Goal: Task Accomplishment & Management: Manage account settings

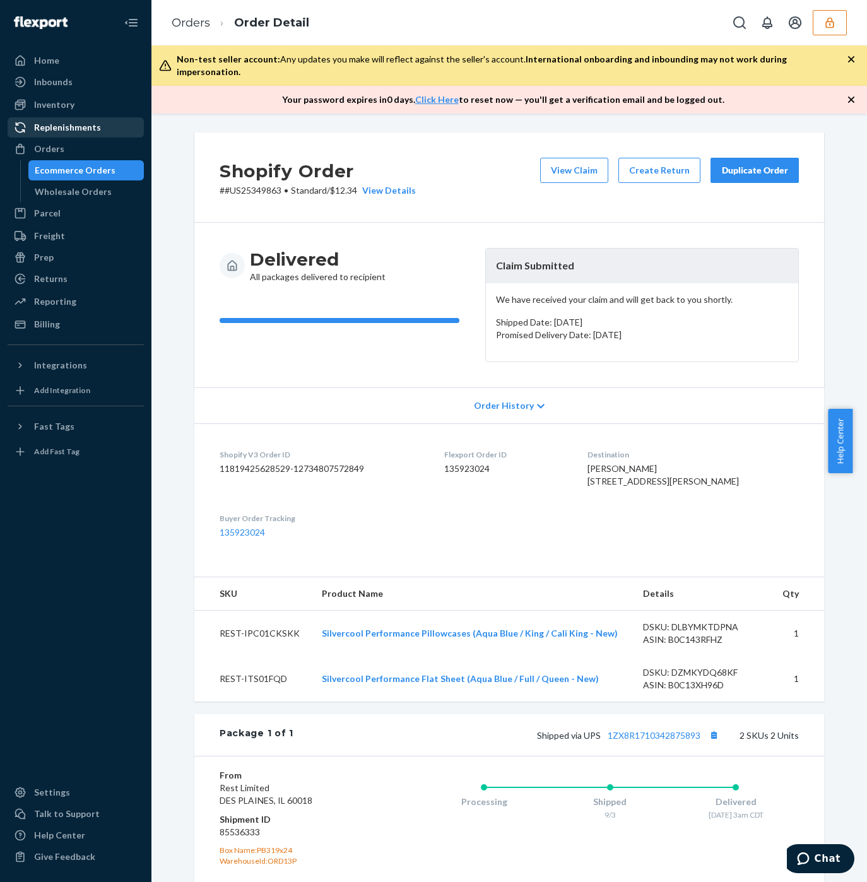
click at [571, 161] on button "View Claim" at bounding box center [574, 170] width 68 height 25
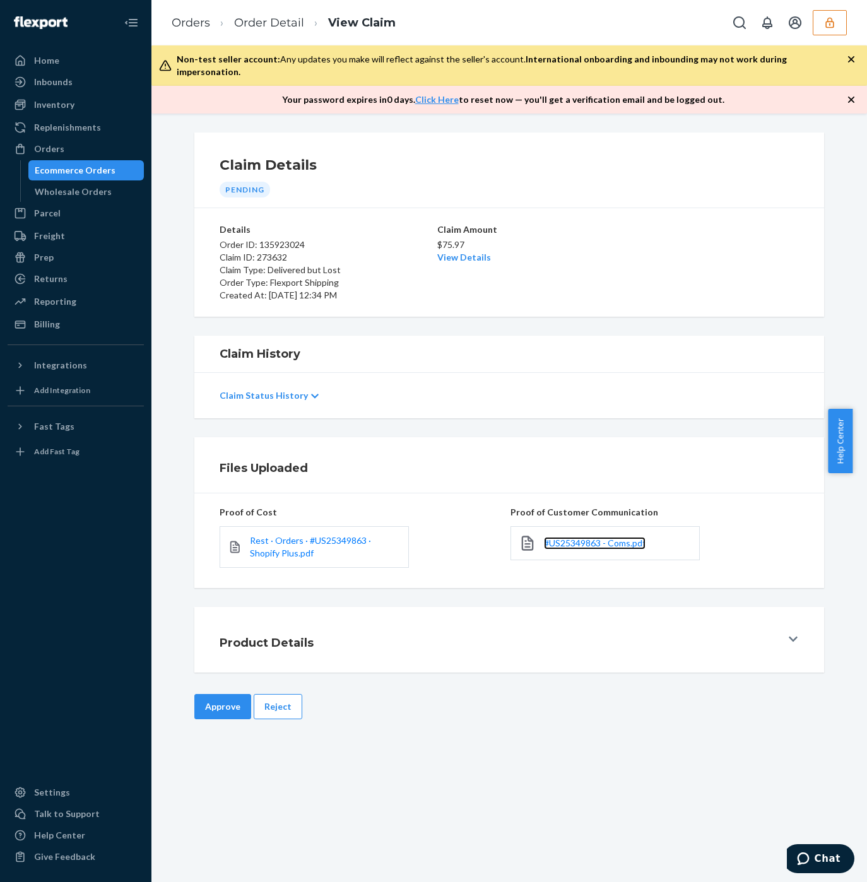
click at [554, 538] on span "#US25349863 - Coms.pdf" at bounding box center [595, 543] width 102 height 11
click at [282, 694] on button "Reject" at bounding box center [278, 706] width 49 height 25
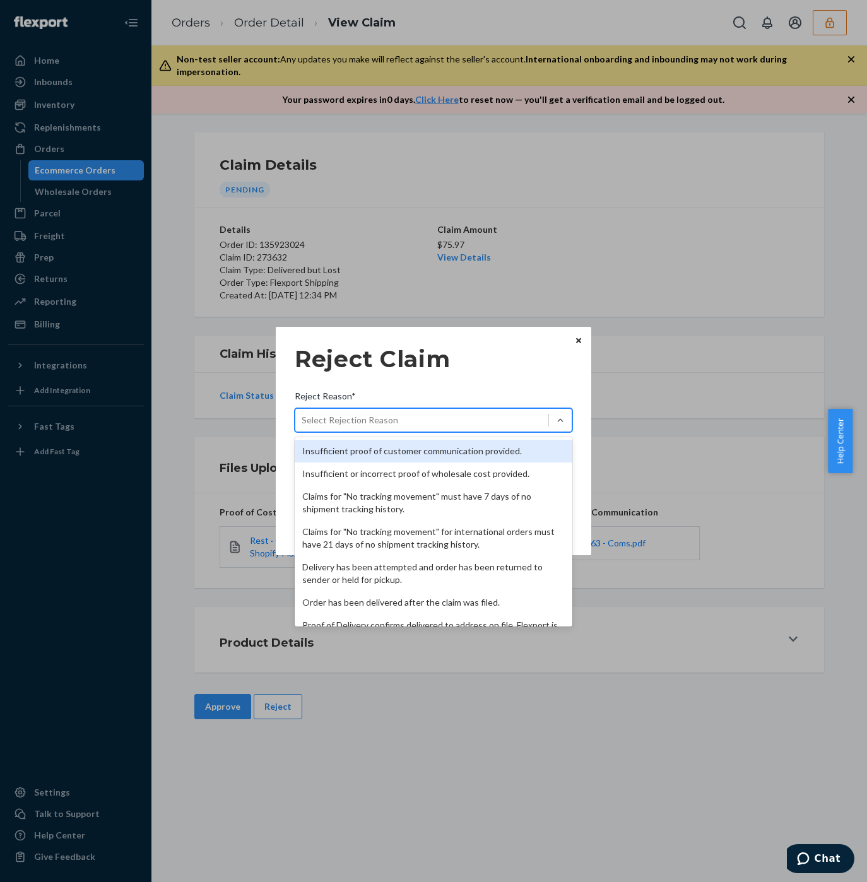
click at [340, 420] on div "Select Rejection Reason" at bounding box center [350, 420] width 97 height 13
click at [303, 420] on input "Reject Reason* option Insufficient proof of customer communication provided. fo…" at bounding box center [302, 420] width 1 height 13
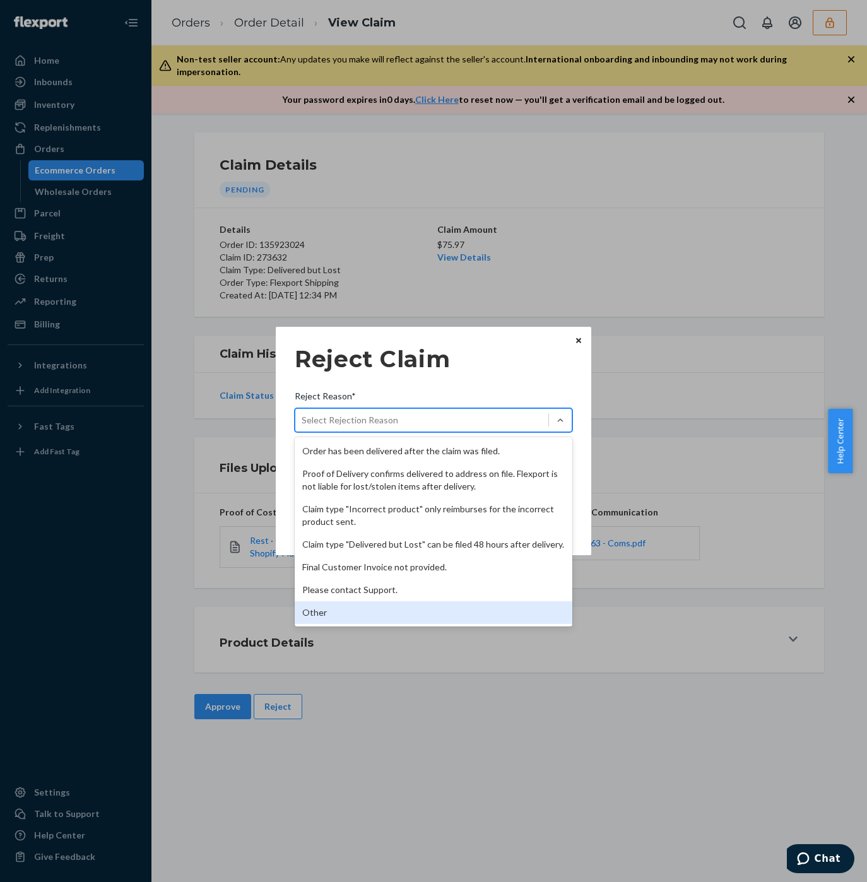
click at [357, 607] on div "Other" at bounding box center [434, 613] width 278 height 23
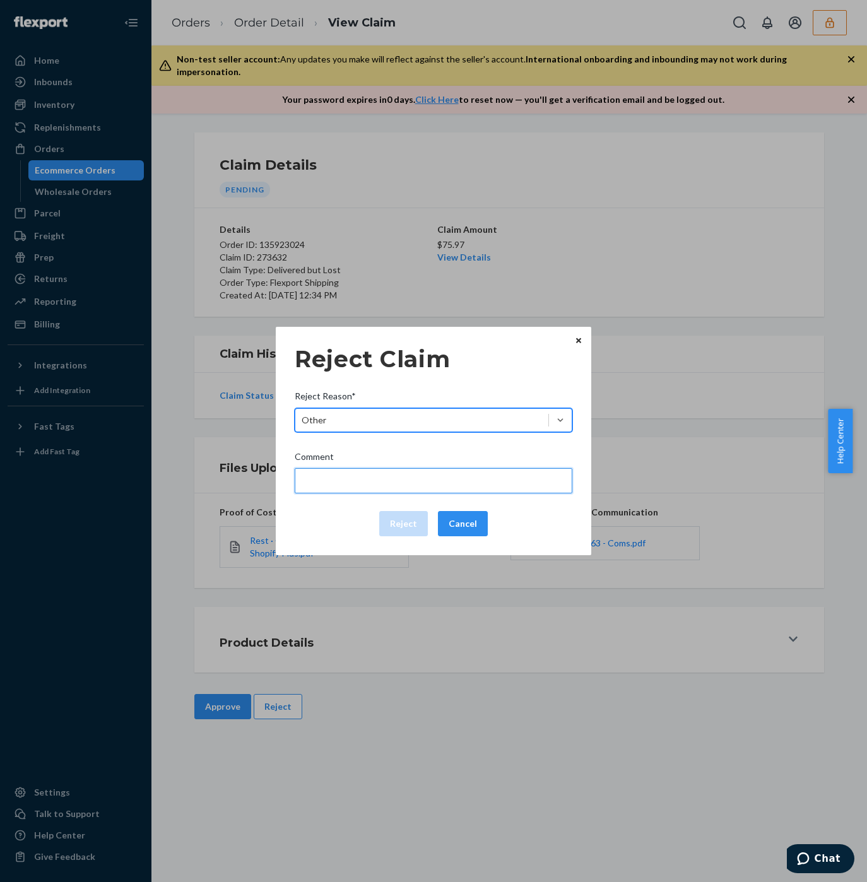
click at [353, 473] on input "Comment" at bounding box center [434, 480] width 278 height 25
type input "The package was confirmed to be delivered at the right location and flexport is…"
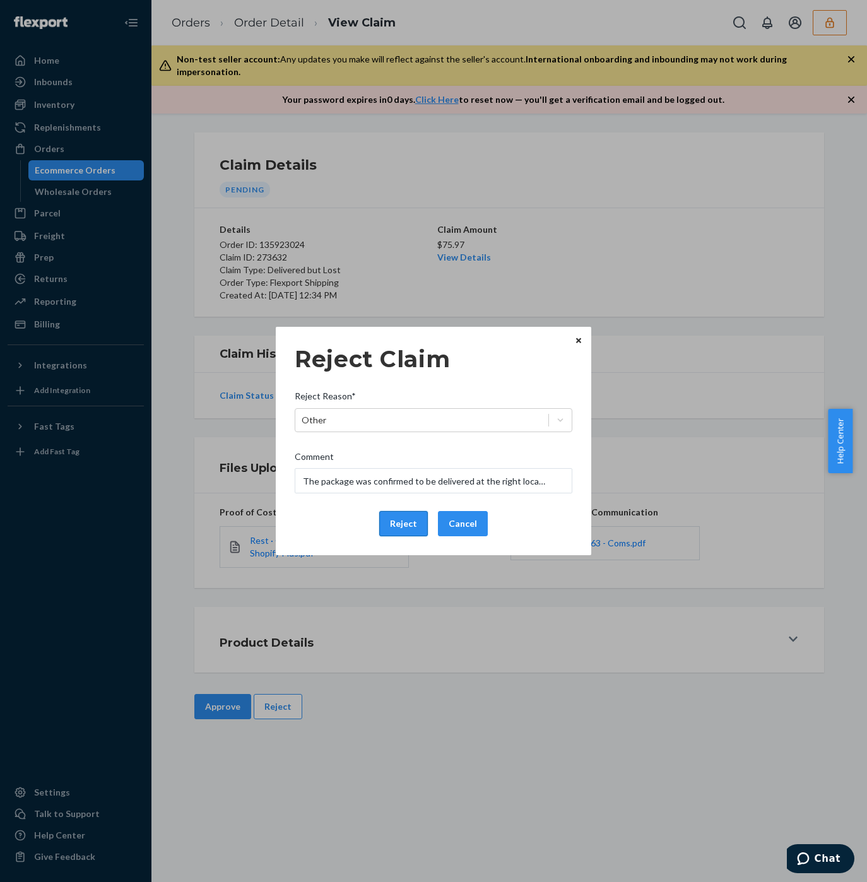
click at [385, 524] on button "Reject" at bounding box center [403, 523] width 49 height 25
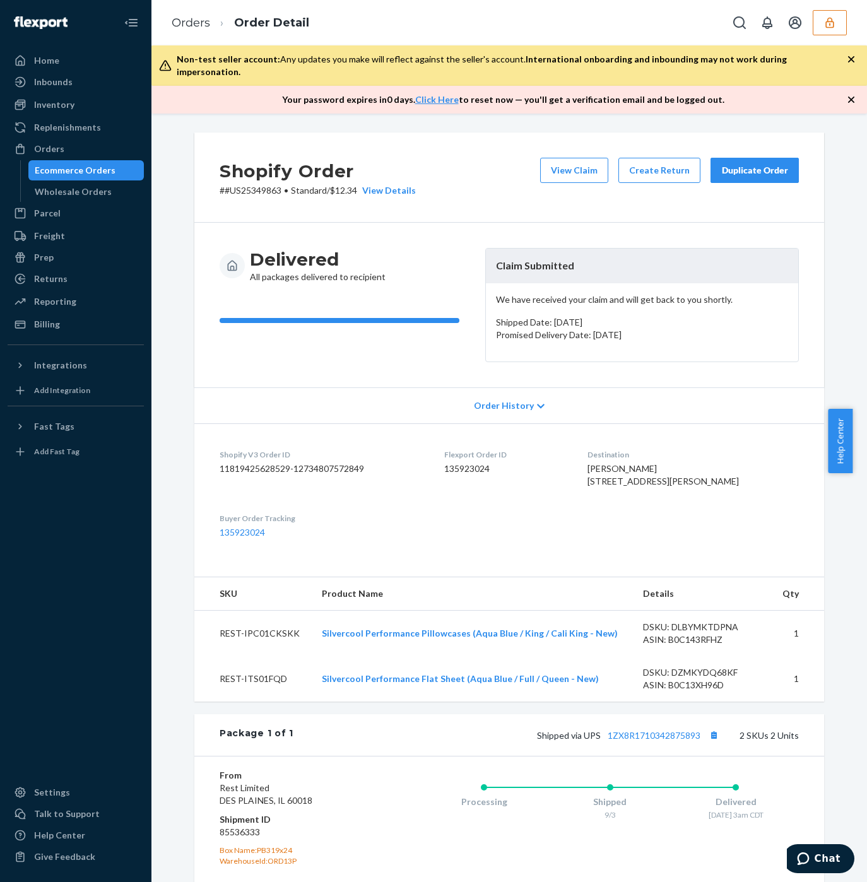
scroll to position [198, 0]
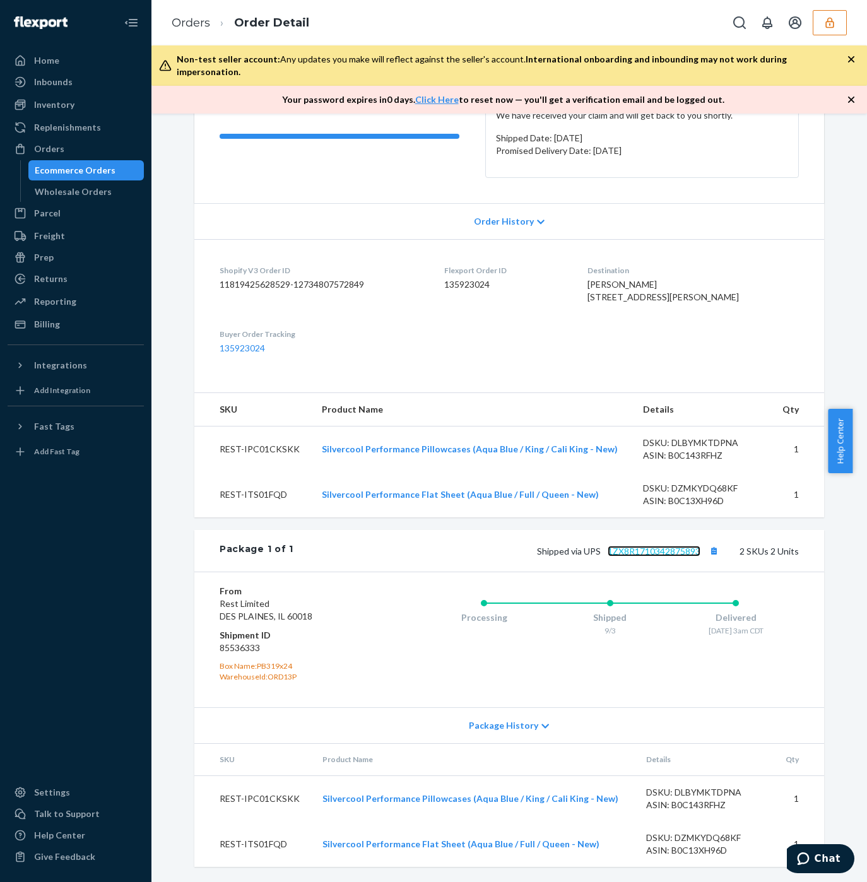
click at [663, 554] on link "1ZX8R1710342875893" at bounding box center [654, 551] width 93 height 11
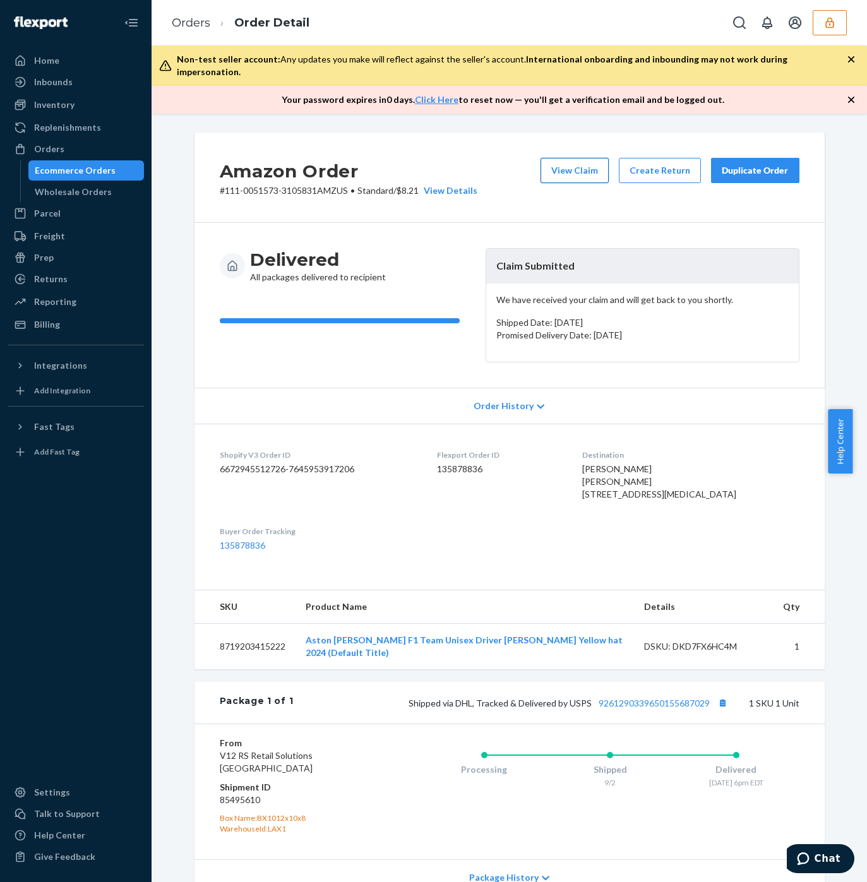
click at [591, 158] on button "View Claim" at bounding box center [574, 170] width 68 height 25
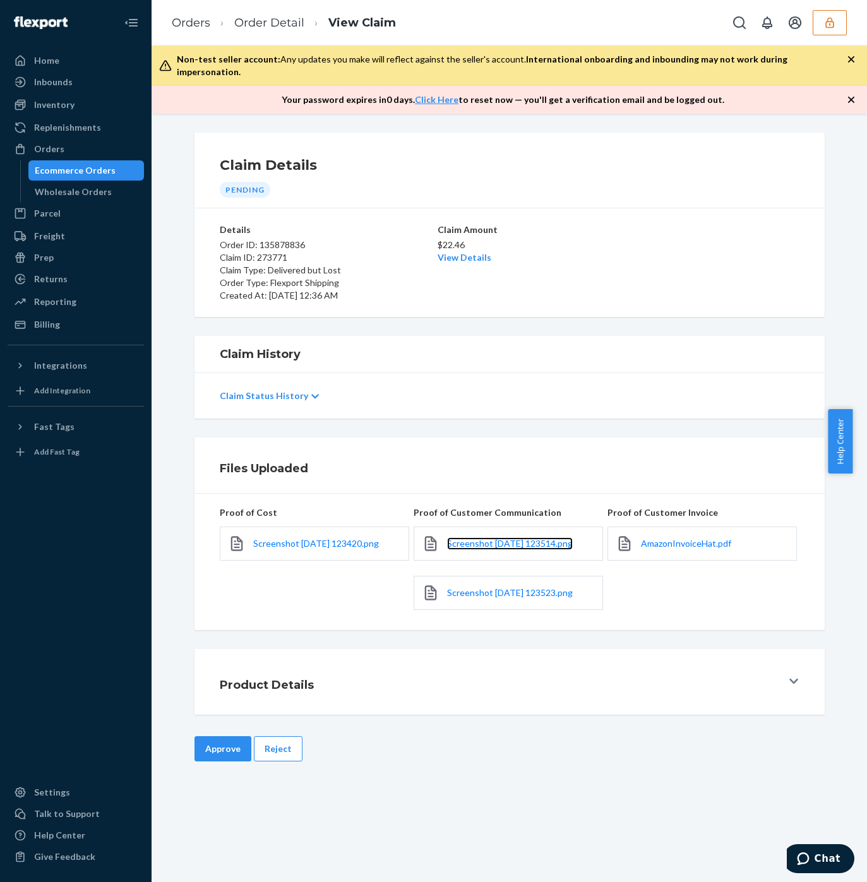
drag, startPoint x: 497, startPoint y: 528, endPoint x: 507, endPoint y: 20, distance: 508.2
click at [498, 538] on span "Screenshot 2025-09-23 123514.png" at bounding box center [510, 543] width 126 height 11
click at [482, 587] on span "Screenshot 2025-09-23 123523.png" at bounding box center [510, 592] width 126 height 11
click at [675, 538] on span "AmazonInvoiceHat.pdf" at bounding box center [686, 543] width 90 height 11
click at [466, 252] on link "View Details" at bounding box center [464, 257] width 54 height 11
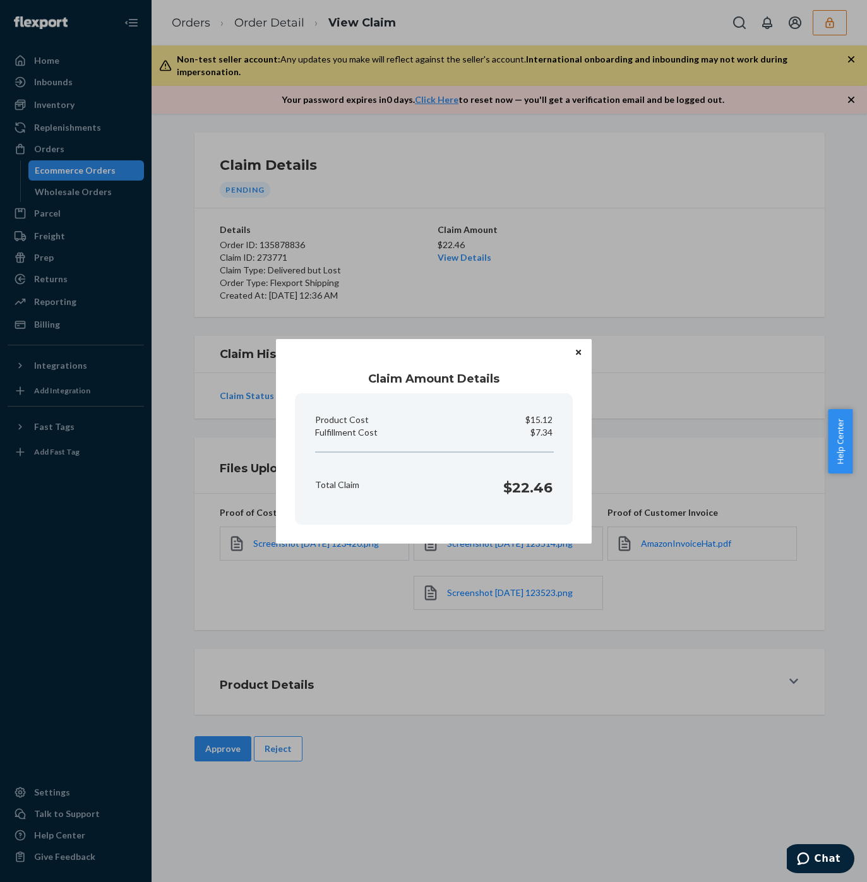
click at [610, 235] on div "Claim Amount Details Product Cost $15.12 Fulfillment Cost $7.34 Total Claim $22…" at bounding box center [433, 441] width 867 height 882
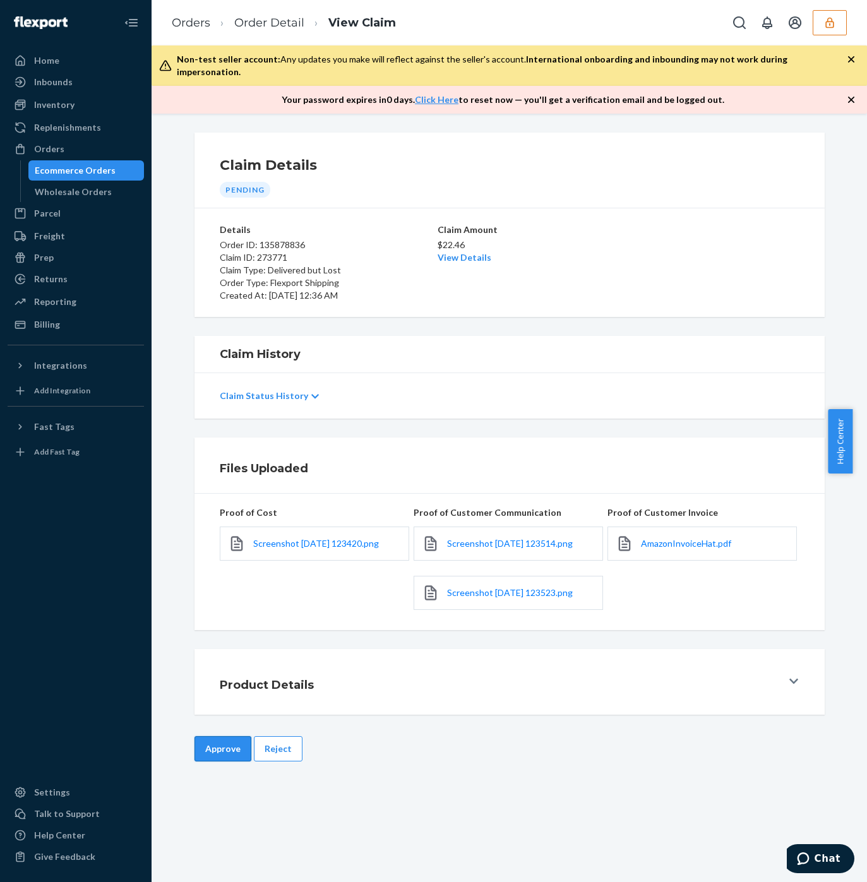
click at [206, 742] on button "Approve" at bounding box center [222, 748] width 57 height 25
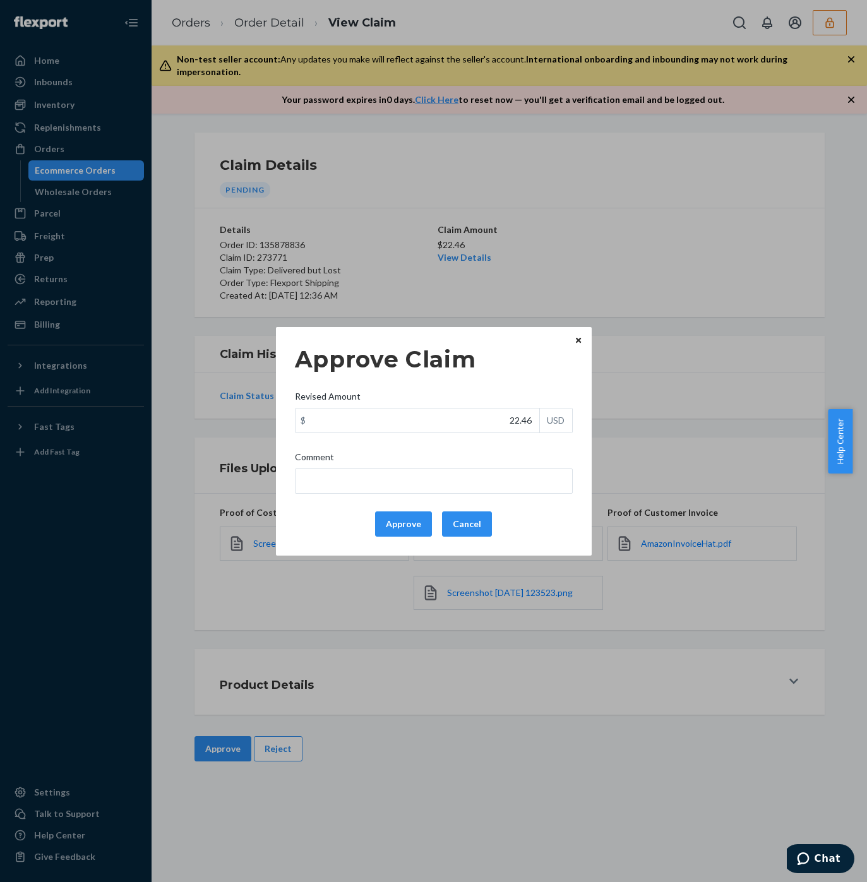
click at [403, 530] on button "Approve" at bounding box center [403, 523] width 57 height 25
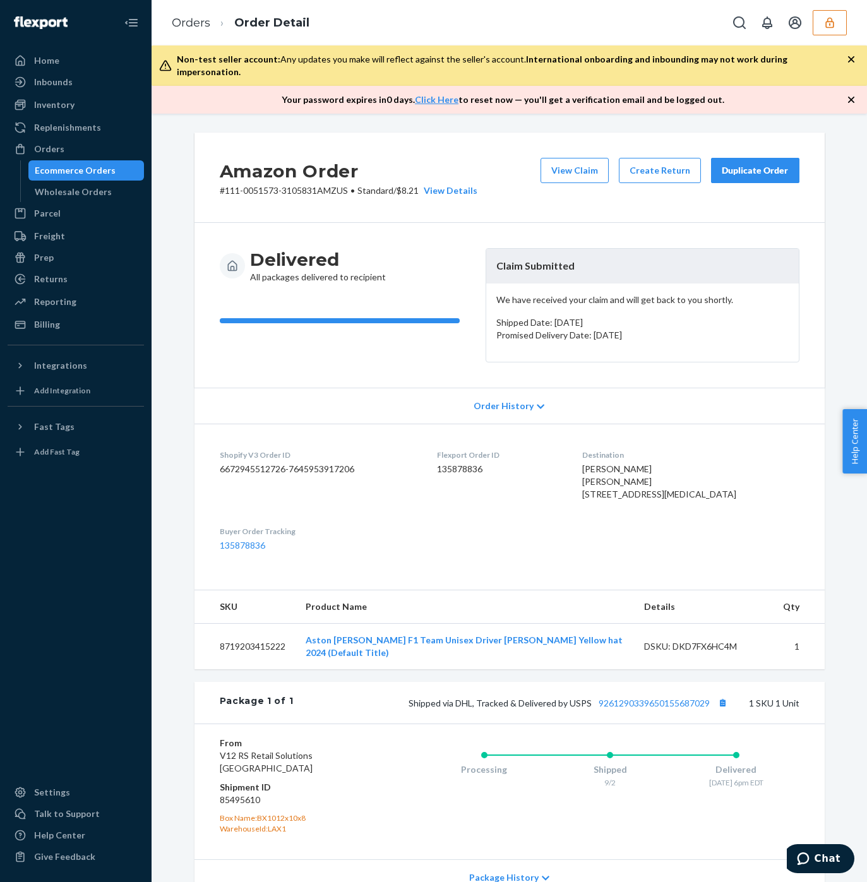
scroll to position [120, 0]
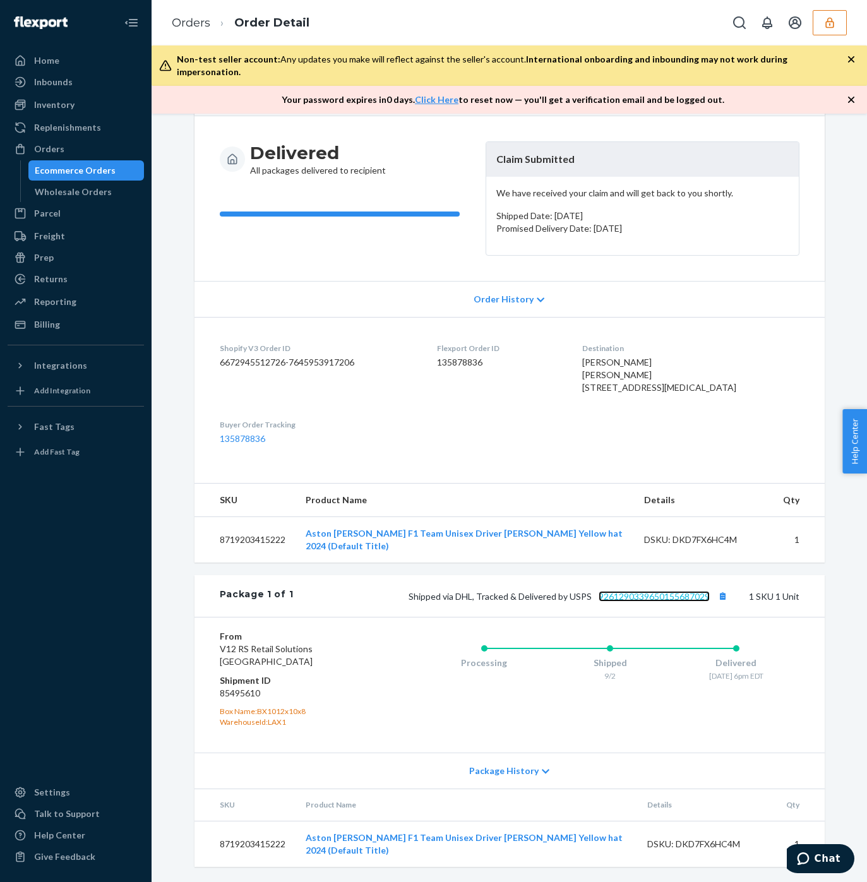
click at [664, 595] on link "9261290339650155687029" at bounding box center [653, 596] width 111 height 11
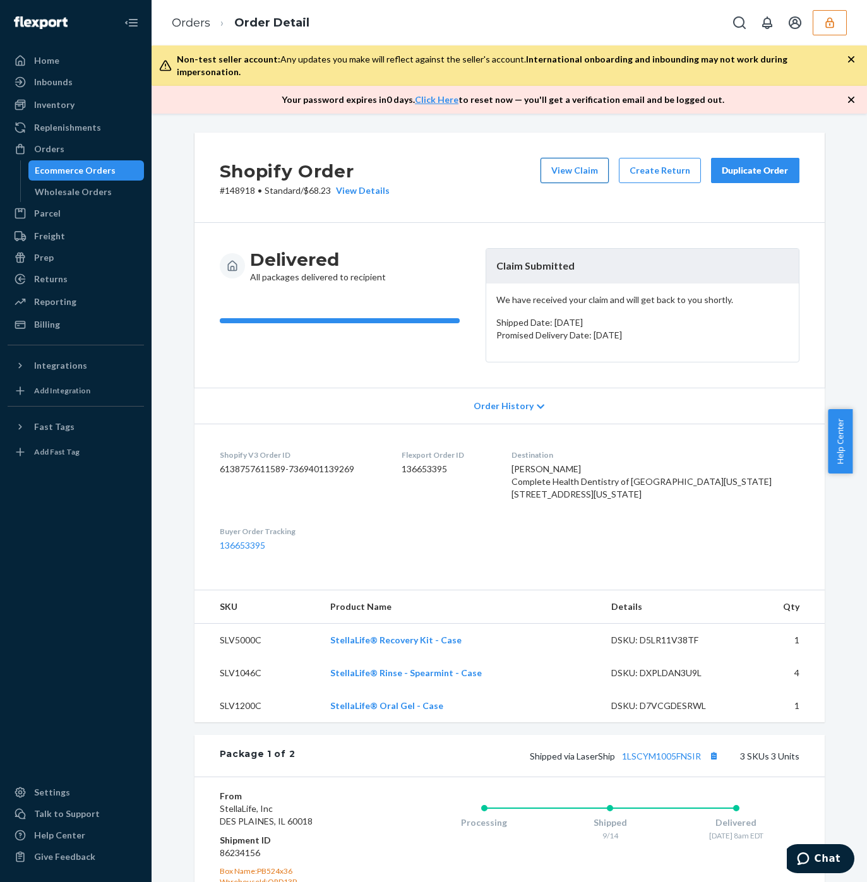
click at [583, 159] on button "View Claim" at bounding box center [574, 170] width 68 height 25
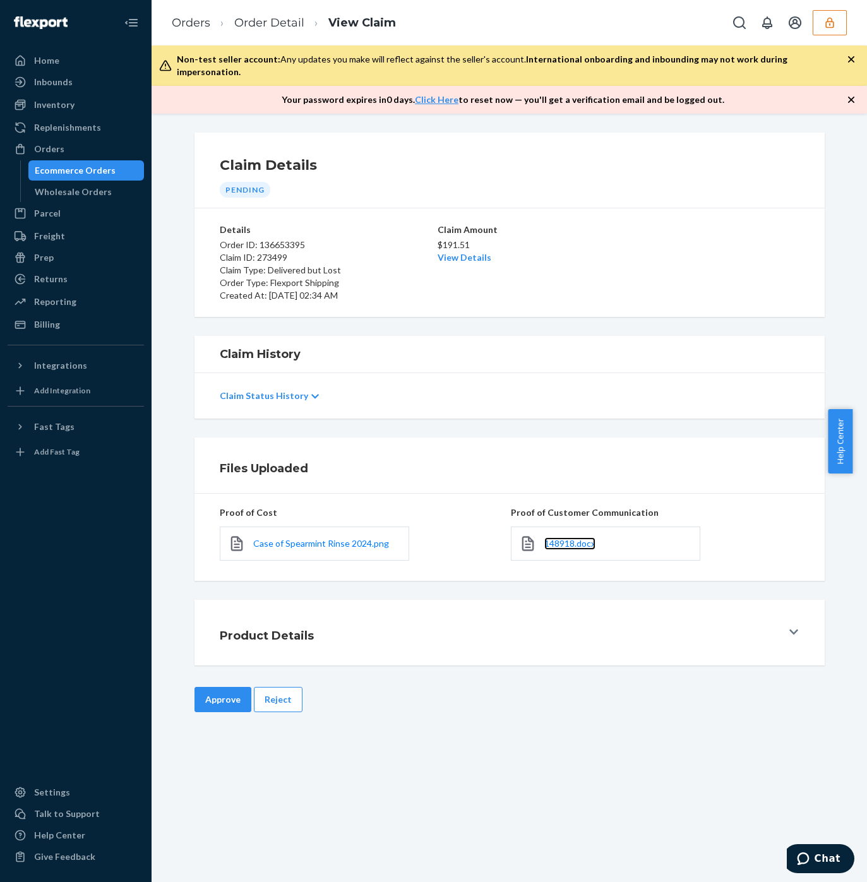
click at [557, 538] on span "148918.docx" at bounding box center [569, 543] width 51 height 11
click at [333, 538] on span "Case of Spearmint Rinse 2024.png" at bounding box center [321, 543] width 136 height 11
click at [225, 694] on button "Approve" at bounding box center [222, 699] width 57 height 25
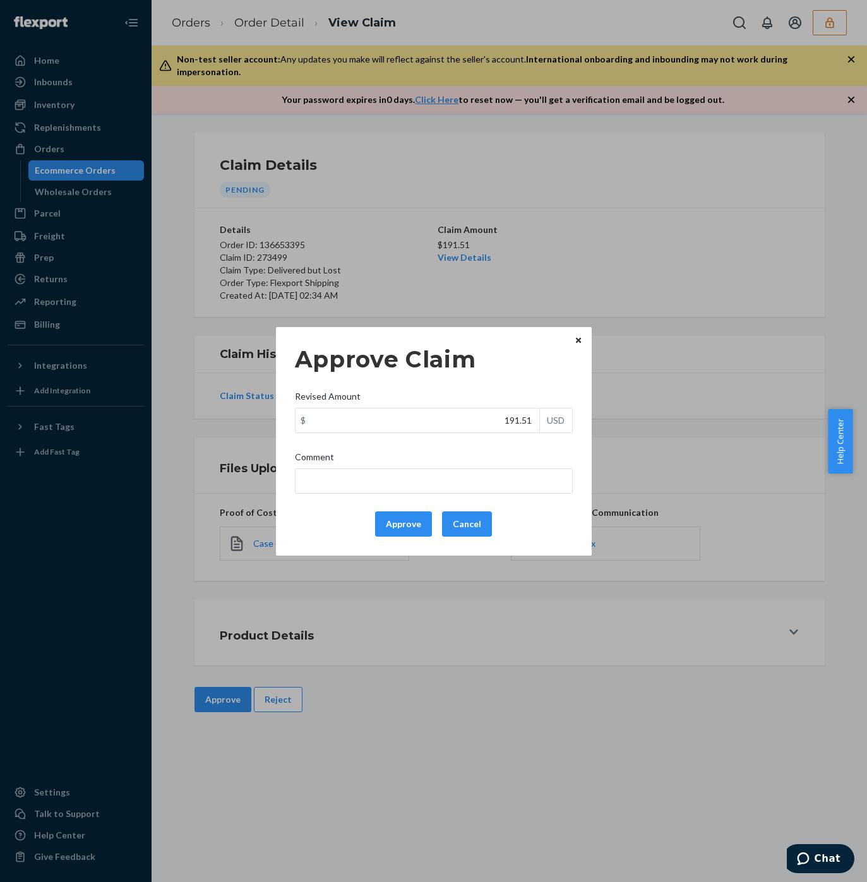
click at [732, 348] on div "Approve Claim Revised Amount $ 191.51 USD Comment Approve Cancel Home Inbounds …" at bounding box center [433, 441] width 867 height 882
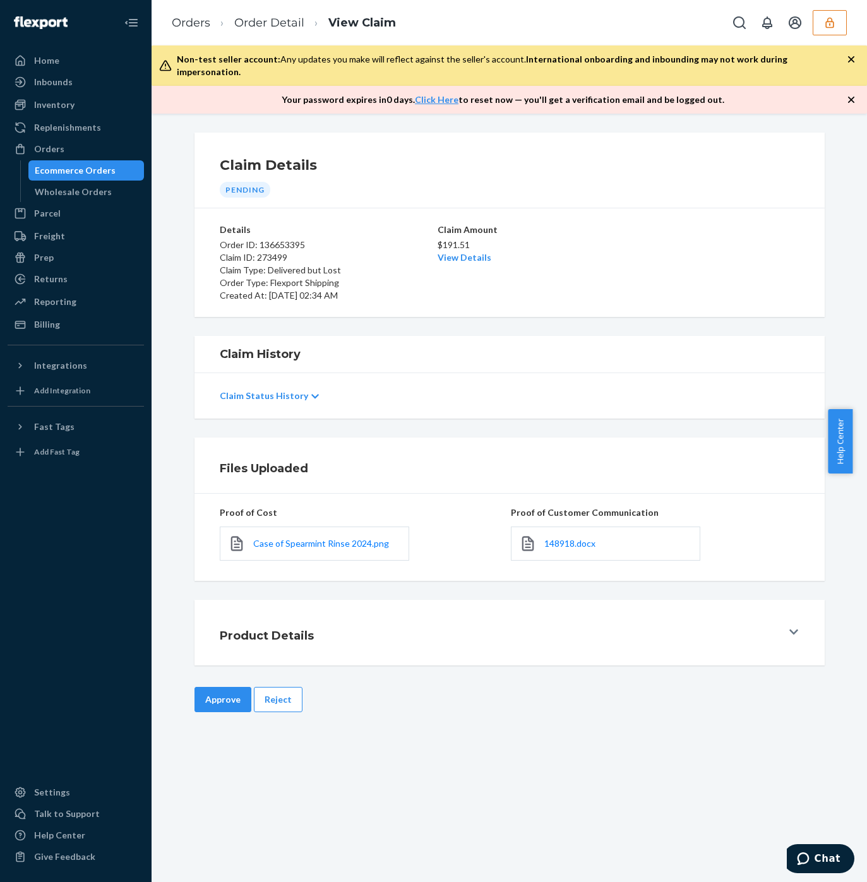
click at [450, 252] on div "Claim Amount $191.51 View Details" at bounding box center [509, 262] width 144 height 78
click at [462, 252] on link "View Details" at bounding box center [464, 257] width 54 height 11
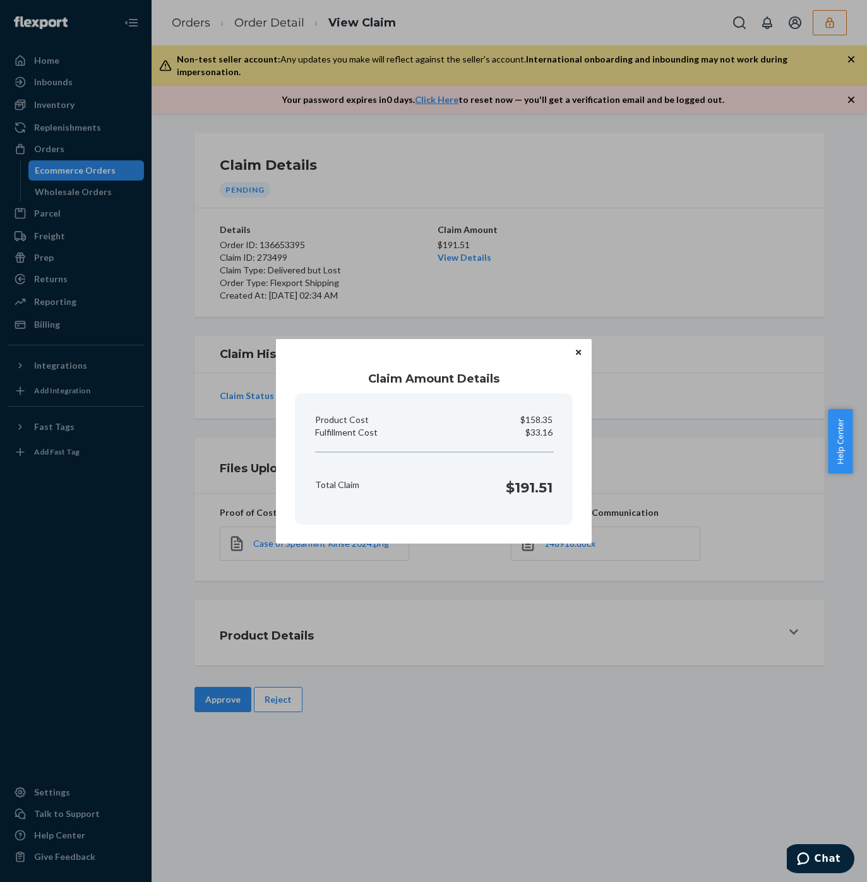
click at [635, 244] on div "Claim Amount Details Product Cost $158.35 Fulfillment Cost $33.16 Total Claim $…" at bounding box center [433, 441] width 867 height 882
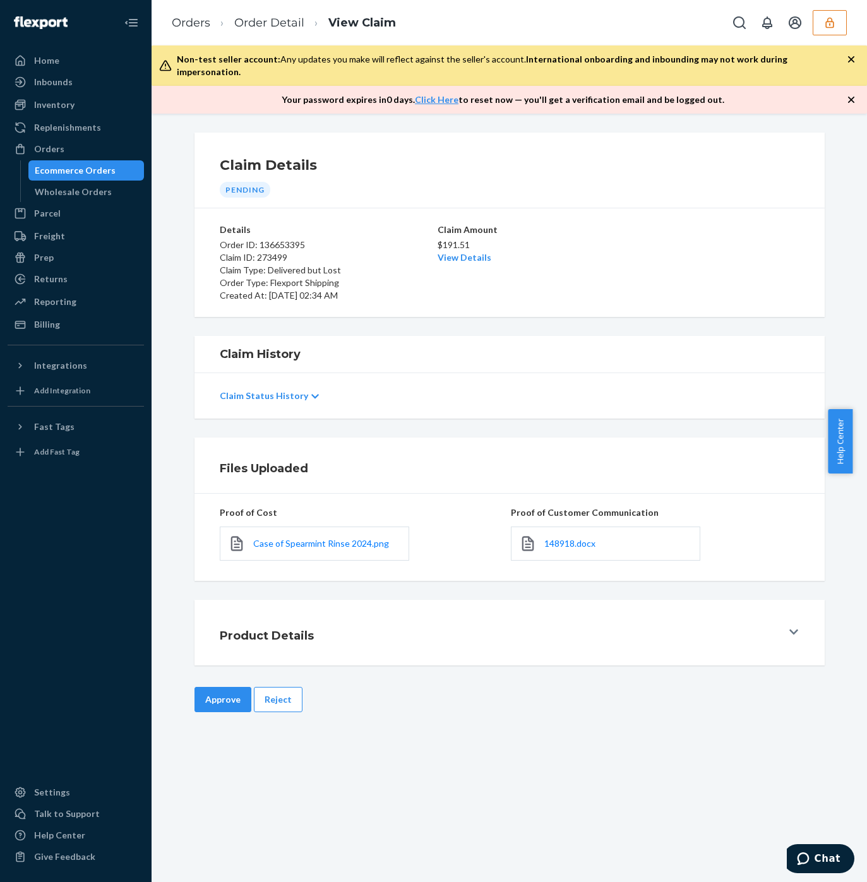
click at [215, 687] on button "Approve" at bounding box center [222, 699] width 57 height 25
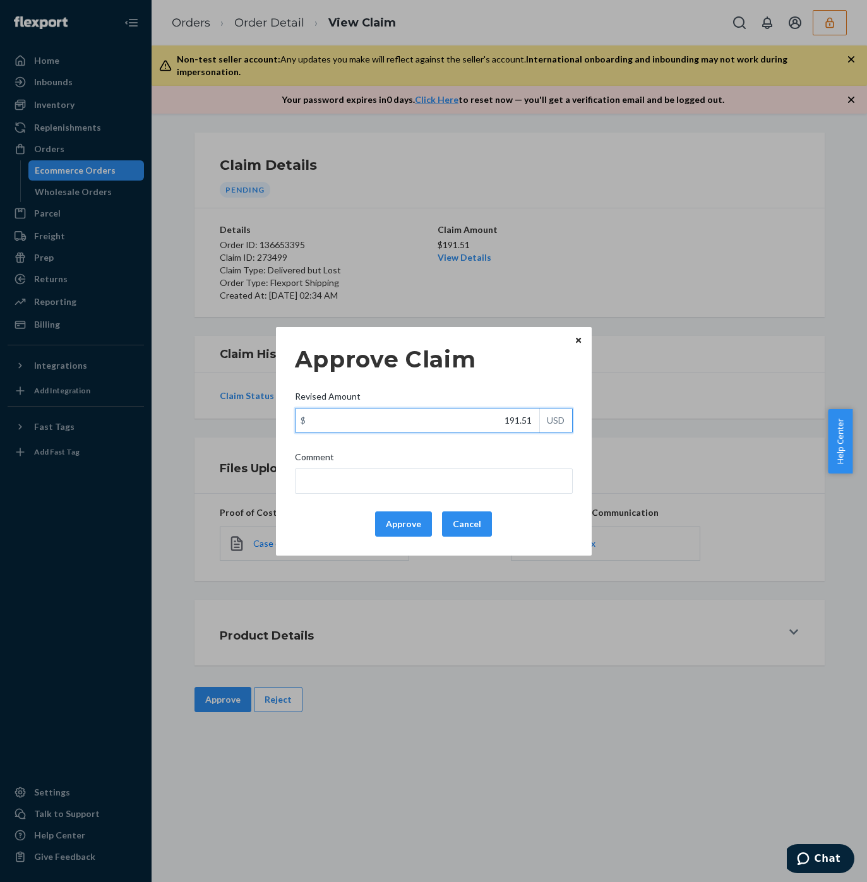
drag, startPoint x: 492, startPoint y: 421, endPoint x: 559, endPoint y: 447, distance: 71.7
click at [569, 445] on div "Approve Claim Revised Amount $ 191.51 USD Comment Approve Cancel" at bounding box center [434, 441] width 278 height 201
paste input "33.16"
type input "133.16"
click at [451, 478] on input "Comment" at bounding box center [434, 480] width 278 height 25
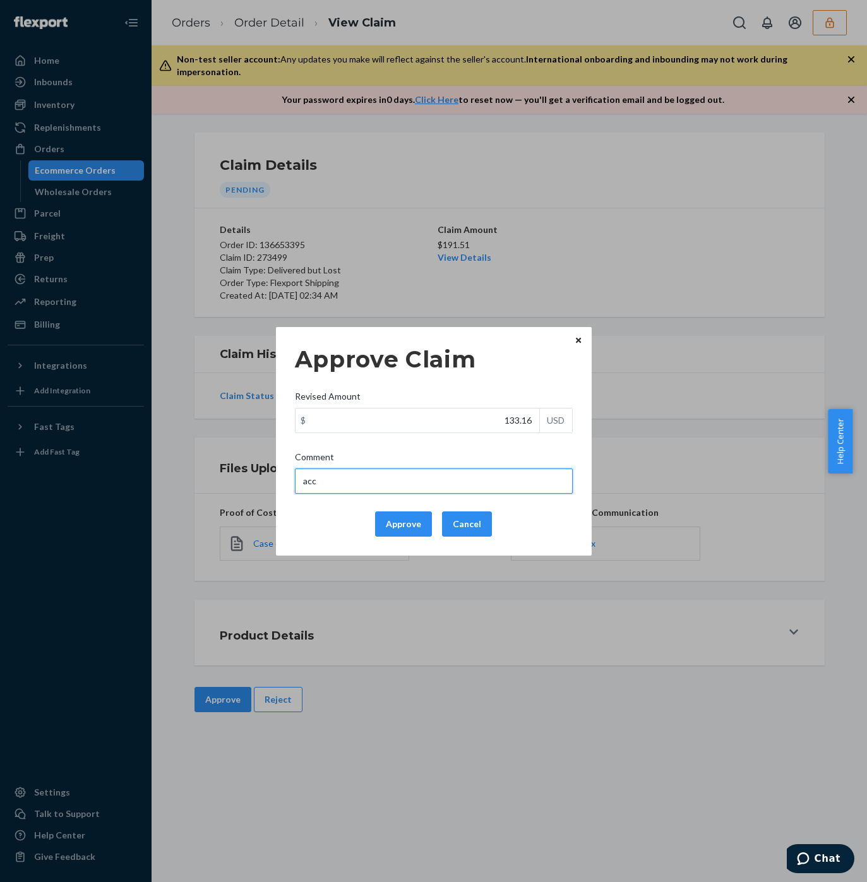
type input "According to the terms & conditions updated on 5/1/25, delivered but lost claim…"
click at [393, 487] on input "According to the terms & conditions updated on 5/1/25, delivered but lost claim…" at bounding box center [434, 480] width 278 height 25
click at [394, 524] on button "Approve" at bounding box center [403, 523] width 57 height 25
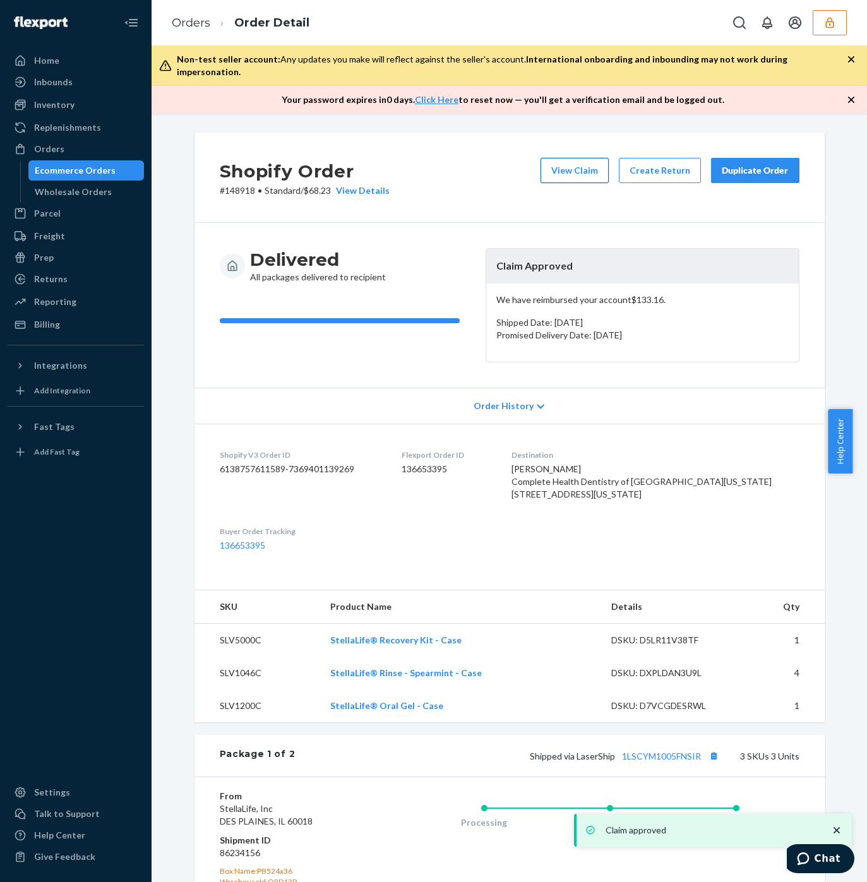
click at [557, 166] on button "View Claim" at bounding box center [574, 170] width 68 height 25
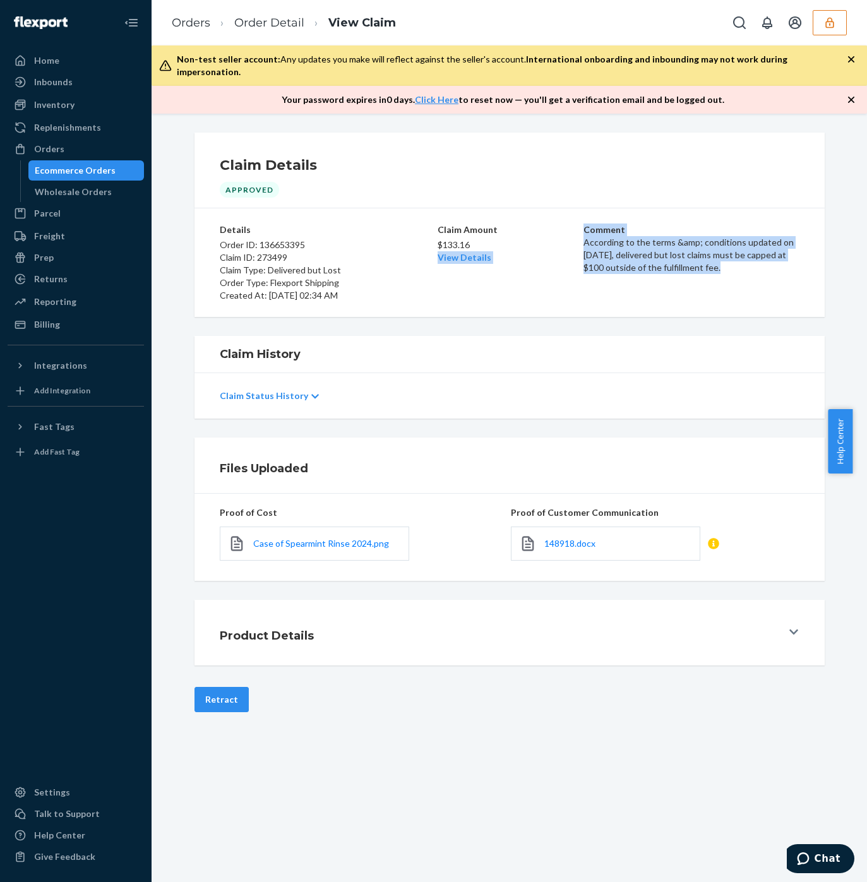
drag, startPoint x: 575, startPoint y: 230, endPoint x: 746, endPoint y: 261, distance: 173.9
click at [754, 265] on div "Details Order ID: 136653395 Claim ID: 273499 Claim Type: Delivered but Lost Ord…" at bounding box center [509, 262] width 579 height 78
click at [652, 236] on p "According to the terms &amp; conditions updated on 5/1/25, delivered but lost c…" at bounding box center [690, 255] width 215 height 38
click at [574, 227] on div "Details Order ID: 136653395 Claim ID: 273499 Claim Type: Delivered but Lost Ord…" at bounding box center [509, 262] width 579 height 78
copy p "According to the terms &amp; conditions updated on 5/1/25, delivered but lost c…"
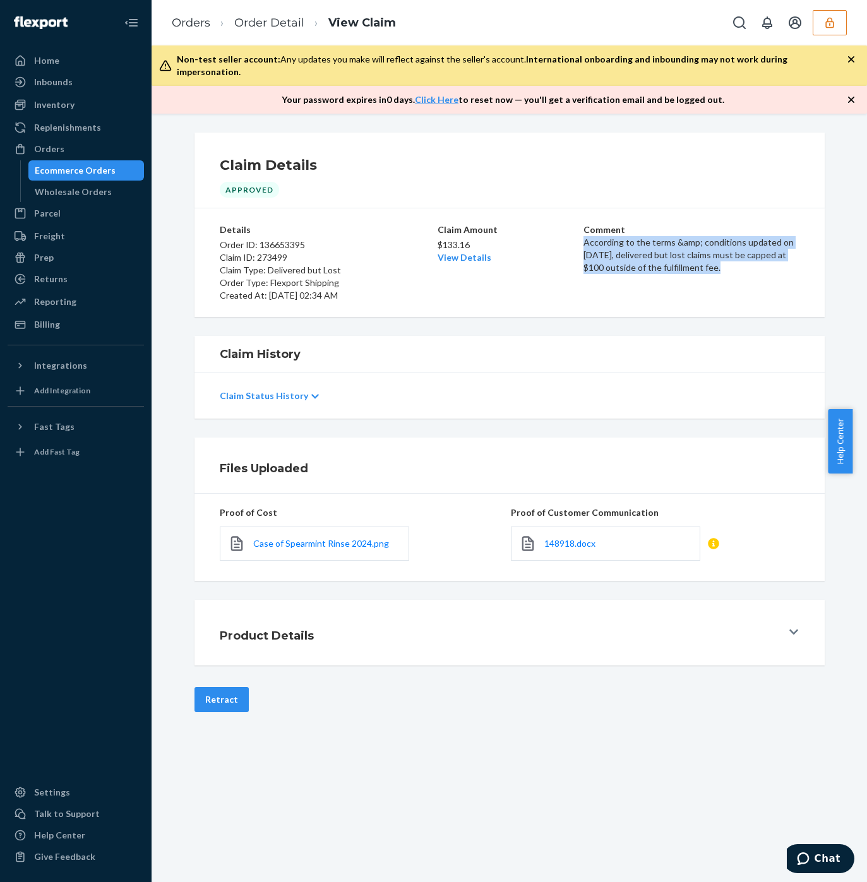
drag, startPoint x: 576, startPoint y: 228, endPoint x: 714, endPoint y: 259, distance: 142.3
click at [714, 259] on p "According to the terms &amp; conditions updated on 5/1/25, delivered but lost c…" at bounding box center [690, 255] width 215 height 38
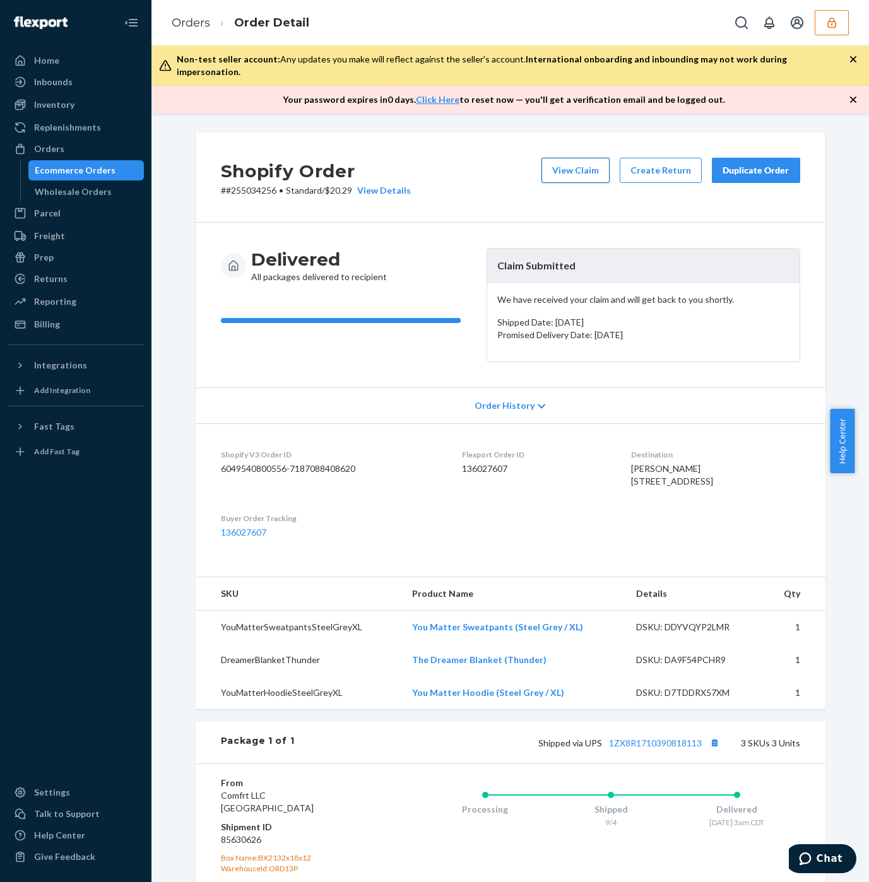
click at [561, 158] on button "View Claim" at bounding box center [576, 170] width 68 height 25
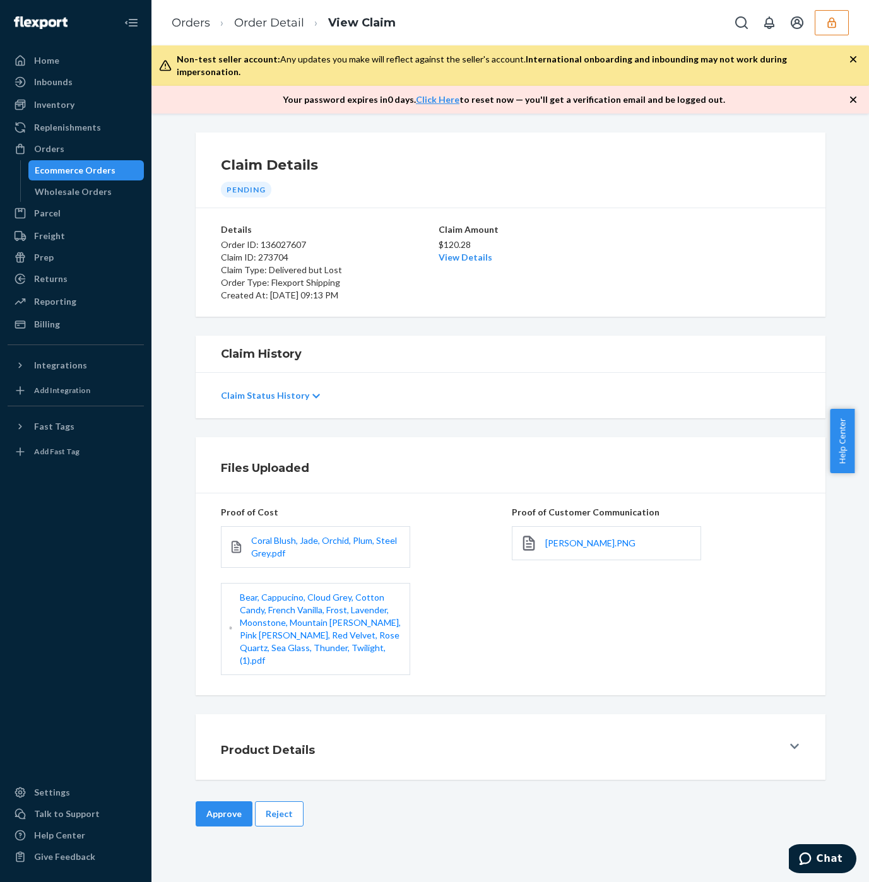
click at [577, 529] on div "chad.PNG" at bounding box center [606, 543] width 189 height 34
click at [547, 538] on span "chad.PNG" at bounding box center [590, 543] width 90 height 11
drag, startPoint x: 220, startPoint y: 788, endPoint x: 240, endPoint y: 761, distance: 33.3
click at [218, 802] on button "Approve" at bounding box center [224, 814] width 57 height 25
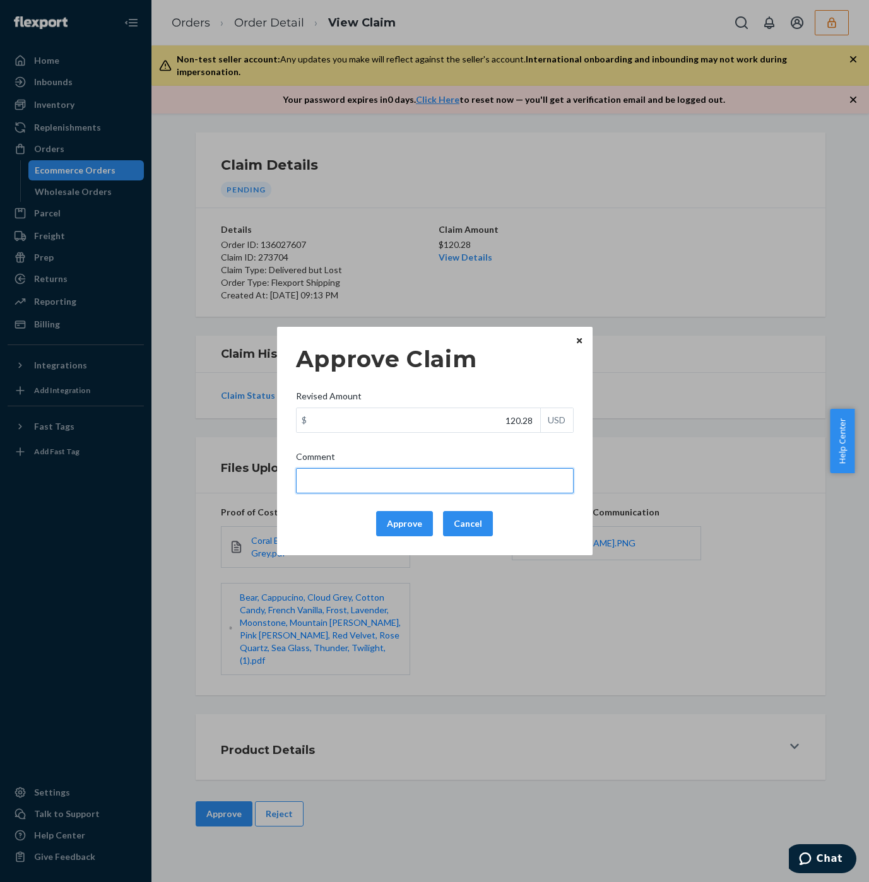
click at [357, 481] on input "Comment" at bounding box center [435, 480] width 278 height 25
type input "55 + 39 +"
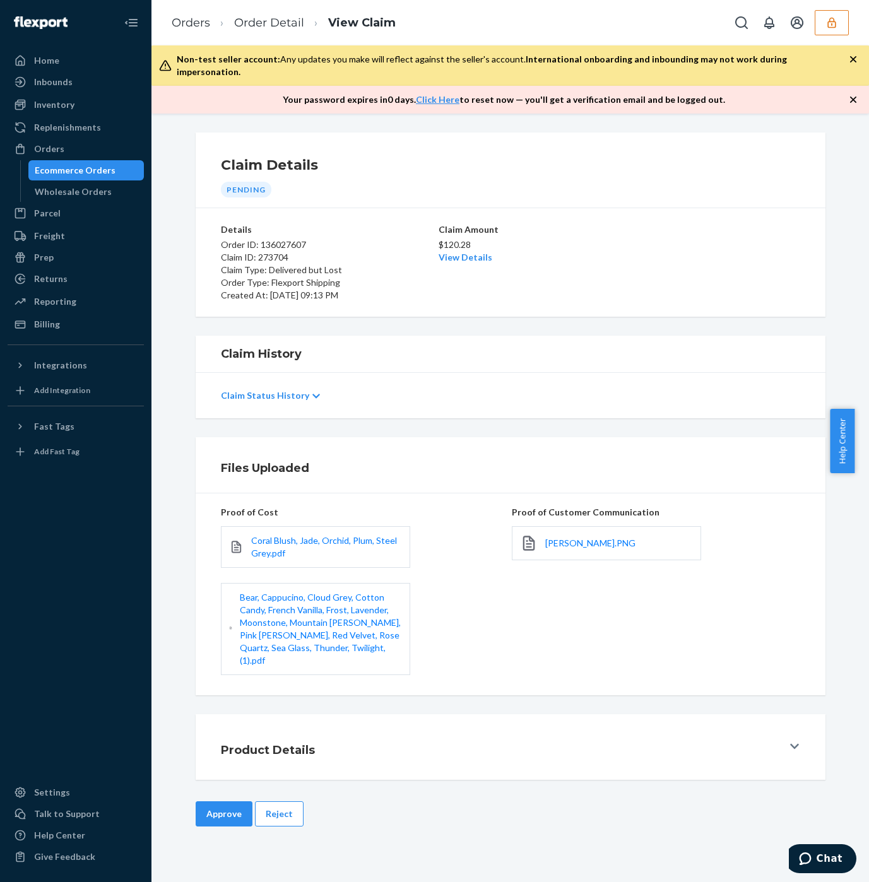
click at [554, 175] on div "Home Inbounds Shipping Plans Problems Inventory Products Replenishments Orders …" at bounding box center [434, 441] width 869 height 882
click at [450, 252] on link "View Details" at bounding box center [466, 257] width 54 height 11
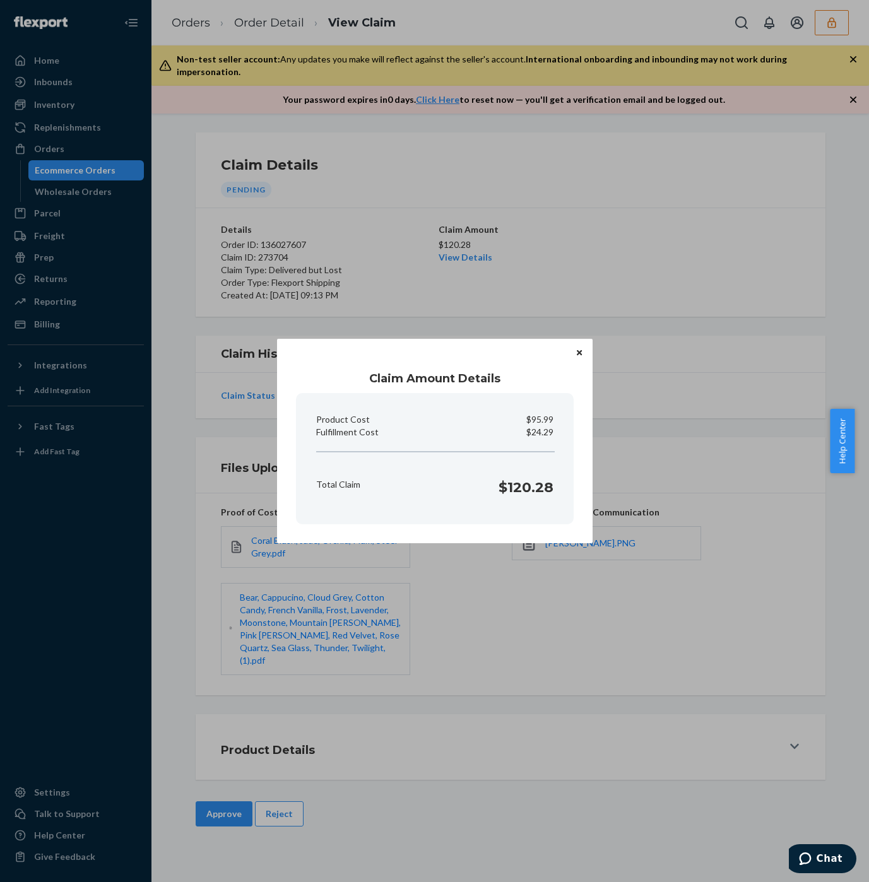
click at [530, 239] on div "Claim Amount Details Product Cost $95.99 Fulfillment Cost $24.29 Total Claim $1…" at bounding box center [434, 441] width 869 height 882
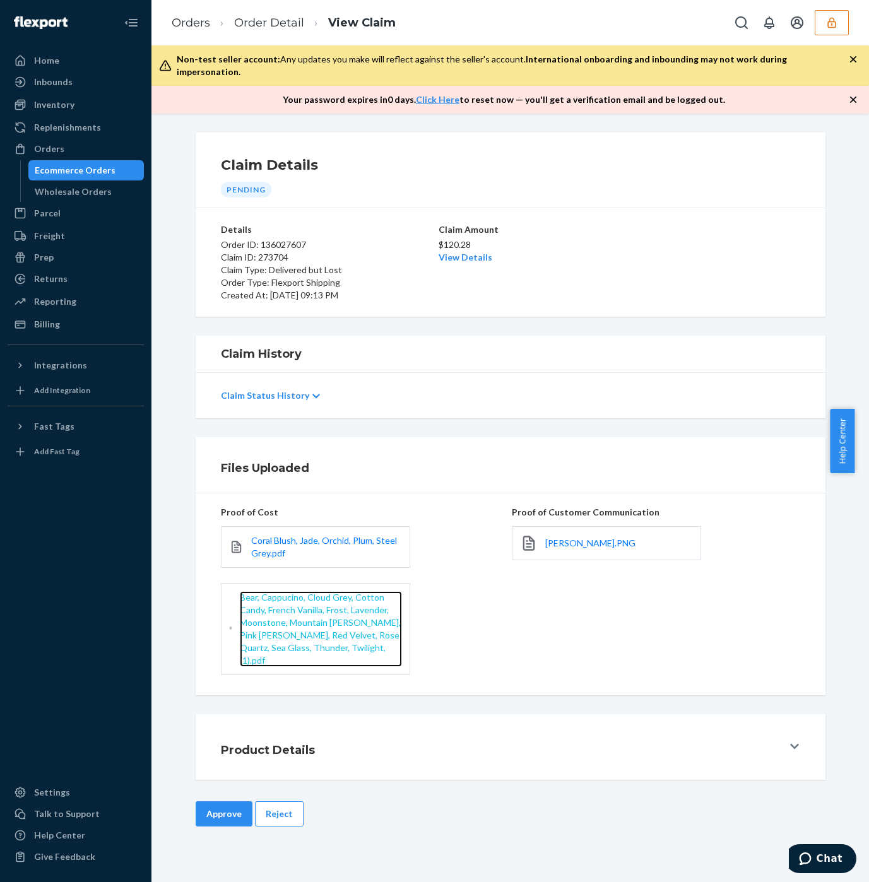
drag, startPoint x: 277, startPoint y: 602, endPoint x: 293, endPoint y: 595, distance: 17.8
click at [278, 602] on span "Bear, Cappucino, Cloud Grey, Cotton Candy, French Vanilla, Frost, Lavender, Moo…" at bounding box center [320, 629] width 161 height 74
click at [215, 802] on button "Approve" at bounding box center [224, 814] width 57 height 25
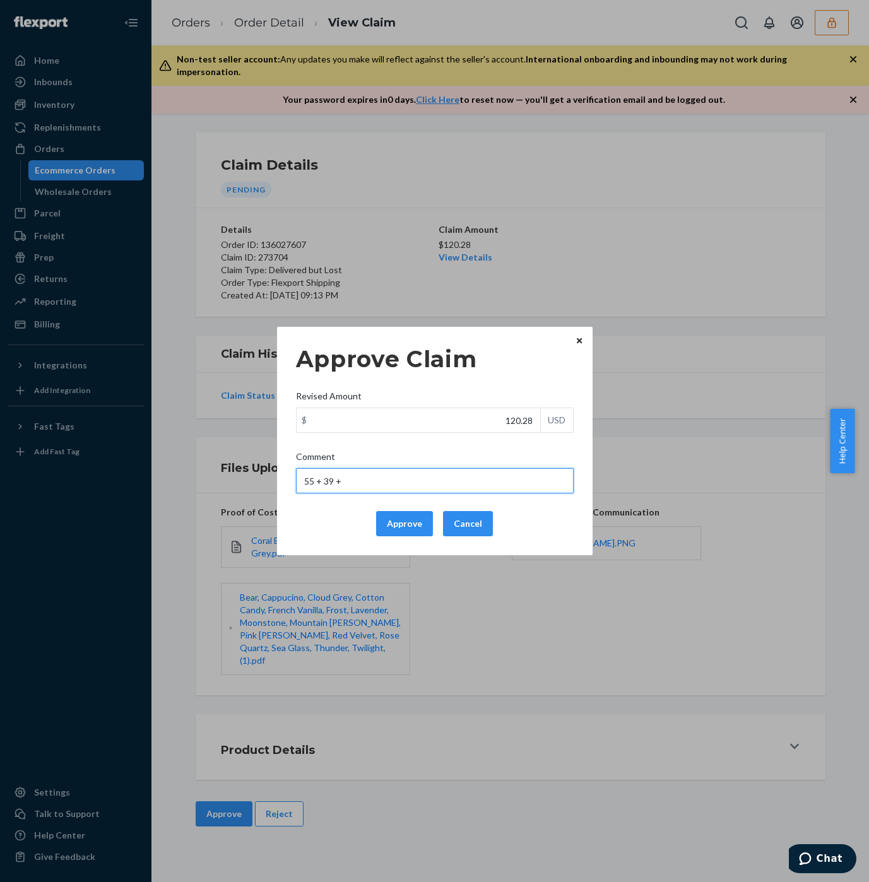
click at [430, 487] on input "55 + 39 +" at bounding box center [435, 480] width 278 height 25
click at [400, 487] on input "55 + 39 + 16.99 =" at bounding box center [435, 480] width 278 height 25
paste input "110.99"
click at [340, 477] on input "55 + 39 + 16.99 = 110.99 x.40" at bounding box center [435, 480] width 278 height 25
paste input "94"
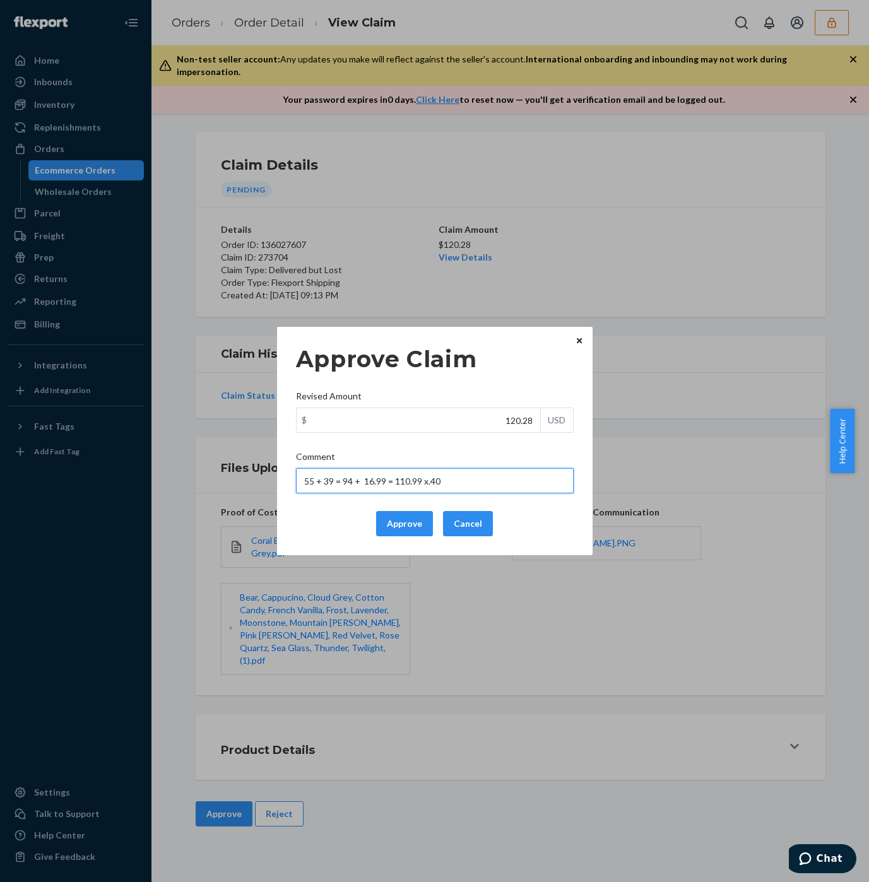
drag, startPoint x: 423, startPoint y: 479, endPoint x: 444, endPoint y: 481, distance: 21.5
click at [444, 481] on input "55 + 39 = 94 + 16.99 = 110.99 x.40" at bounding box center [435, 480] width 278 height 25
click at [355, 482] on input "55 + 39 = 94 + 16.99 = 110.99" at bounding box center [435, 480] width 278 height 25
click at [355, 481] on input "55 + 39 = 94 + 16.99 = 110.99" at bounding box center [435, 480] width 278 height 25
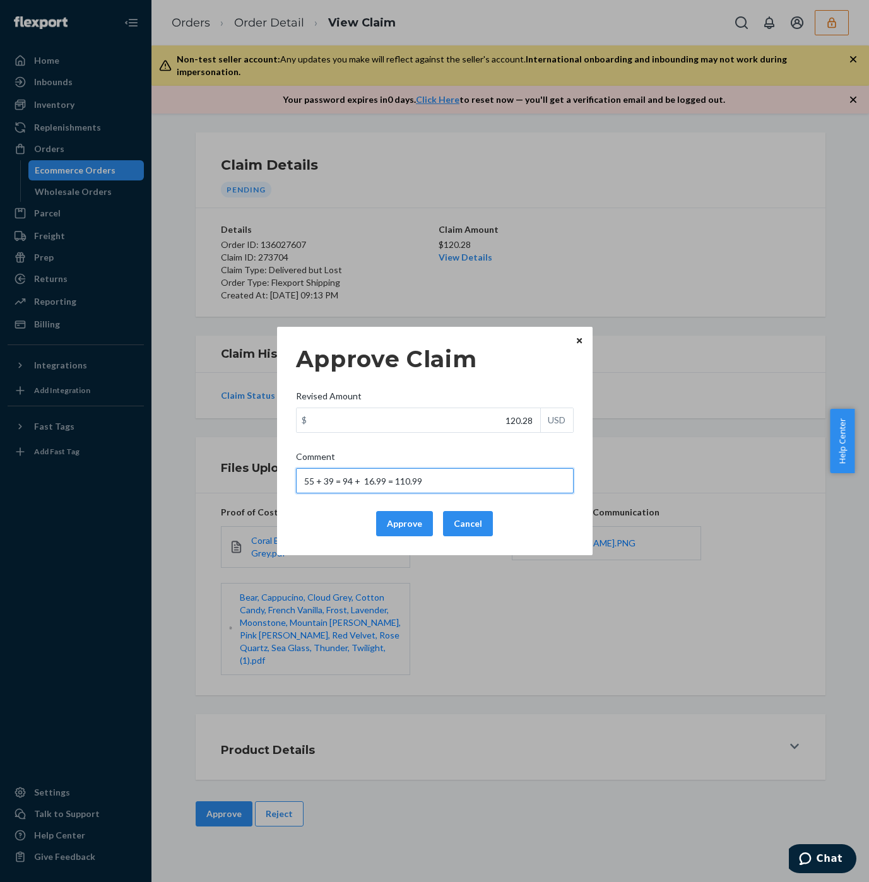
click at [359, 481] on input "55 + 39 = 94 + 16.99 = 110.99" at bounding box center [435, 480] width 278 height 25
paste input "x.40"
click at [376, 483] on input "55 + 39 = 94 x.40 16.99 = 110.99" at bounding box center [435, 480] width 278 height 25
paste input "37.6"
drag, startPoint x: 439, startPoint y: 483, endPoint x: 501, endPoint y: 483, distance: 61.9
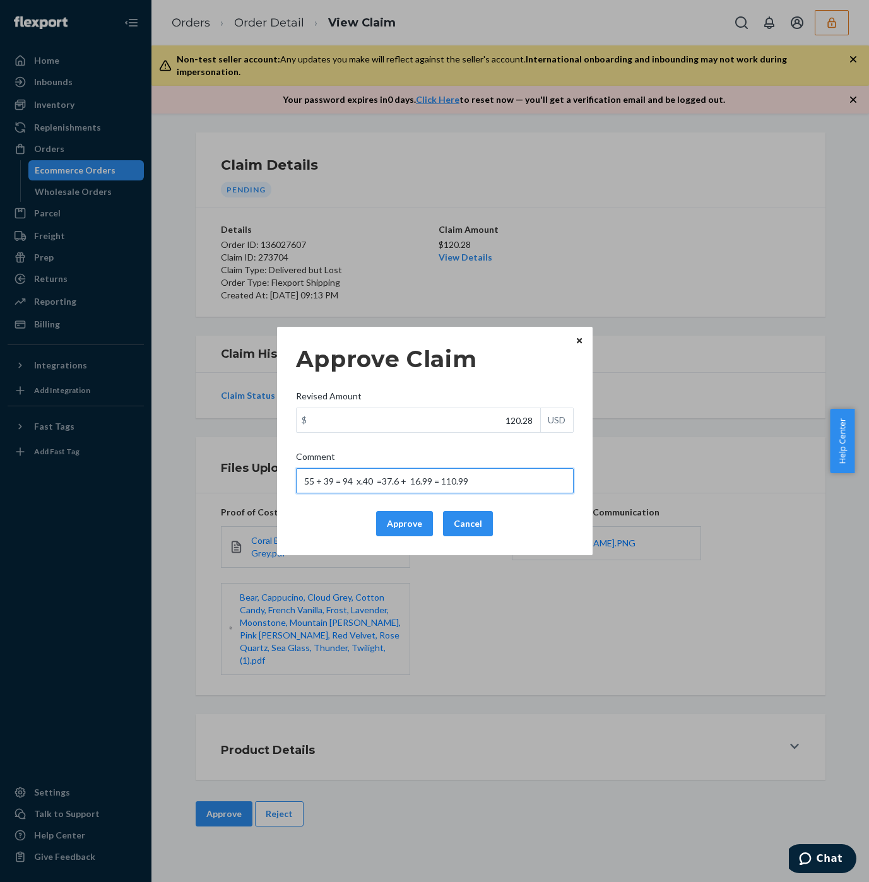
click at [502, 483] on input "55 + 39 = 94 x.40 =37.6 + 16.99 = 110.99" at bounding box center [435, 480] width 278 height 25
paste input "54.5"
type input "55 + 39 = 94 x.40 =37.6 + 16.99 = 54.59 + FF"
click at [523, 241] on div "Approve Claim Revised Amount $ 120.28 USD Comment 55 + 39 = 94 x.40 =37.6 + 16.…" at bounding box center [434, 441] width 869 height 882
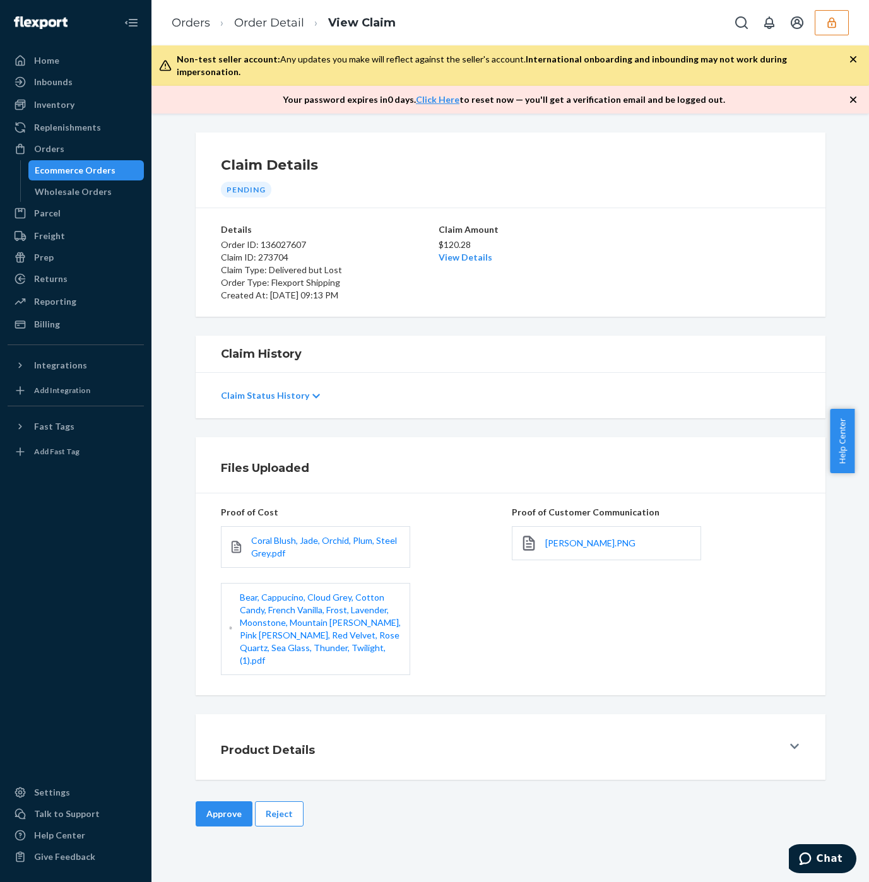
click at [455, 252] on div "Claim Amount $120.28 View Details" at bounding box center [511, 262] width 144 height 78
click at [451, 252] on link "View Details" at bounding box center [466, 257] width 54 height 11
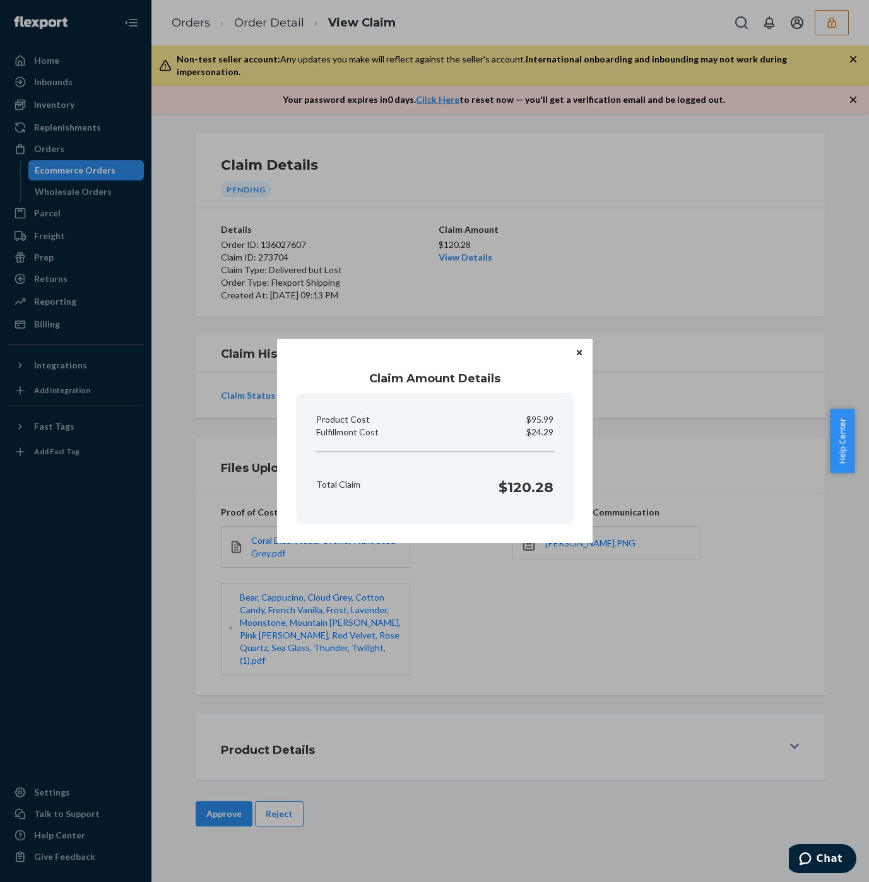
click at [733, 552] on div "Claim Amount Details Product Cost $95.99 Fulfillment Cost $24.29 Total Claim $1…" at bounding box center [434, 441] width 869 height 882
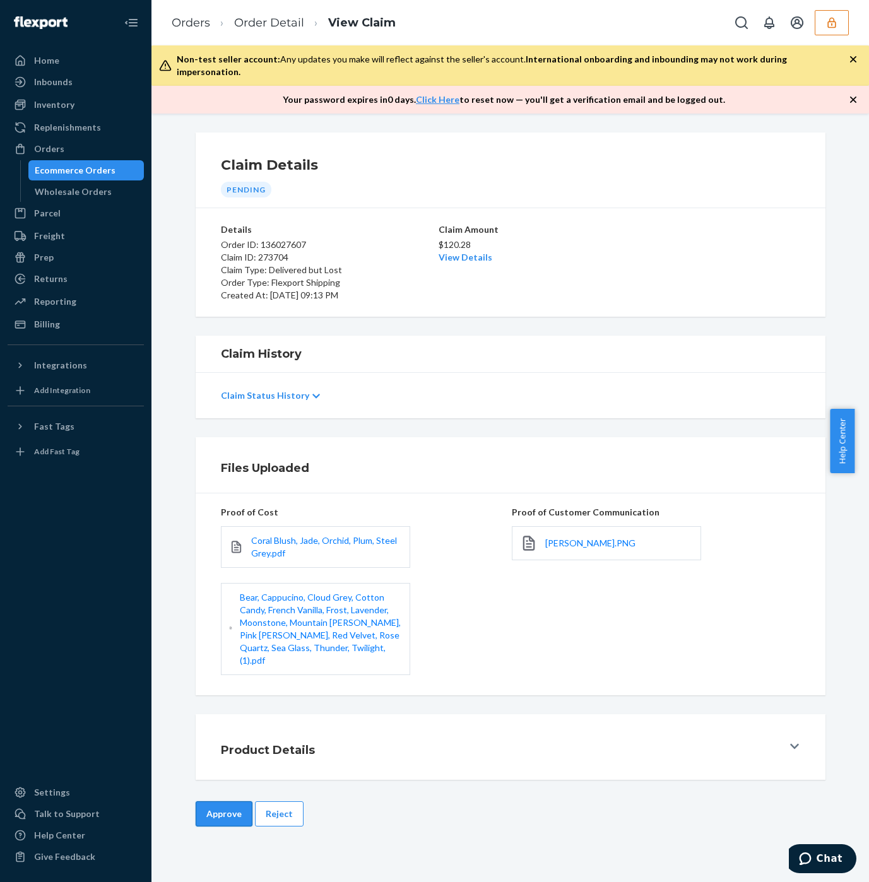
click at [211, 802] on button "Approve" at bounding box center [224, 814] width 57 height 25
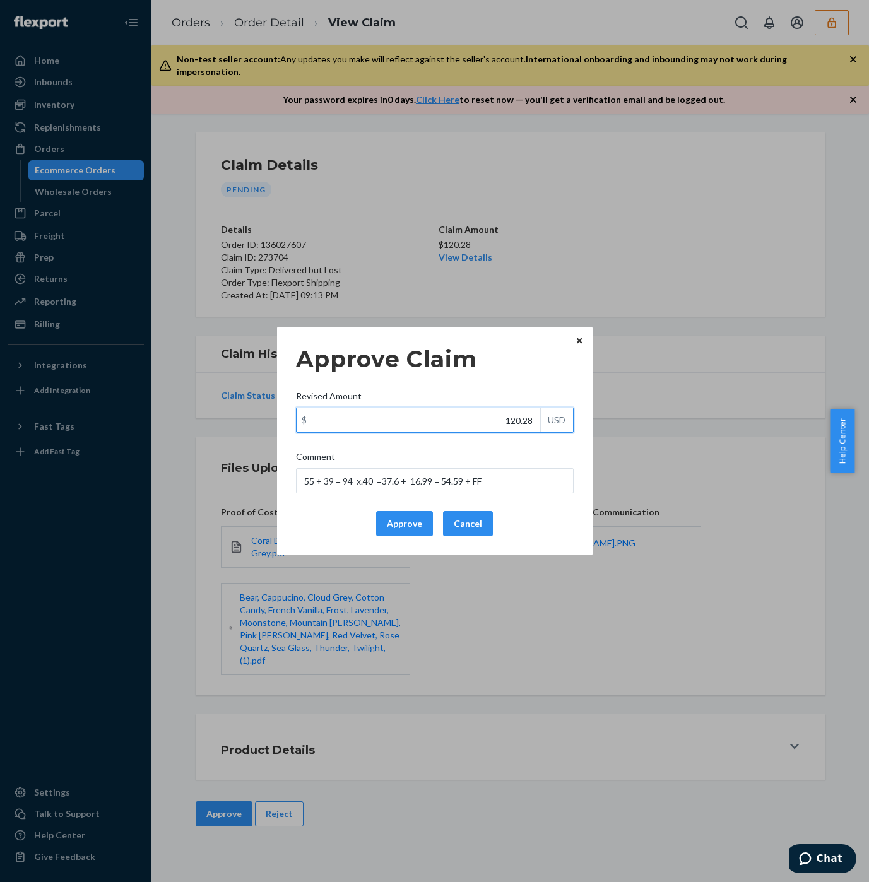
click at [567, 422] on div "$ 120.28 USD" at bounding box center [435, 420] width 278 height 25
paste input "78.8"
type input "78.88"
drag, startPoint x: 325, startPoint y: 482, endPoint x: 296, endPoint y: 482, distance: 29.0
click at [296, 482] on input "55 + 39 = 94 x.40 =37.6 + 16.99 = 54.59 + FF" at bounding box center [435, 480] width 278 height 25
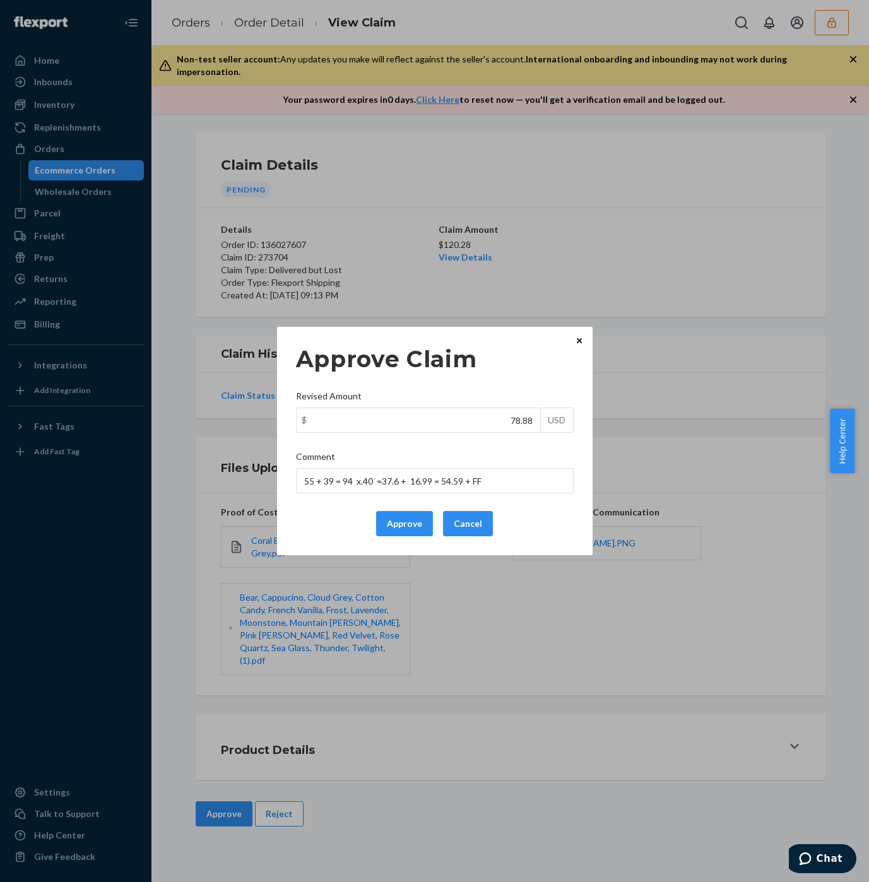
click at [392, 529] on button "Approve" at bounding box center [404, 523] width 57 height 25
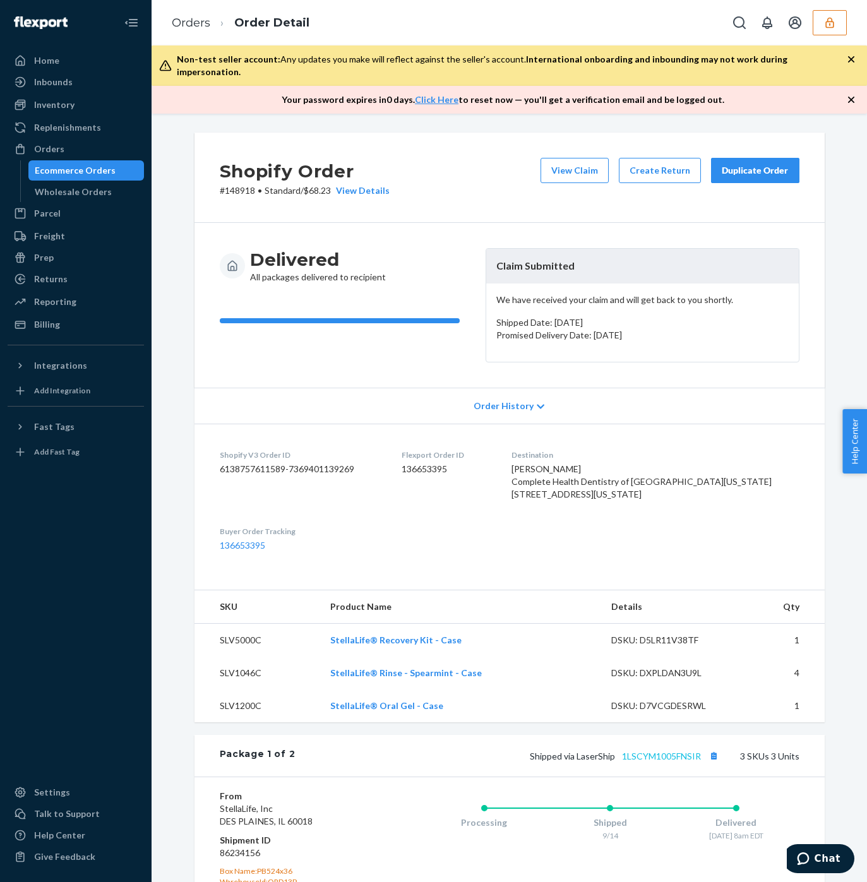
click at [642, 761] on link "1LSCYM1005FNSIR" at bounding box center [661, 755] width 79 height 11
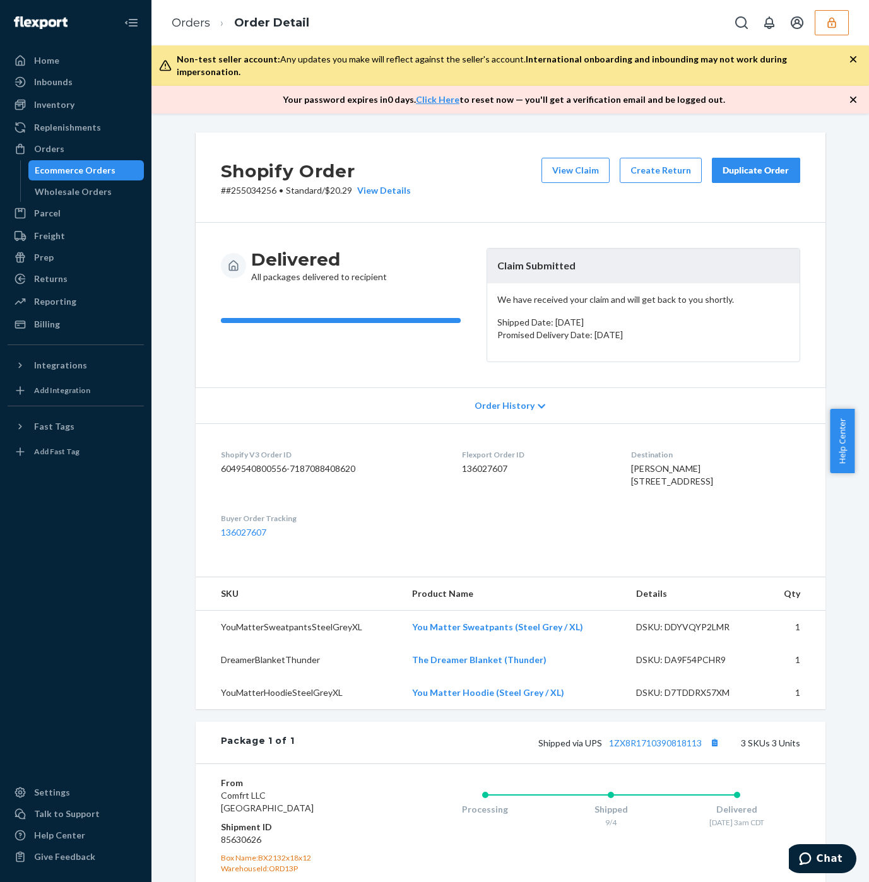
scroll to position [213, 0]
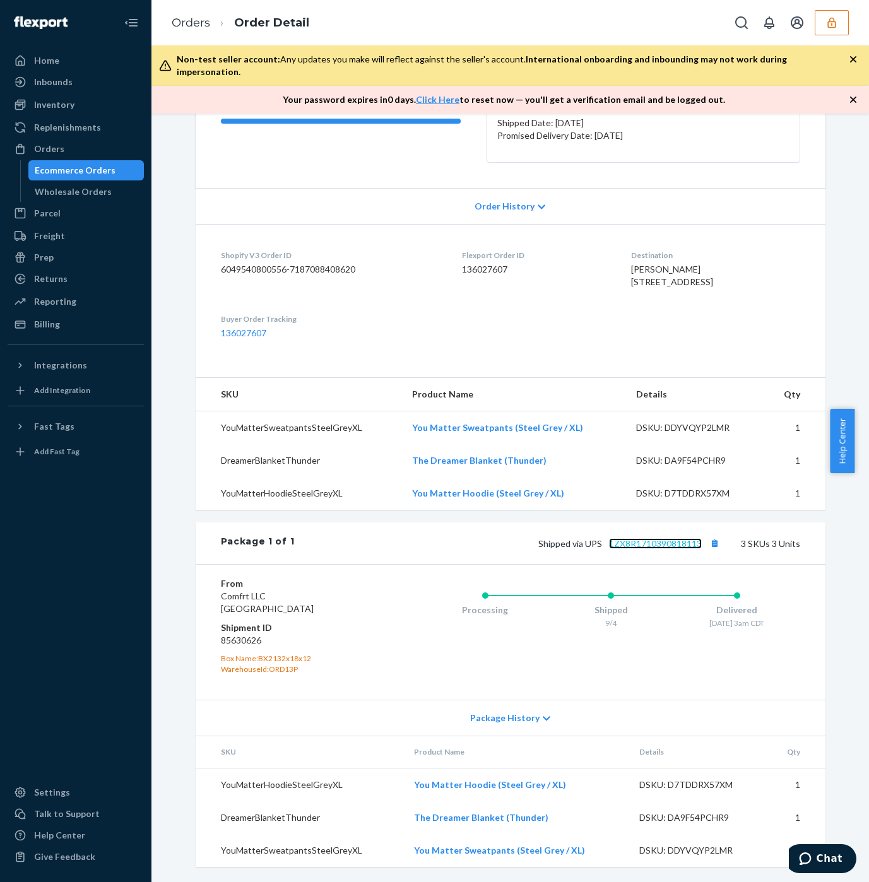
click at [629, 544] on link "1ZX8R1710390818113" at bounding box center [655, 543] width 93 height 11
click at [676, 272] on span "[PERSON_NAME] [STREET_ADDRESS]" at bounding box center [672, 275] width 82 height 23
copy span "52402"
click at [502, 435] on tr "YouMatterSweatpantsSteelGreyXL You Matter Sweatpants (Steel Grey / XL) DSKU: DD…" at bounding box center [511, 428] width 630 height 33
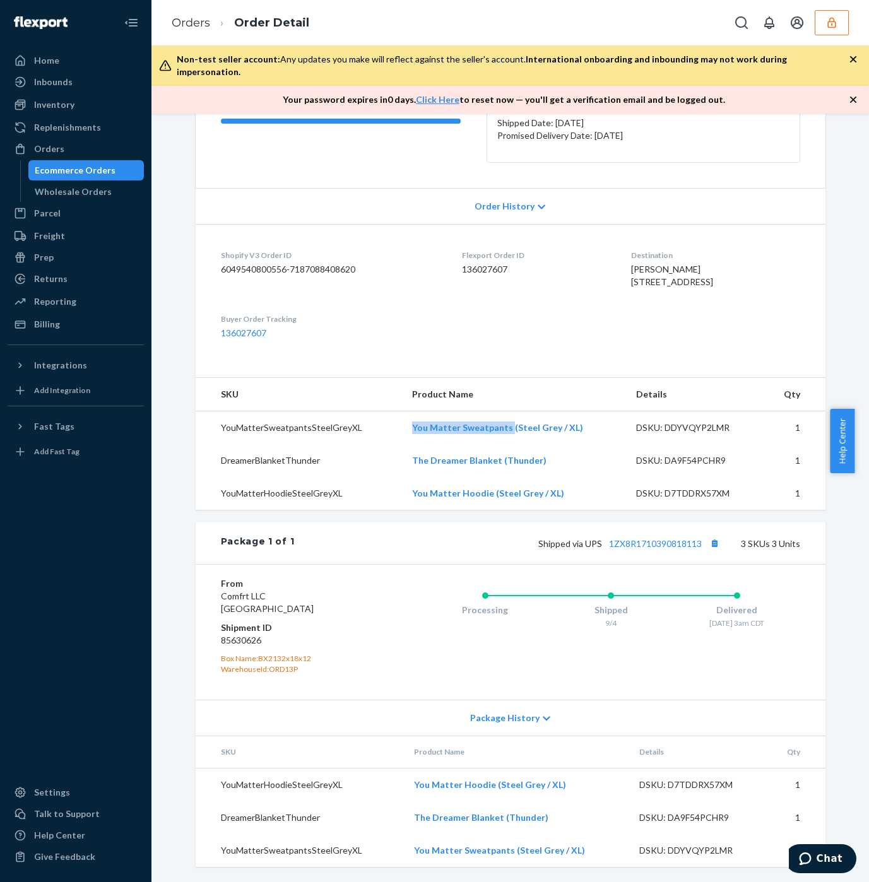
copy tr "You Matter Sweatpants"
click at [311, 224] on dl "Shopify V3 Order ID 6049540800556-7187088408620 Flexport Order ID 136027607 Des…" at bounding box center [511, 294] width 630 height 141
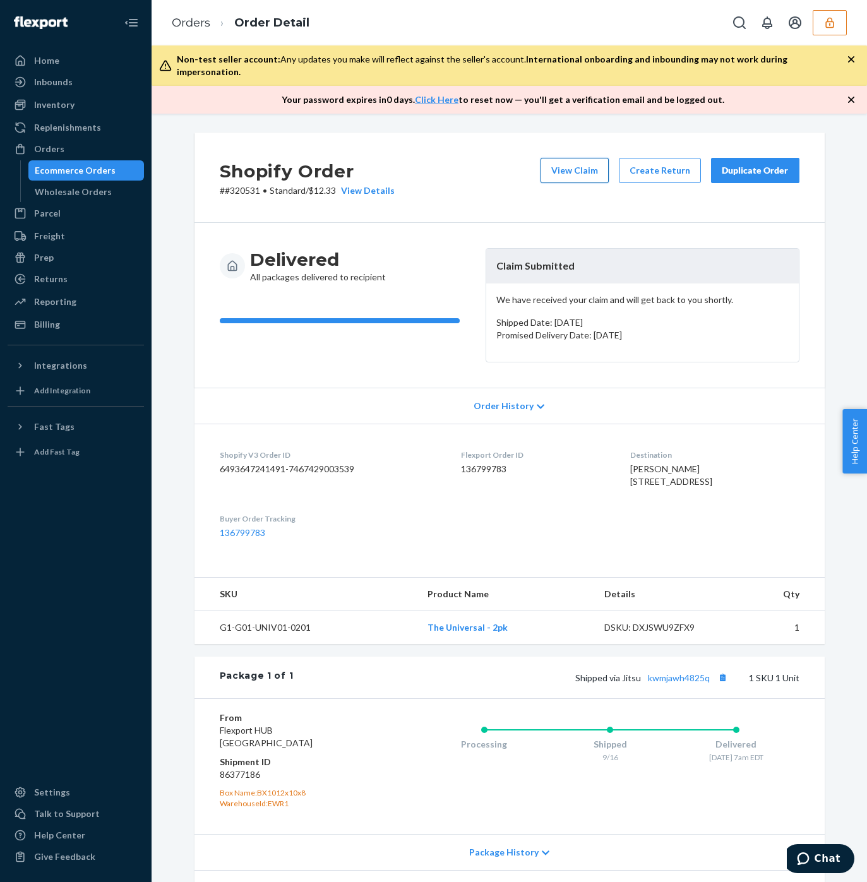
click at [584, 158] on button "View Claim" at bounding box center [574, 170] width 68 height 25
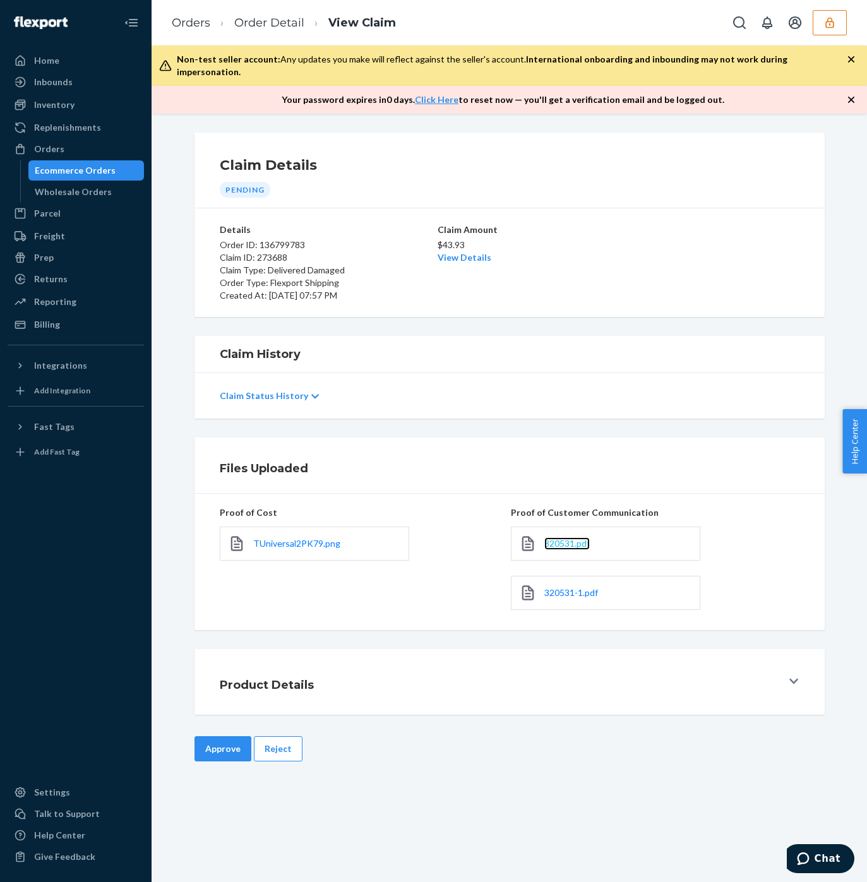
click at [557, 538] on span "320531.pdf" at bounding box center [566, 543] width 45 height 11
click at [560, 587] on span "320531-1.pdf" at bounding box center [571, 592] width 54 height 11
click at [279, 736] on button "Reject" at bounding box center [278, 748] width 49 height 25
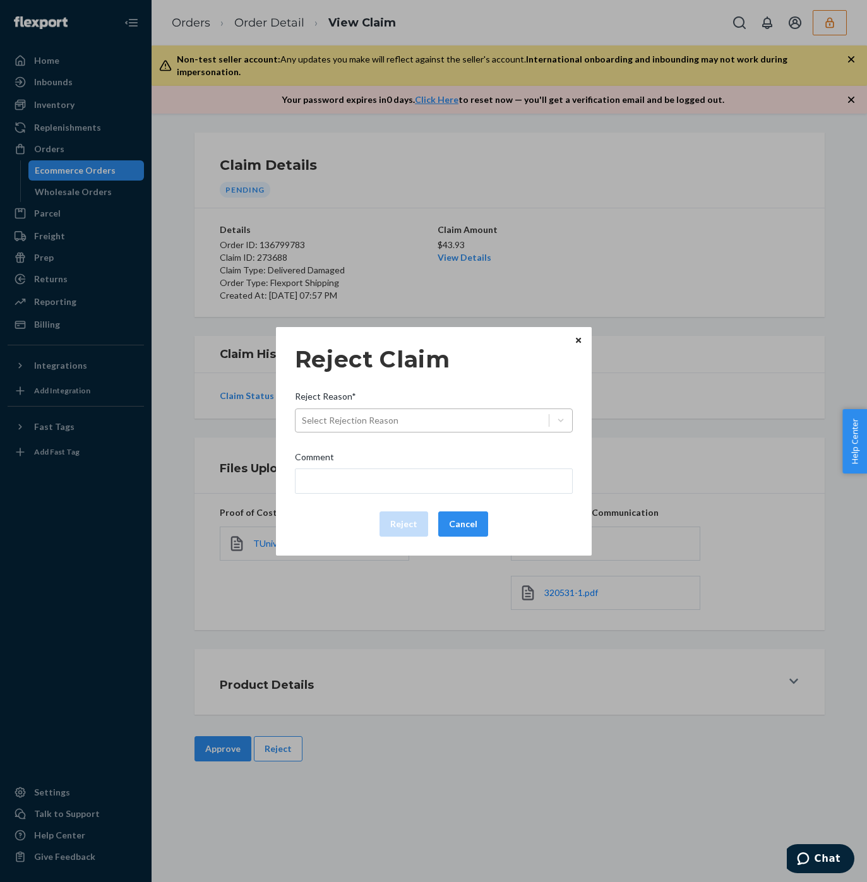
click at [345, 414] on div "Select Rejection Reason" at bounding box center [350, 420] width 97 height 13
click at [303, 414] on input "Reject Reason* Select Rejection Reason" at bounding box center [302, 420] width 1 height 13
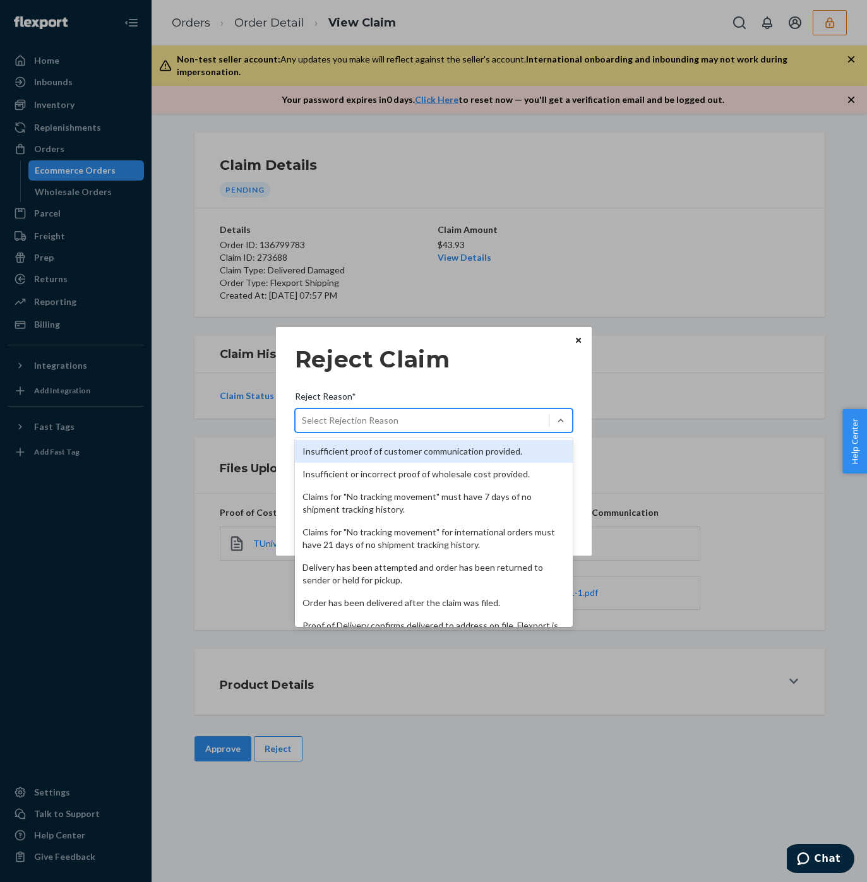
click at [339, 447] on div "Insufficient proof of customer communication provided." at bounding box center [434, 451] width 278 height 23
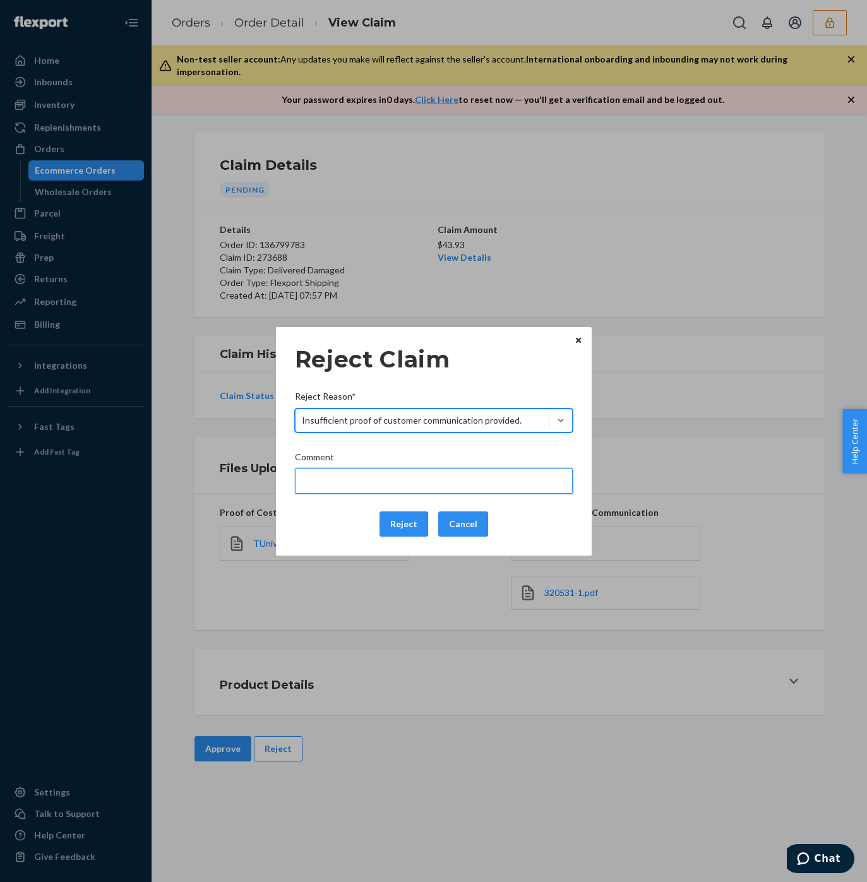
click at [344, 483] on input "Comment" at bounding box center [434, 480] width 278 height 25
type input "Please provide the specific concerns regarding this claim for further checking."
click at [331, 490] on input "Please provide the specific concerns regarding this claim for further checking." at bounding box center [434, 480] width 278 height 25
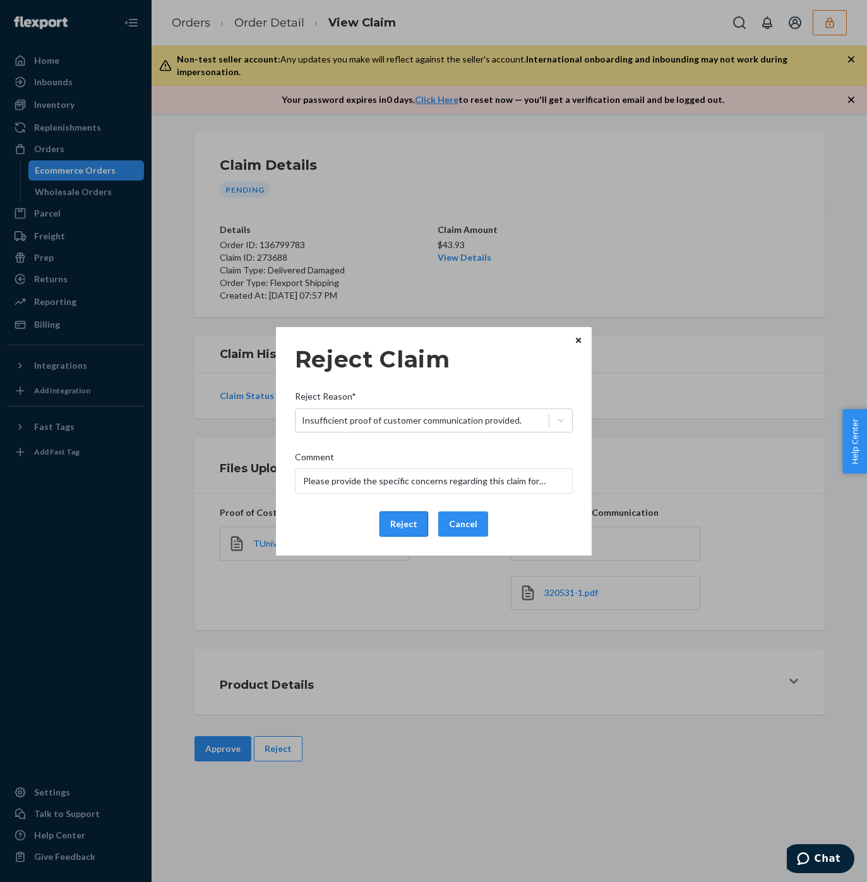
click at [396, 527] on button "Reject" at bounding box center [403, 523] width 49 height 25
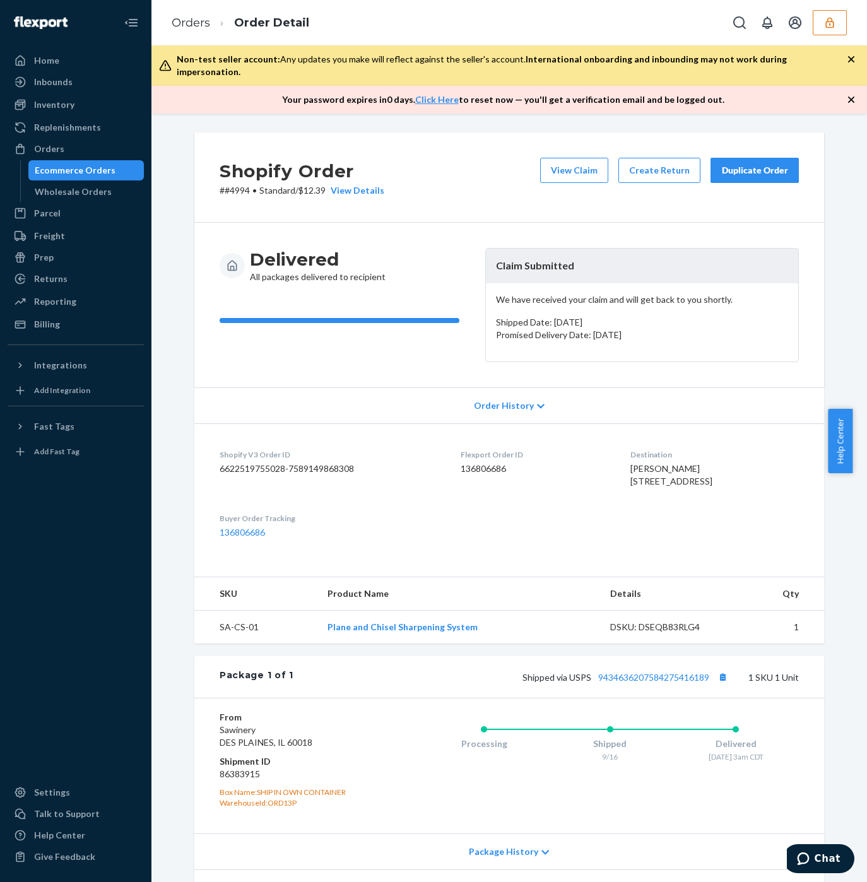
click at [564, 175] on div "View Claim Create Return Duplicate Order" at bounding box center [669, 177] width 269 height 39
click at [560, 163] on button "View Claim" at bounding box center [574, 170] width 68 height 25
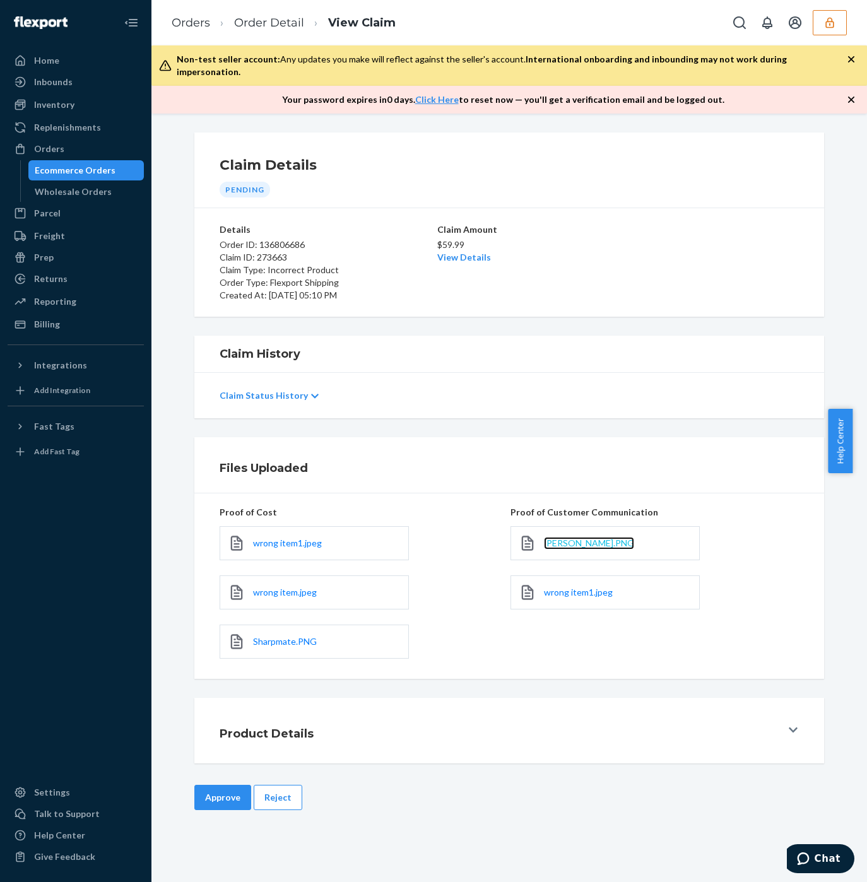
click at [557, 538] on span "[PERSON_NAME].PNG" at bounding box center [589, 543] width 90 height 11
click at [554, 587] on span "wrong item1.jpeg" at bounding box center [578, 592] width 69 height 11
click at [273, 792] on button "Reject" at bounding box center [278, 797] width 49 height 25
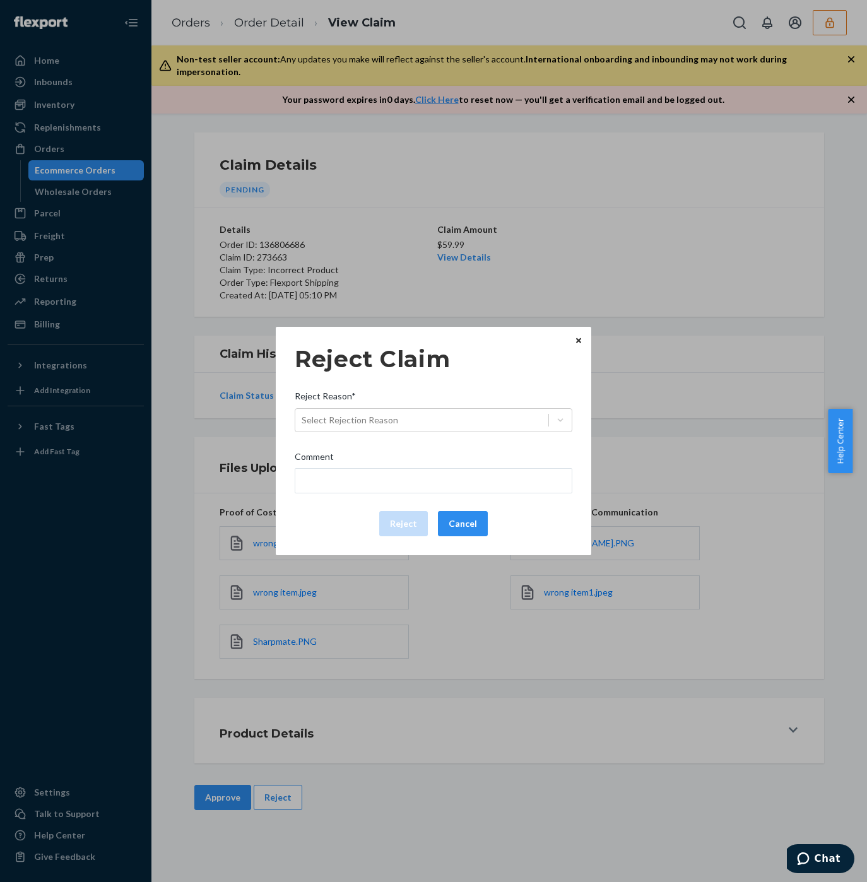
click at [443, 648] on div "Reject Claim Reject Reason* Select Rejection Reason Comment Reject Cancel Home …" at bounding box center [433, 441] width 867 height 882
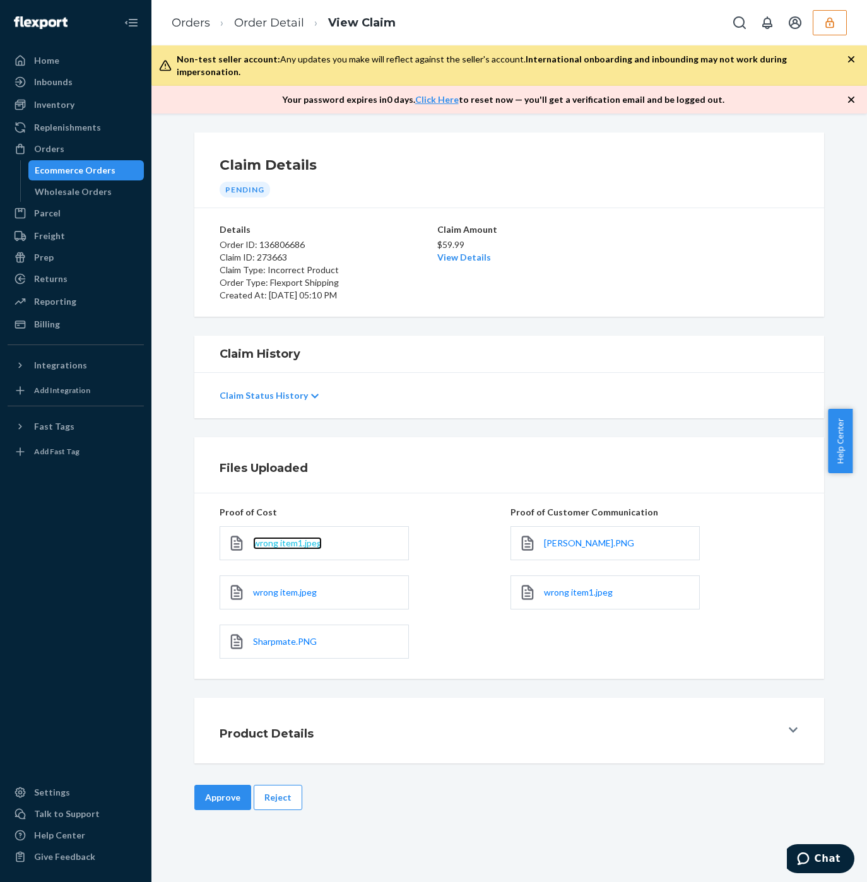
click at [285, 538] on span "wrong item1.jpeg" at bounding box center [287, 543] width 69 height 11
click at [279, 785] on button "Reject" at bounding box center [278, 797] width 49 height 25
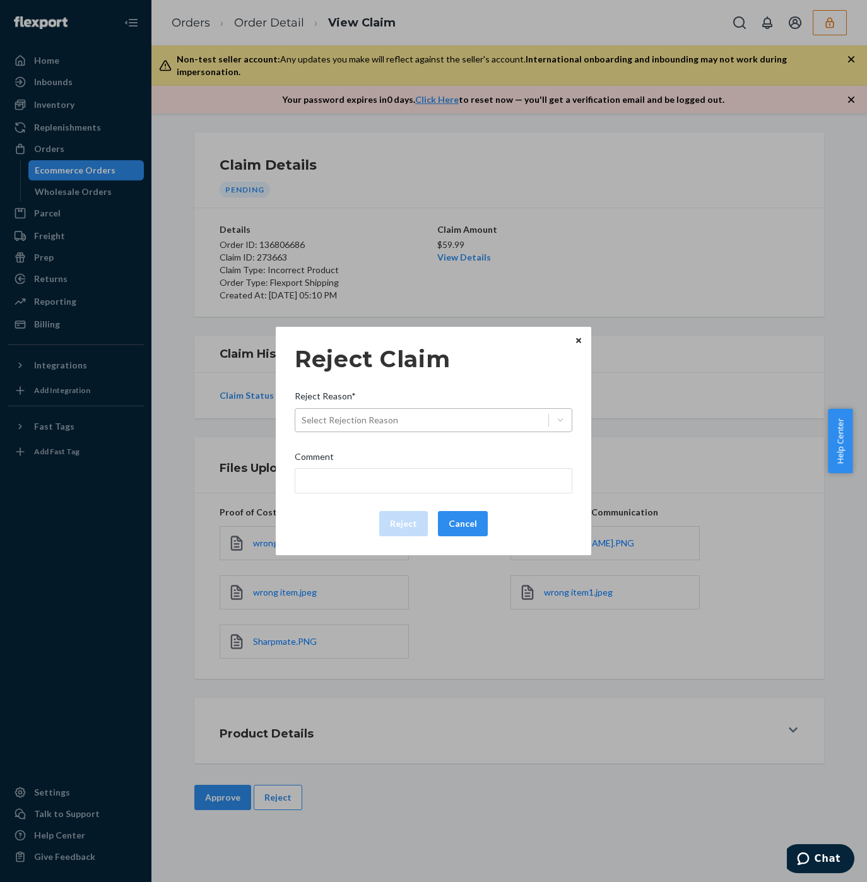
click at [323, 412] on div "Select Rejection Reason" at bounding box center [421, 420] width 253 height 20
click at [303, 414] on input "Reject Reason* Select Rejection Reason" at bounding box center [302, 420] width 1 height 13
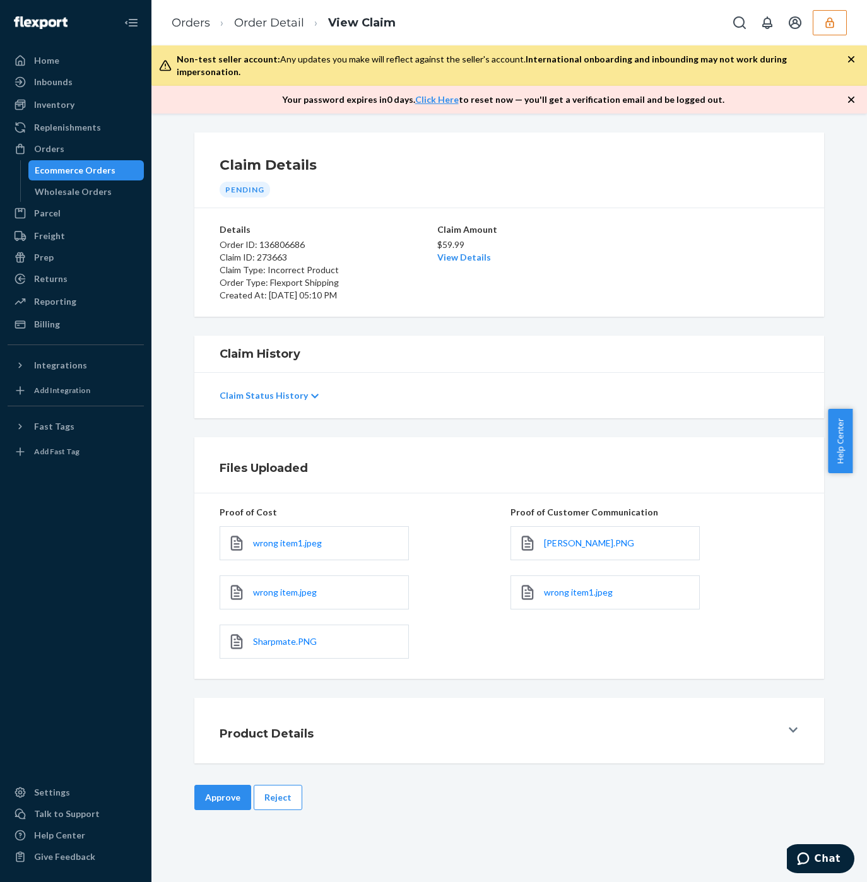
click at [671, 275] on div "Home Inbounds Shipping Plans Problems Inventory Products Replenishments Orders …" at bounding box center [433, 441] width 867 height 882
click at [478, 252] on link "View Details" at bounding box center [464, 257] width 54 height 11
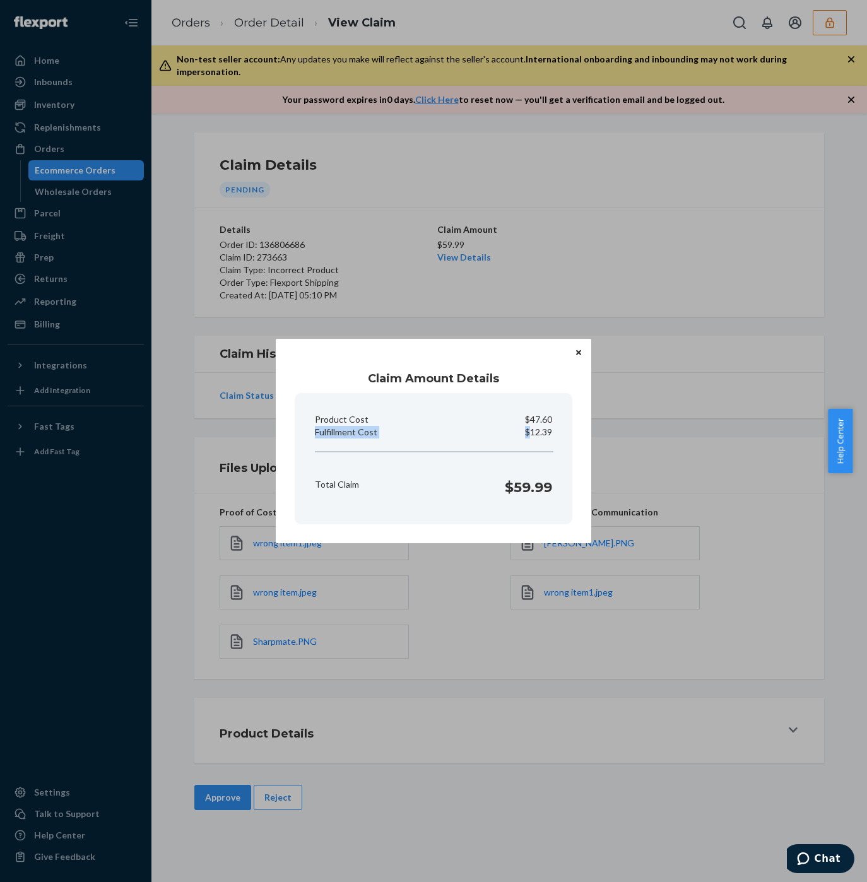
drag, startPoint x: 531, startPoint y: 430, endPoint x: 558, endPoint y: 425, distance: 27.6
click at [558, 425] on section "Product Cost $47.60 Fulfillment Cost $12.39 Total Claim $59.99" at bounding box center [434, 458] width 278 height 131
copy section "Fulfillment Cost $"
click at [541, 446] on section "Product Cost $47.60 Fulfillment Cost $12.39 Total Claim $59.99" at bounding box center [434, 458] width 278 height 131
copy p "12.39"
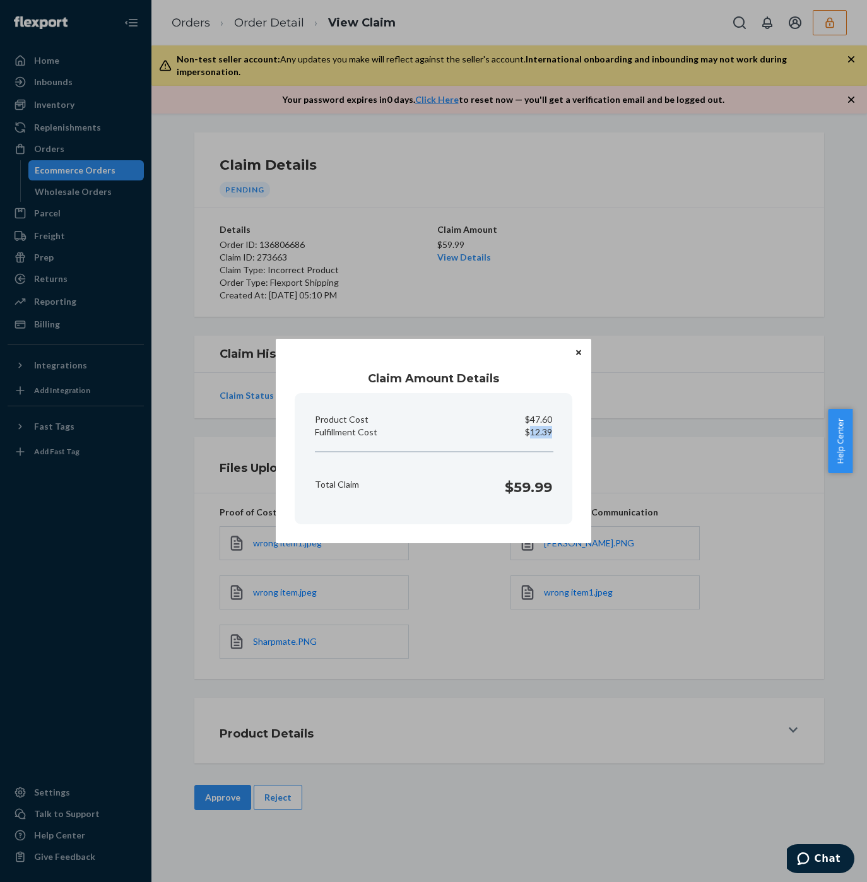
drag, startPoint x: 531, startPoint y: 432, endPoint x: 550, endPoint y: 433, distance: 18.3
click at [550, 433] on p "$12.39" at bounding box center [538, 432] width 27 height 13
click at [499, 637] on div "Claim Amount Details Product Cost $47.60 Fulfillment Cost $12.39 Total Claim $5…" at bounding box center [433, 441] width 867 height 882
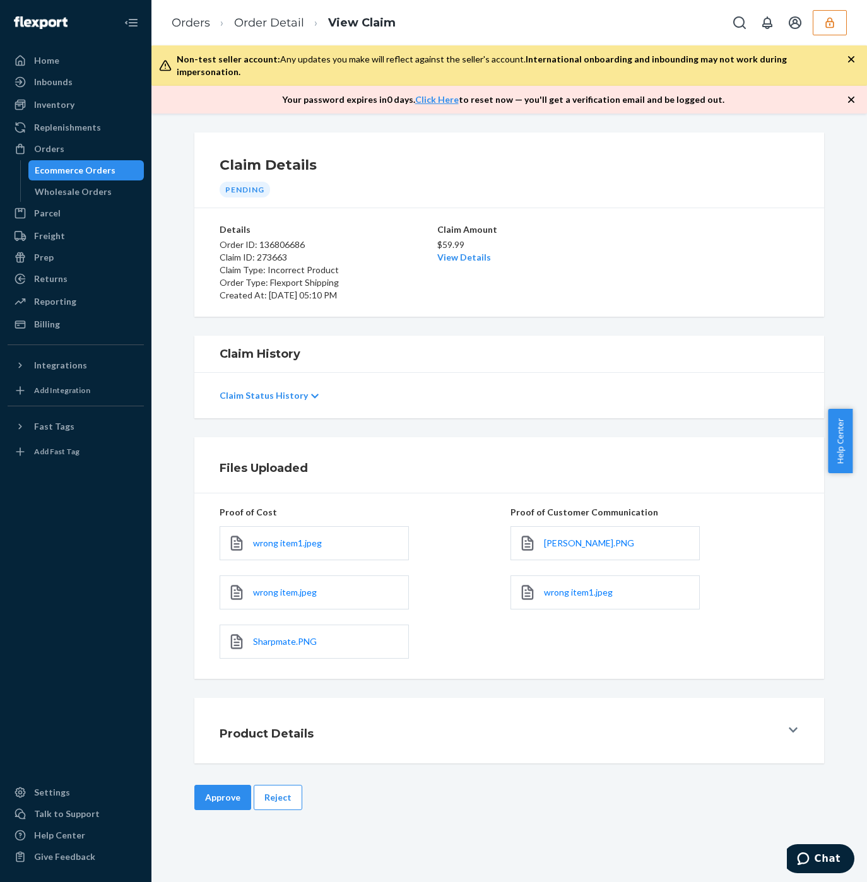
click at [208, 785] on button "Approve" at bounding box center [222, 797] width 57 height 25
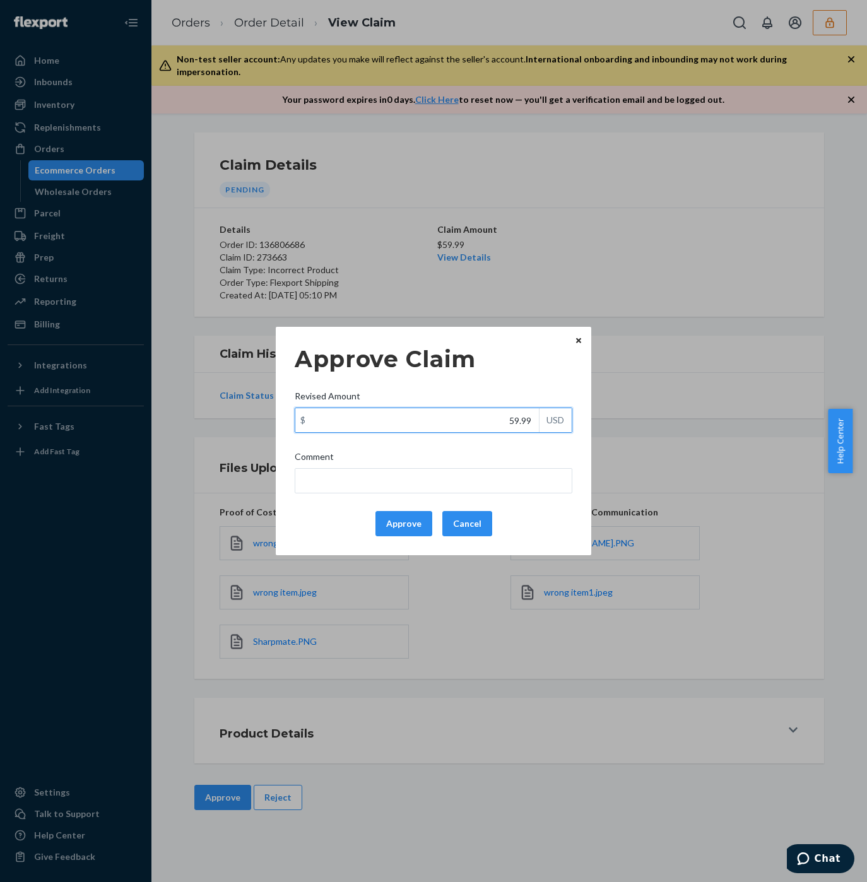
drag, startPoint x: 501, startPoint y: 423, endPoint x: 542, endPoint y: 419, distance: 41.2
click at [542, 419] on div "$ 59.99 USD" at bounding box center [434, 420] width 278 height 25
paste input "12.3"
type input "12.39"
click at [464, 496] on div "Approve Claim Revised Amount $ 12.39 USD Comment Approve Cancel" at bounding box center [434, 441] width 278 height 201
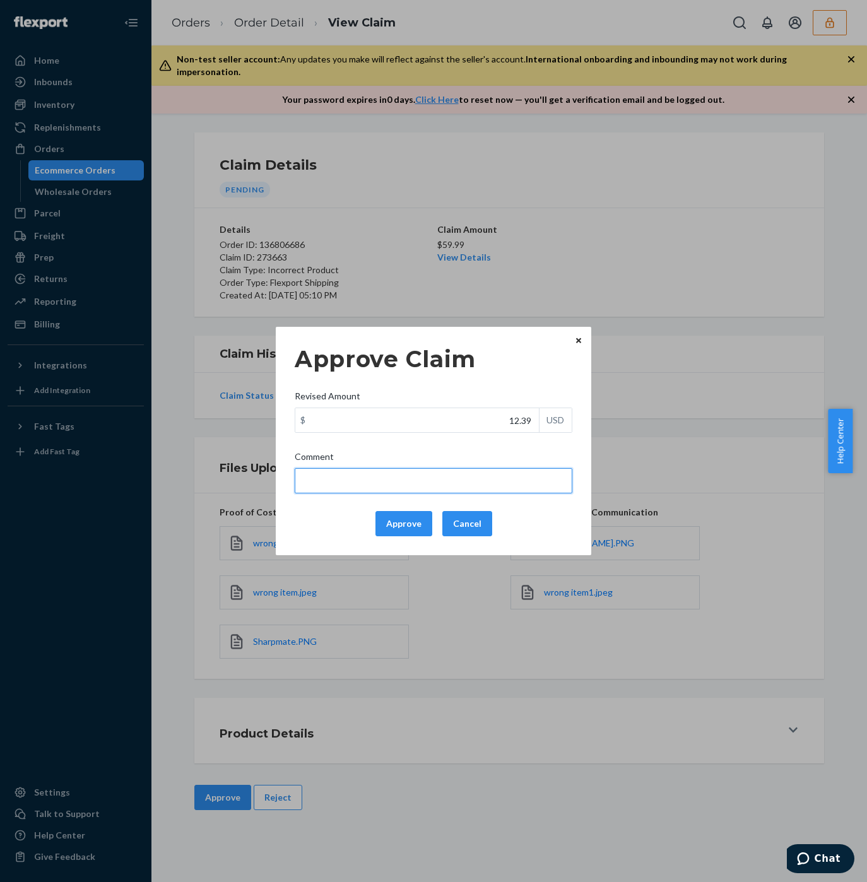
click at [467, 482] on input "Comment" at bounding box center [434, 480] width 278 height 25
type input "FF only. Different merchant"
drag, startPoint x: 472, startPoint y: 478, endPoint x: 326, endPoint y: 511, distance: 150.2
click at [270, 478] on div "Approve Claim Revised Amount $ 12.39 USD Comment FF only. Different merchant Ap…" at bounding box center [433, 441] width 867 height 882
click at [326, 511] on div "Approve Cancel" at bounding box center [434, 523] width 288 height 25
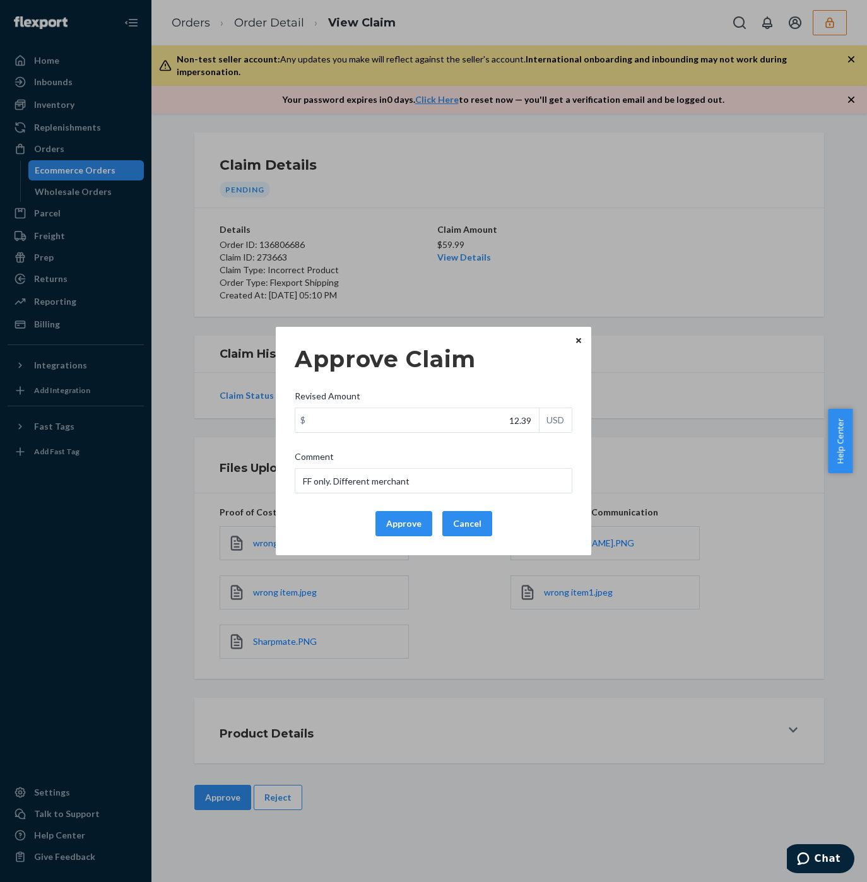
click at [385, 515] on button "Approve" at bounding box center [404, 523] width 57 height 25
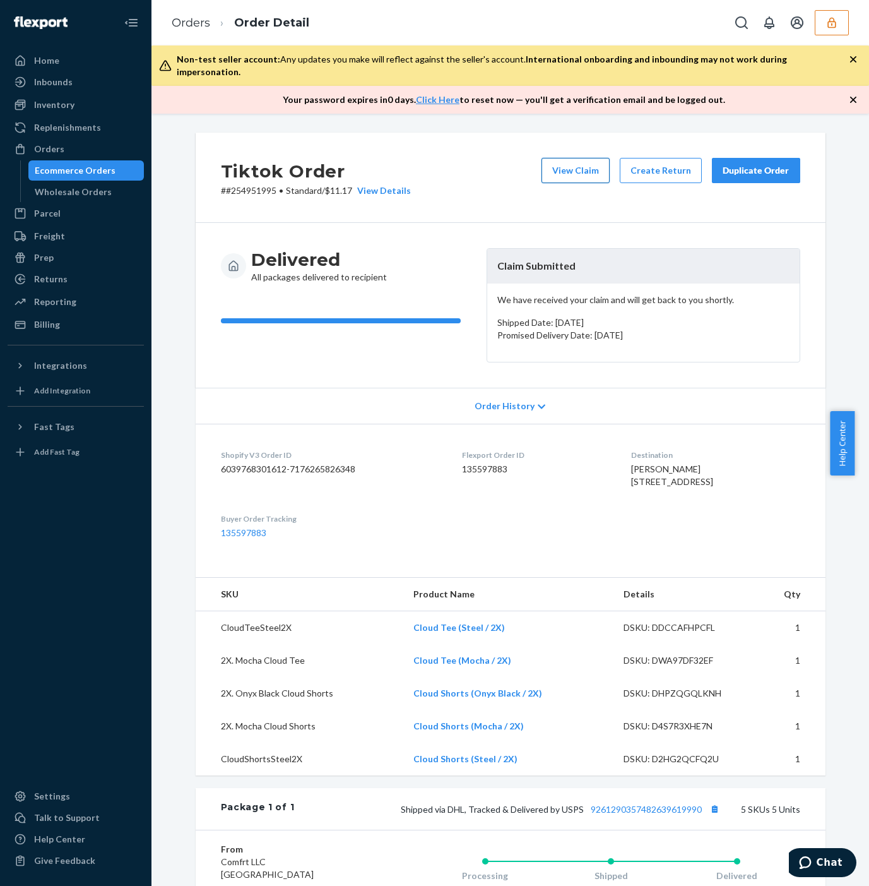
click at [568, 162] on button "View Claim" at bounding box center [576, 170] width 68 height 25
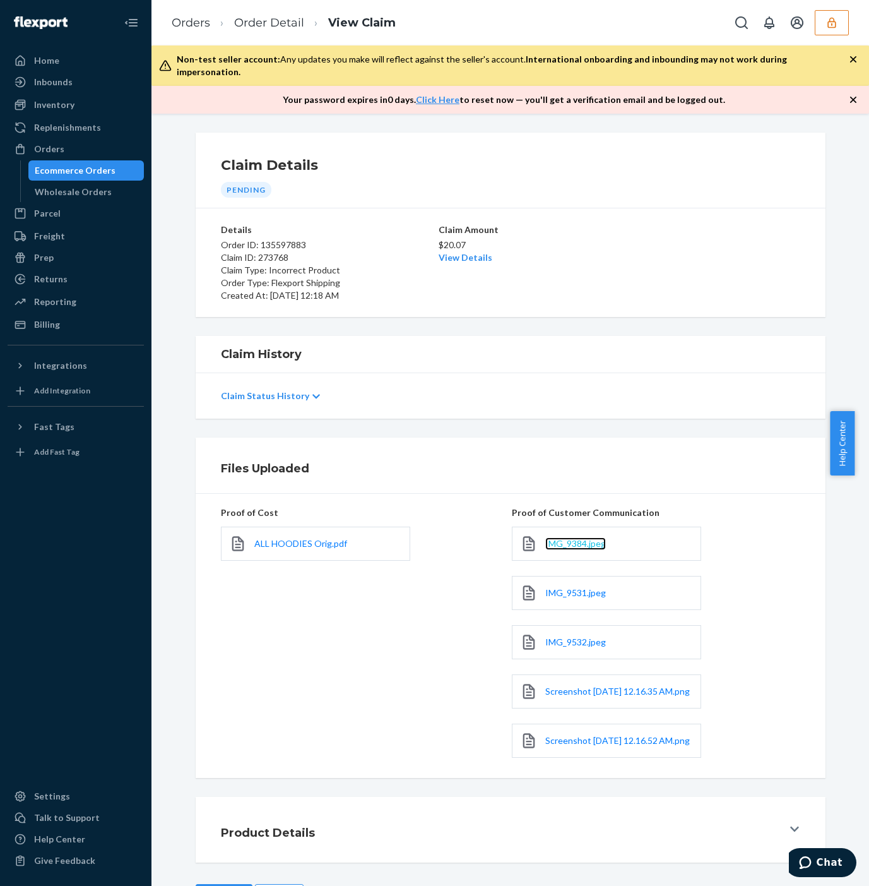
click at [560, 538] on span "IMG_9384.jpeg" at bounding box center [575, 543] width 61 height 11
click at [576, 587] on span "IMG_9531.jpeg" at bounding box center [575, 592] width 61 height 11
click at [566, 636] on span "IMG_9532.jpeg" at bounding box center [575, 641] width 61 height 11
click at [556, 692] on span "Screenshot [DATE] 12.16.35 AM.png" at bounding box center [617, 690] width 145 height 11
click at [579, 744] on span "Screenshot [DATE] 12.16.52 AM.png" at bounding box center [617, 740] width 145 height 11
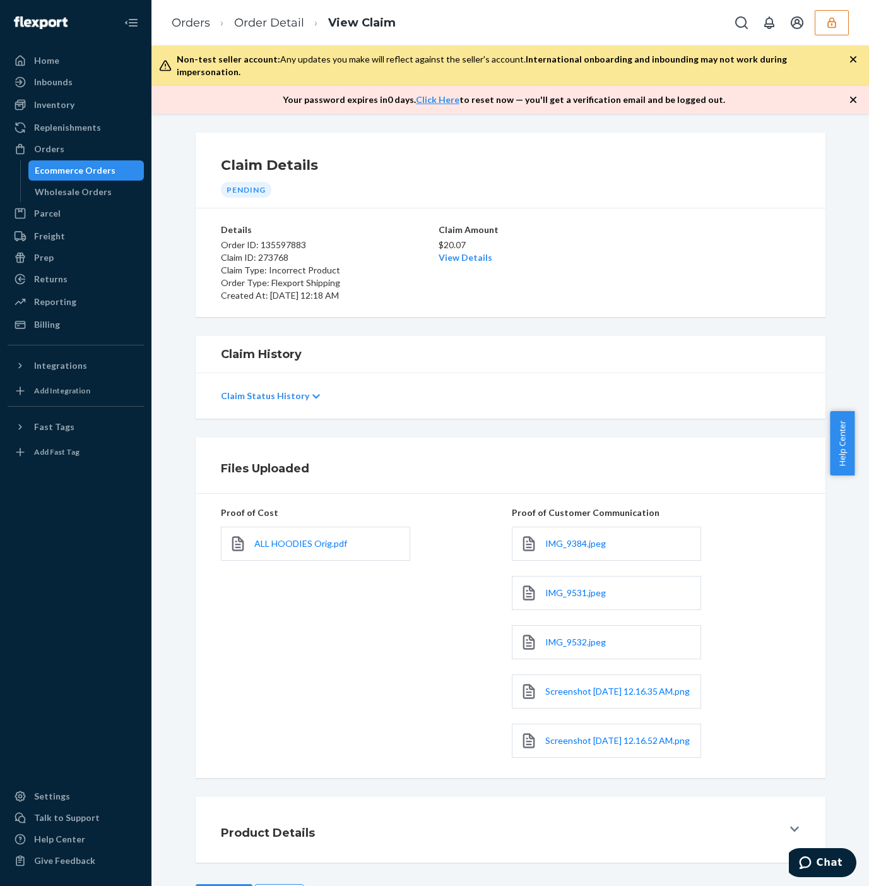
click at [458, 252] on div "Claim Amount $20.07 View Details" at bounding box center [511, 262] width 144 height 78
click at [461, 252] on link "View Details" at bounding box center [466, 257] width 54 height 11
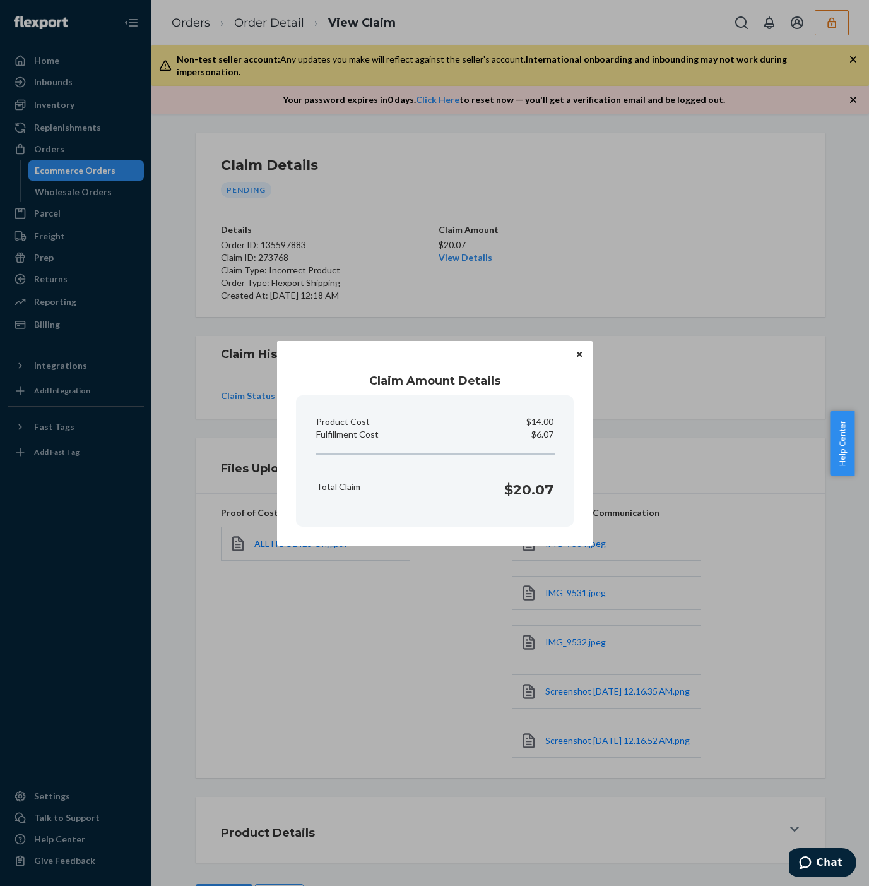
click at [637, 226] on div "Claim Amount Details Product Cost $14.00 Fulfillment Cost $6.07 Total Claim $20…" at bounding box center [434, 443] width 869 height 886
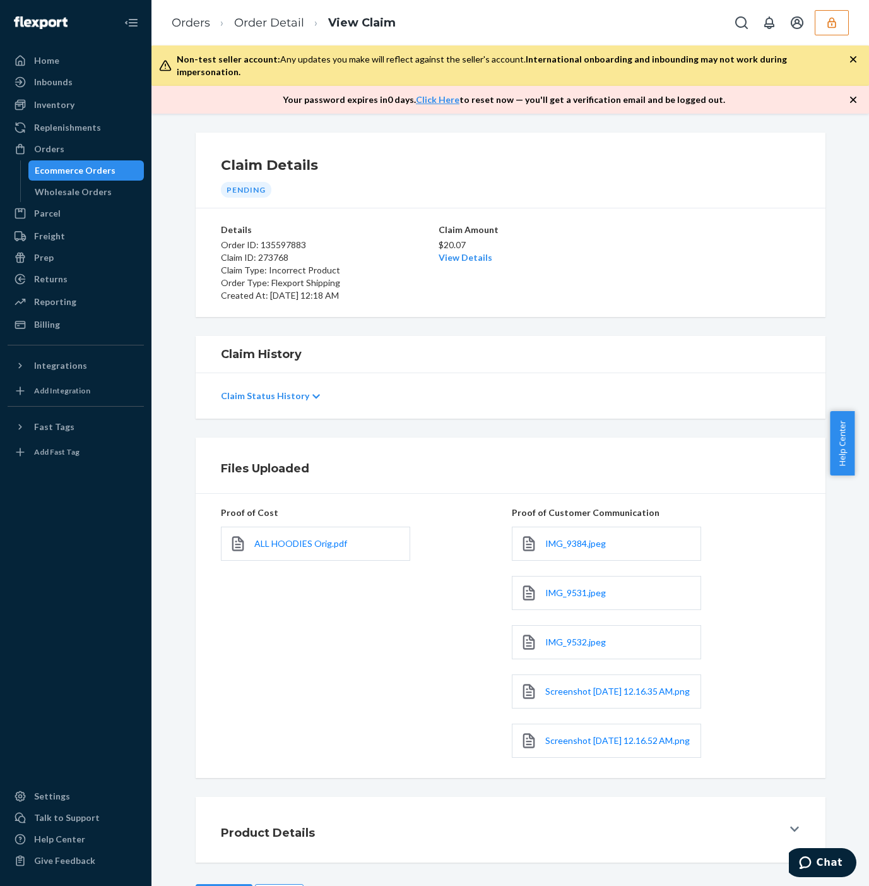
scroll to position [52, 0]
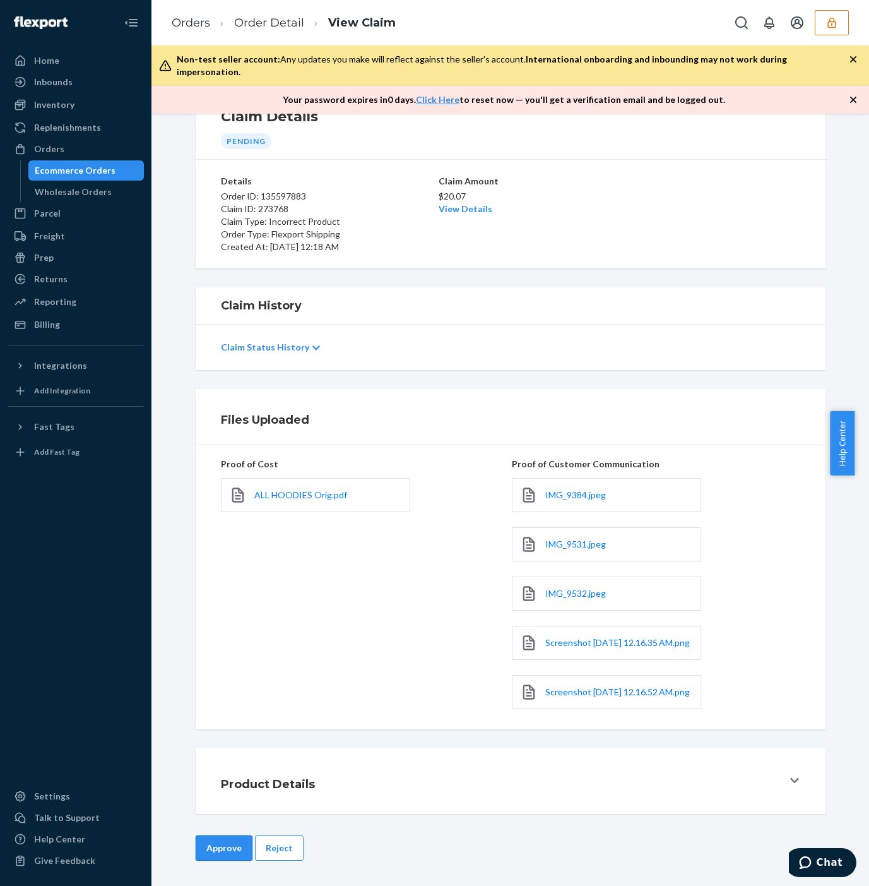
click at [199, 855] on button "Approve" at bounding box center [224, 847] width 57 height 25
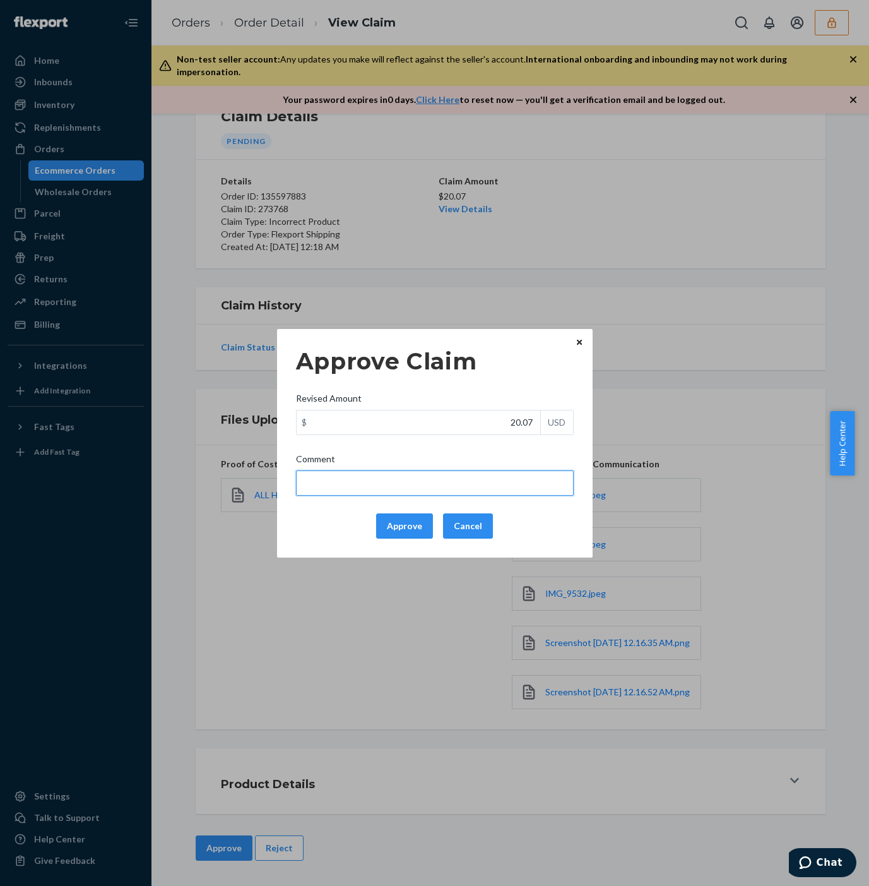
click at [339, 480] on input "Comment" at bounding box center [435, 482] width 278 height 25
type input "25 x.4 = 10 + FF"
click at [396, 257] on div "Approve Claim Revised Amount $ 20.07 USD Comment 25 x.4 = 10 + FF Approve Cance…" at bounding box center [434, 443] width 869 height 886
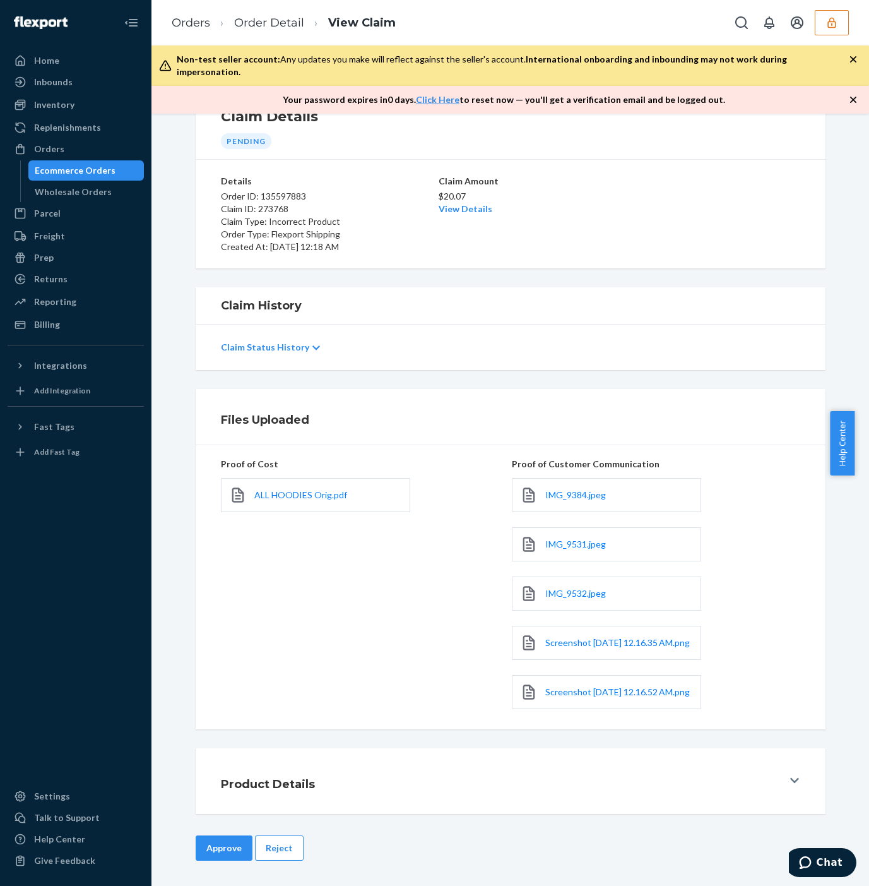
click at [442, 203] on link "View Details" at bounding box center [466, 208] width 54 height 11
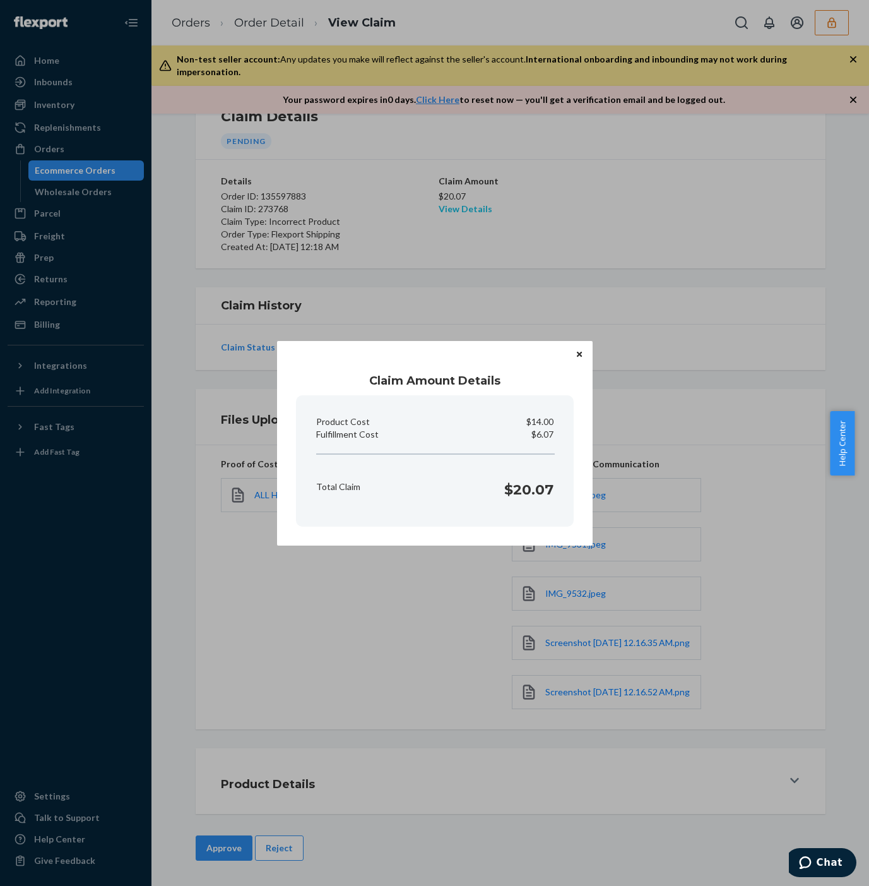
click at [458, 196] on div "Claim Amount Details Product Cost $14.00 Fulfillment Cost $6.07 Total Claim $20…" at bounding box center [434, 443] width 869 height 886
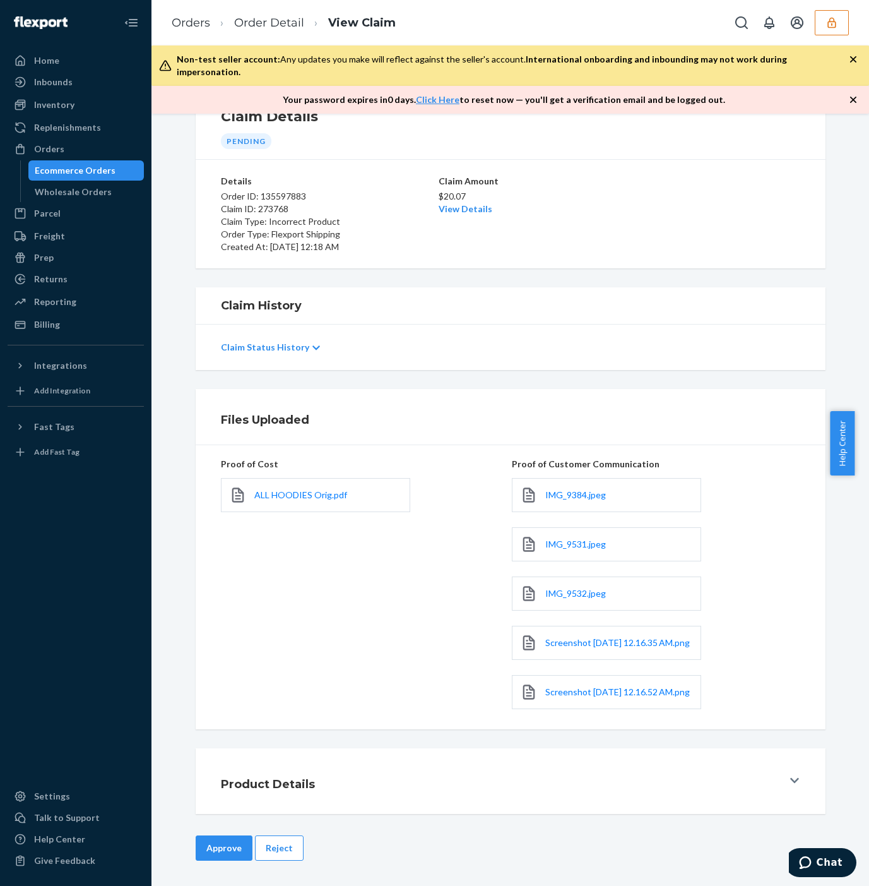
click at [439, 190] on p "$20.07" at bounding box center [511, 196] width 144 height 13
click at [449, 203] on link "View Details" at bounding box center [466, 208] width 54 height 11
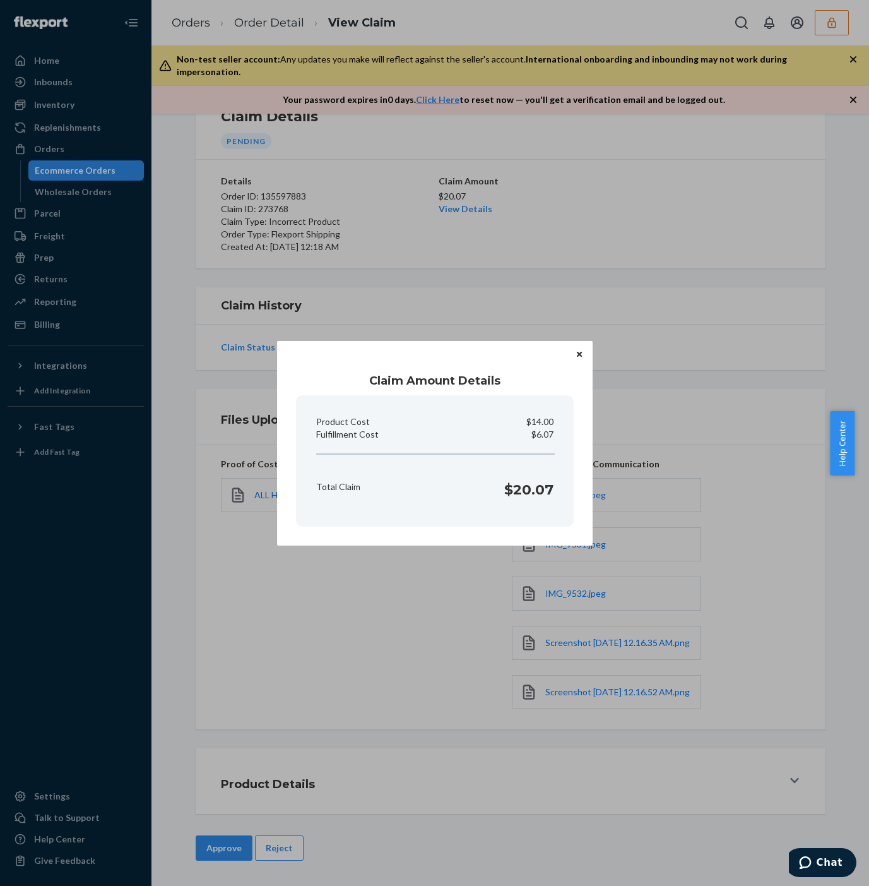
click at [766, 533] on div "Claim Amount Details Product Cost $14.00 Fulfillment Cost $6.07 Total Claim $20…" at bounding box center [434, 443] width 869 height 886
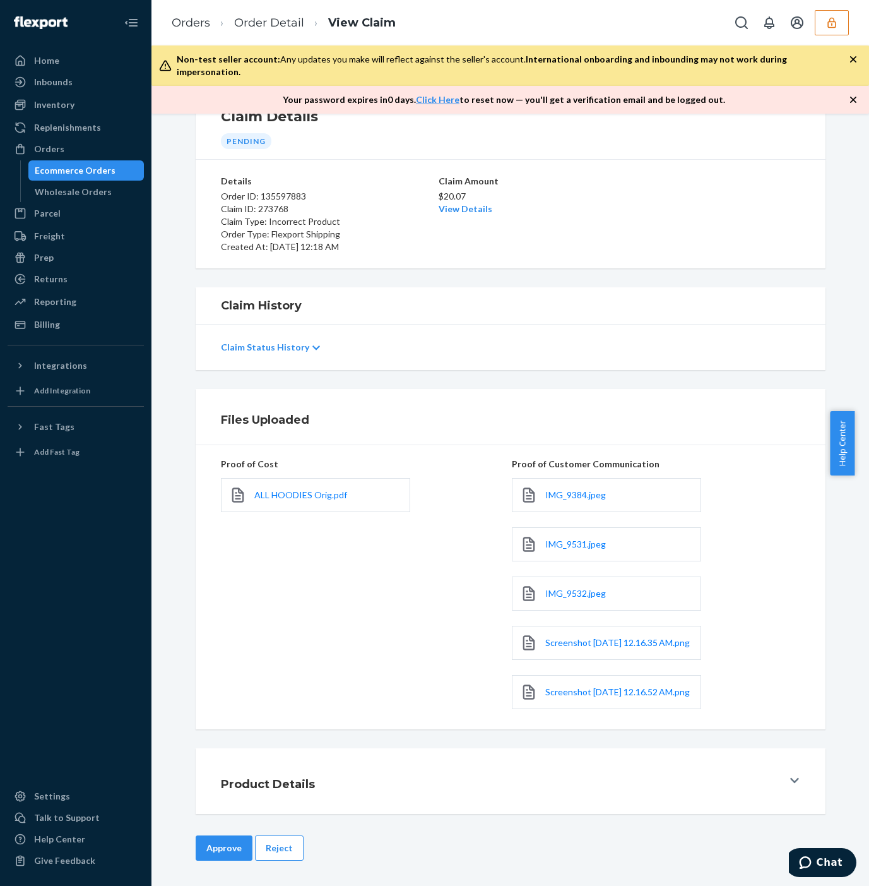
click at [206, 849] on button "Approve" at bounding box center [224, 847] width 57 height 25
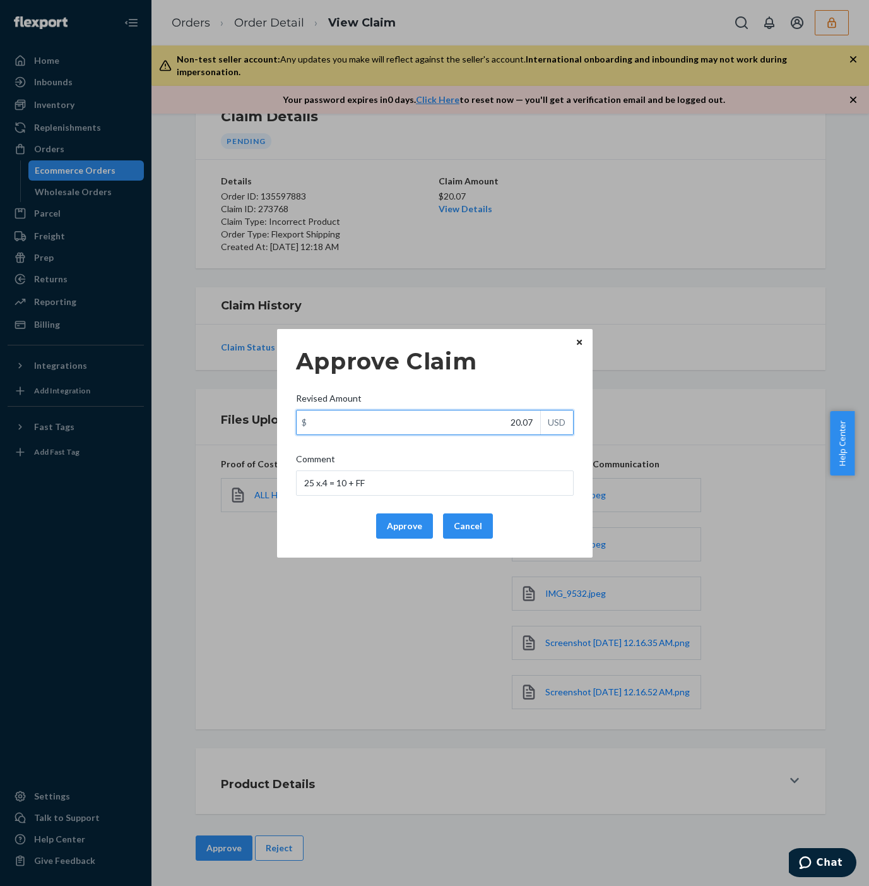
drag, startPoint x: 532, startPoint y: 419, endPoint x: 600, endPoint y: 420, distance: 68.2
click at [600, 420] on div "Approve Claim Revised Amount $ 20.07 USD Comment 25 x.4 = 10 + FF Approve Cance…" at bounding box center [434, 443] width 869 height 886
drag, startPoint x: 554, startPoint y: 425, endPoint x: 564, endPoint y: 424, distance: 9.5
click at [567, 425] on div "$ 20.07 USD" at bounding box center [435, 422] width 278 height 25
paste input "text"
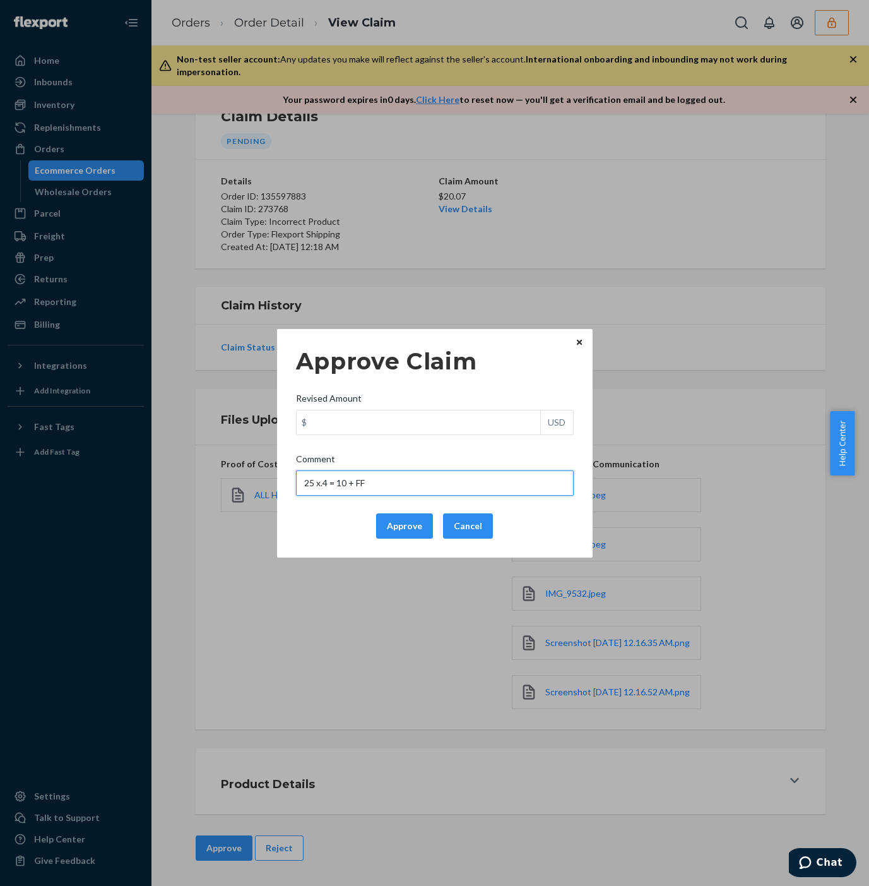
drag, startPoint x: 424, startPoint y: 480, endPoint x: 145, endPoint y: 475, distance: 278.4
click at [145, 475] on div "Approve Claim Revised Amount $ USD Comment 25 x.4 = 10 + FF Approve Cancel Home…" at bounding box center [434, 443] width 869 height 886
click at [382, 531] on button "Approve" at bounding box center [404, 525] width 57 height 25
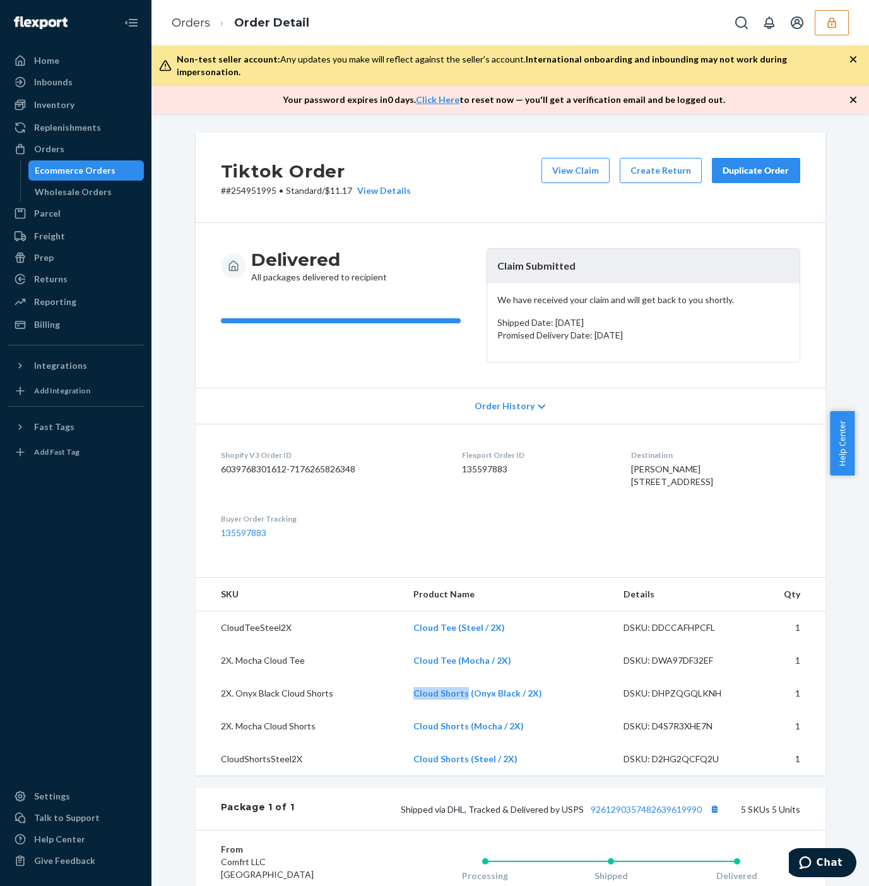
drag, startPoint x: 400, startPoint y: 707, endPoint x: 459, endPoint y: 720, distance: 60.7
click at [459, 709] on tr "2X. Onyx Black Cloud Shorts Cloud Shorts (Onyx Black / 2X) DSKU: DHPZQGQLKNH 1" at bounding box center [511, 693] width 630 height 33
click at [341, 133] on div "Tiktok Order # #254951995 • Standard / $11.17 View Details View Claim Create Re…" at bounding box center [511, 178] width 630 height 90
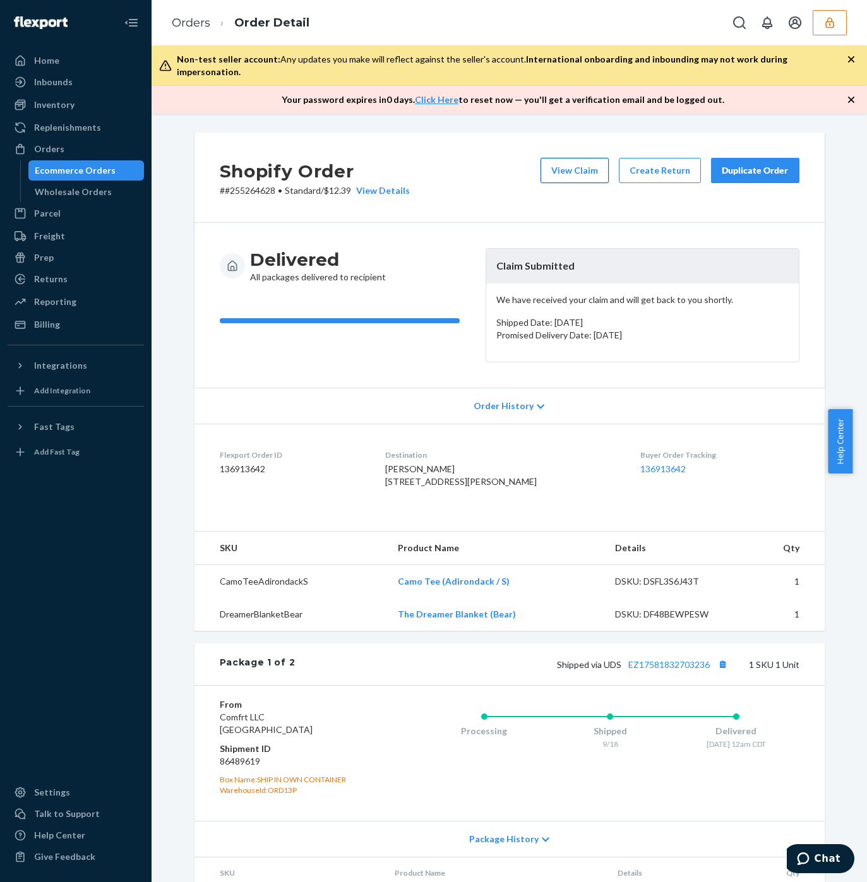
click at [564, 158] on button "View Claim" at bounding box center [574, 170] width 68 height 25
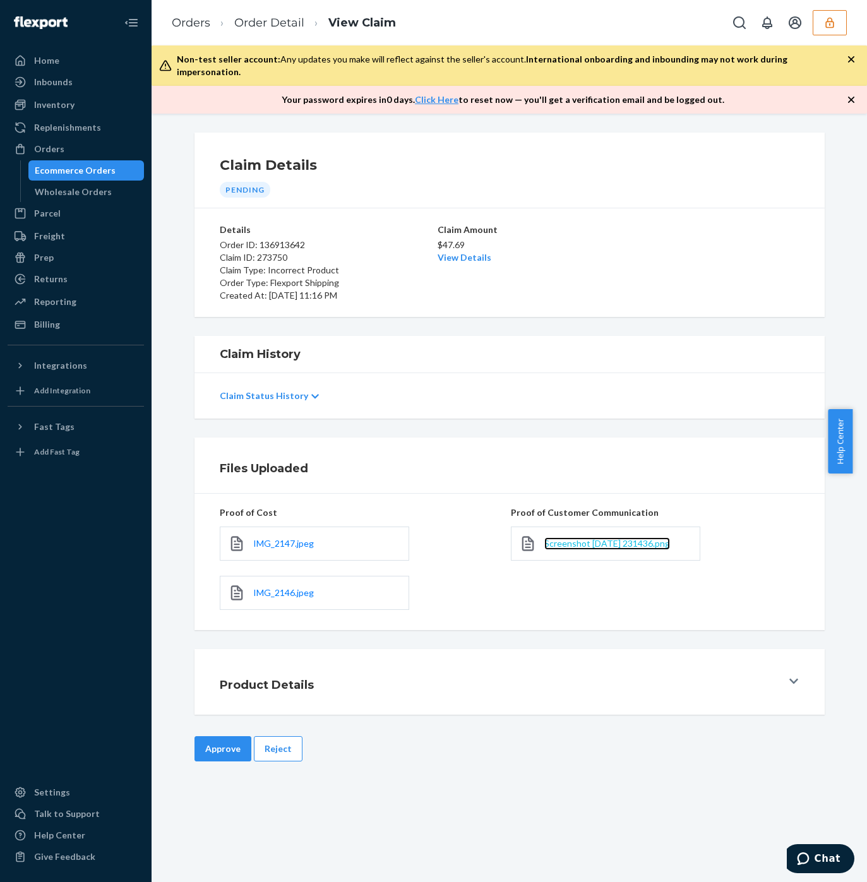
click at [592, 538] on span "Screenshot 2025-09-23 231436.png" at bounding box center [607, 543] width 126 height 11
click at [294, 538] on span "IMG_2147.jpeg" at bounding box center [283, 543] width 61 height 11
click at [445, 252] on div "Claim Amount $47.69 View Details" at bounding box center [509, 262] width 144 height 78
click at [444, 239] on p "$47.69" at bounding box center [509, 245] width 144 height 13
click at [459, 252] on link "View Details" at bounding box center [464, 257] width 54 height 11
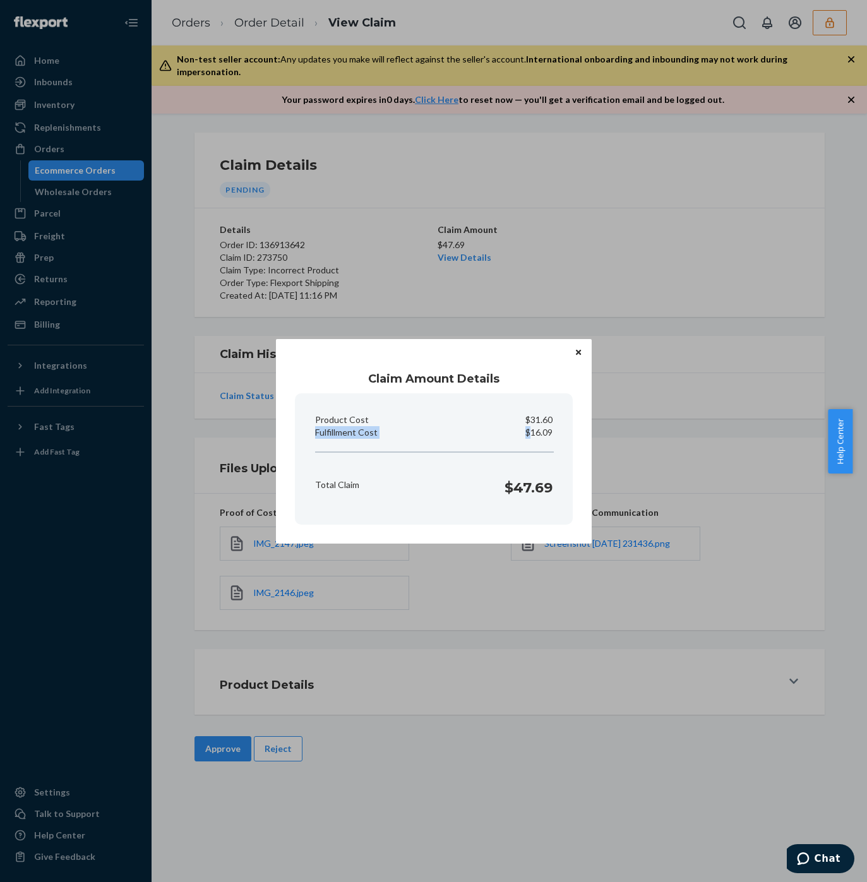
drag, startPoint x: 531, startPoint y: 430, endPoint x: 584, endPoint y: 442, distance: 54.5
click at [586, 442] on div "Claim Amount Details Product Cost $31.60 Fulfillment Cost $16.09 Total Claim $4…" at bounding box center [434, 441] width 316 height 204
copy div "Fulfillment Cost $"
click at [360, 658] on div "Claim Amount Details Product Cost $31.60 Fulfillment Cost $16.09 Total Claim $4…" at bounding box center [433, 441] width 867 height 882
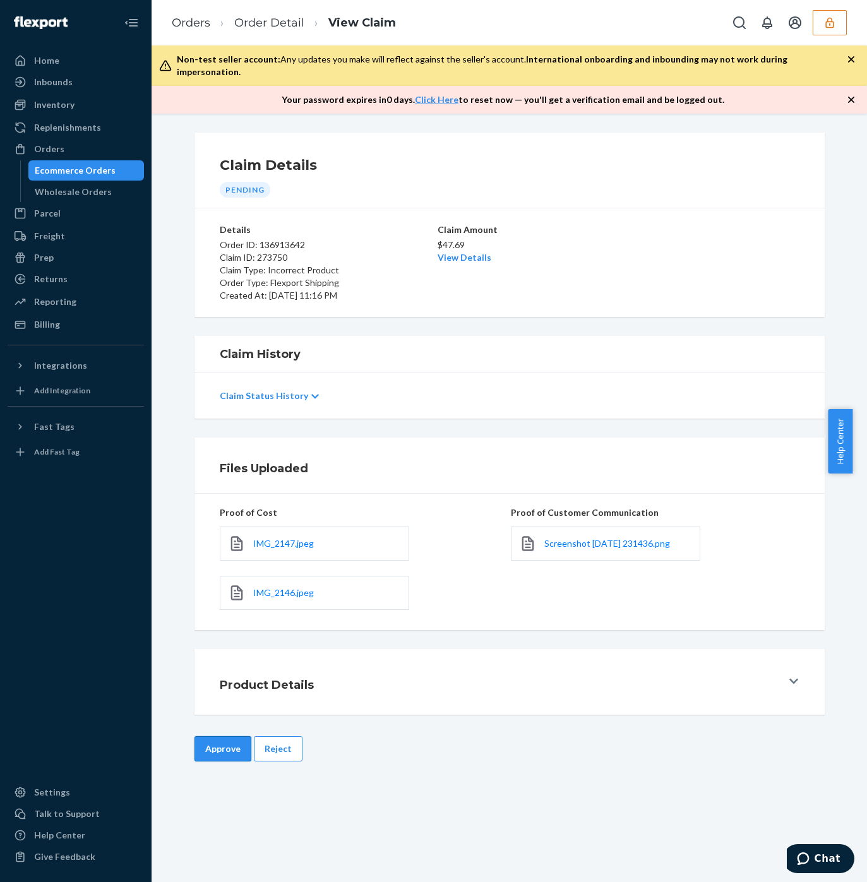
click at [199, 741] on button "Approve" at bounding box center [222, 748] width 57 height 25
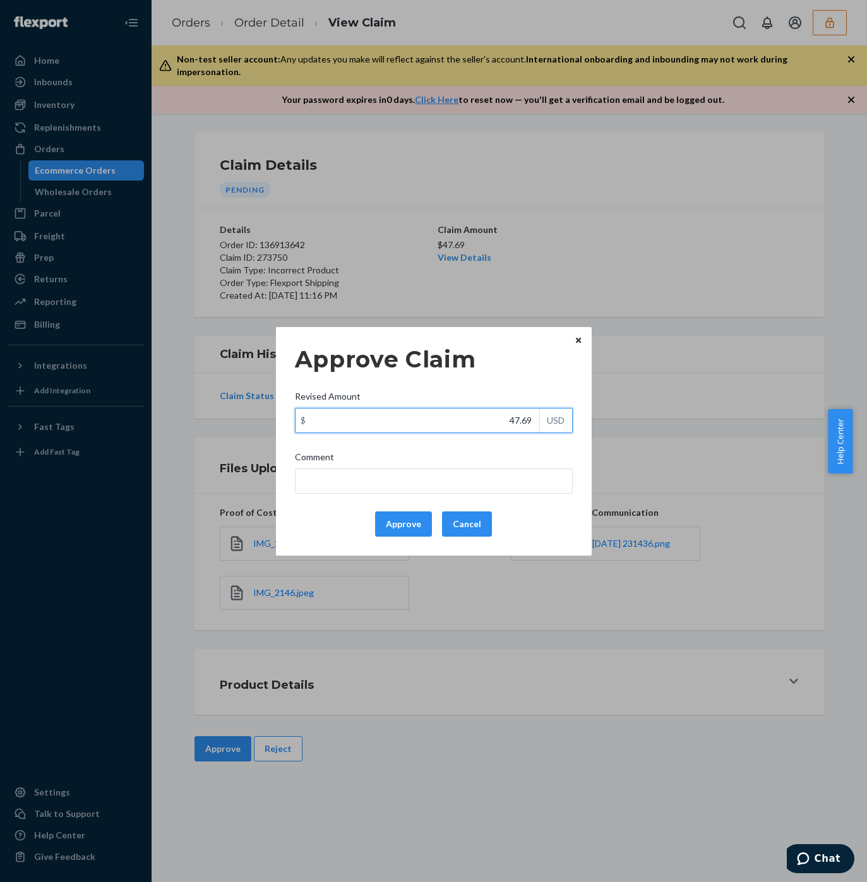
drag, startPoint x: 495, startPoint y: 425, endPoint x: 578, endPoint y: 427, distance: 83.4
click at [579, 426] on div "Approve Claim Revised Amount $ 47.69 USD Comment Approve Cancel" at bounding box center [434, 441] width 316 height 228
paste input "16.0"
type input "16.09"
click at [451, 486] on input "Comment" at bounding box center [434, 480] width 278 height 25
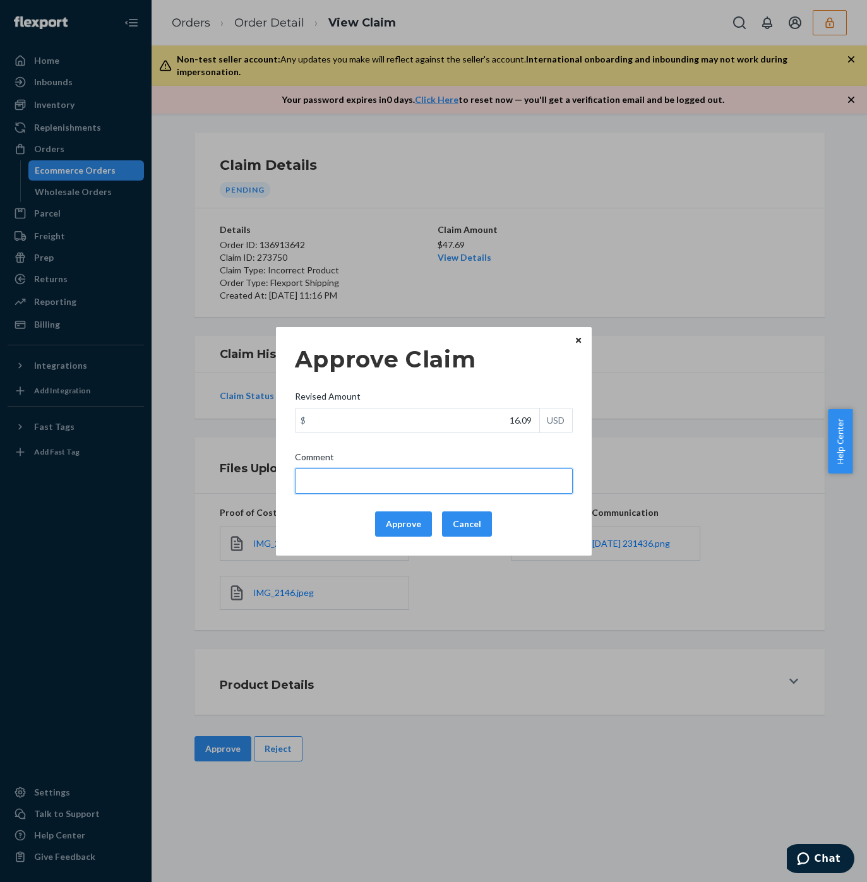
type input "FF only. Different merchant"
drag, startPoint x: 451, startPoint y: 480, endPoint x: 262, endPoint y: 478, distance: 188.7
click at [263, 478] on div "Approve Claim Revised Amount $ 16.09 USD Comment FF only. Different merchant Ap…" at bounding box center [433, 441] width 867 height 882
click at [324, 547] on div "Approve Claim Revised Amount $ 16.09 USD Comment FF only. Different merchant Ap…" at bounding box center [434, 441] width 316 height 228
click at [399, 535] on button "Approve" at bounding box center [403, 523] width 57 height 25
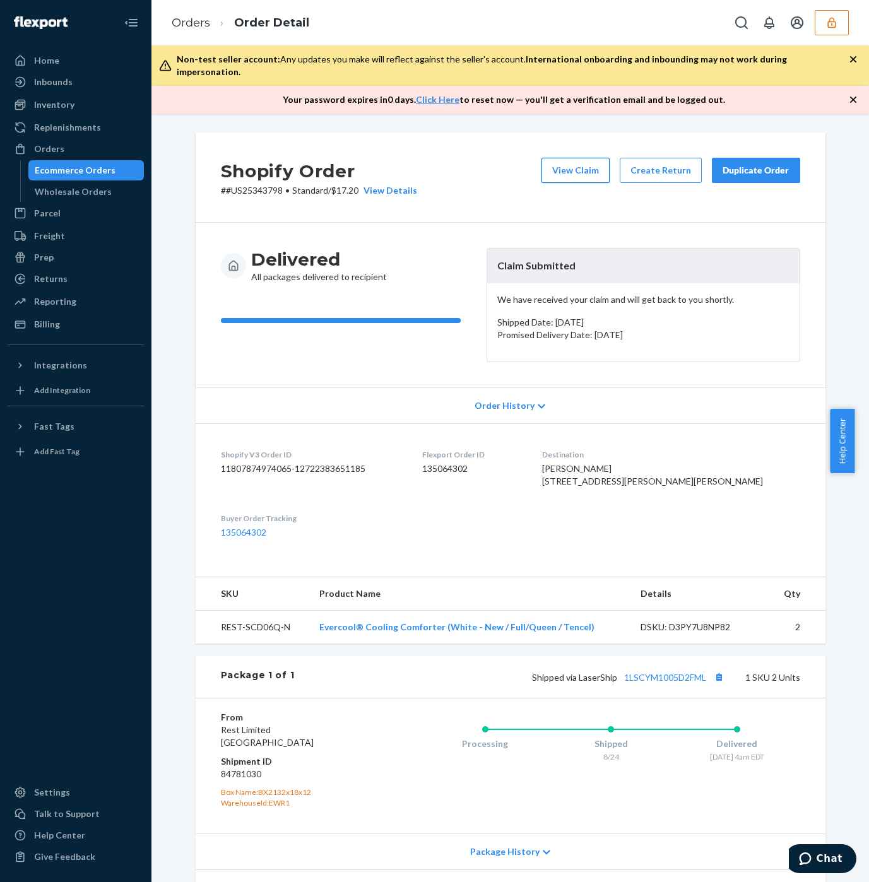
click at [579, 164] on button "View Claim" at bounding box center [576, 170] width 68 height 25
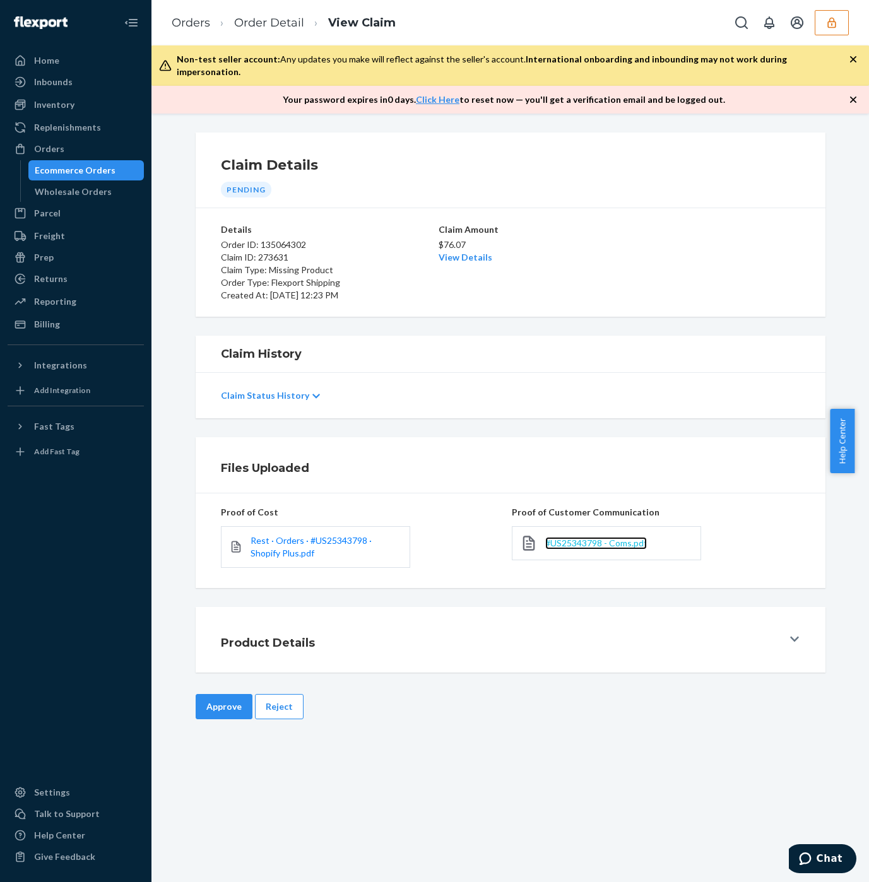
click at [578, 538] on span "#US25343798 - Coms.pdf" at bounding box center [596, 543] width 102 height 11
click at [293, 535] on span "Rest · Orders · #US25343798 · Shopify Plus.pdf" at bounding box center [311, 546] width 121 height 23
click at [442, 252] on link "View Details" at bounding box center [466, 257] width 54 height 11
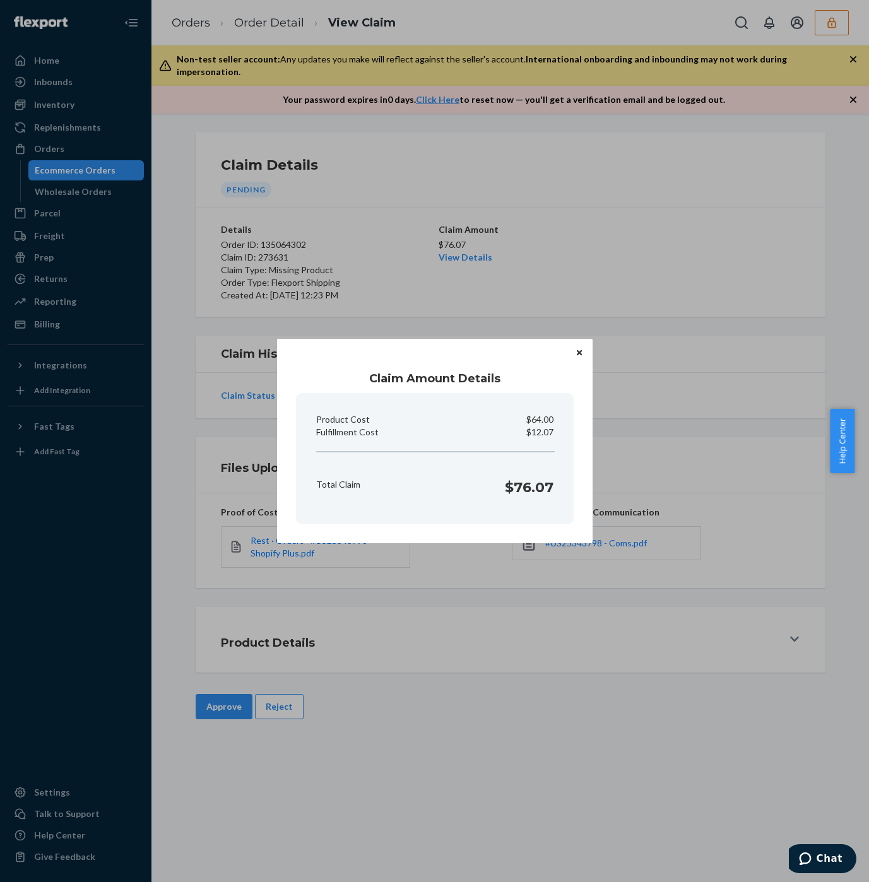
click at [624, 231] on div "Claim Amount Details Product Cost $64.00 Fulfillment Cost $12.07 Total Claim $7…" at bounding box center [434, 441] width 869 height 882
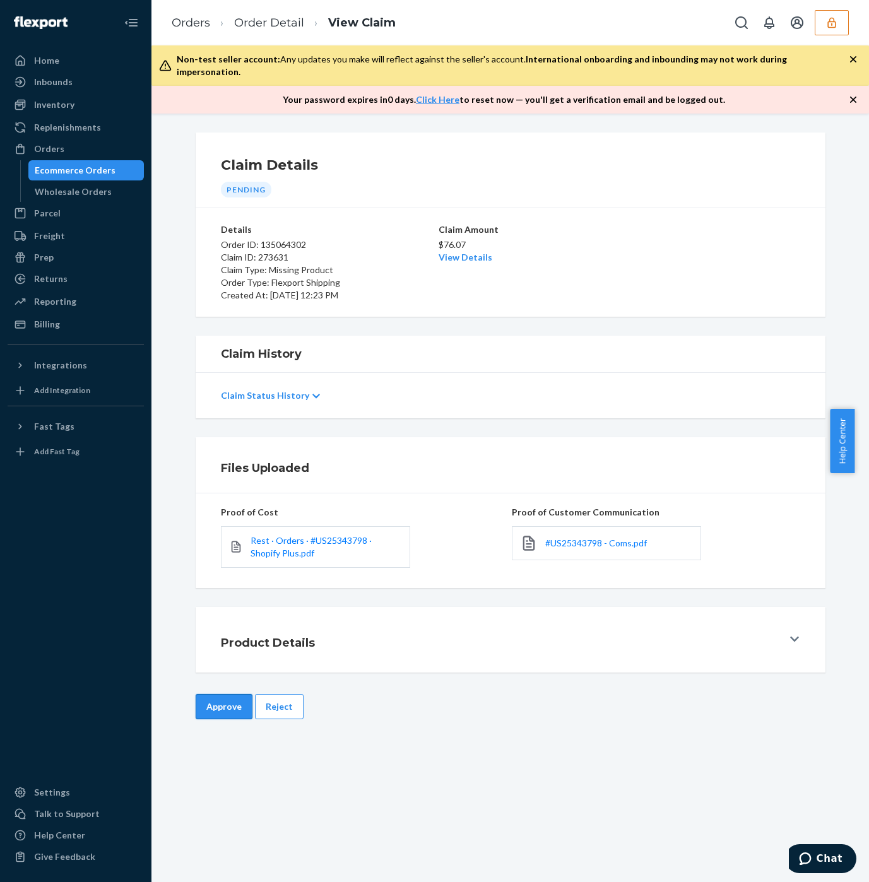
click at [214, 694] on button "Approve" at bounding box center [224, 706] width 57 height 25
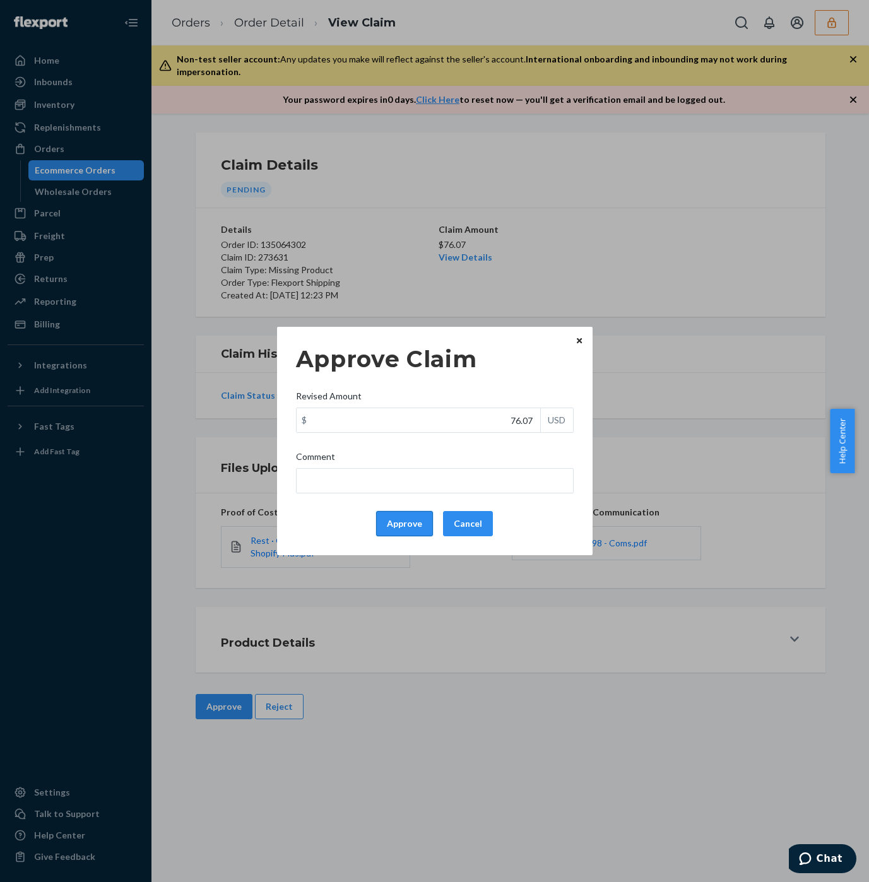
click at [400, 521] on button "Approve" at bounding box center [404, 523] width 57 height 25
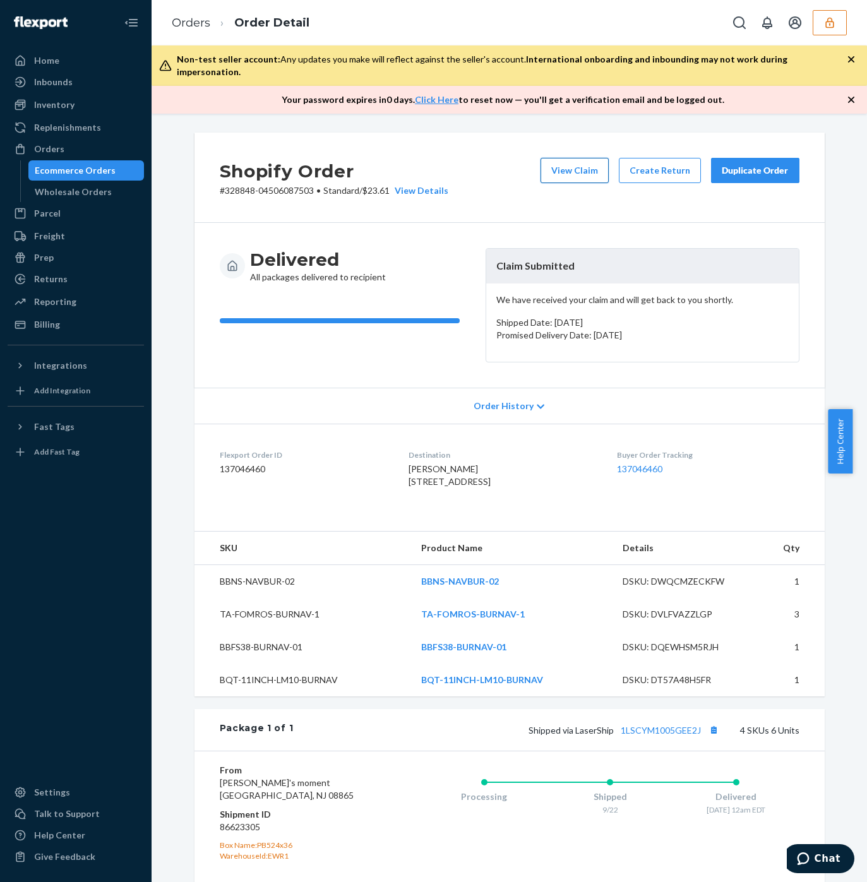
click at [542, 158] on button "View Claim" at bounding box center [574, 170] width 68 height 25
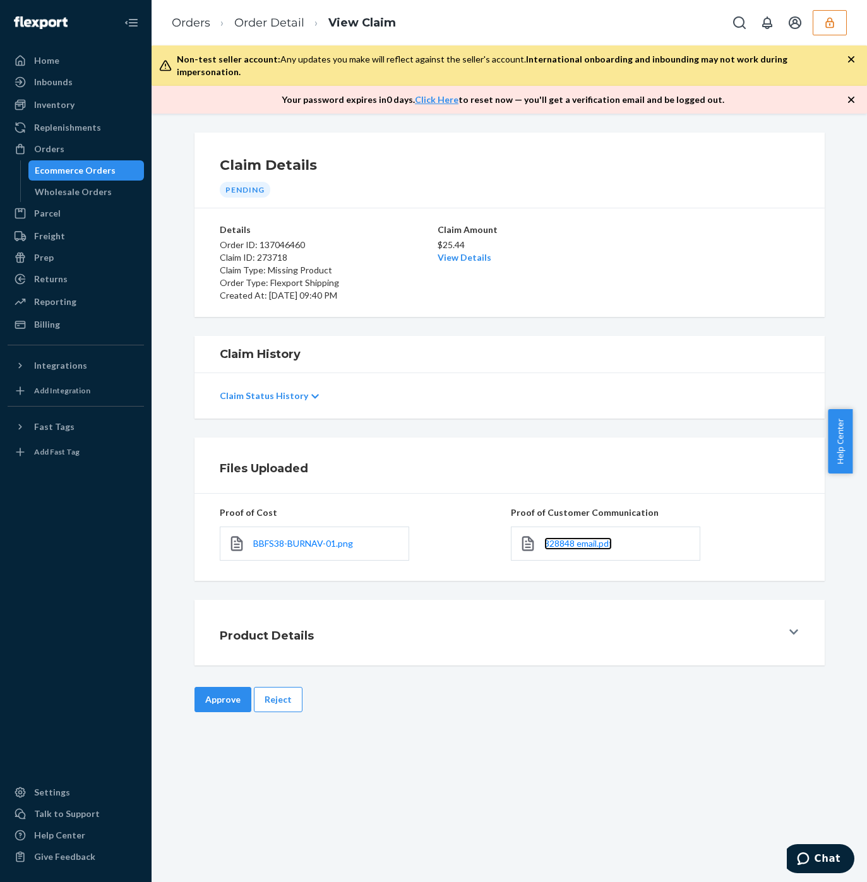
click at [564, 538] on span "328848 email.pdf" at bounding box center [578, 543] width 68 height 11
click at [290, 538] on span "BBFS38-BURNAV-01.png" at bounding box center [303, 543] width 100 height 11
click at [459, 252] on link "View Details" at bounding box center [464, 257] width 54 height 11
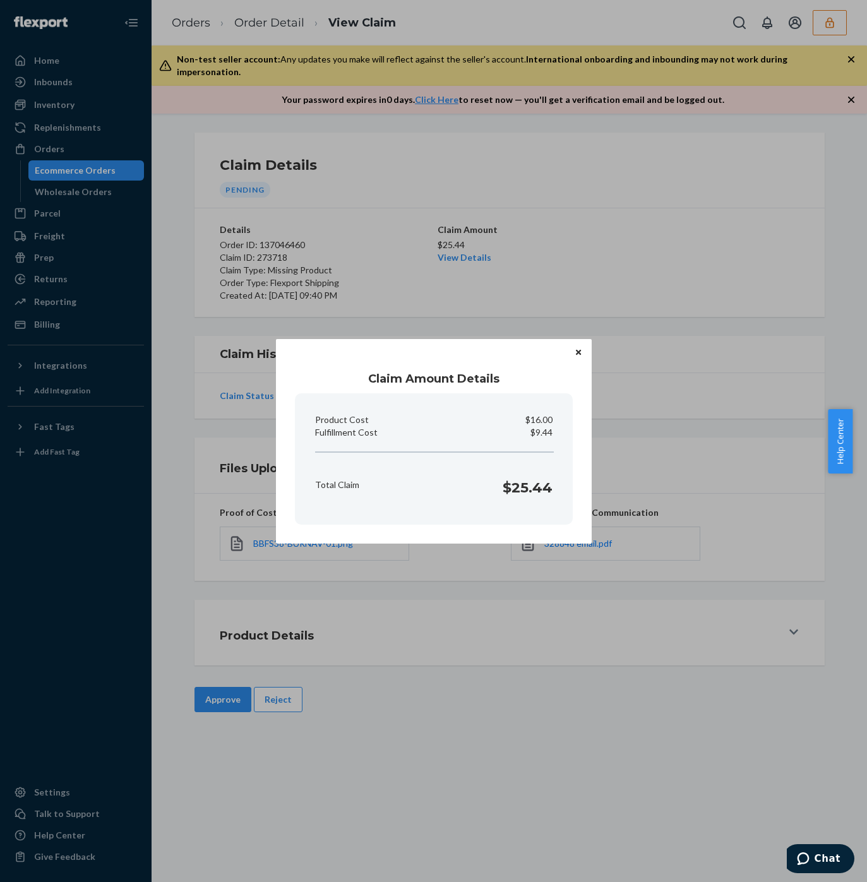
click at [651, 227] on div "Claim Amount Details Product Cost $16.00 Fulfillment Cost $9.44 Total Claim $25…" at bounding box center [433, 441] width 867 height 882
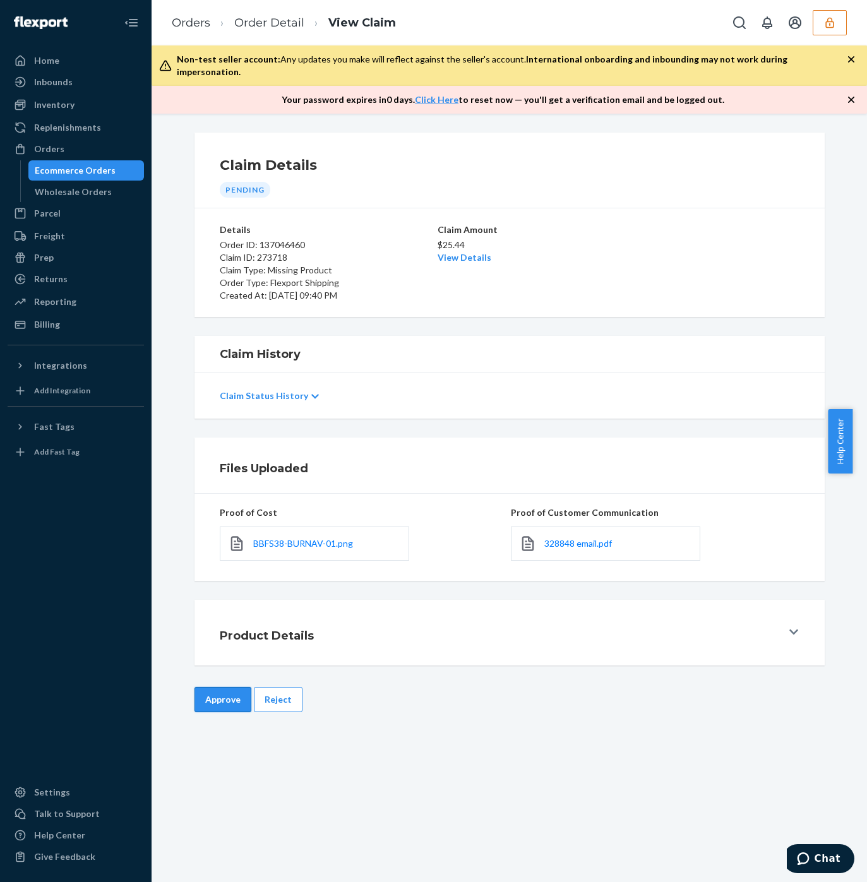
click at [216, 687] on button "Approve" at bounding box center [222, 699] width 57 height 25
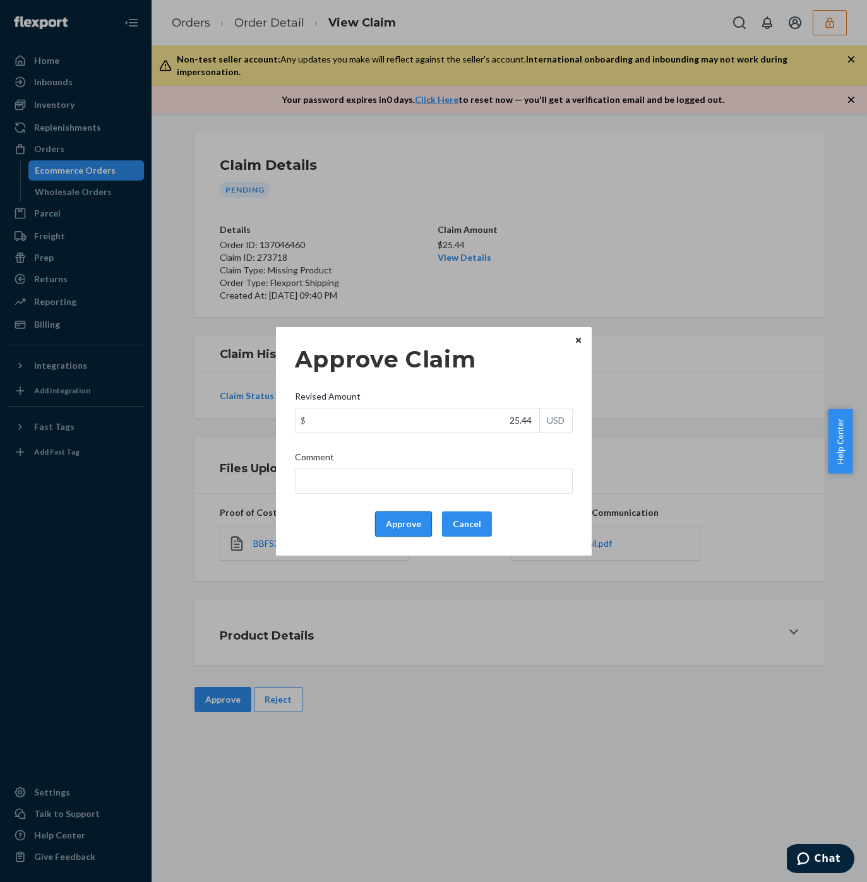
click at [416, 520] on button "Approve" at bounding box center [403, 523] width 57 height 25
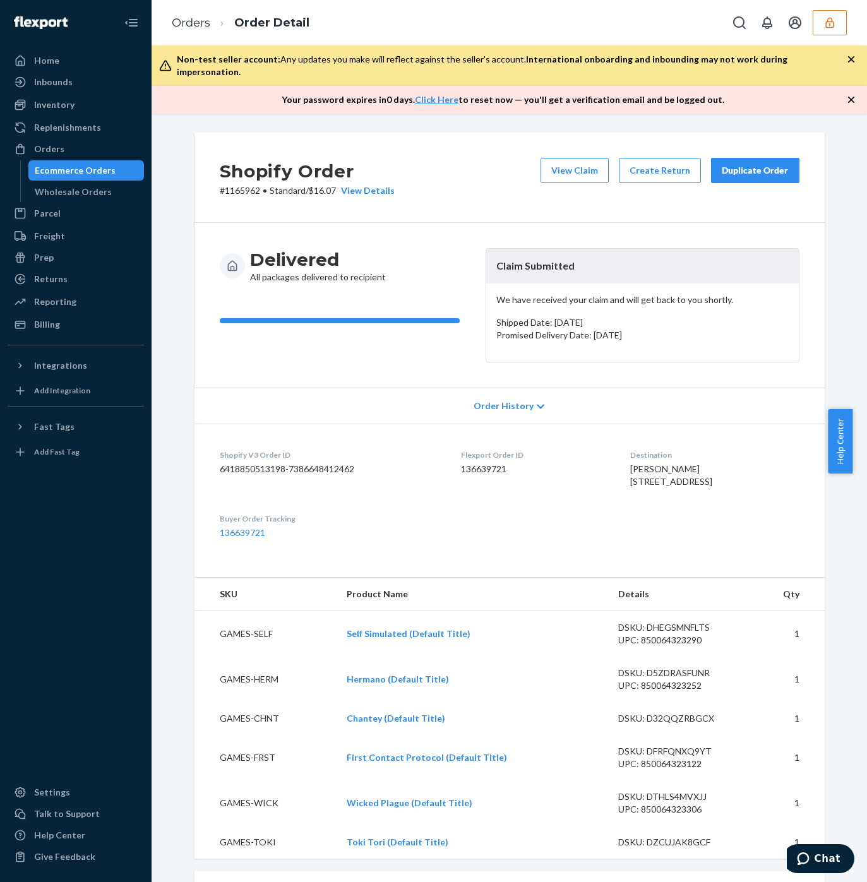
scroll to position [379, 0]
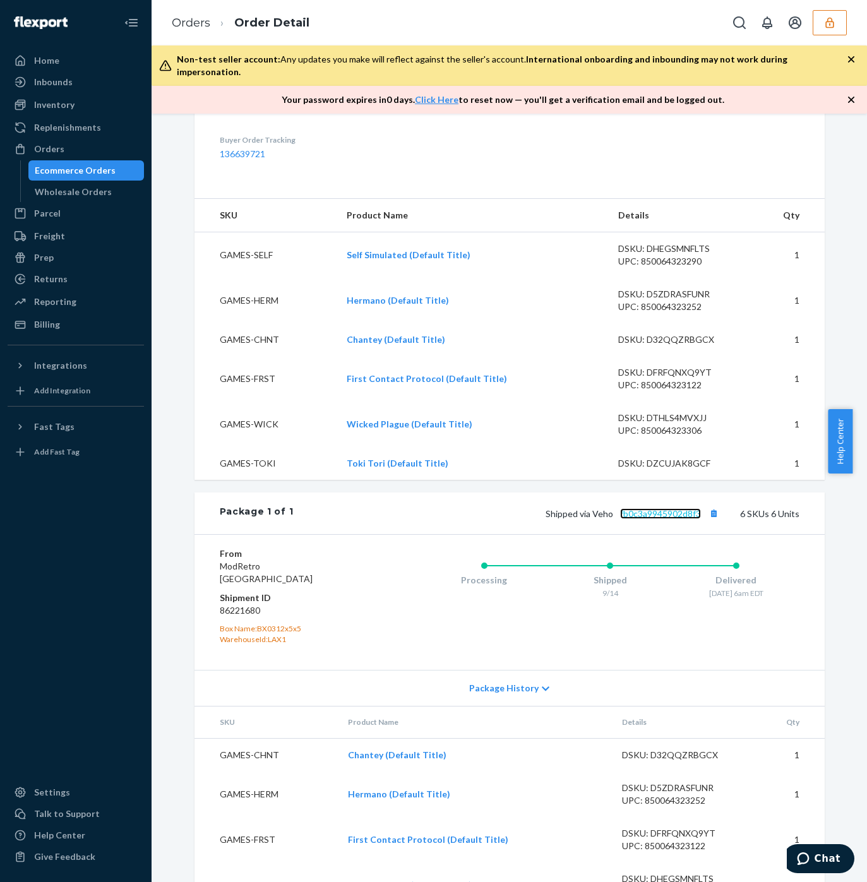
click at [635, 519] on link "fb0c3a9945902d8f3" at bounding box center [660, 513] width 81 height 11
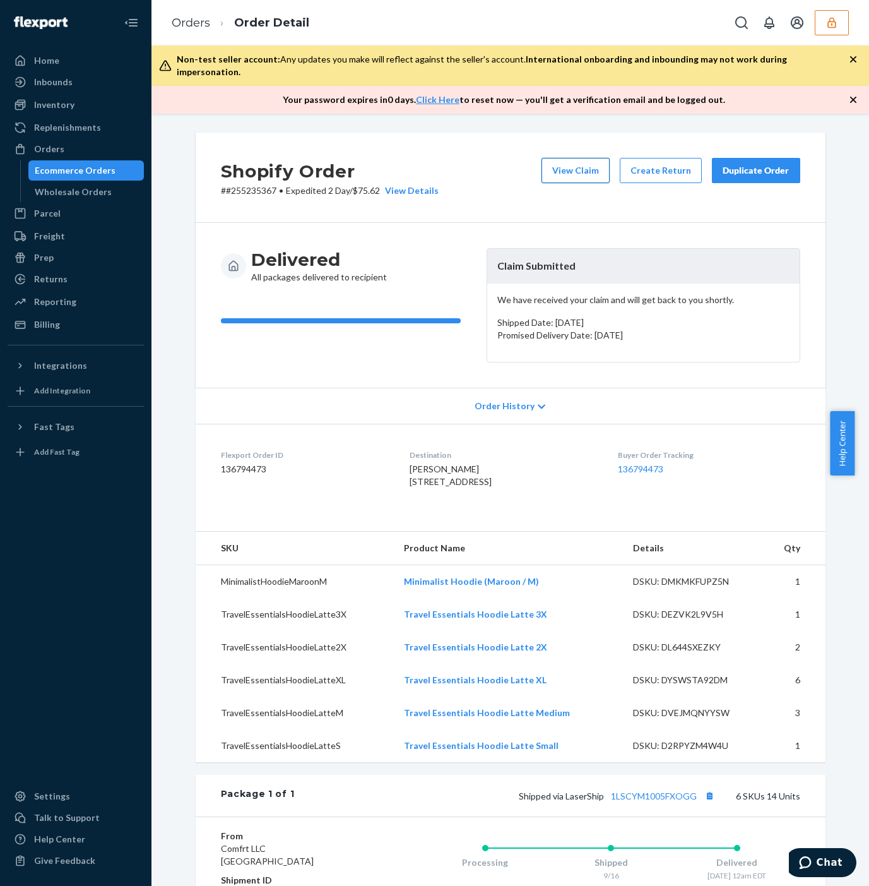
click at [560, 158] on button "View Claim" at bounding box center [576, 170] width 68 height 25
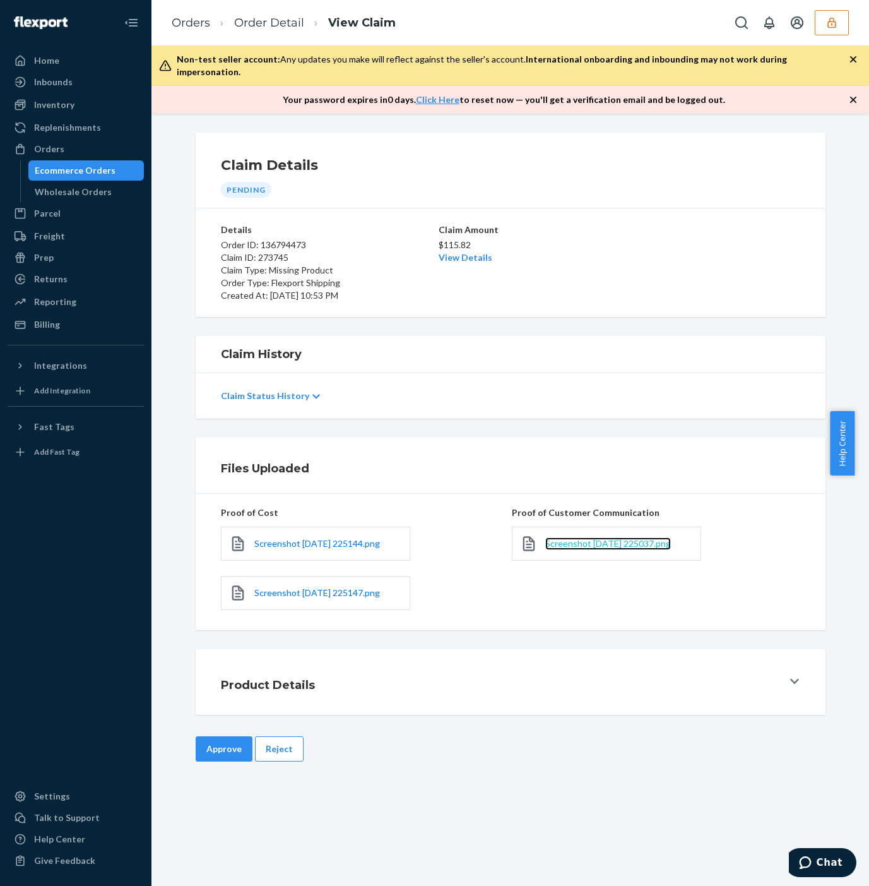
click at [580, 538] on span "Screenshot [DATE] 225037.png" at bounding box center [608, 543] width 126 height 11
click at [355, 538] on span "Screenshot [DATE] 225144.png" at bounding box center [317, 543] width 126 height 11
click at [341, 586] on link "Screenshot [DATE] 225147.png" at bounding box center [317, 592] width 126 height 13
drag, startPoint x: 208, startPoint y: 733, endPoint x: 222, endPoint y: 701, distance: 35.3
click at [208, 736] on button "Approve" at bounding box center [224, 748] width 57 height 25
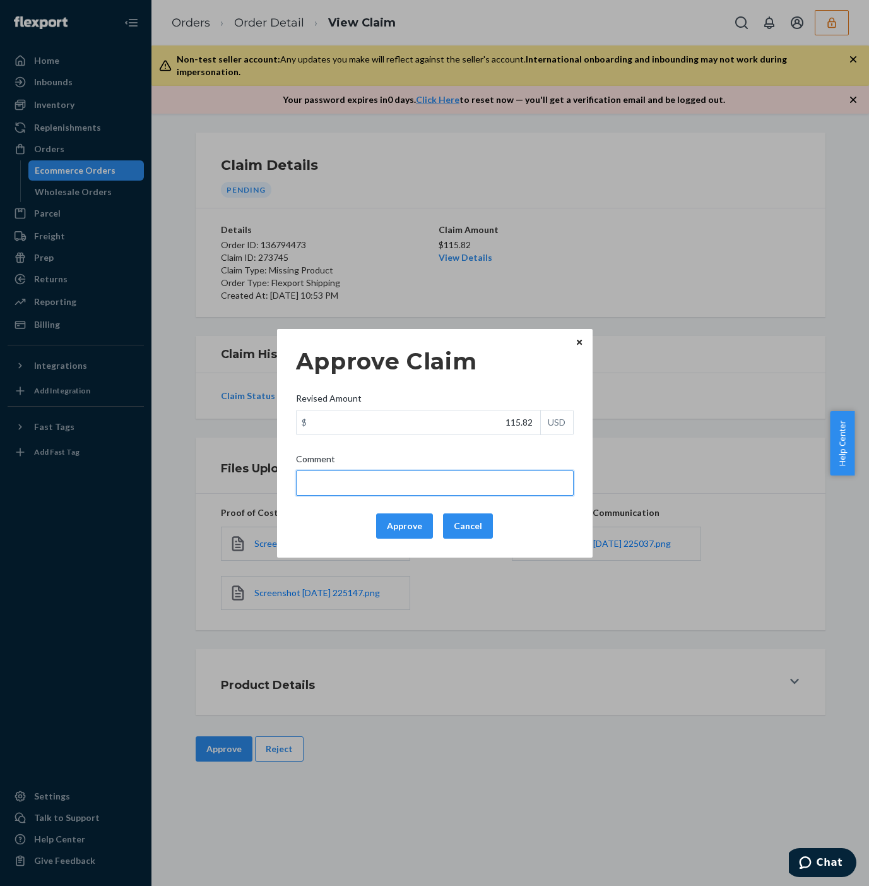
click at [374, 479] on input "Comment" at bounding box center [435, 482] width 278 height 25
type input "39 x 2 = 78 x .40 = 31.2 + FF"
click at [394, 256] on div "Approve Claim Revised Amount $ 115.82 USD Comment 39 x 2 = 78 x .40 = 31.2 + FF…" at bounding box center [434, 443] width 869 height 886
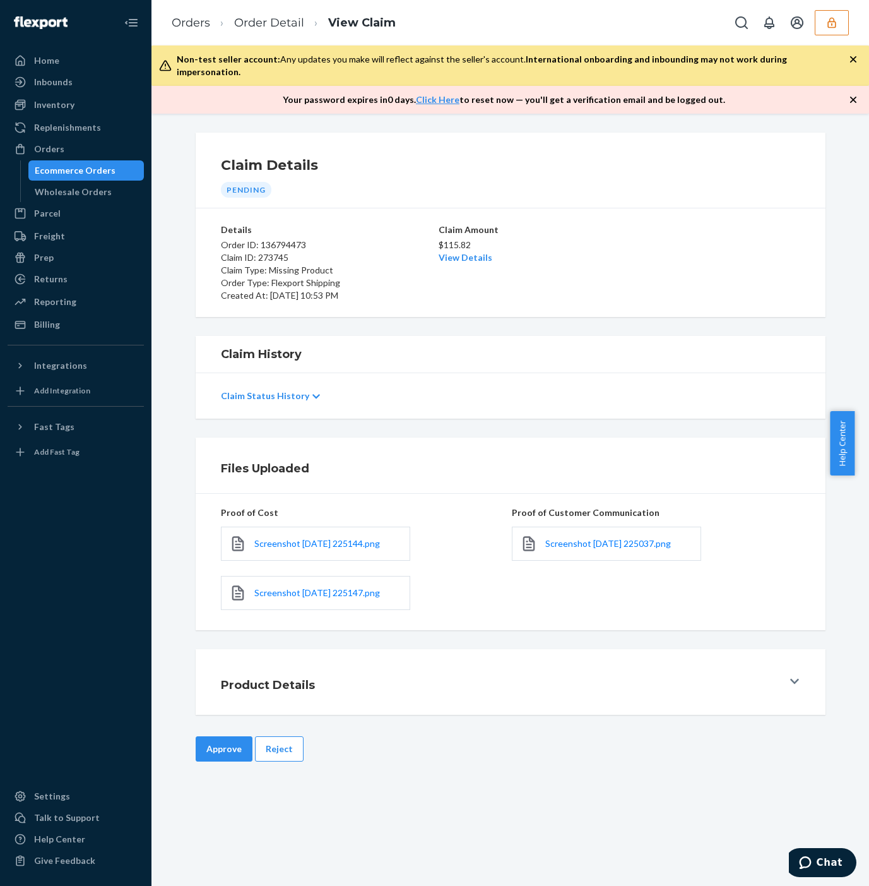
click at [458, 239] on div "$115.82 View Details" at bounding box center [511, 250] width 144 height 28
click at [458, 252] on link "View Details" at bounding box center [466, 257] width 54 height 11
click at [699, 507] on div "Home Inbounds Shipping Plans Problems Inventory Products Replenishments Orders …" at bounding box center [434, 443] width 869 height 886
click at [214, 738] on button "Approve" at bounding box center [224, 748] width 57 height 25
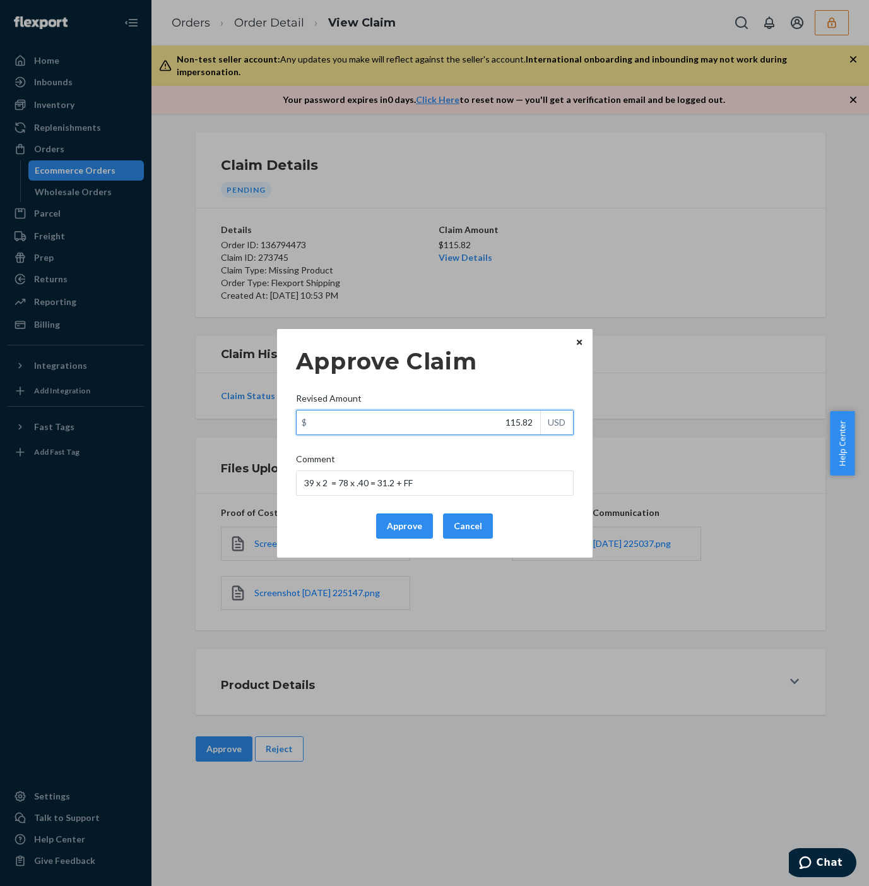
drag, startPoint x: 478, startPoint y: 419, endPoint x: 528, endPoint y: 436, distance: 52.5
click at [544, 425] on div "$ 115.82 USD" at bounding box center [435, 422] width 278 height 25
paste input "53.0"
type input "53.02"
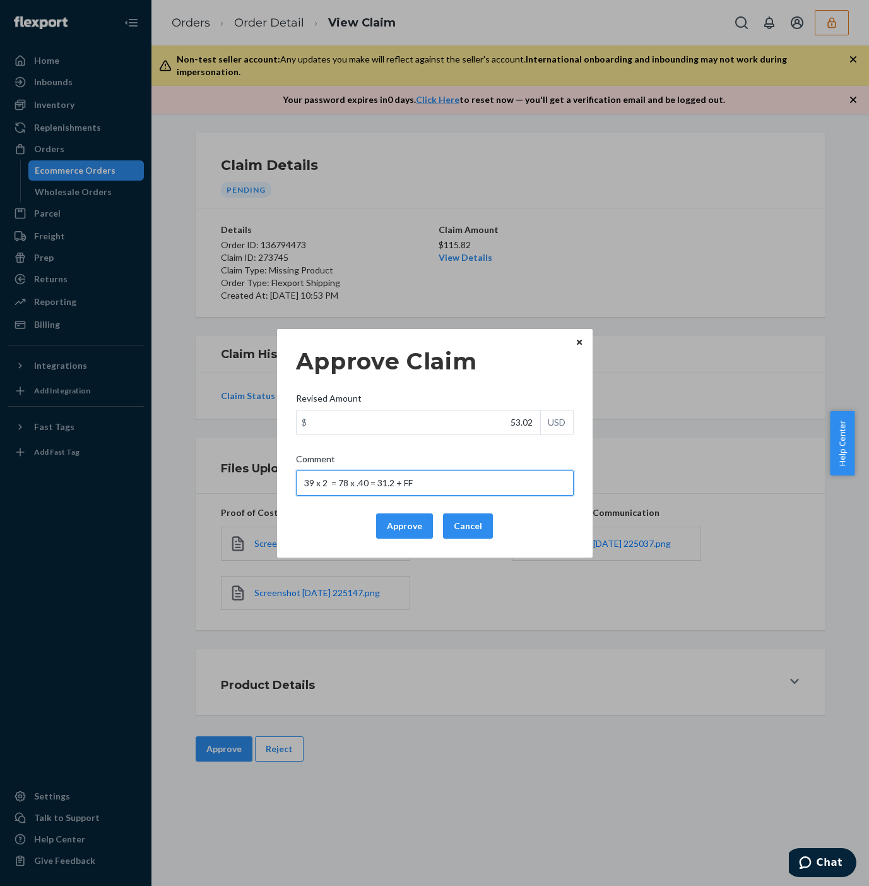
click at [436, 470] on input "39 x 2 = 78 x .40 = 31.2 + FF" at bounding box center [435, 482] width 278 height 25
drag, startPoint x: 435, startPoint y: 479, endPoint x: 210, endPoint y: 466, distance: 225.1
click at [210, 466] on div "Approve Claim Revised Amount $ 53.02 USD Comment 39 x 2 = 78 x .40 = 31.2 + FF …" at bounding box center [434, 443] width 869 height 886
click at [393, 534] on button "Approve" at bounding box center [404, 525] width 57 height 25
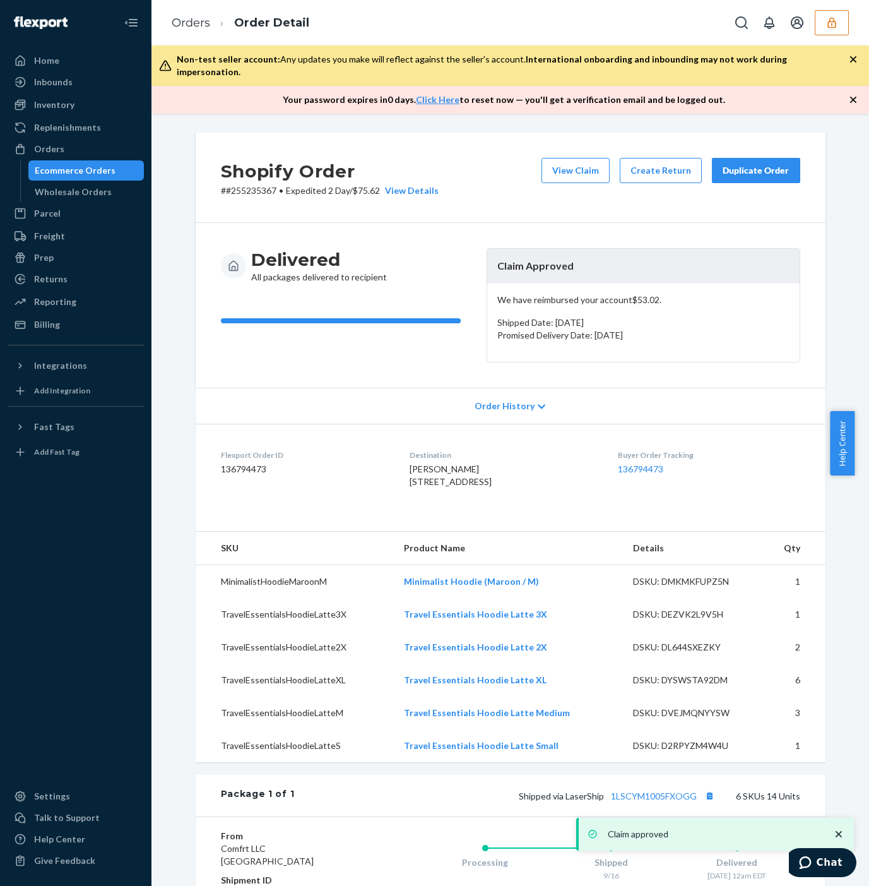
click at [418, 158] on h2 "Shopify Order" at bounding box center [330, 171] width 218 height 27
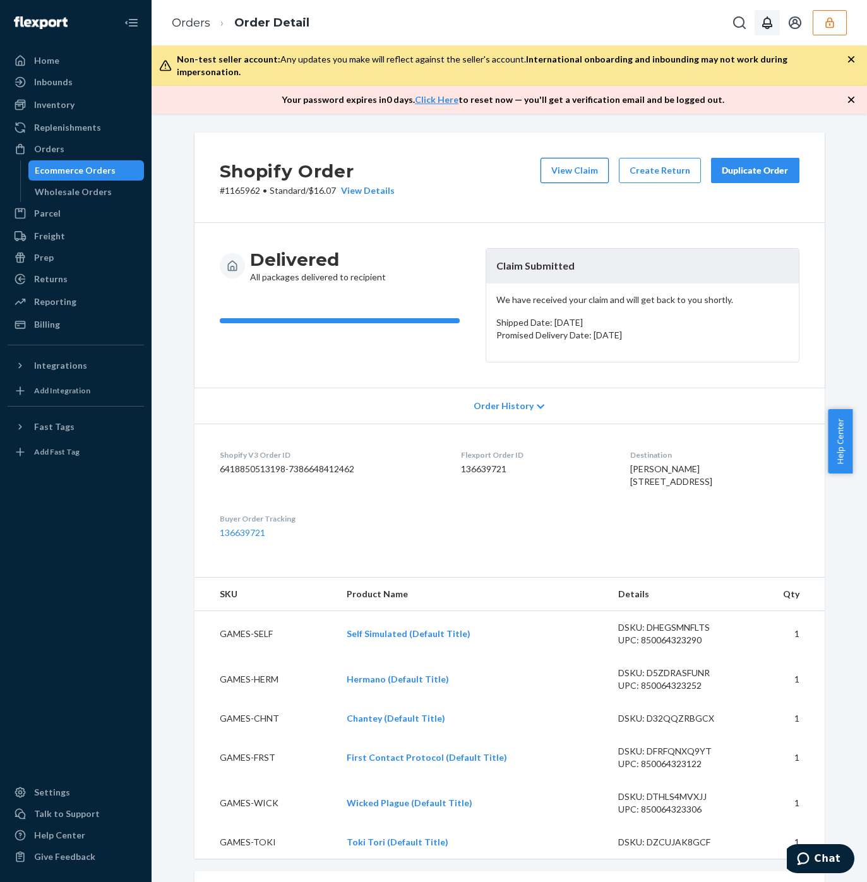
click at [579, 158] on button "View Claim" at bounding box center [574, 170] width 68 height 25
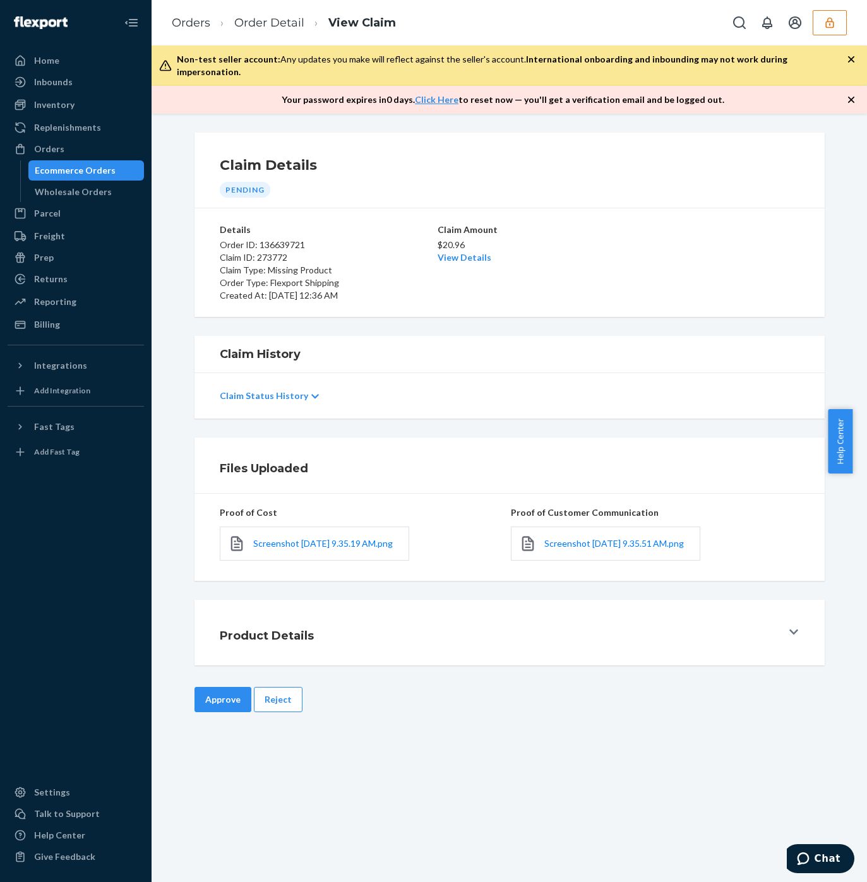
click at [534, 530] on div "Screenshot [DATE] 9.35.51 AM.png" at bounding box center [605, 543] width 189 height 34
click at [584, 539] on span "Screenshot [DATE] 9.35.51 AM.png" at bounding box center [613, 543] width 139 height 11
click at [309, 539] on link "Screenshot [DATE] 9.35.19 AM.png" at bounding box center [322, 543] width 139 height 13
click at [473, 251] on div "$20.96 View Details" at bounding box center [509, 250] width 144 height 28
click at [471, 252] on link "View Details" at bounding box center [464, 257] width 54 height 11
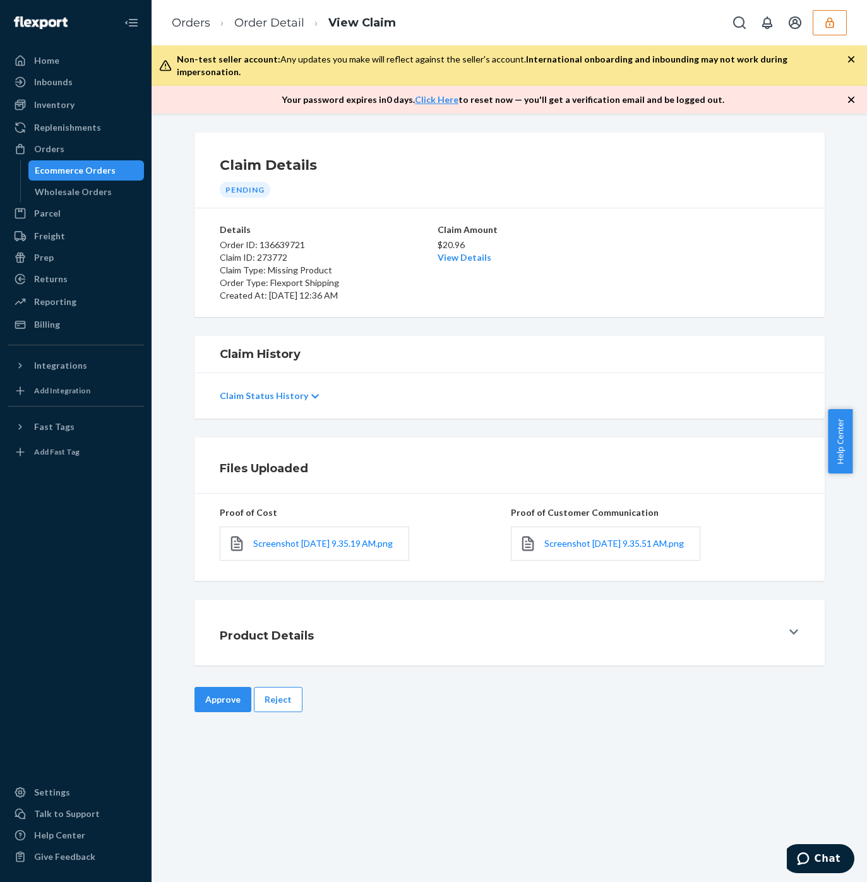
click at [664, 234] on div "Home Inbounds Shipping Plans Problems Inventory Products Replenishments Orders …" at bounding box center [433, 441] width 867 height 882
click at [200, 694] on button "Approve" at bounding box center [222, 699] width 57 height 25
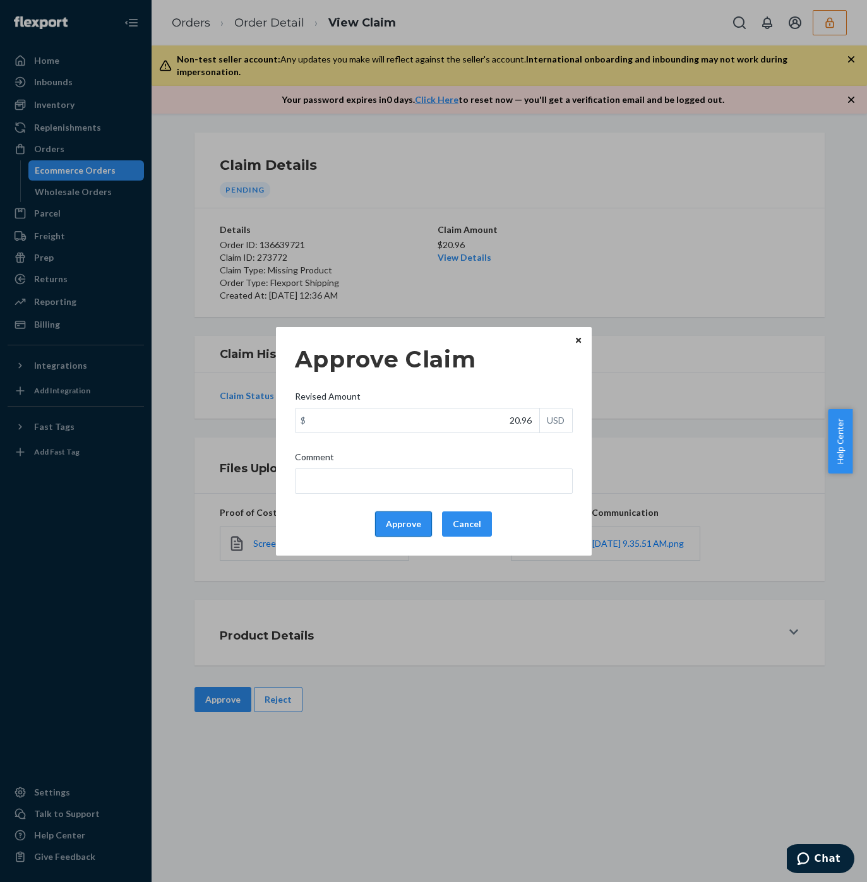
click at [422, 530] on button "Approve" at bounding box center [403, 523] width 57 height 25
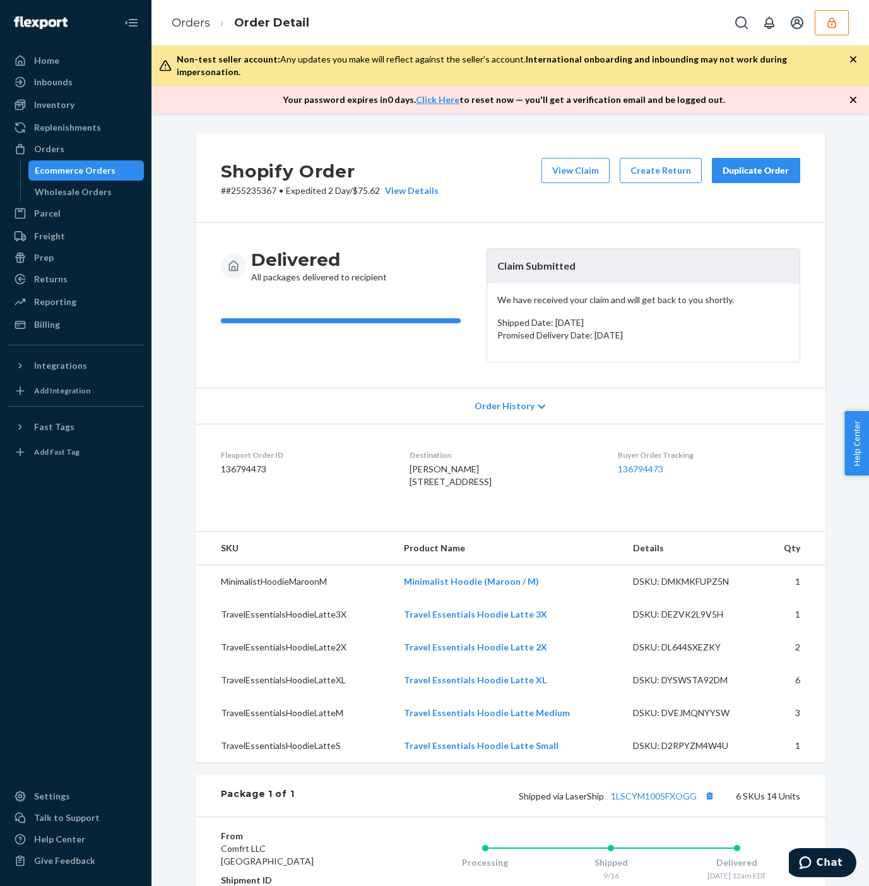
scroll to position [360, 0]
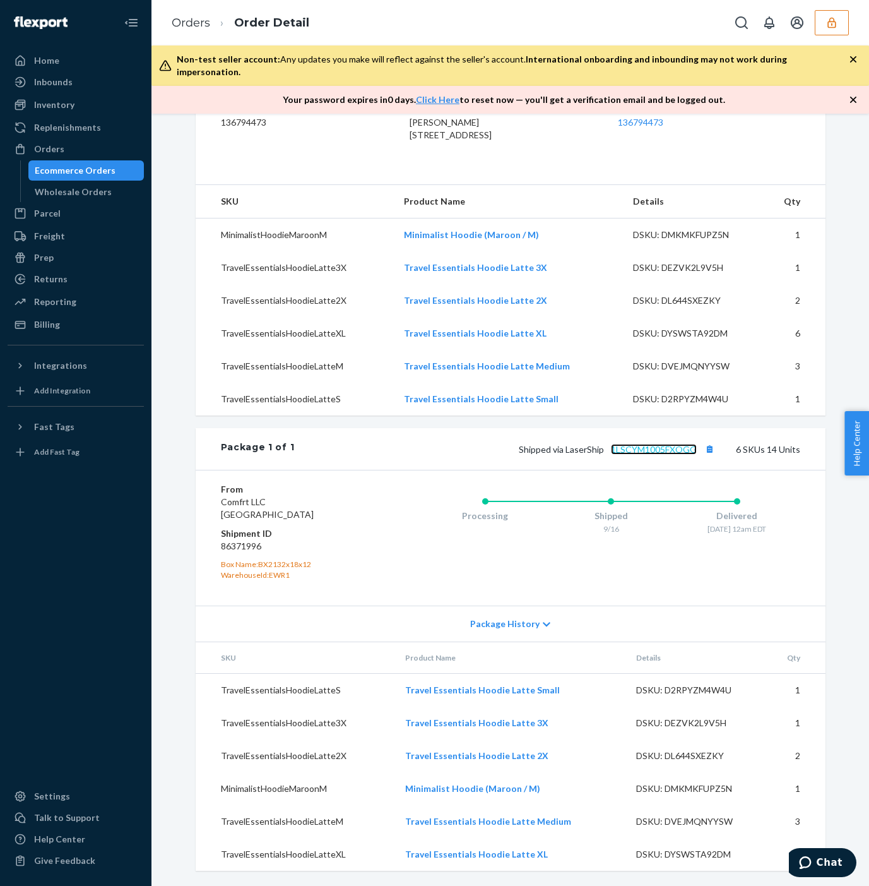
click at [649, 444] on link "1LSCYM1005FXOGG" at bounding box center [654, 449] width 86 height 11
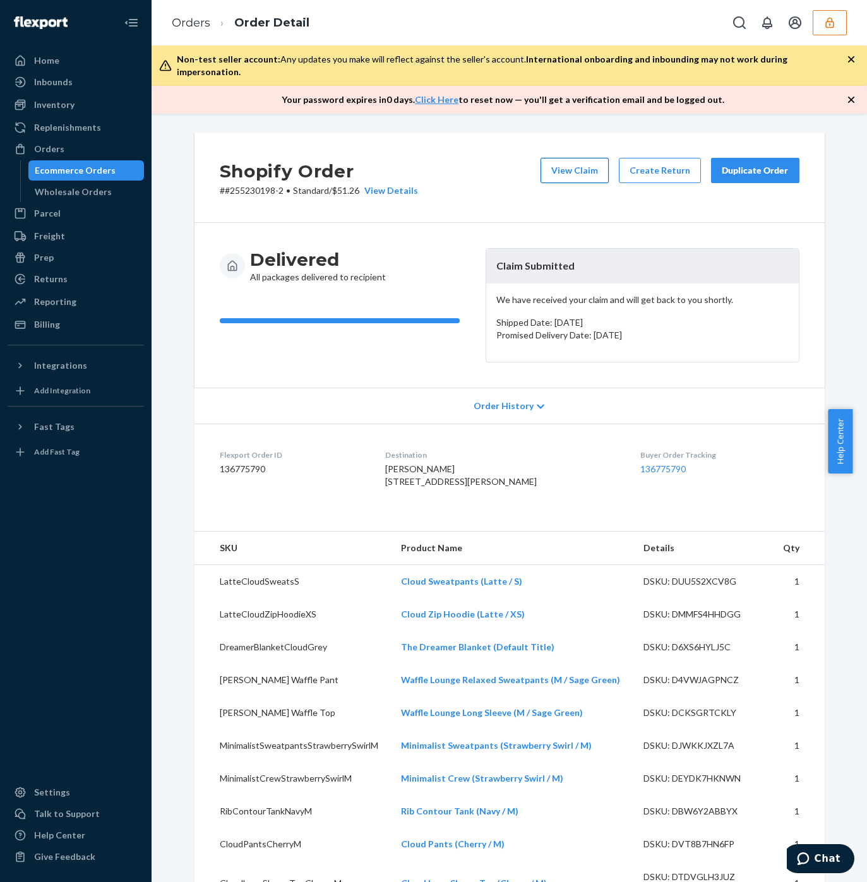
click at [546, 158] on button "View Claim" at bounding box center [574, 170] width 68 height 25
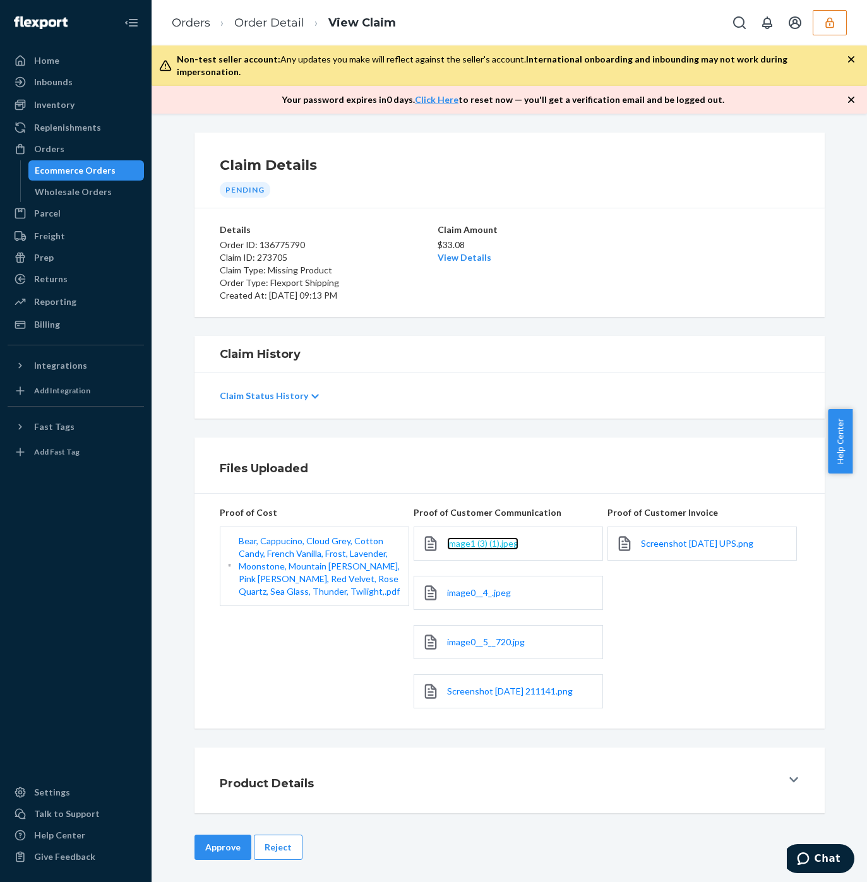
click at [477, 538] on span "image1 (3) (1).jpeg" at bounding box center [482, 543] width 71 height 11
click at [474, 587] on span "image0__4_.jpeg" at bounding box center [479, 592] width 64 height 11
click at [461, 636] on span "image0__5__720.jpg" at bounding box center [486, 641] width 78 height 11
click at [494, 685] on span "Screenshot [DATE] 211141.png" at bounding box center [510, 690] width 126 height 11
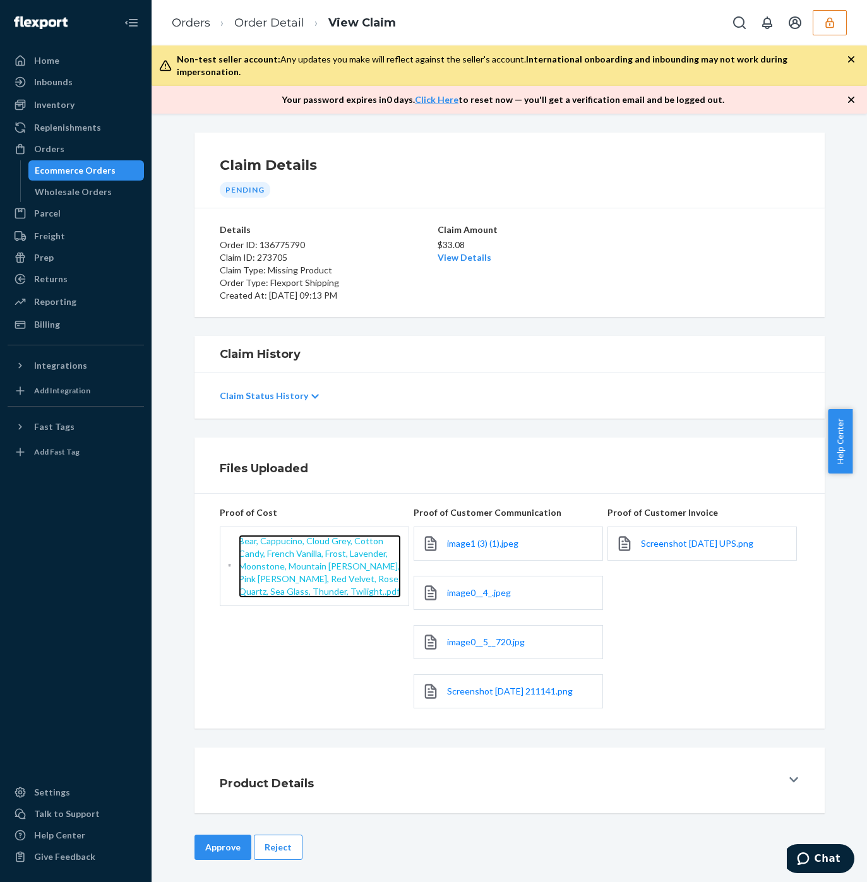
click at [264, 535] on span "Bear, Cappucino, Cloud Grey, Cotton Candy, French Vanilla, Frost, Lavender, Moo…" at bounding box center [319, 565] width 161 height 61
click at [454, 252] on link "View Details" at bounding box center [464, 257] width 54 height 11
click at [632, 220] on div "Home Inbounds Shipping Plans Problems Inventory Products Replenishments Orders …" at bounding box center [433, 441] width 867 height 882
click at [203, 834] on button "Approve" at bounding box center [222, 846] width 57 height 25
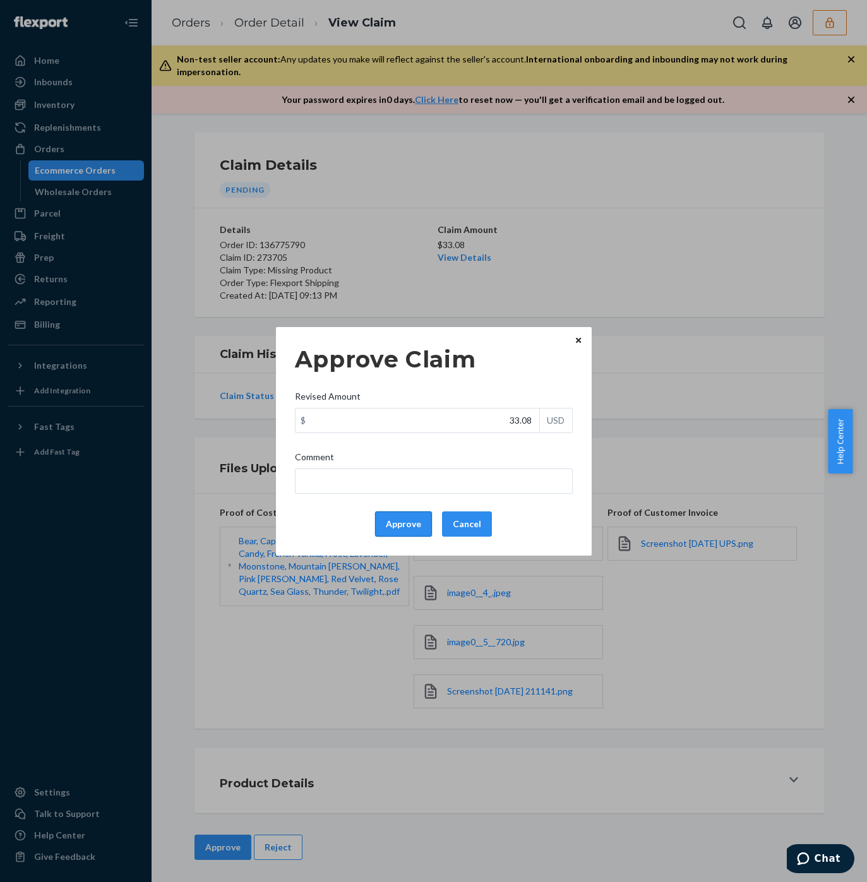
click at [403, 517] on button "Approve" at bounding box center [403, 523] width 57 height 25
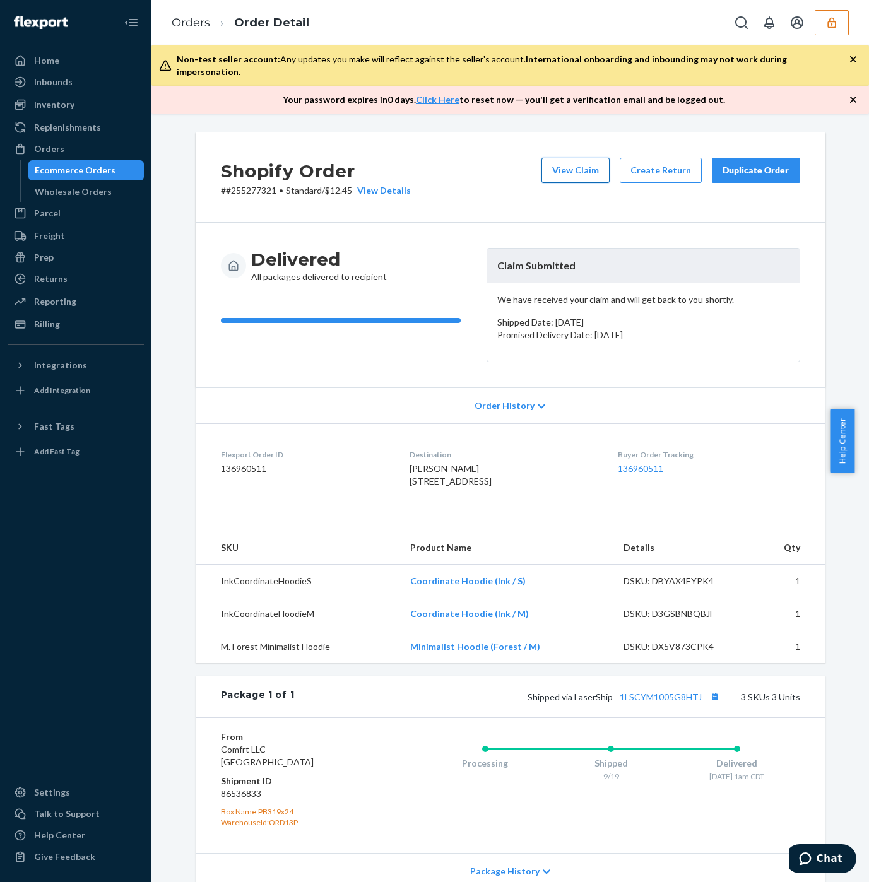
click at [583, 162] on button "View Claim" at bounding box center [576, 170] width 68 height 25
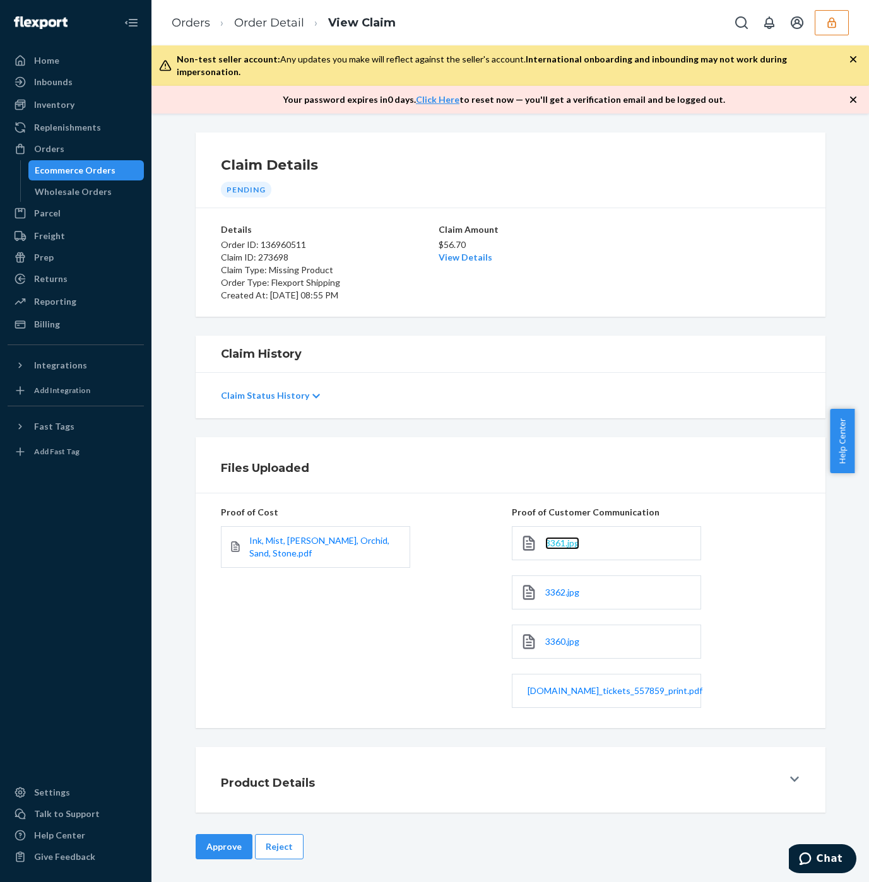
click at [557, 538] on span "3361.jpg" at bounding box center [562, 543] width 34 height 11
click at [552, 587] on span "3362.jpg" at bounding box center [562, 592] width 34 height 11
click at [546, 636] on span "3360.jpg" at bounding box center [562, 641] width 34 height 11
click at [569, 685] on span "[DOMAIN_NAME]_tickets_557859_print.pdf" at bounding box center [615, 690] width 175 height 11
click at [216, 834] on button "Approve" at bounding box center [224, 846] width 57 height 25
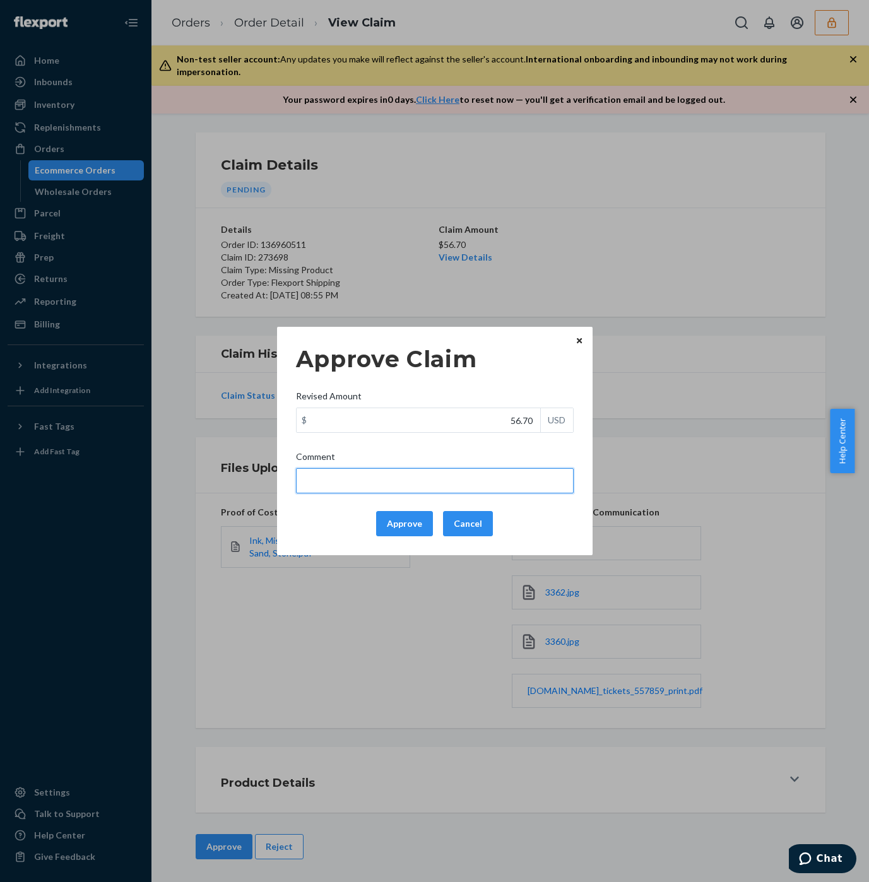
click at [341, 478] on input "Comment" at bounding box center [435, 480] width 278 height 25
type input "65 x.40 = 26 + FF"
click at [451, 257] on div "Approve Claim Revised Amount $ 56.70 USD Comment 65 x.40 = 26 + FF Approve Canc…" at bounding box center [434, 441] width 869 height 882
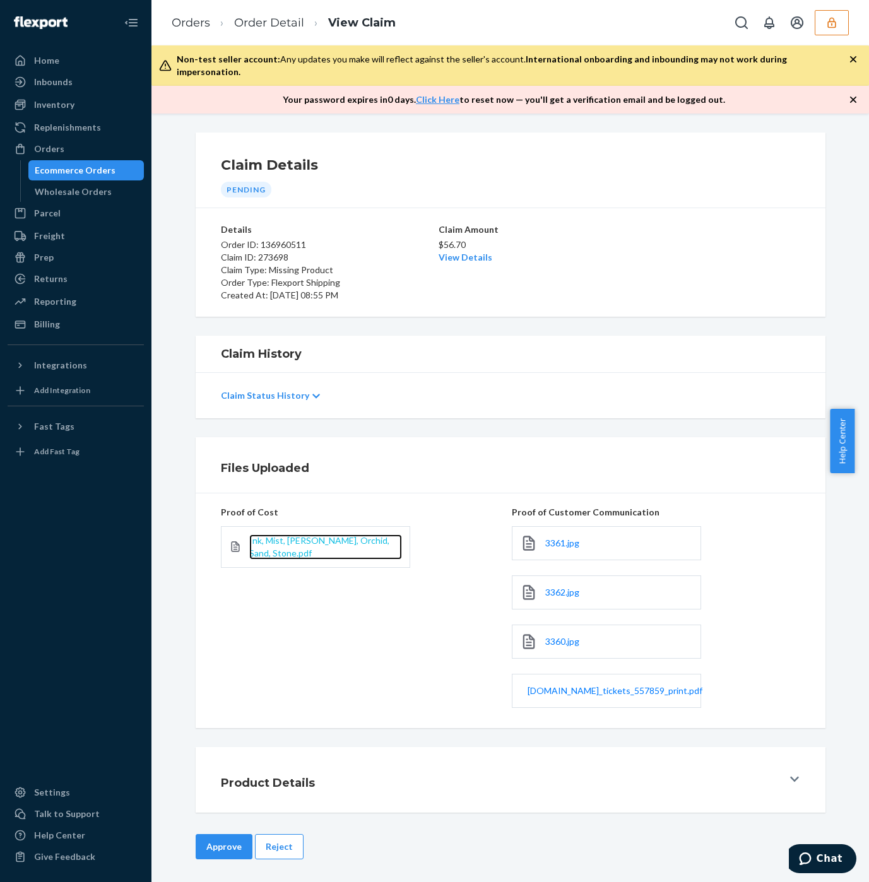
click at [280, 535] on span "Ink, Mist, [PERSON_NAME], Orchid, Sand, Stone.pdf" at bounding box center [319, 546] width 140 height 23
click at [448, 252] on link "View Details" at bounding box center [466, 257] width 54 height 11
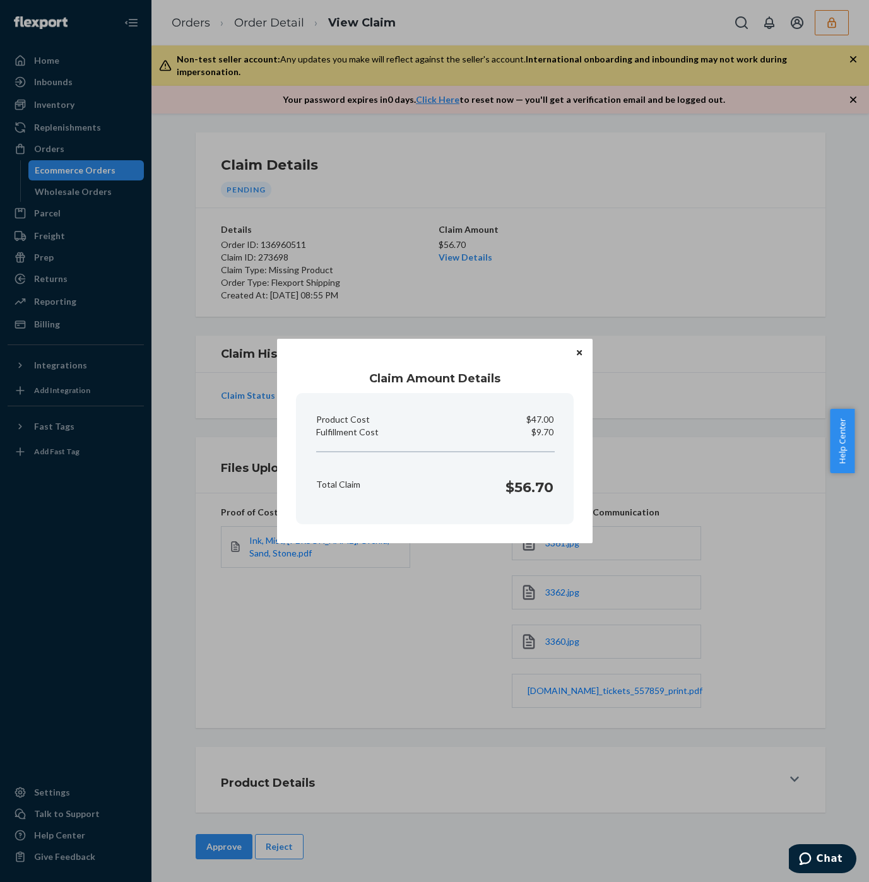
click at [756, 566] on div "Claim Amount Details Product Cost $47.00 Fulfillment Cost $9.70 Total Claim $56…" at bounding box center [434, 441] width 869 height 882
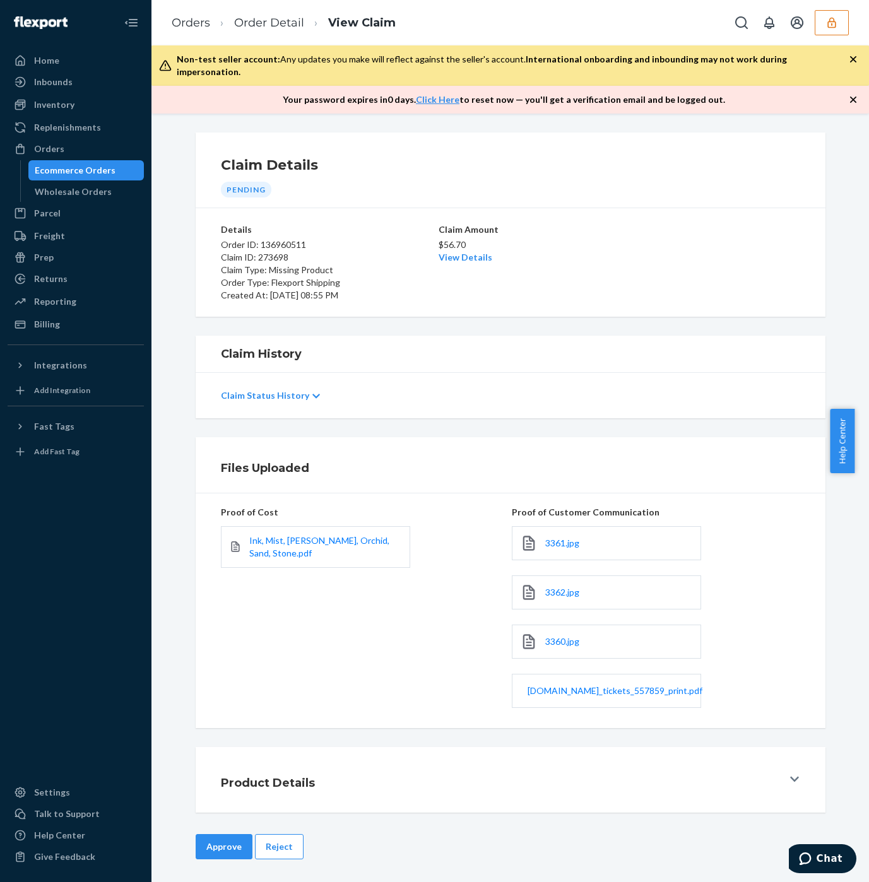
drag, startPoint x: 197, startPoint y: 833, endPoint x: 204, endPoint y: 815, distance: 18.6
click at [197, 834] on button "Approve" at bounding box center [224, 846] width 57 height 25
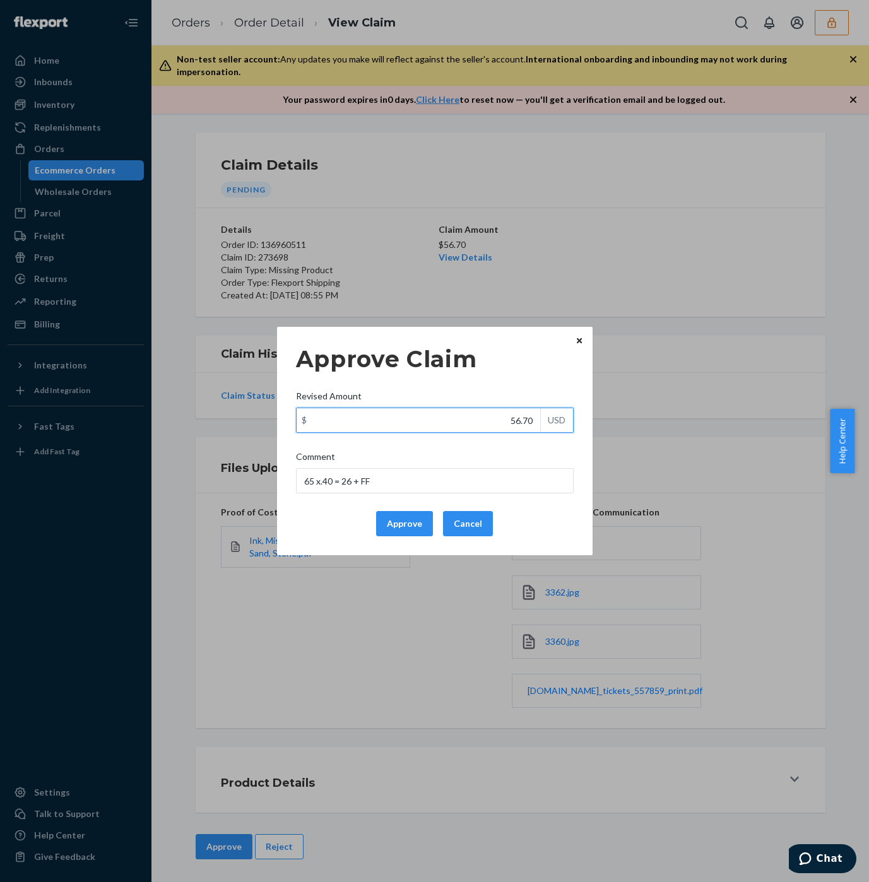
drag, startPoint x: 514, startPoint y: 424, endPoint x: 548, endPoint y: 421, distance: 34.9
click at [548, 421] on div "$ 56.70 USD" at bounding box center [435, 420] width 278 height 25
paste input "35"
type input "35.70"
drag, startPoint x: 398, startPoint y: 489, endPoint x: 252, endPoint y: 477, distance: 146.3
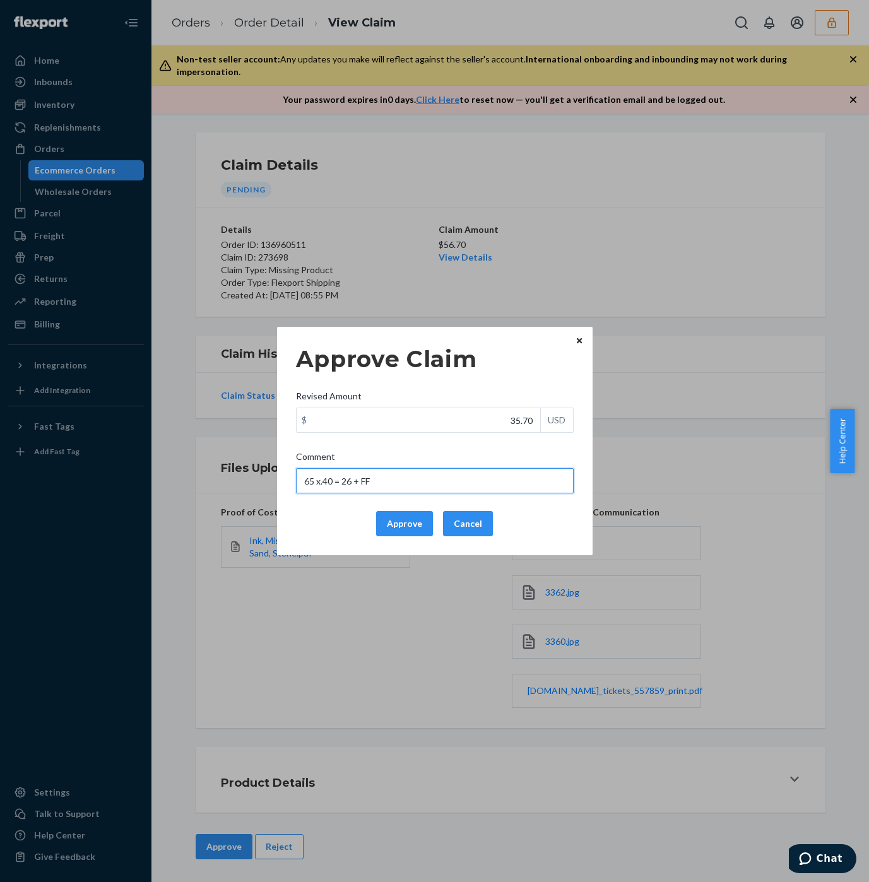
click at [252, 477] on div "Approve Claim Revised Amount $ 35.70 USD Comment 65 x.40 = 26 + FF Approve Canc…" at bounding box center [434, 441] width 869 height 882
click at [387, 519] on button "Approve" at bounding box center [404, 523] width 57 height 25
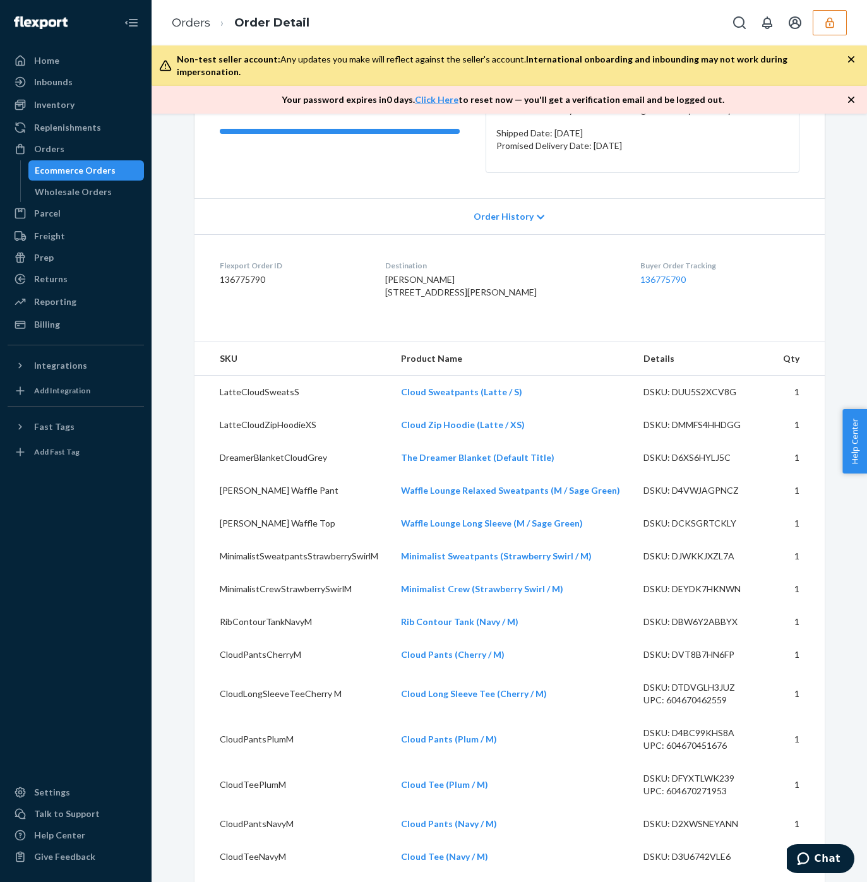
scroll to position [379, 0]
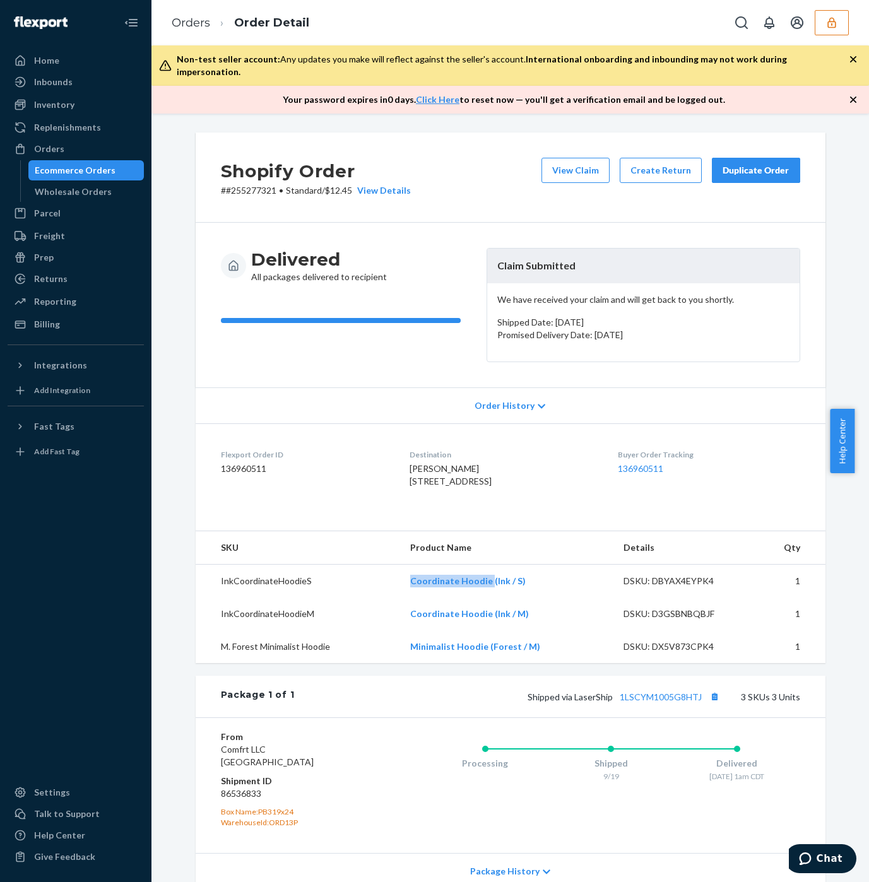
drag, startPoint x: 396, startPoint y: 600, endPoint x: 487, endPoint y: 601, distance: 90.3
click at [487, 598] on tr "InkCoordinateHoodieS Coordinate Hoodie (Ink / S) DSKU: DBYAX4EYPK4 1" at bounding box center [511, 580] width 630 height 33
copy tr "Coordinate Hoodie"
drag, startPoint x: 374, startPoint y: 28, endPoint x: 272, endPoint y: 4, distance: 104.9
click at [372, 28] on div "Orders Order Detail" at bounding box center [510, 22] width 718 height 45
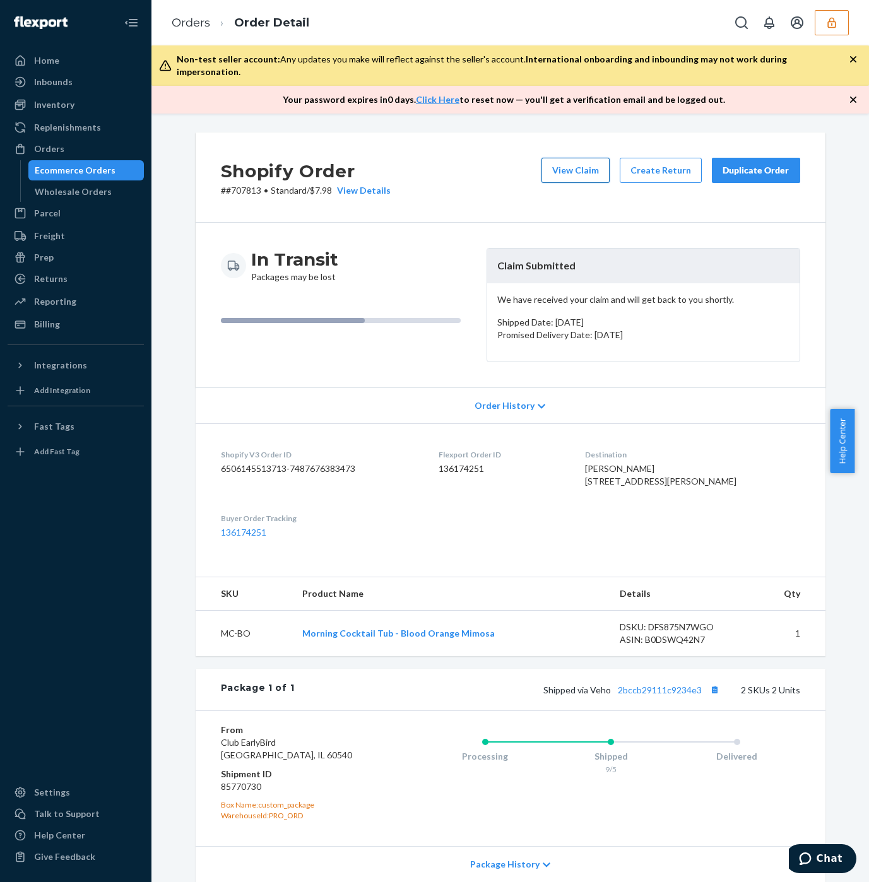
click at [566, 162] on button "View Claim" at bounding box center [576, 170] width 68 height 25
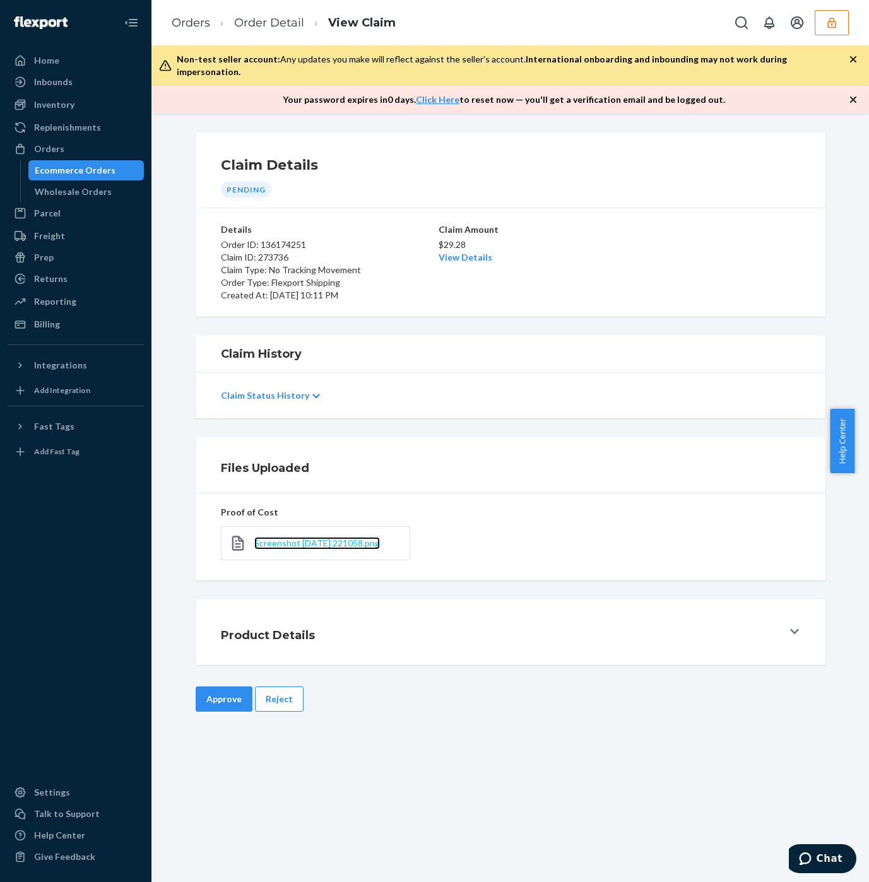
drag, startPoint x: 314, startPoint y: 530, endPoint x: 319, endPoint y: 510, distance: 20.2
click at [313, 538] on span "Screenshot 2025-09-23 221058.png" at bounding box center [317, 543] width 126 height 11
click at [444, 252] on link "View Details" at bounding box center [466, 257] width 54 height 11
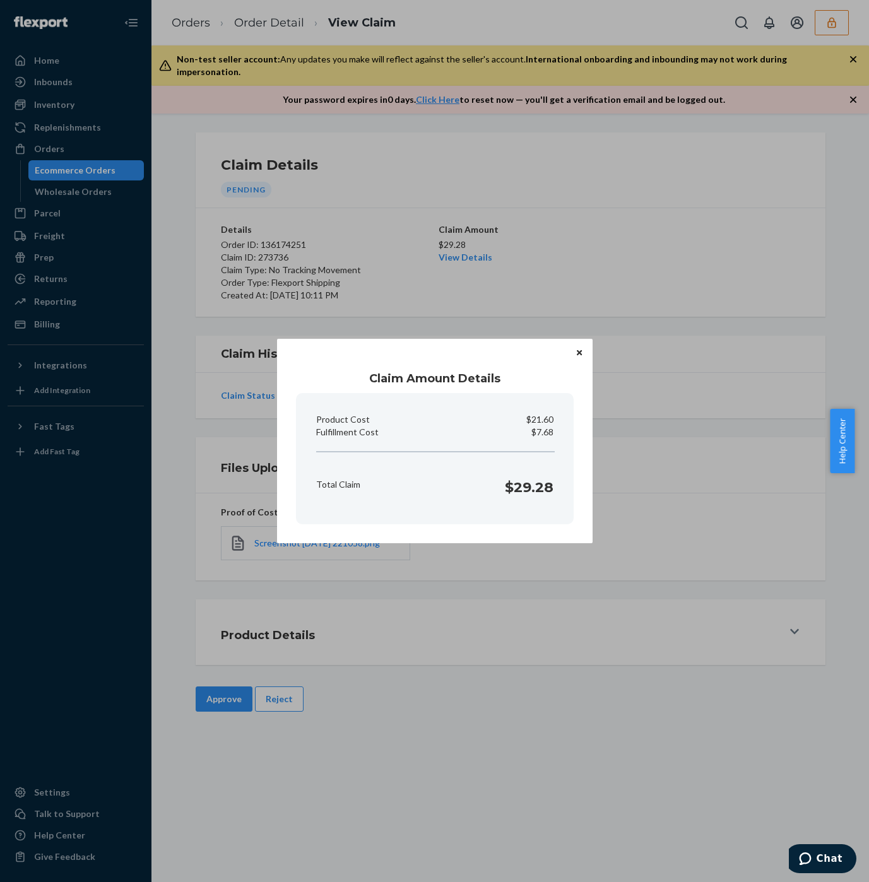
click at [647, 233] on div "Claim Amount Details Product Cost $21.60 Fulfillment Cost $7.68 Total Claim $29…" at bounding box center [434, 441] width 869 height 882
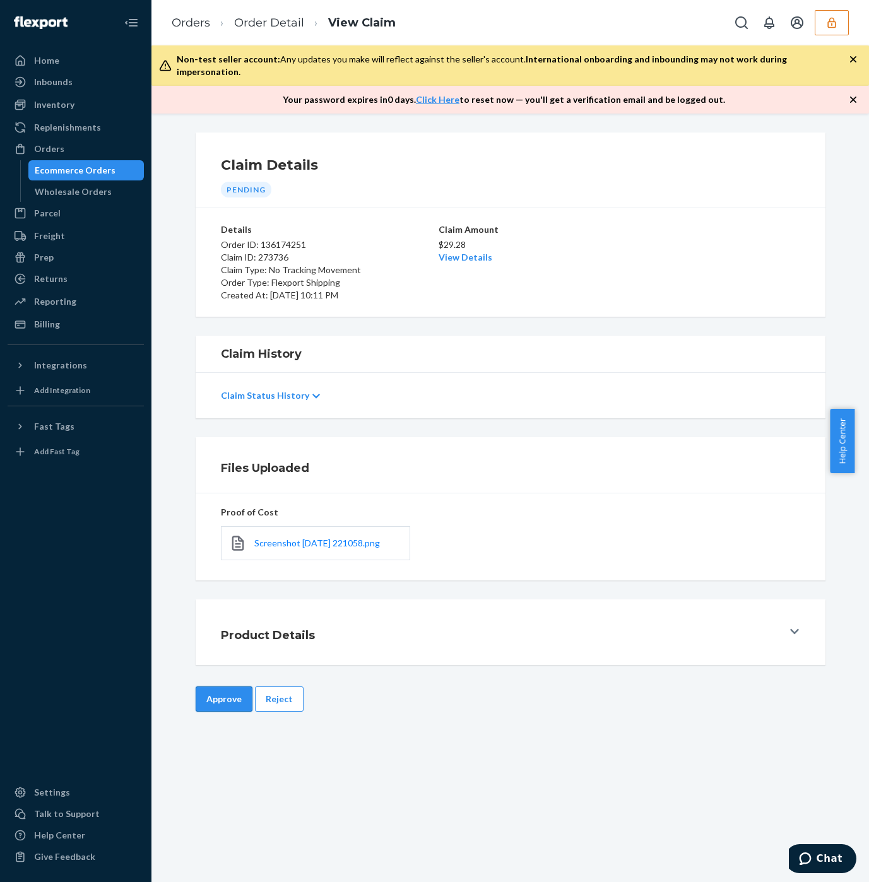
click at [211, 687] on button "Approve" at bounding box center [224, 699] width 57 height 25
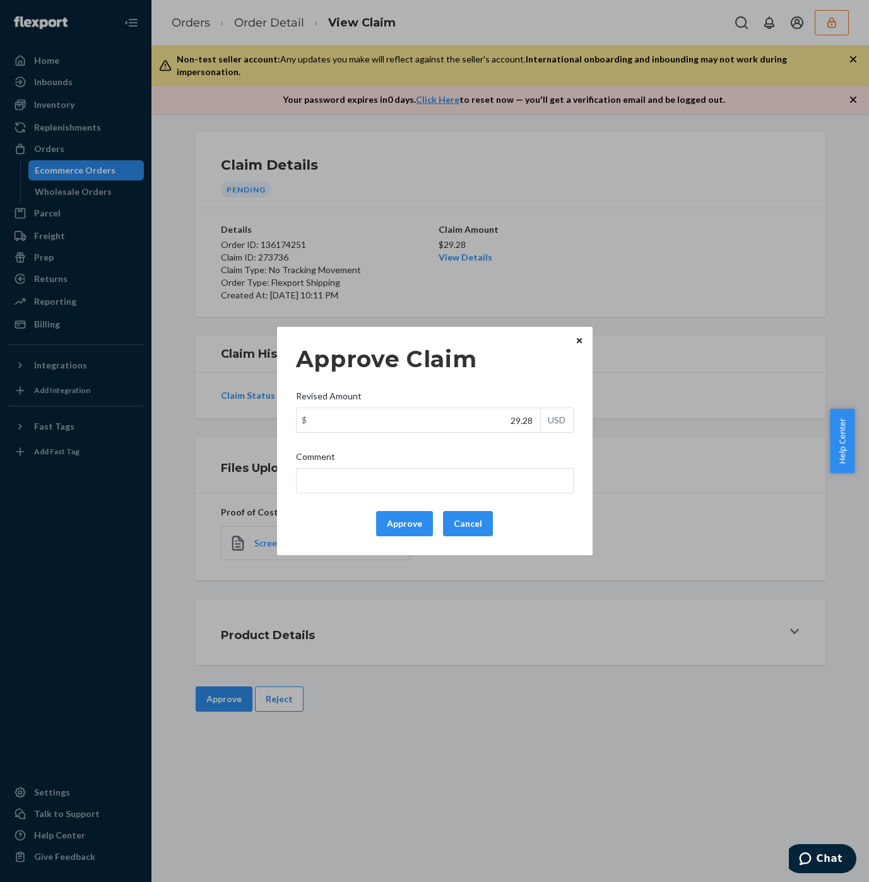
click at [401, 521] on button "Approve" at bounding box center [404, 523] width 57 height 25
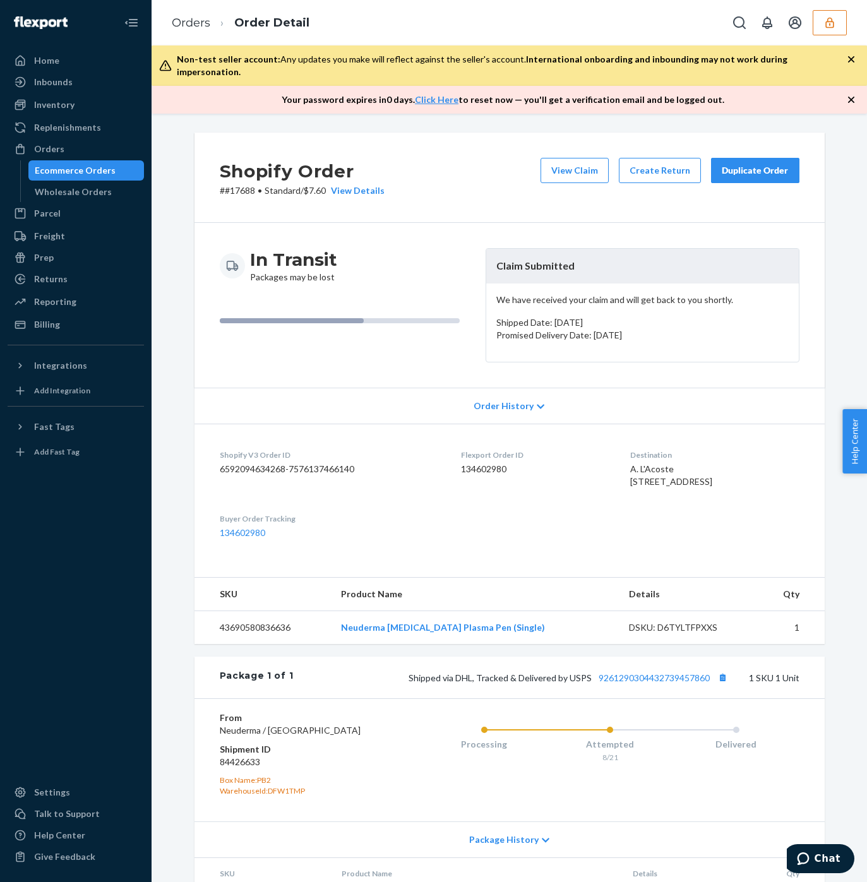
scroll to position [82, 0]
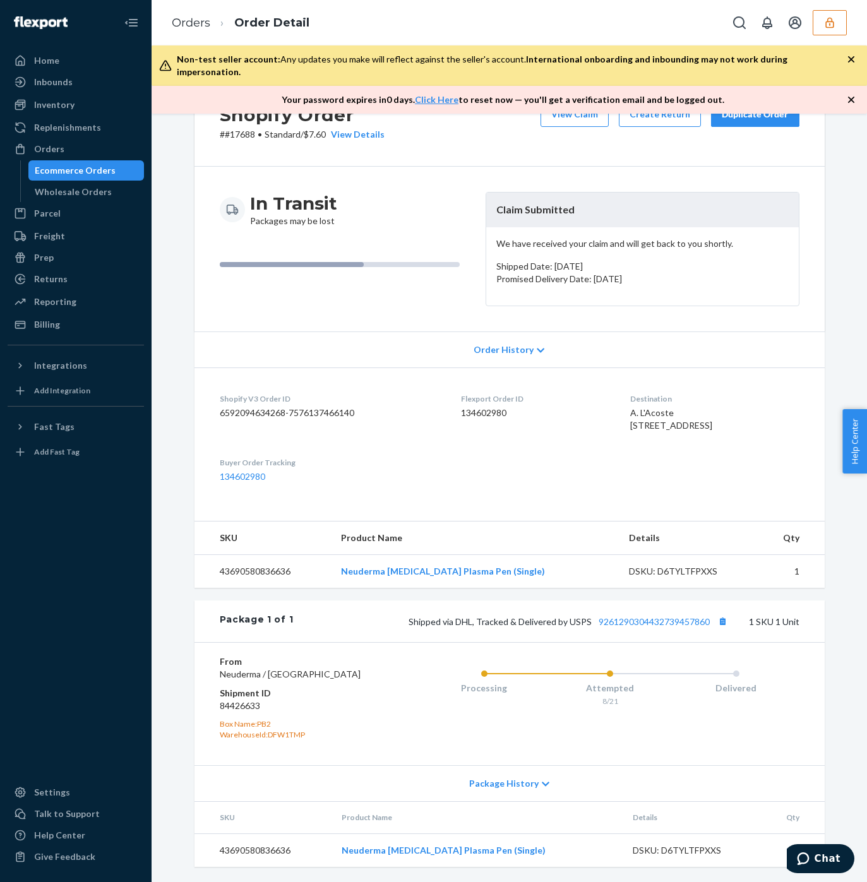
click at [651, 615] on div "Shipped via DHL, Tracked & Delivered by USPS 9261290304432739457860 1 SKU 1 Unit" at bounding box center [546, 621] width 506 height 16
click at [664, 616] on link "9261290304432739457860" at bounding box center [653, 621] width 111 height 11
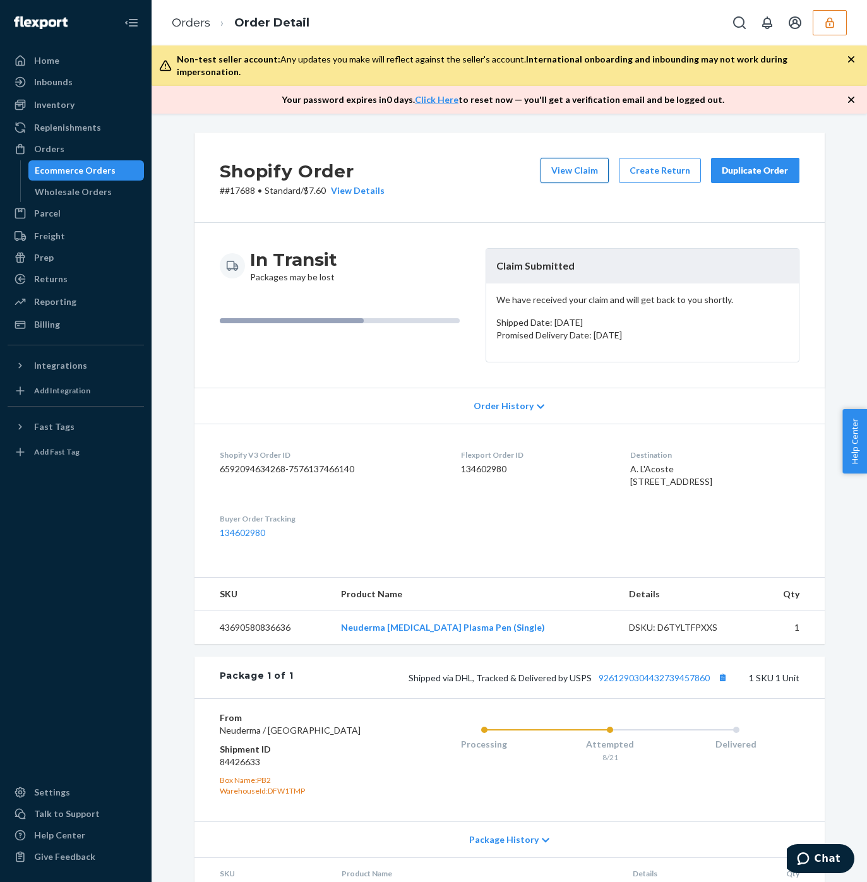
click at [575, 158] on button "View Claim" at bounding box center [574, 170] width 68 height 25
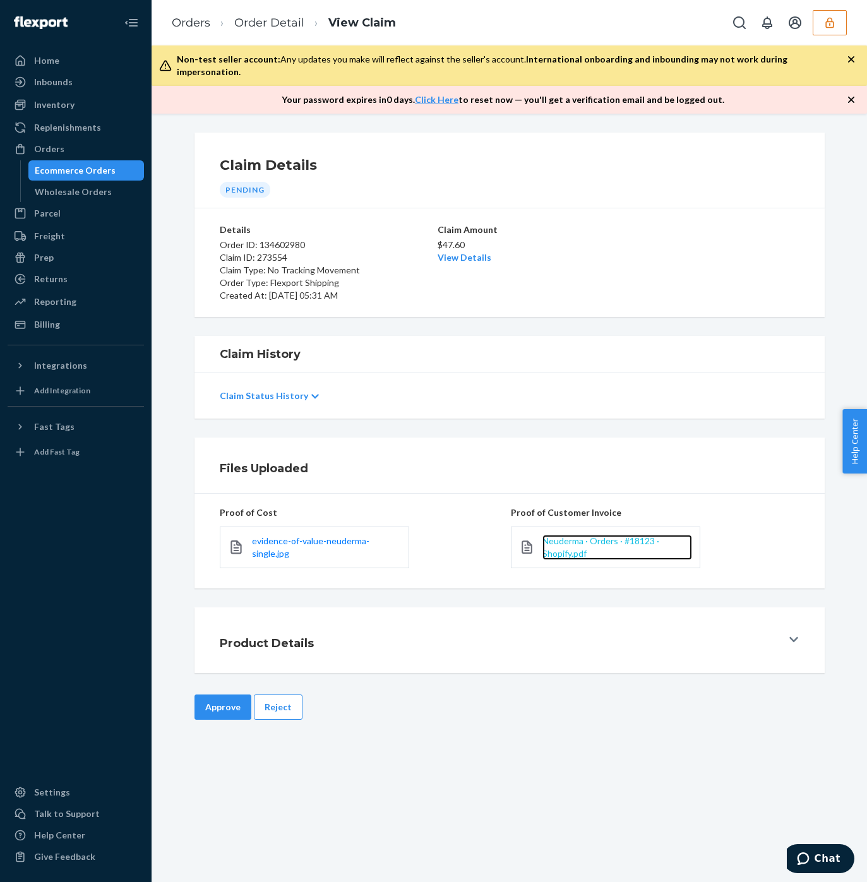
drag, startPoint x: 553, startPoint y: 531, endPoint x: 560, endPoint y: 523, distance: 10.3
click at [554, 535] on span "Neuderma · Orders · #18123 · Shopify.pdf" at bounding box center [600, 546] width 117 height 23
drag, startPoint x: 264, startPoint y: 692, endPoint x: 310, endPoint y: 648, distance: 63.8
click at [263, 694] on button "Reject" at bounding box center [278, 706] width 49 height 25
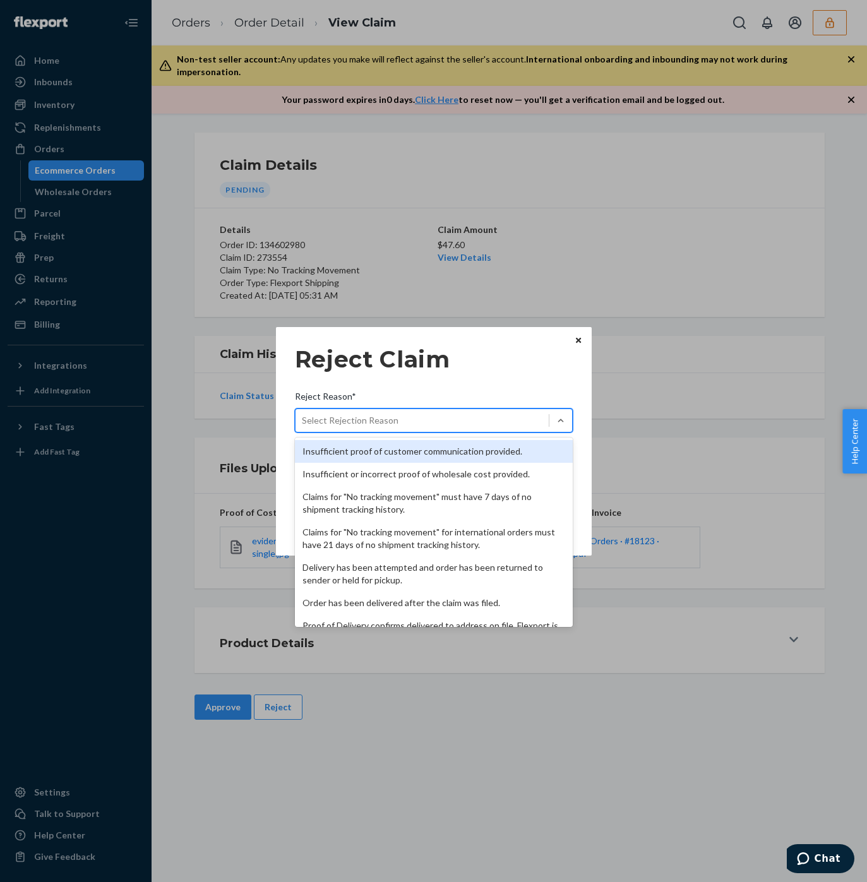
click at [356, 420] on div "Select Rejection Reason" at bounding box center [350, 420] width 97 height 13
click at [303, 420] on input "Reject Reason* option Insufficient proof of customer communication provided. fo…" at bounding box center [302, 420] width 1 height 13
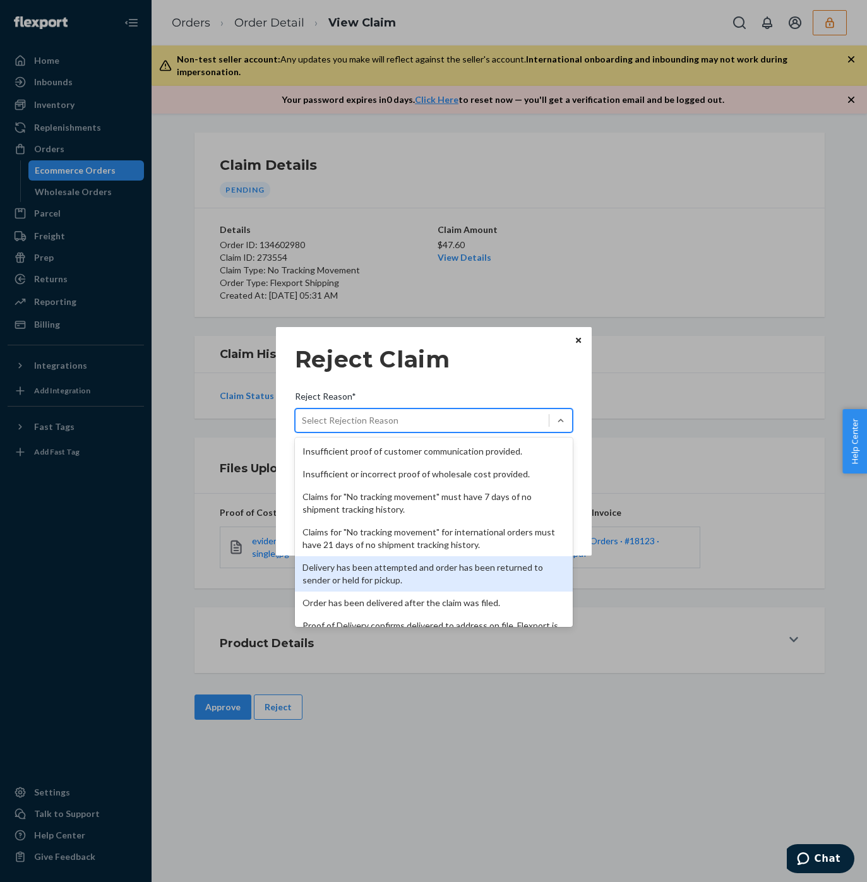
click at [362, 573] on div "Delivery has been attempted and order has been returned to sender or held for p…" at bounding box center [434, 573] width 278 height 35
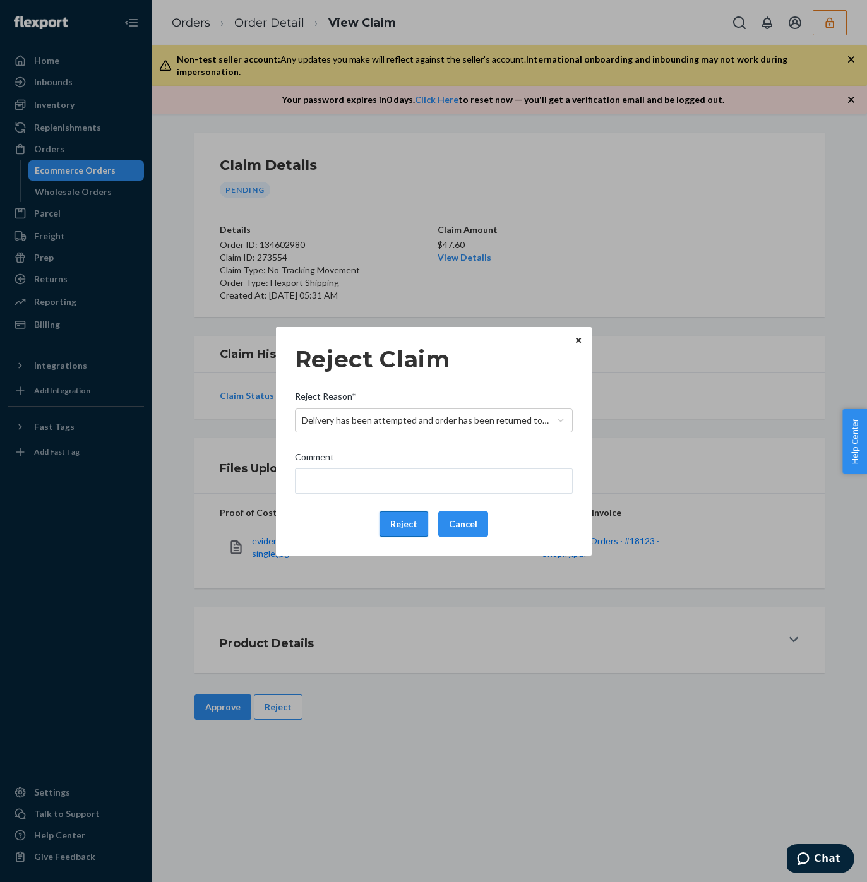
click at [389, 511] on button "Reject" at bounding box center [403, 523] width 49 height 25
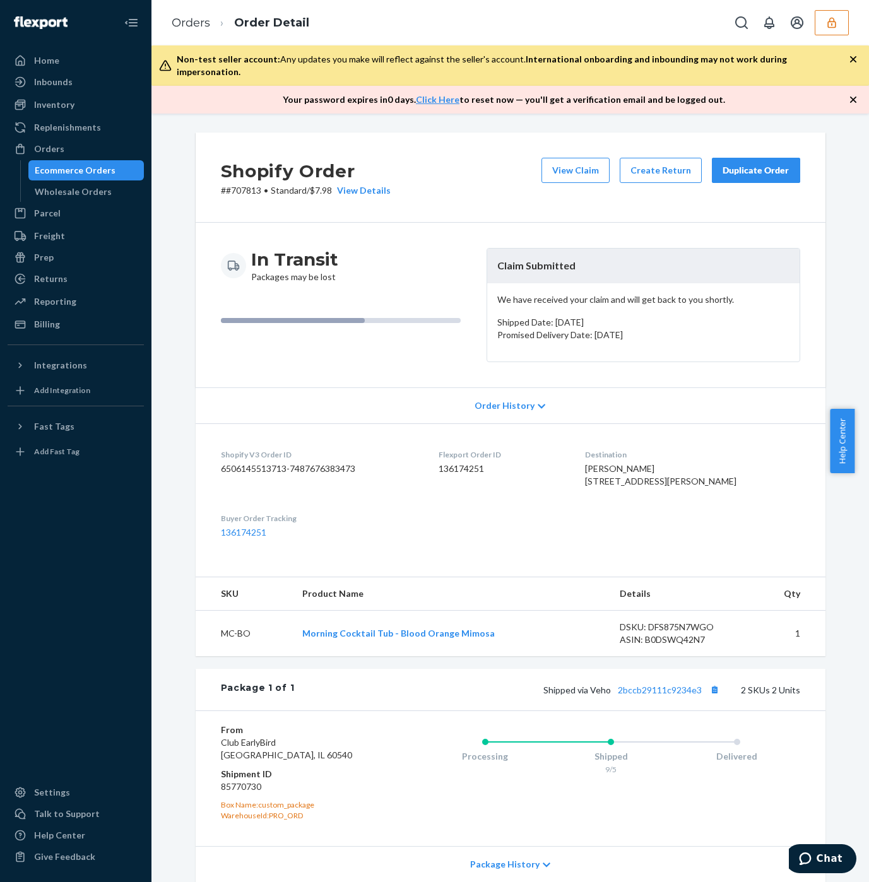
scroll to position [139, 0]
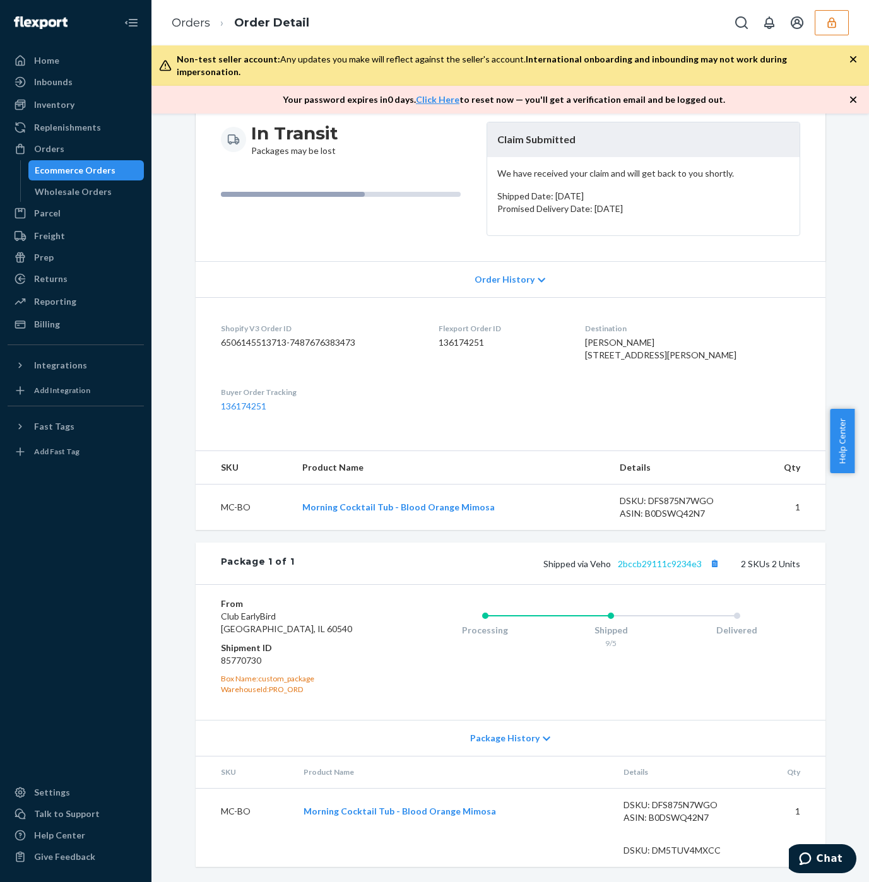
drag, startPoint x: 628, startPoint y: 569, endPoint x: 616, endPoint y: 568, distance: 12.1
click at [628, 569] on div "Shipped via Veho 2bccb29111c9234e3 2 SKUs 2 Units" at bounding box center [547, 563] width 506 height 16
click at [646, 562] on link "2bccb29111c9234e3" at bounding box center [660, 564] width 84 height 11
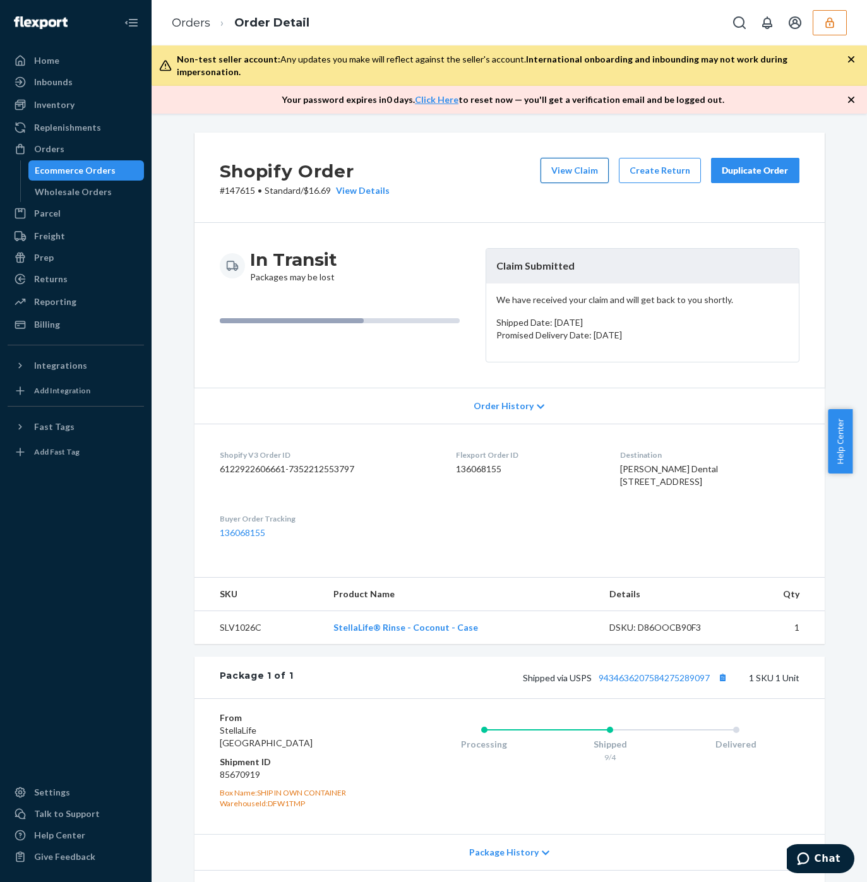
click at [545, 158] on button "View Claim" at bounding box center [574, 170] width 68 height 25
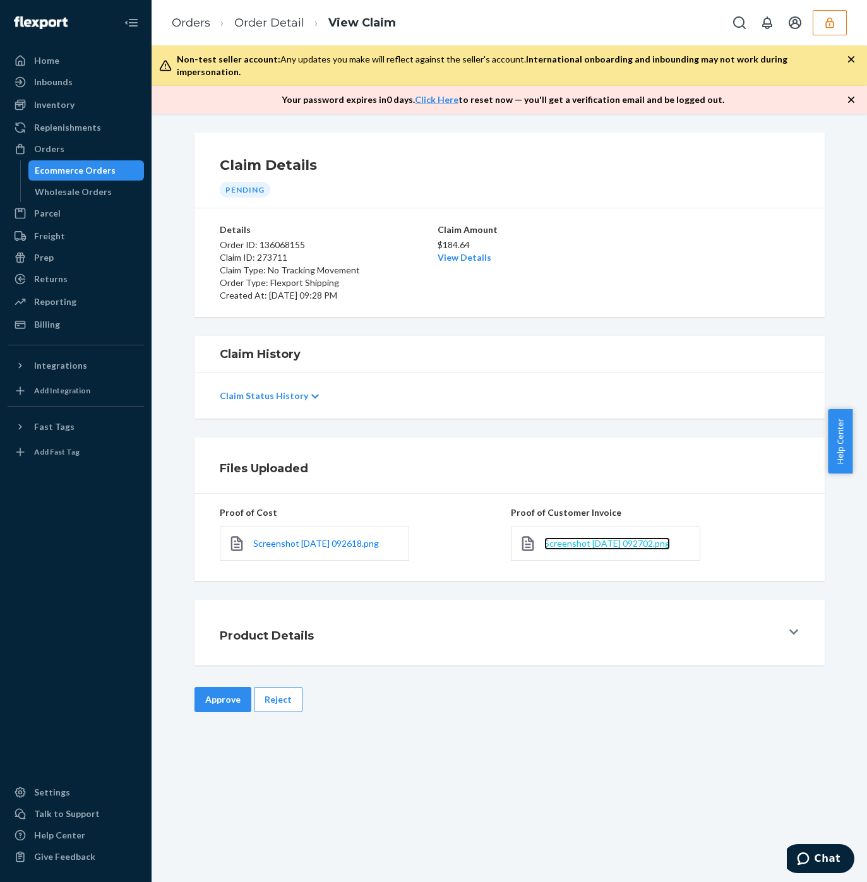
drag, startPoint x: 571, startPoint y: 531, endPoint x: 605, endPoint y: 531, distance: 34.7
click at [571, 538] on span "Screenshot [DATE] 092702.png" at bounding box center [607, 543] width 126 height 11
click at [466, 252] on link "View Details" at bounding box center [464, 257] width 54 height 11
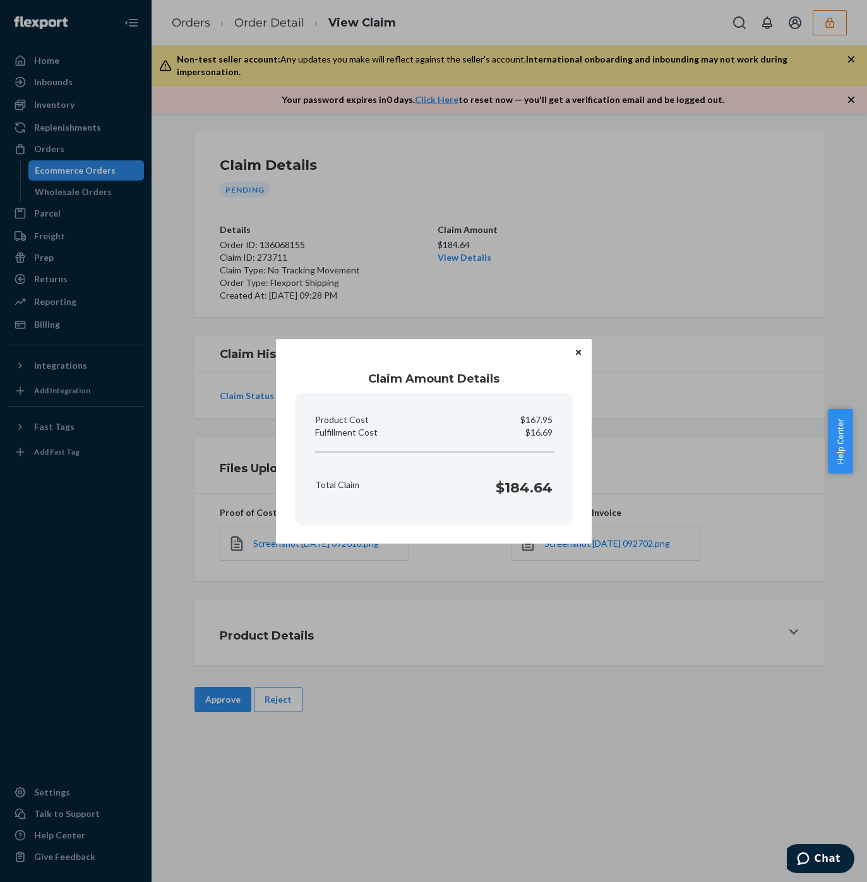
drag, startPoint x: 598, startPoint y: 372, endPoint x: 605, endPoint y: 370, distance: 7.1
click at [598, 372] on div "Claim Amount Details Product Cost $167.95 Fulfillment Cost $16.69 Total Claim $…" at bounding box center [433, 441] width 867 height 882
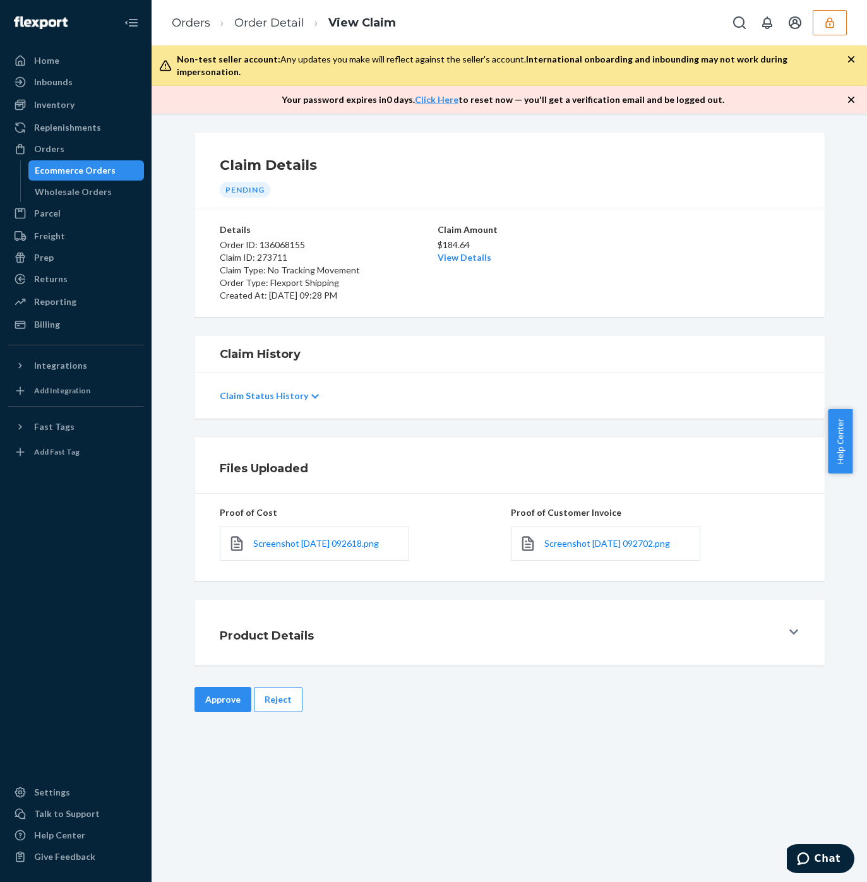
click at [199, 692] on button "Approve" at bounding box center [222, 699] width 57 height 25
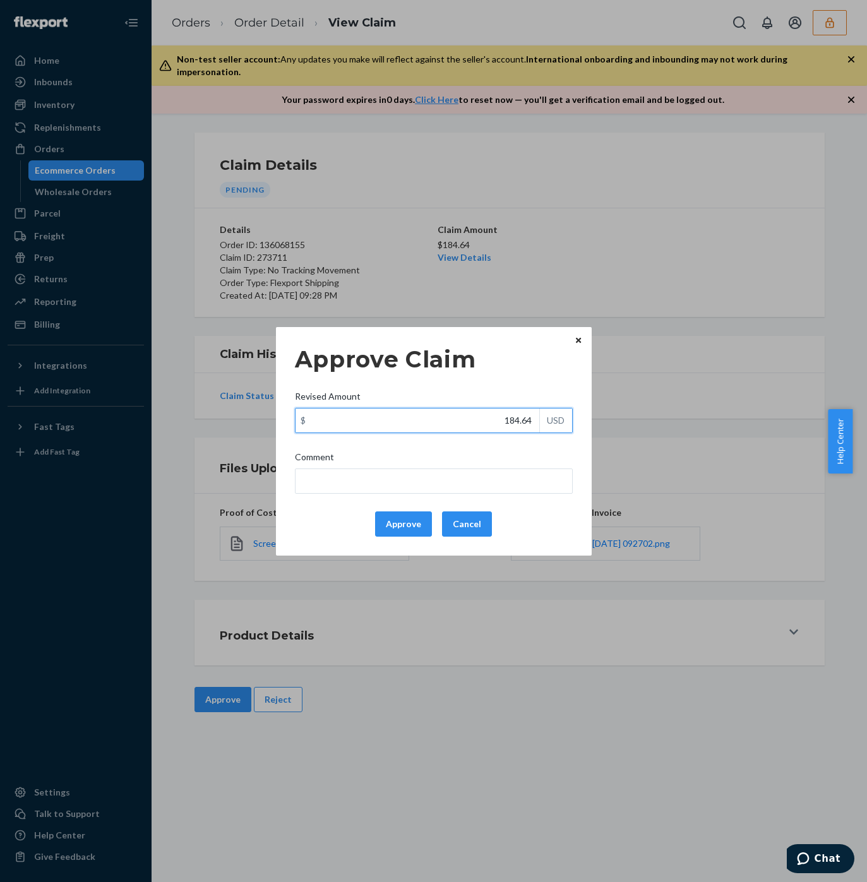
drag, startPoint x: 495, startPoint y: 418, endPoint x: 554, endPoint y: 426, distance: 59.3
click at [554, 426] on div "$ 184.64 USD" at bounding box center [434, 420] width 278 height 25
paste input "16.69"
type input "116.69"
click at [473, 471] on input "Comment" at bounding box center [434, 480] width 278 height 25
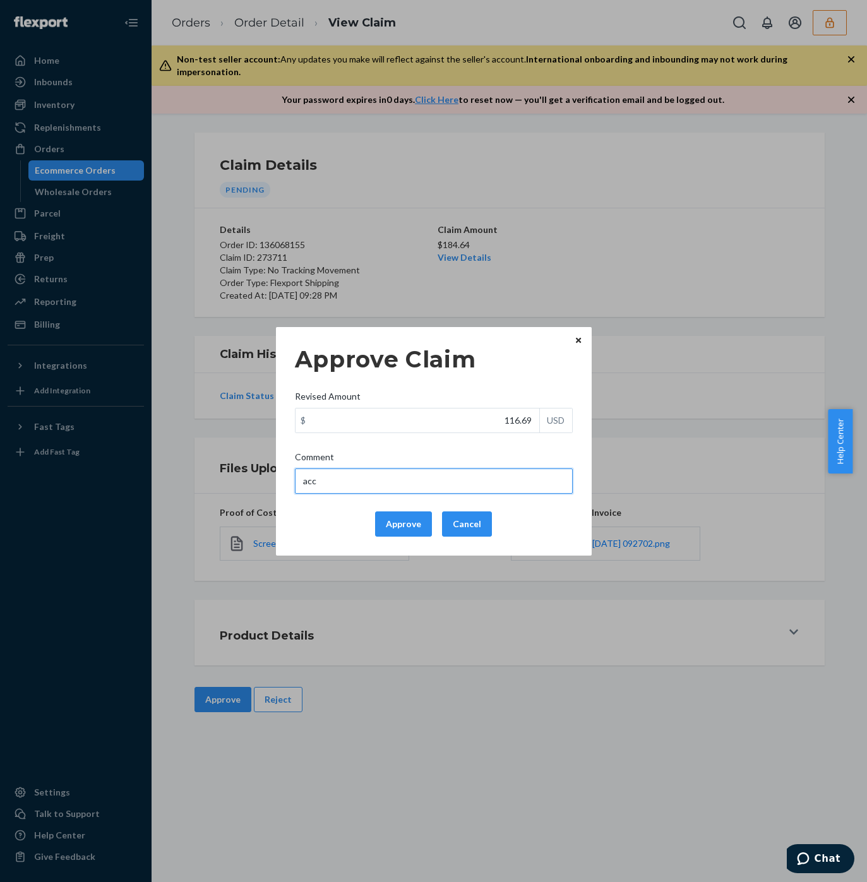
type input "According to the terms & conditions updated on 5/1/25, no tracking movement cla…"
click at [432, 485] on input "According to the terms & conditions updated on 5/1/25, no tracking movement cla…" at bounding box center [434, 480] width 278 height 25
drag, startPoint x: 391, startPoint y: 525, endPoint x: 398, endPoint y: 249, distance: 275.3
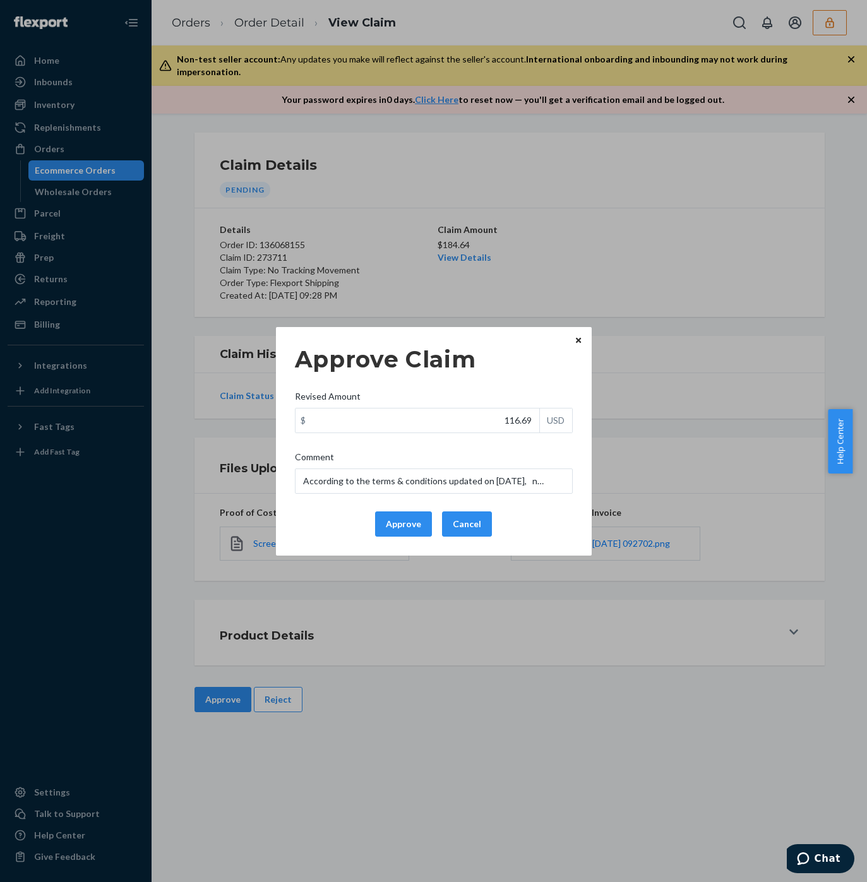
click at [391, 525] on button "Approve" at bounding box center [403, 523] width 57 height 25
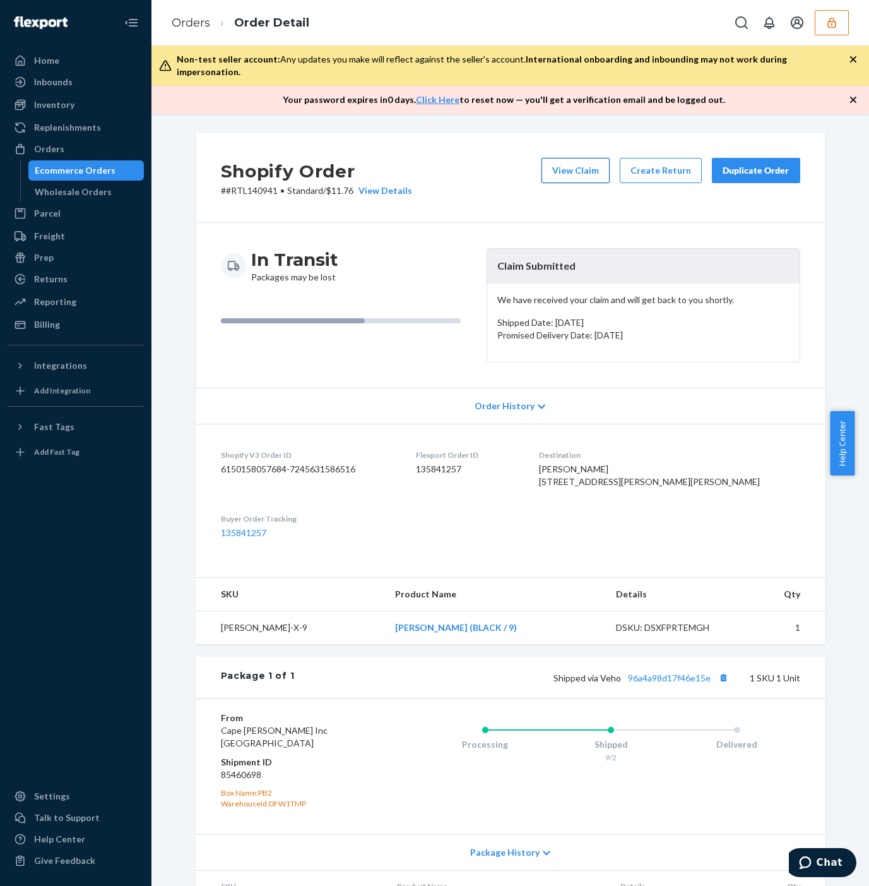
click at [559, 158] on button "View Claim" at bounding box center [576, 170] width 68 height 25
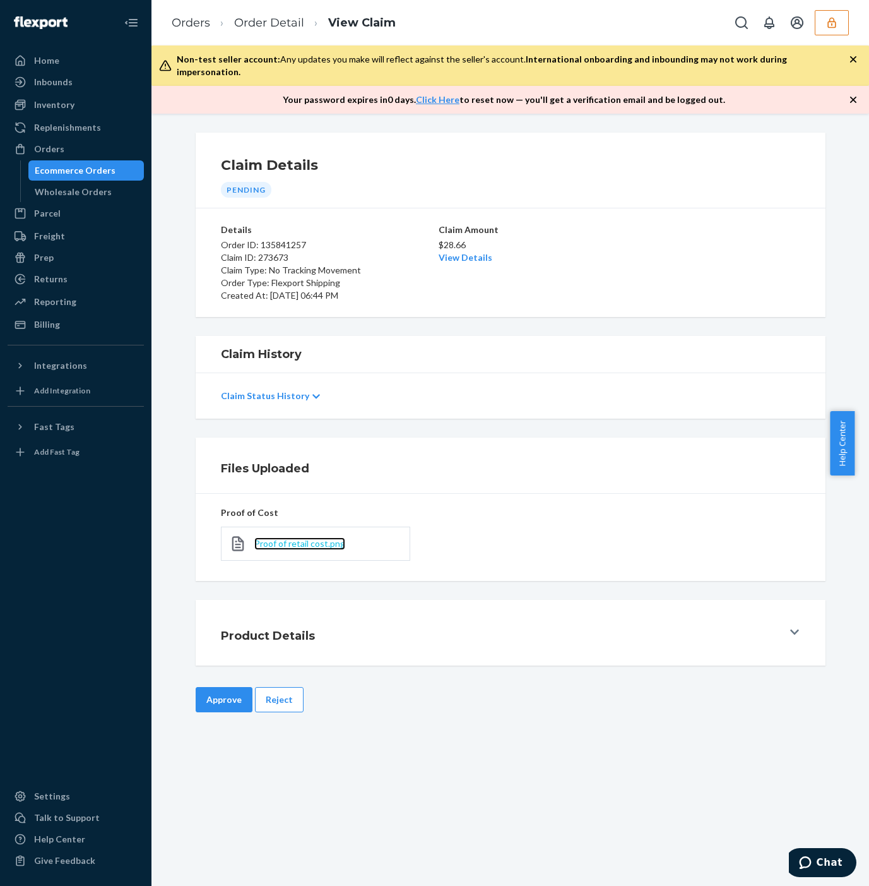
click at [270, 538] on span "Proof of retail cost.png" at bounding box center [299, 543] width 91 height 11
click at [449, 252] on link "View Details" at bounding box center [466, 257] width 54 height 11
click at [643, 251] on div "Home Inbounds Shipping Plans Problems Inventory Products Replenishments Orders …" at bounding box center [434, 443] width 869 height 886
click at [207, 694] on button "Approve" at bounding box center [224, 699] width 57 height 25
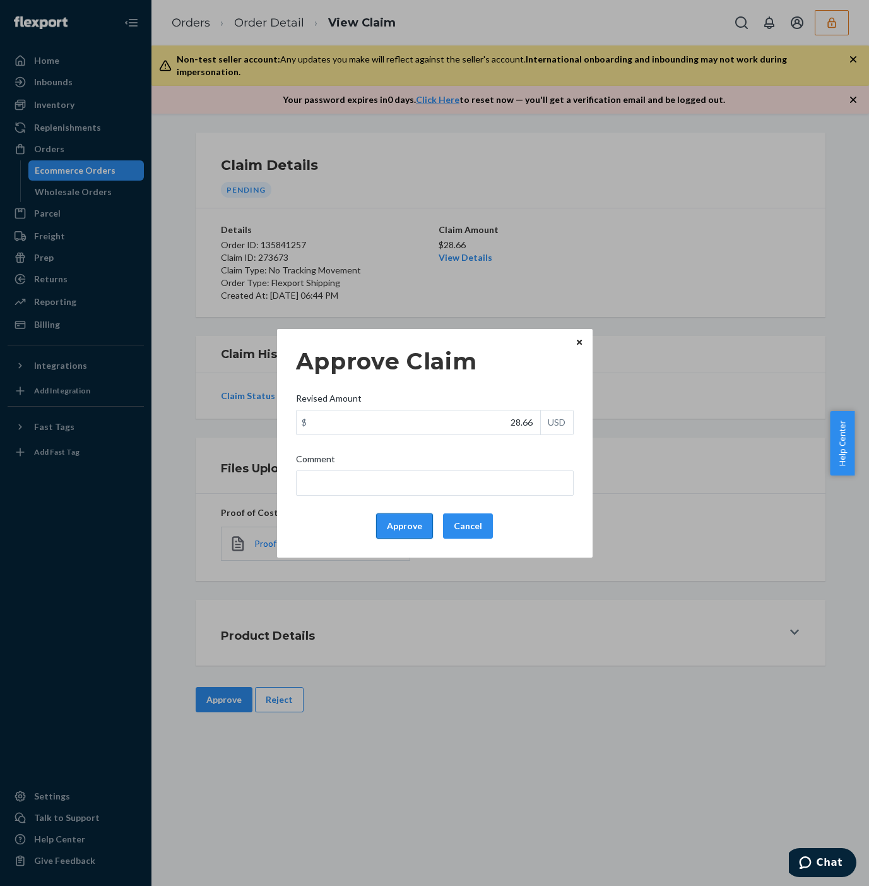
click at [396, 521] on button "Approve" at bounding box center [404, 525] width 57 height 25
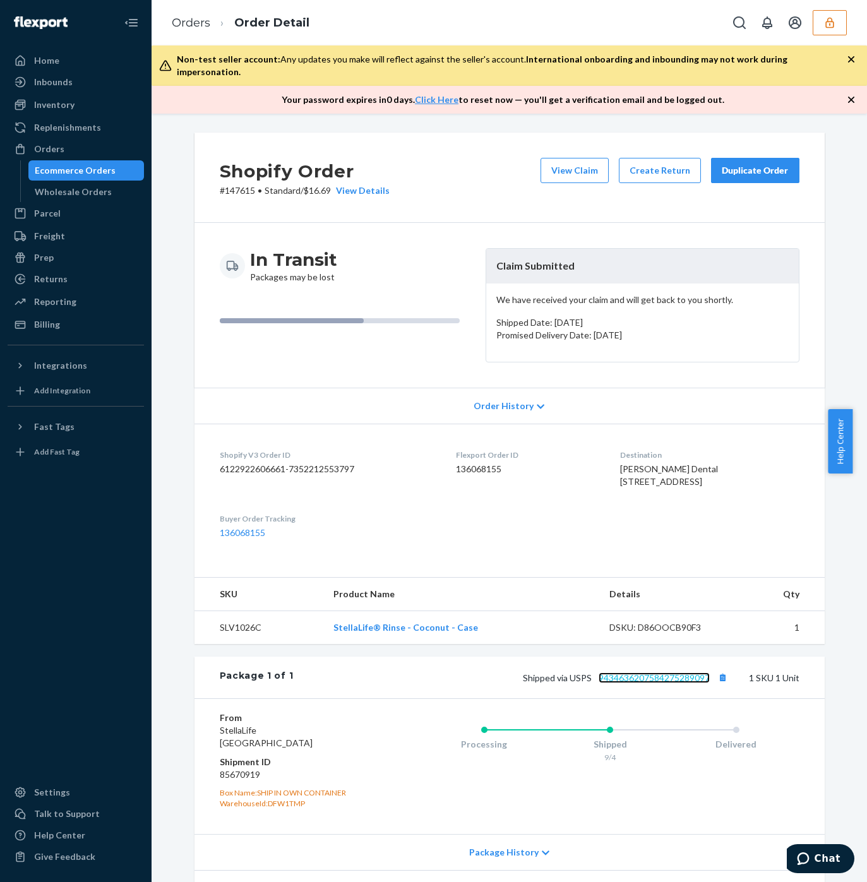
click at [621, 683] on link "9434636207584275289097" at bounding box center [653, 677] width 111 height 11
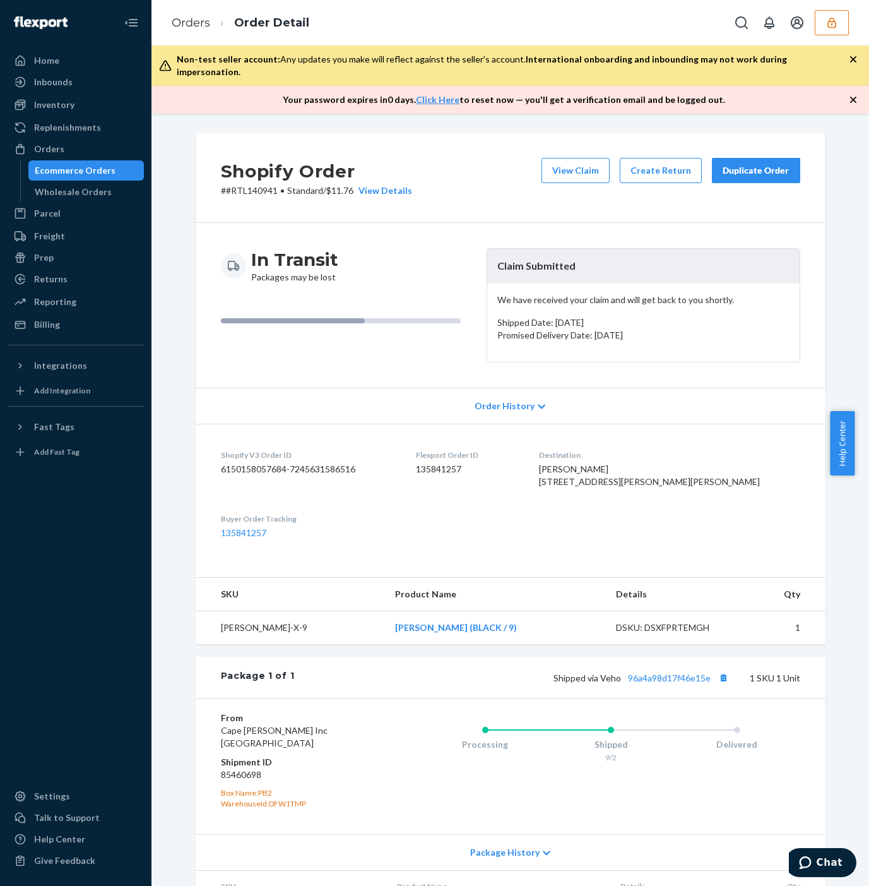
scroll to position [78, 0]
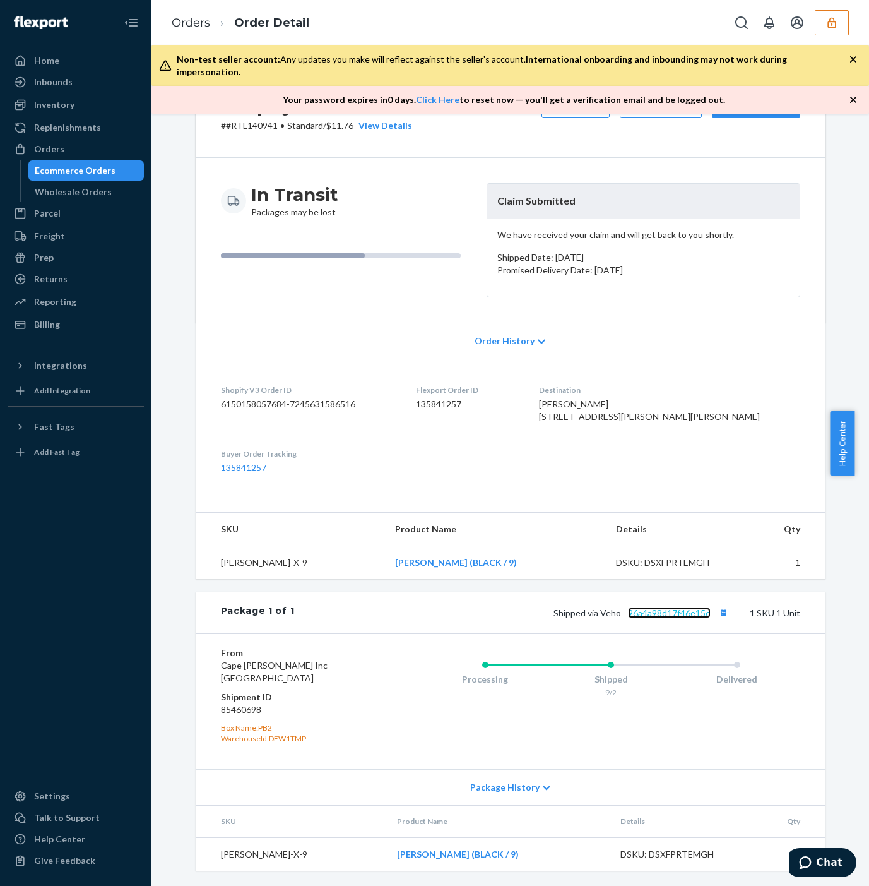
click at [658, 610] on link "96a4a98d17f46e15e" at bounding box center [669, 612] width 83 height 11
click at [171, 383] on div "Shopify Order # #RTL140941 • Standard / $11.76 View Details View Claim Create R…" at bounding box center [510, 477] width 699 height 818
click at [342, 267] on div "In Transit Packages may be lost" at bounding box center [349, 240] width 256 height 114
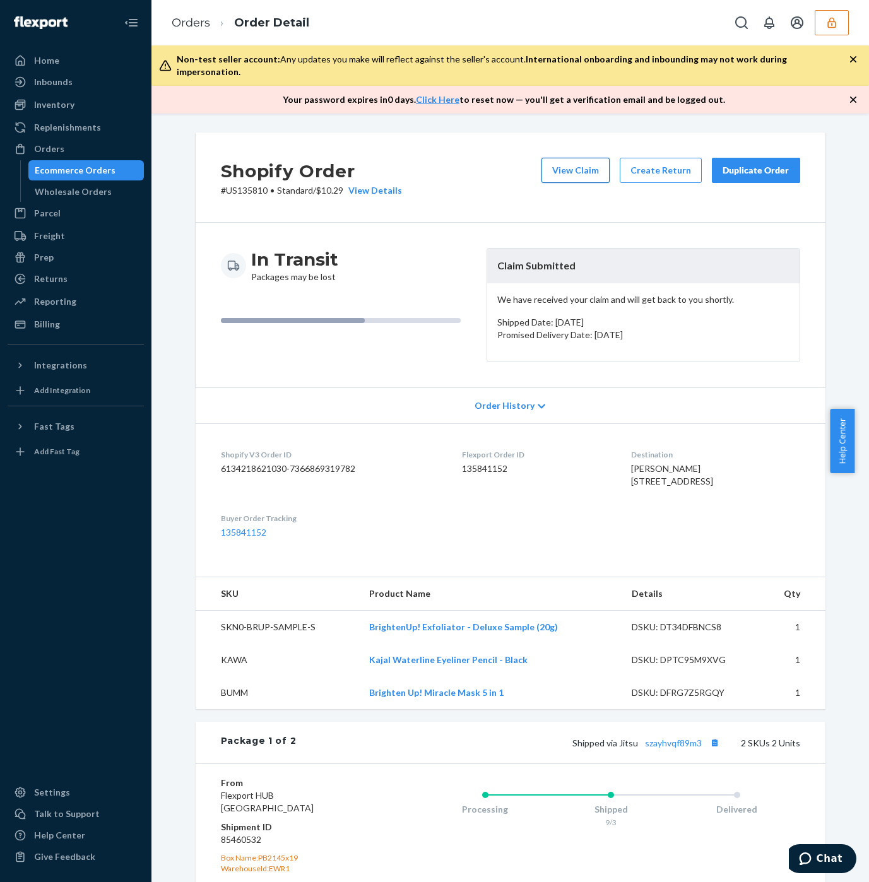
click at [559, 158] on button "View Claim" at bounding box center [576, 170] width 68 height 25
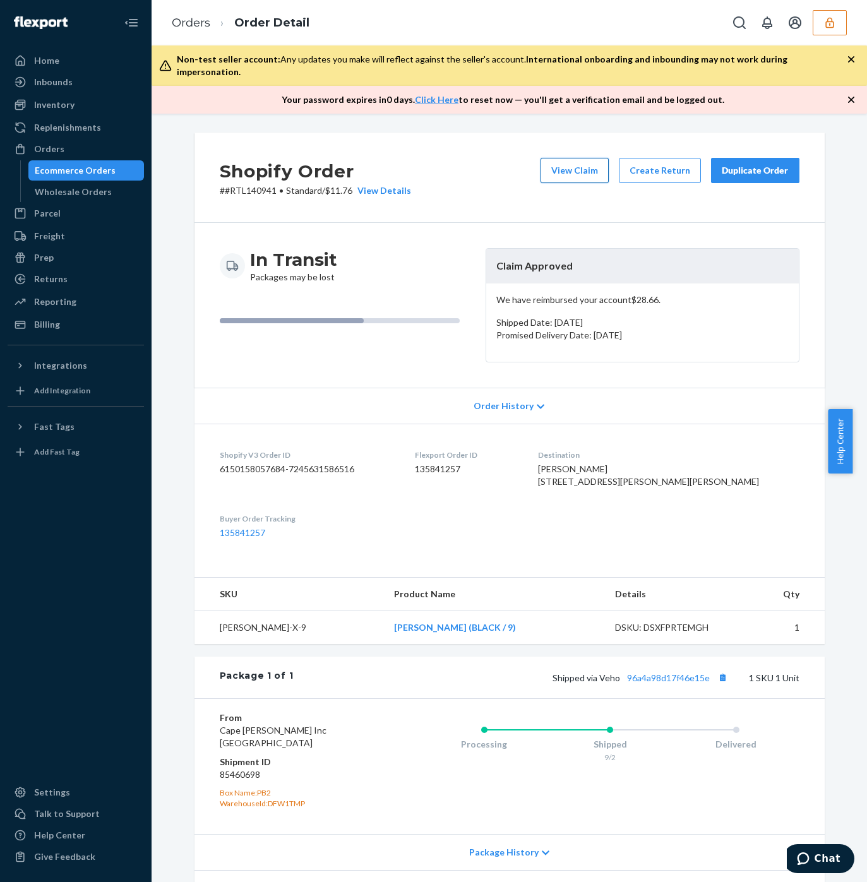
click at [558, 161] on button "View Claim" at bounding box center [574, 170] width 68 height 25
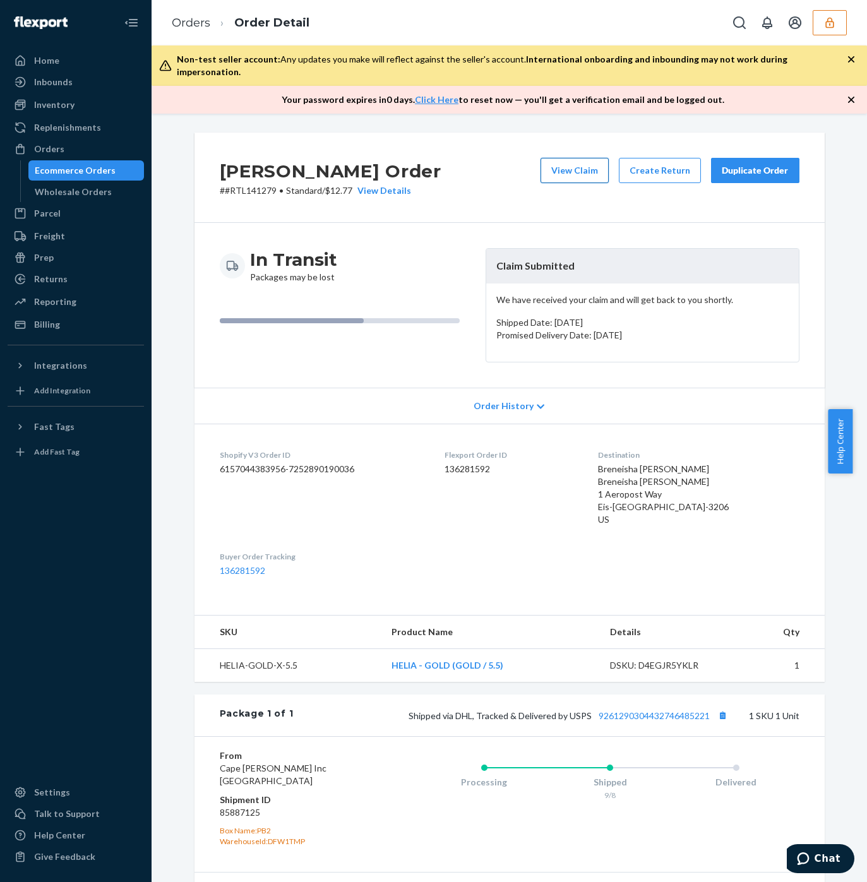
click at [555, 161] on button "View Claim" at bounding box center [574, 170] width 68 height 25
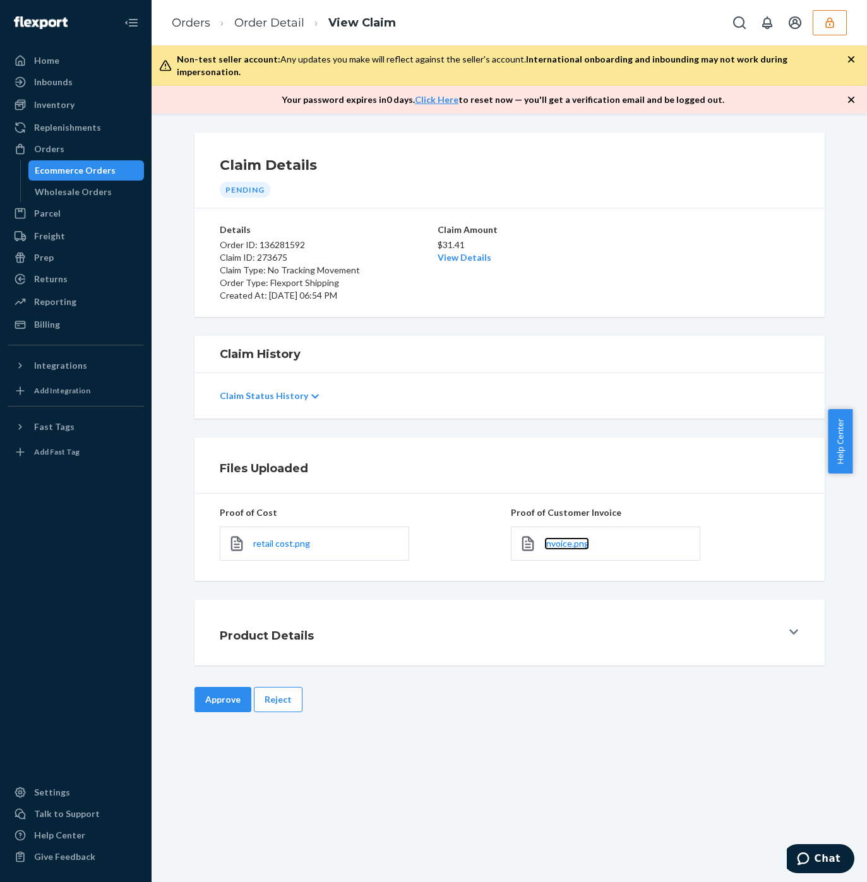
click at [559, 538] on span "invoice.png" at bounding box center [566, 543] width 45 height 11
click at [475, 252] on link "View Details" at bounding box center [464, 257] width 54 height 11
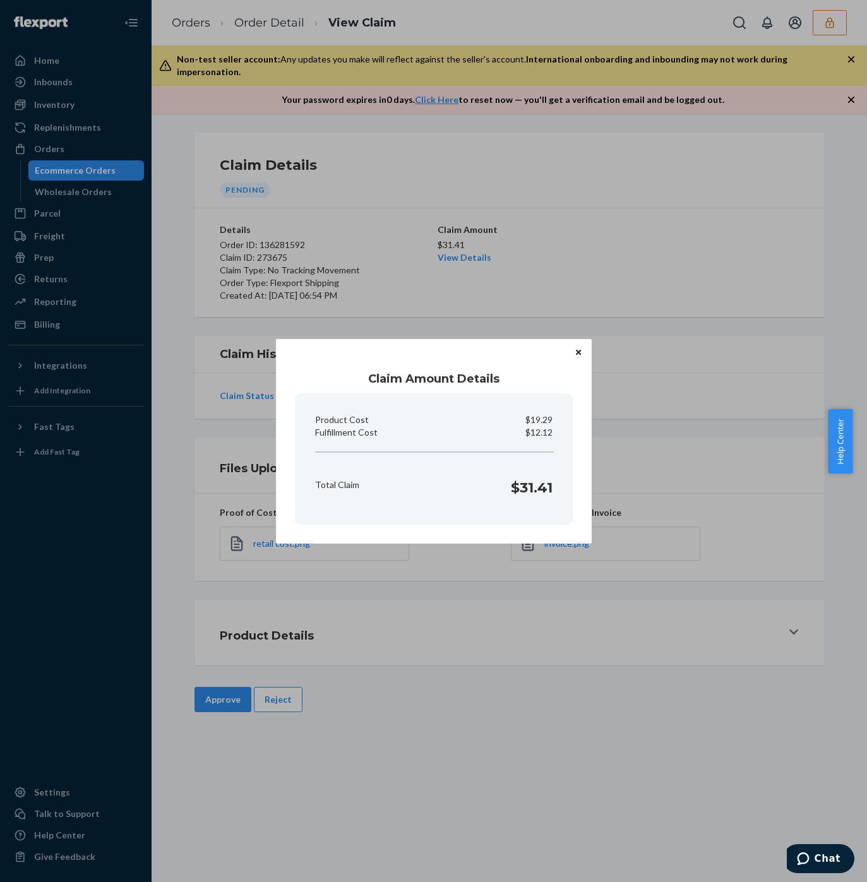
click at [622, 249] on div "Claim Amount Details Product Cost $19.29 Fulfillment Cost $12.12 Total Claim $3…" at bounding box center [433, 441] width 867 height 882
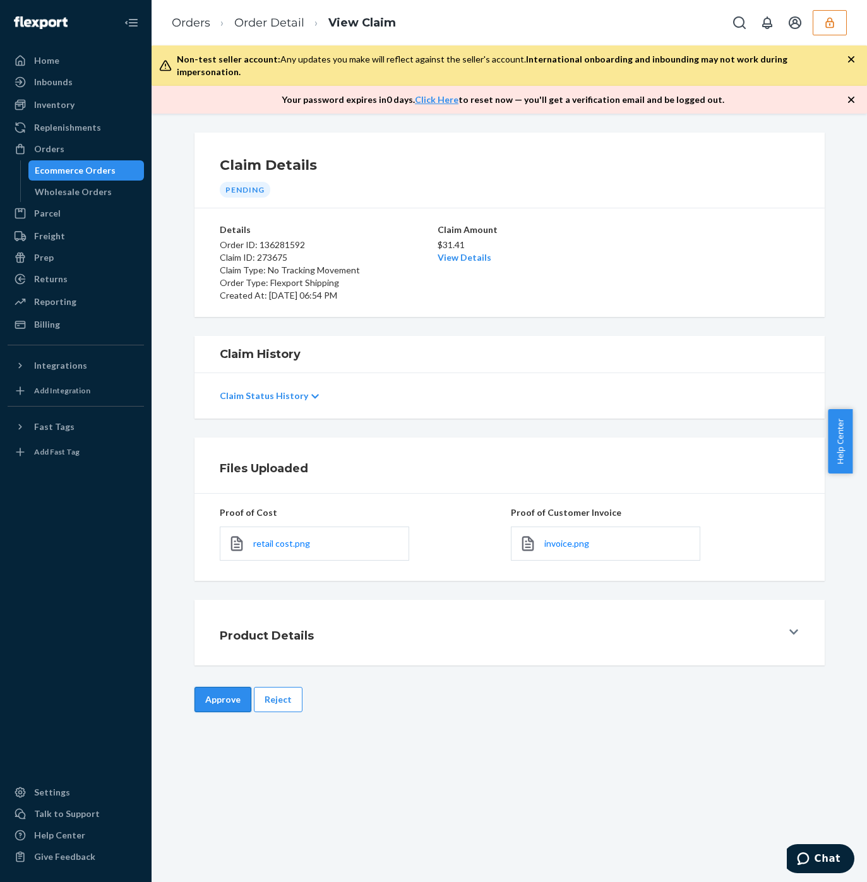
click at [204, 693] on button "Approve" at bounding box center [222, 699] width 57 height 25
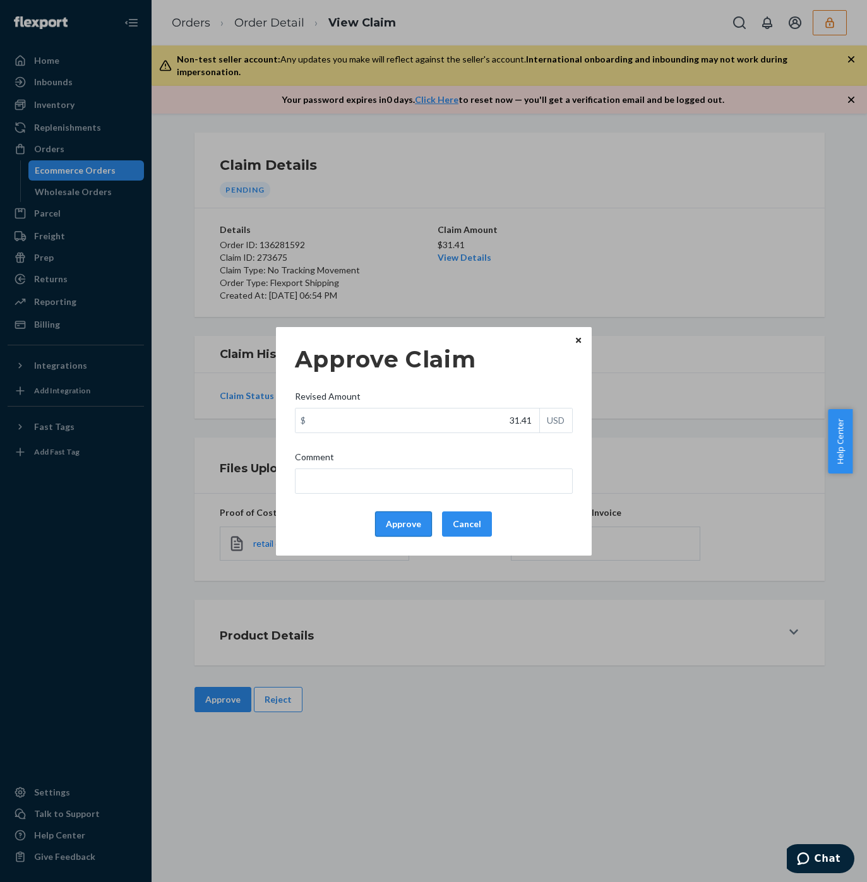
click at [393, 525] on button "Approve" at bounding box center [403, 523] width 57 height 25
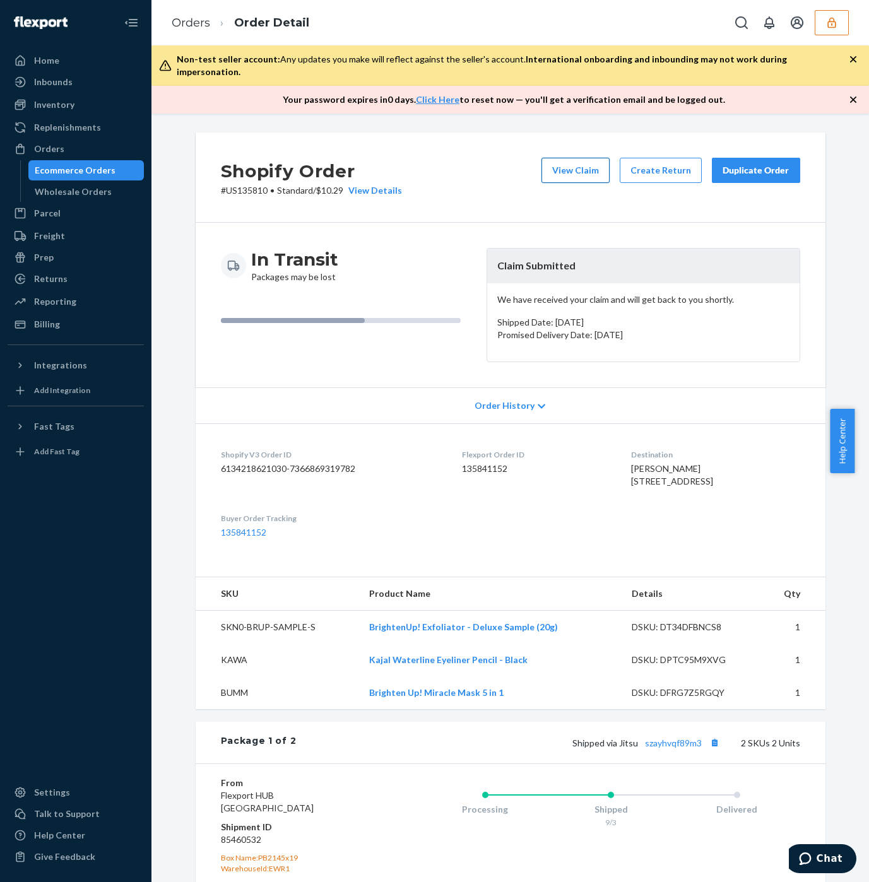
click at [594, 163] on button "View Claim" at bounding box center [576, 170] width 68 height 25
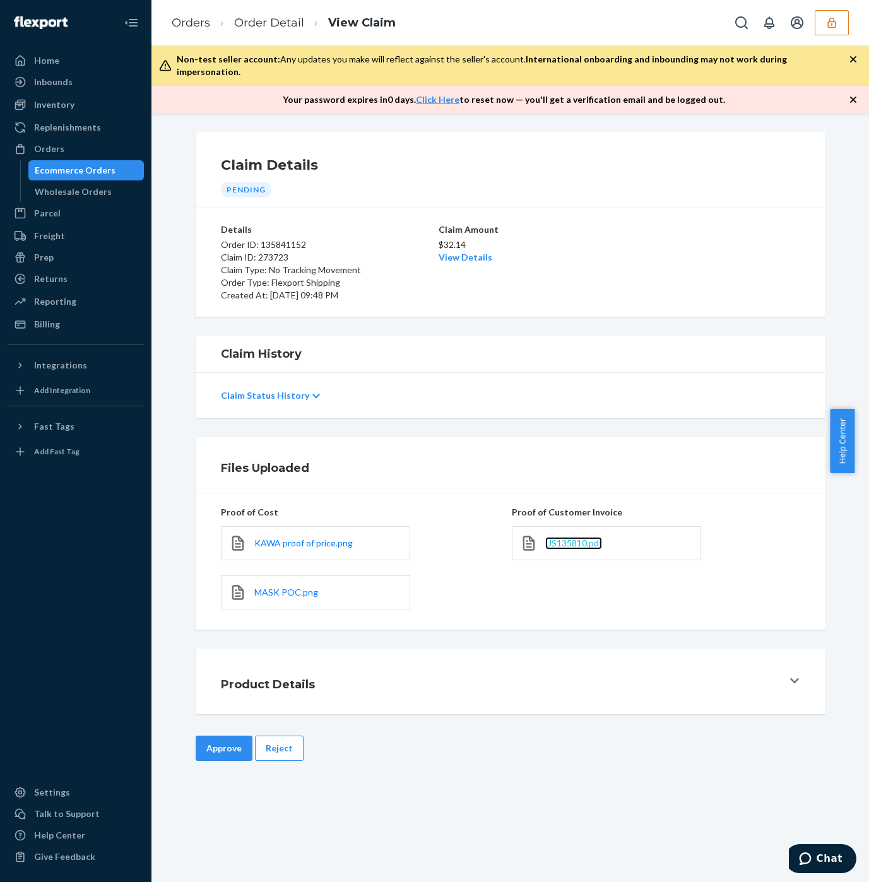
click at [557, 538] on span "US135810.pdf" at bounding box center [573, 543] width 57 height 11
click at [450, 252] on link "View Details" at bounding box center [466, 257] width 54 height 11
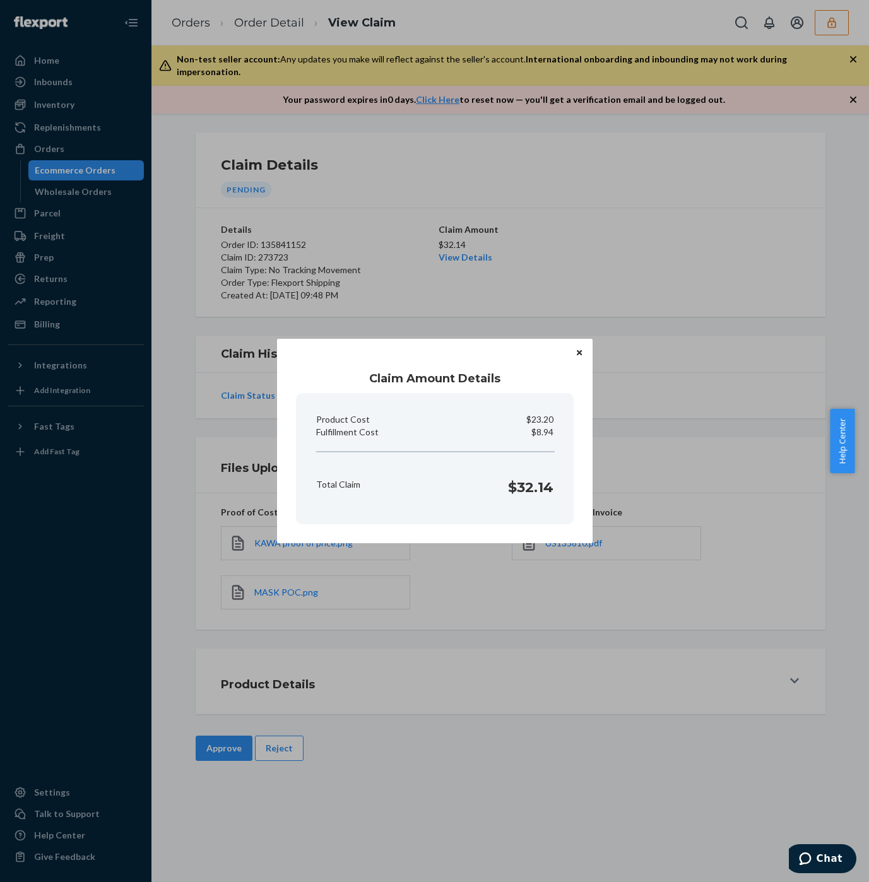
click at [632, 244] on div "Claim Amount Details Product Cost $23.20 Fulfillment Cost $8.94 Total Claim $32…" at bounding box center [434, 441] width 869 height 882
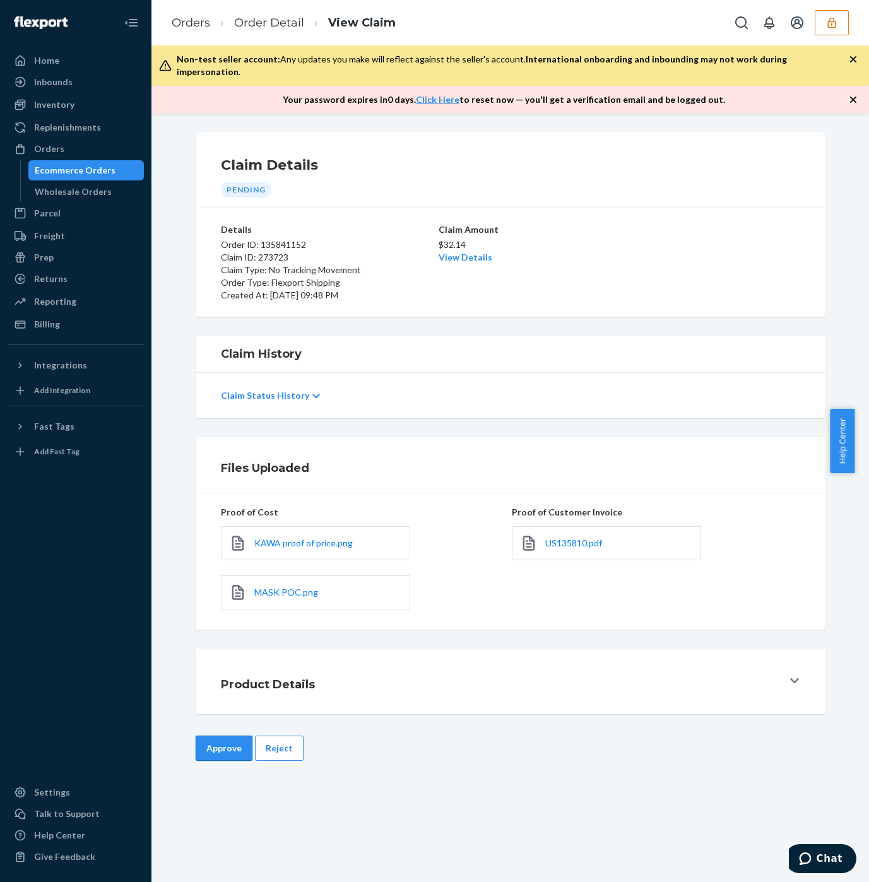
click at [220, 737] on button "Approve" at bounding box center [224, 748] width 57 height 25
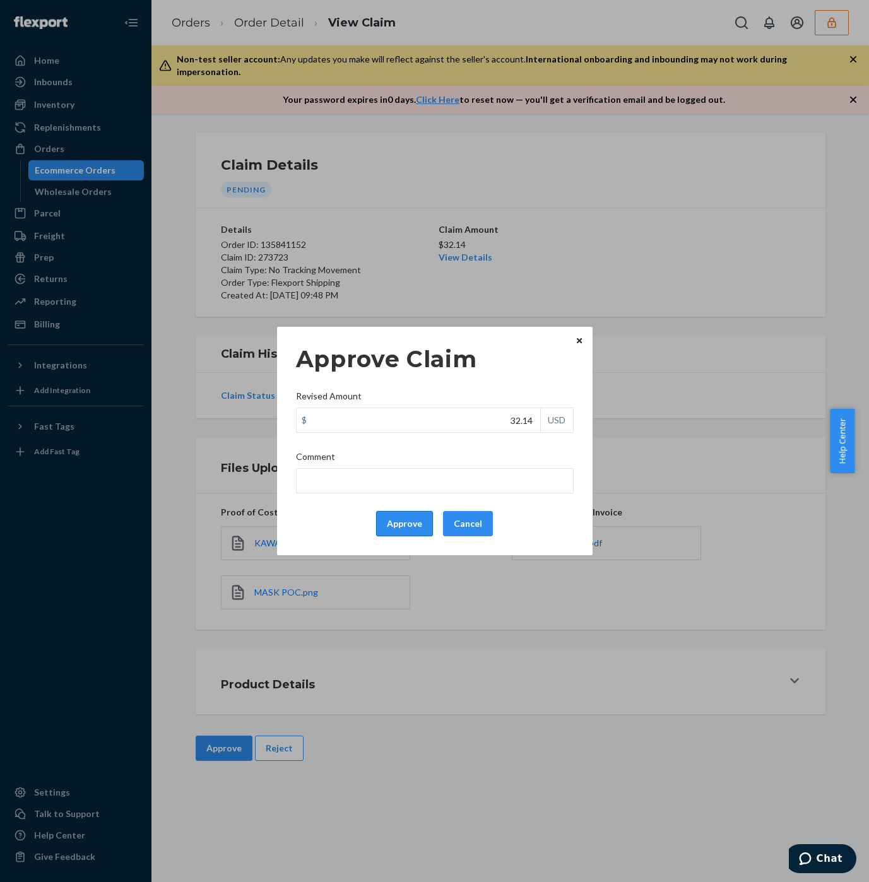
click at [379, 531] on button "Approve" at bounding box center [404, 523] width 57 height 25
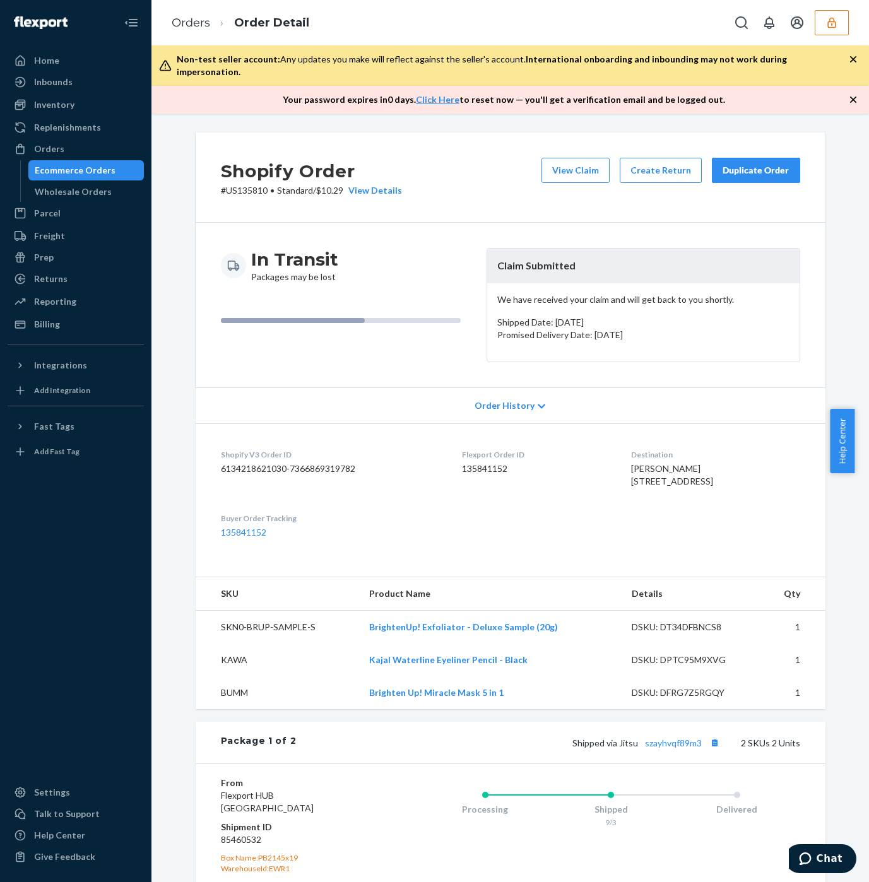
click at [660, 751] on div "Shipped via Jitsu szayhvqf89m3 2 SKUs 2 Units" at bounding box center [548, 743] width 504 height 16
click at [691, 749] on link "szayhvqf89m3" at bounding box center [673, 743] width 57 height 11
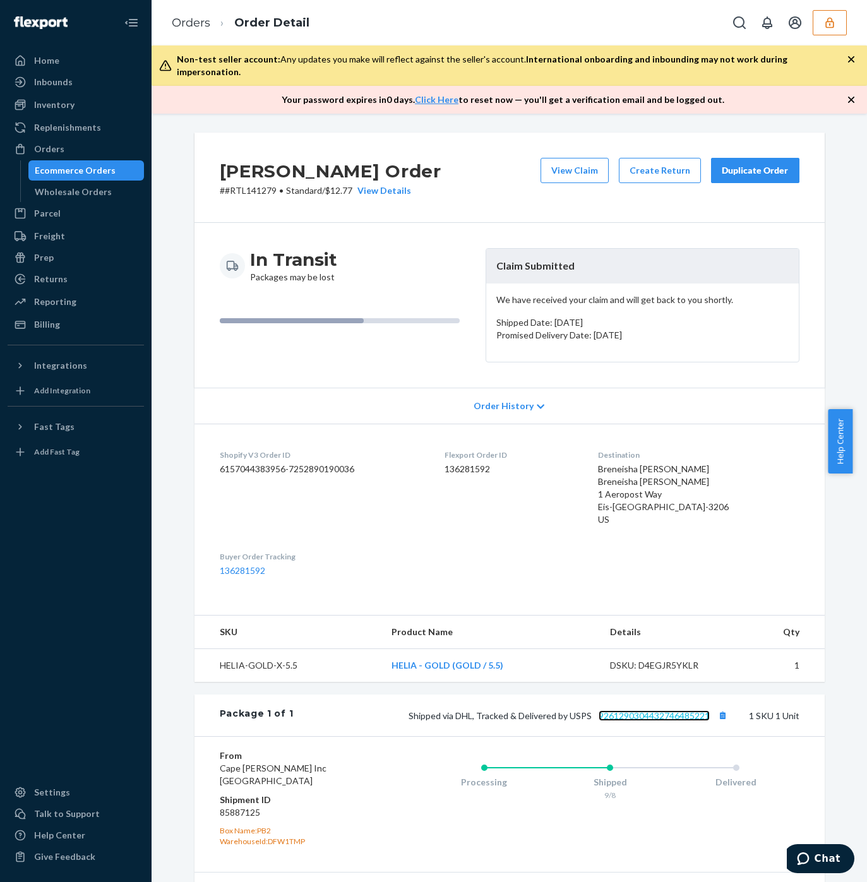
click at [615, 716] on link "9261290304432746485221" at bounding box center [653, 715] width 111 height 11
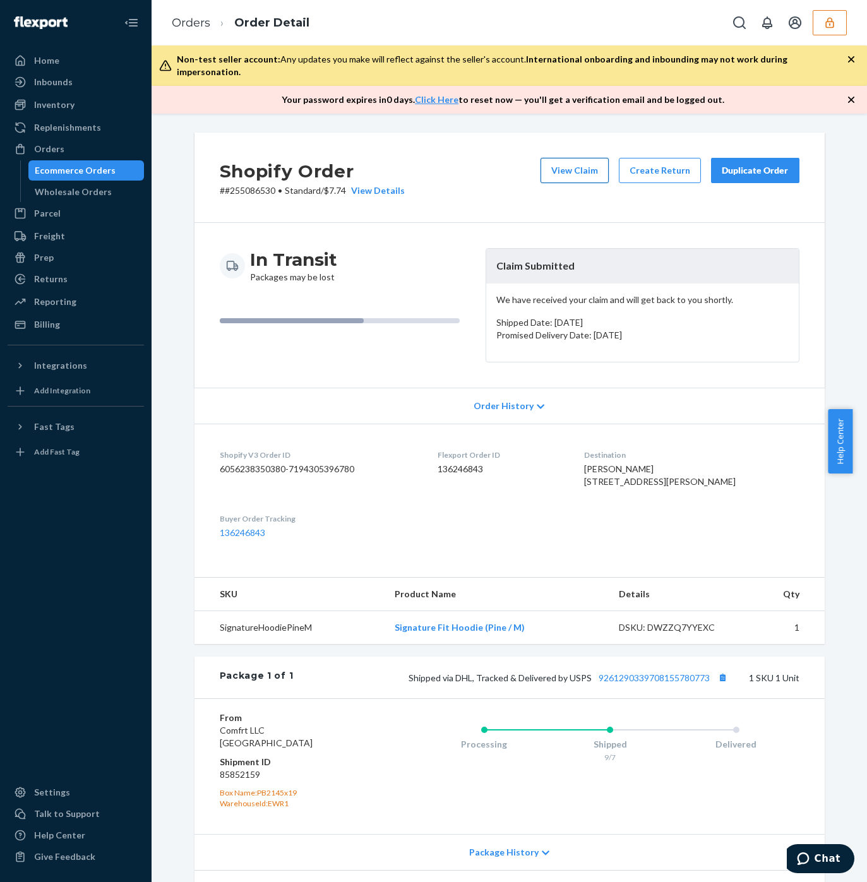
click at [560, 158] on button "View Claim" at bounding box center [574, 170] width 68 height 25
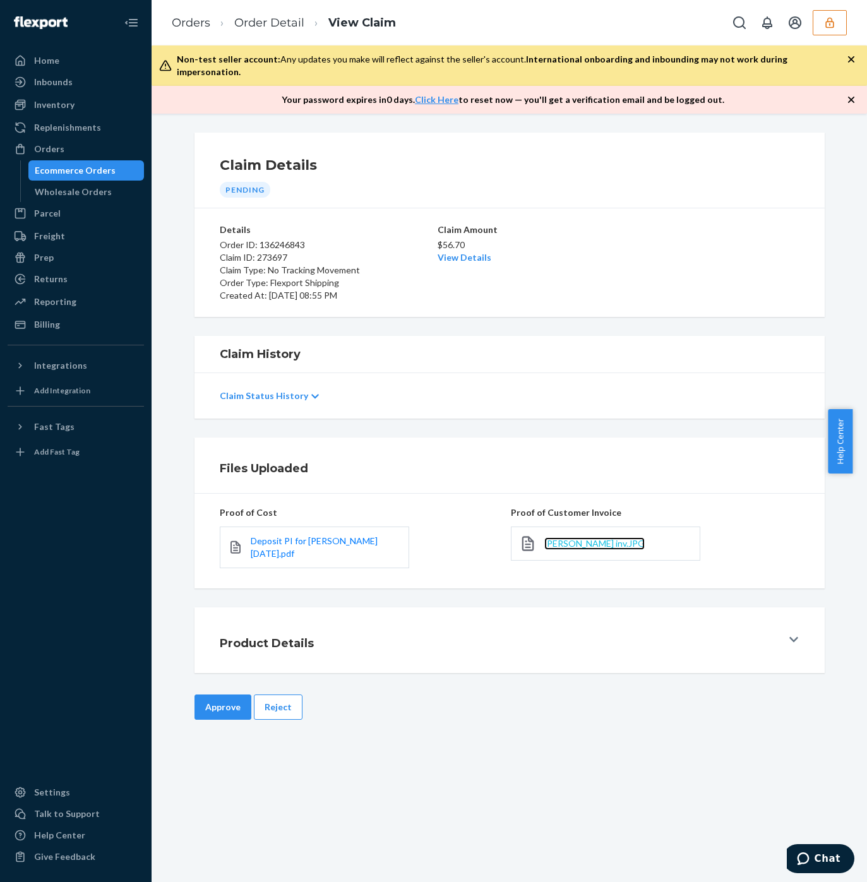
click at [595, 538] on span "Alyssa Tedesco inv.JPG" at bounding box center [594, 543] width 100 height 11
click at [455, 252] on link "View Details" at bounding box center [464, 257] width 54 height 11
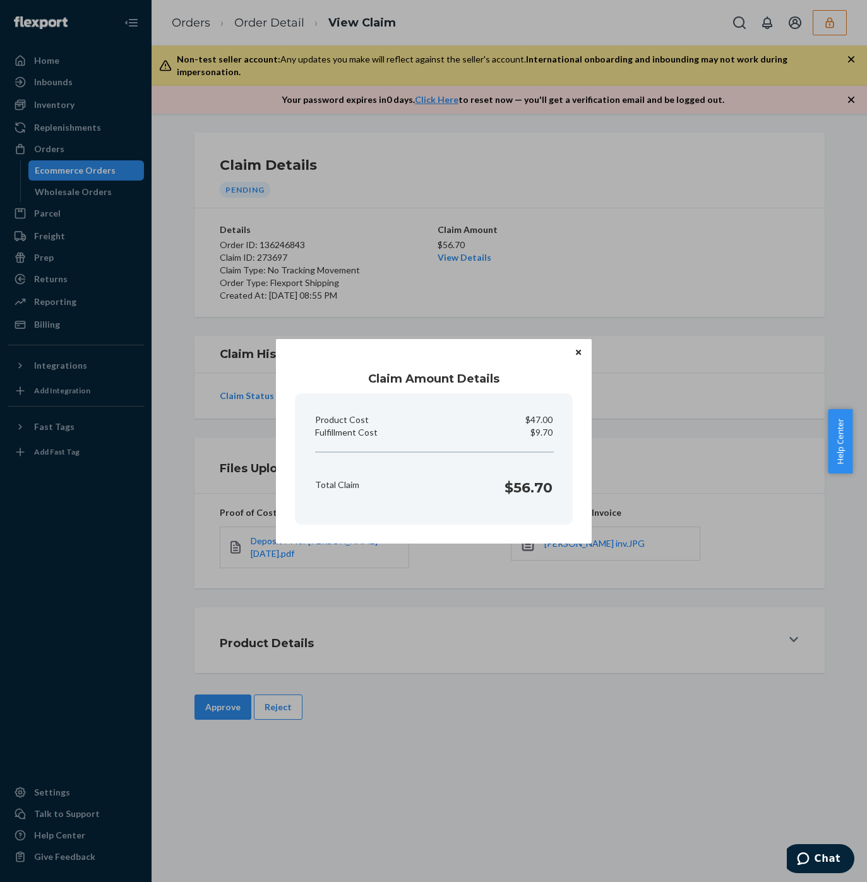
click at [745, 383] on div "Claim Amount Details Product Cost $47.00 Fulfillment Cost $9.70 Total Claim $56…" at bounding box center [433, 441] width 867 height 882
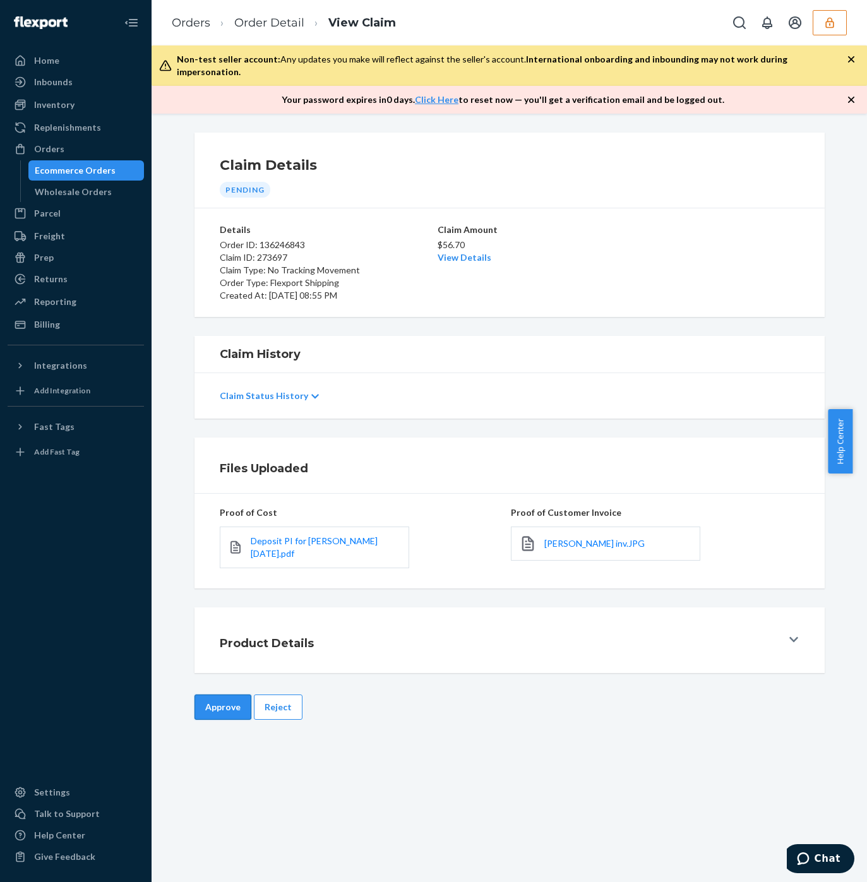
click at [210, 701] on button "Approve" at bounding box center [222, 706] width 57 height 25
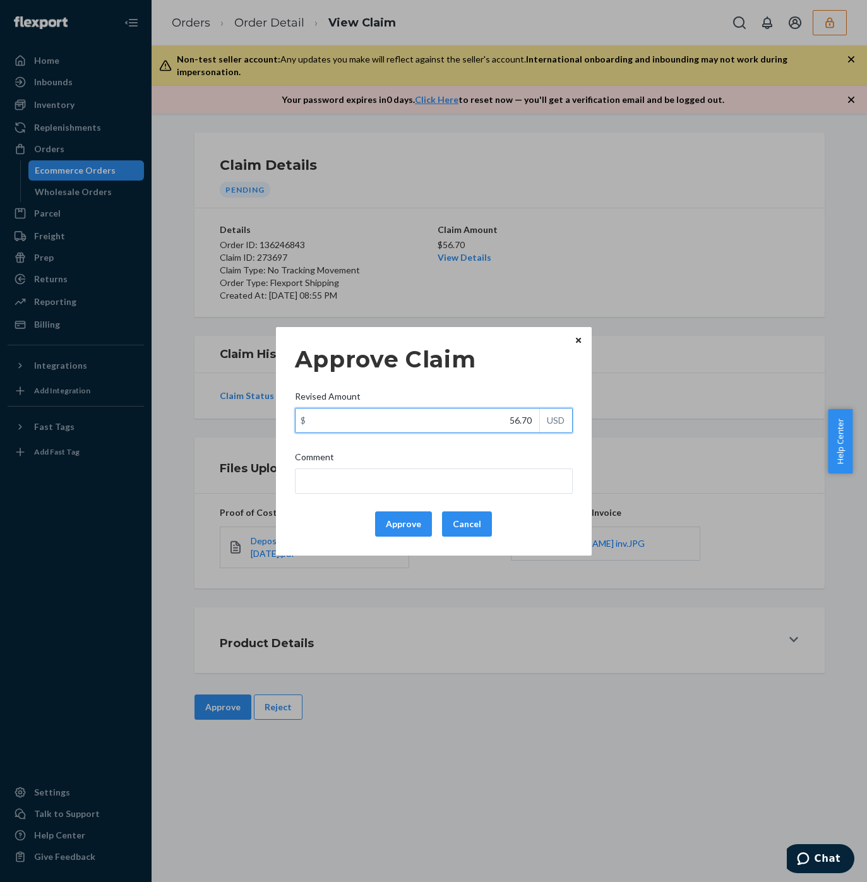
drag, startPoint x: 499, startPoint y: 419, endPoint x: 549, endPoint y: 429, distance: 50.9
click at [552, 429] on div "$ 56.70 USD" at bounding box center [434, 420] width 278 height 25
paste input "23.42"
type input "23.42"
click at [416, 483] on input "Comment" at bounding box center [434, 480] width 278 height 25
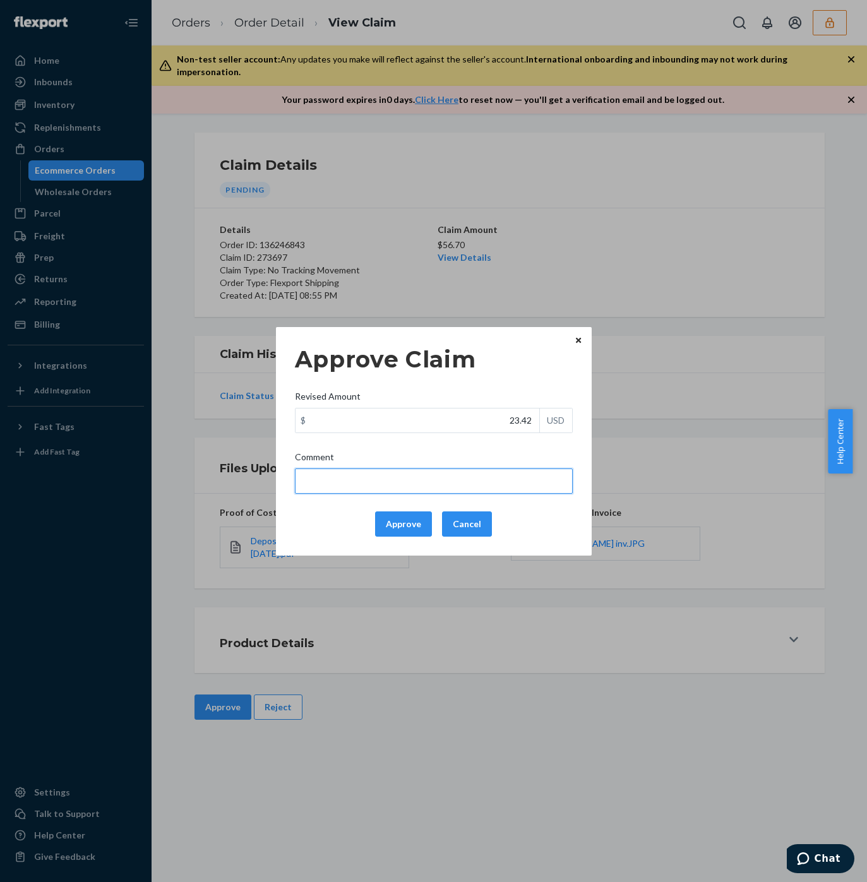
type input "Total cost has been adjusted to 40% retail price plus fulfillment fee."
click at [396, 519] on button "Approve" at bounding box center [403, 523] width 57 height 25
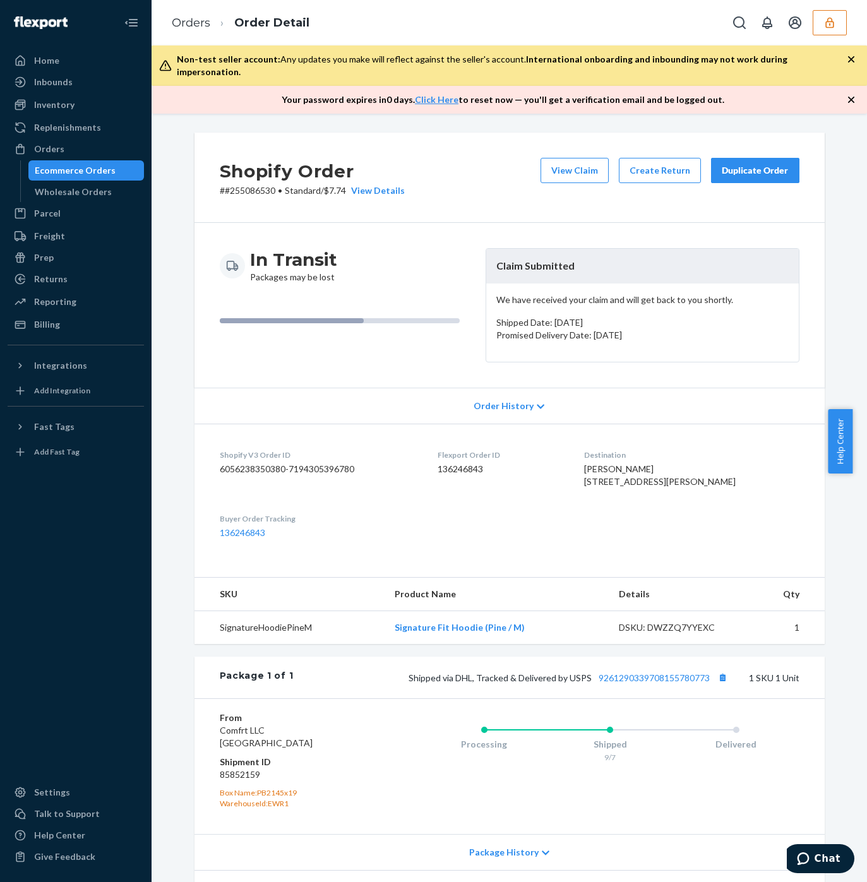
scroll to position [82, 0]
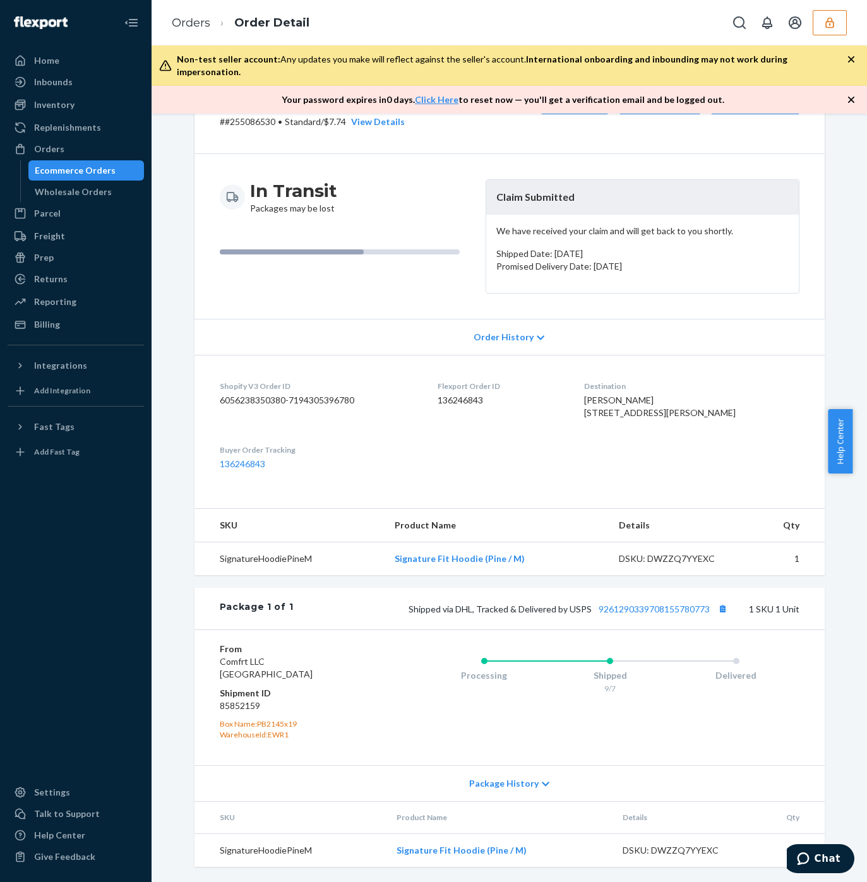
click at [636, 614] on div "Shipped via DHL, Tracked & Delivered by USPS 9261290339708155780773 1 SKU 1 Unit" at bounding box center [546, 608] width 506 height 16
click at [659, 603] on link "9261290339708155780773" at bounding box center [653, 608] width 111 height 11
drag, startPoint x: 392, startPoint y: 565, endPoint x: 494, endPoint y: 534, distance: 106.2
click at [471, 563] on td "Signature Fit Hoodie (Pine / M)" at bounding box center [496, 558] width 224 height 33
copy link "Signature Fit Hoodi"
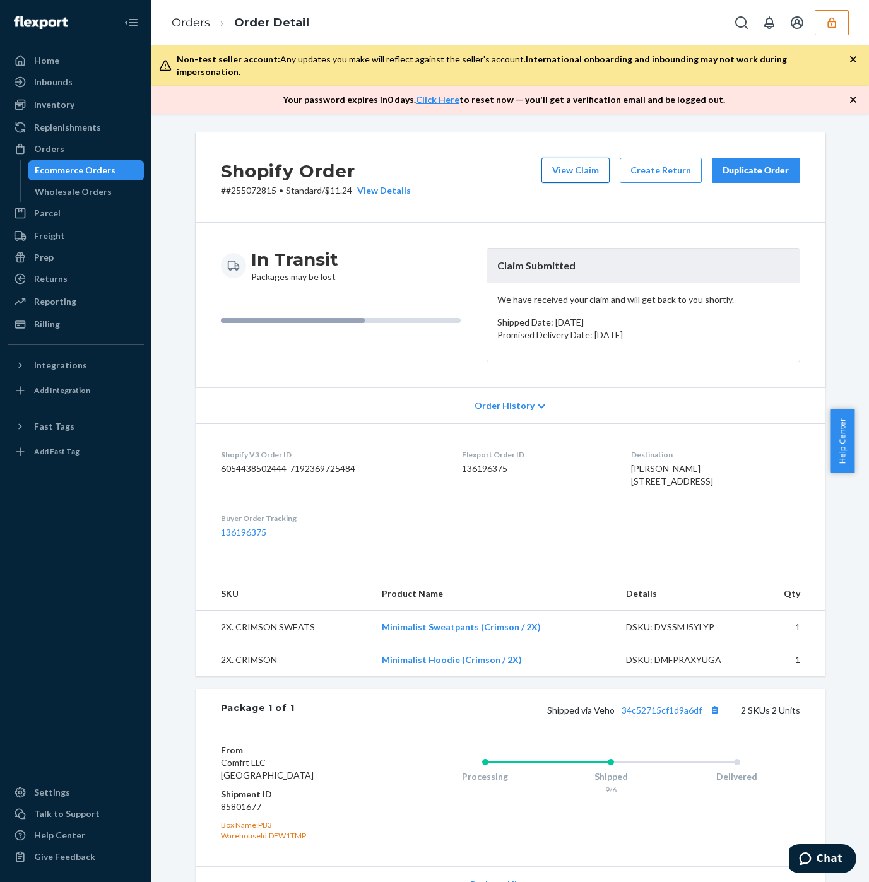
click at [571, 158] on button "View Claim" at bounding box center [576, 170] width 68 height 25
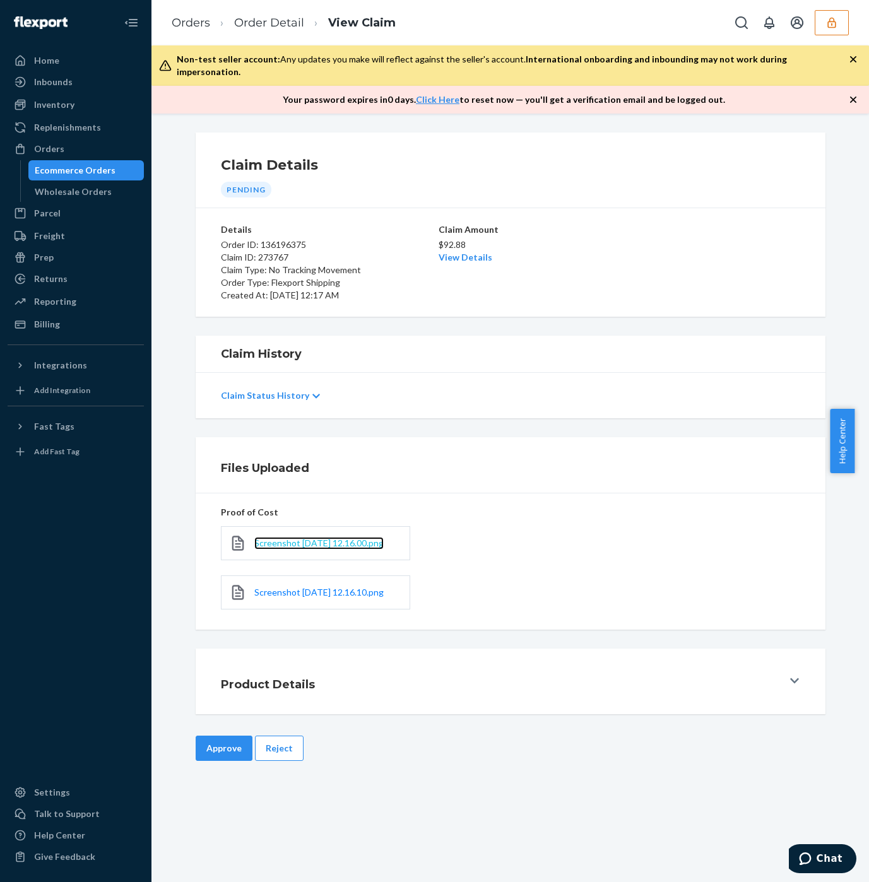
click at [270, 538] on span "Screenshot [DATE] 12.16.00.png" at bounding box center [318, 543] width 129 height 11
click at [294, 595] on span "Screenshot [DATE] 12.16.10.png" at bounding box center [318, 592] width 129 height 11
click at [206, 757] on button "Approve" at bounding box center [224, 748] width 57 height 25
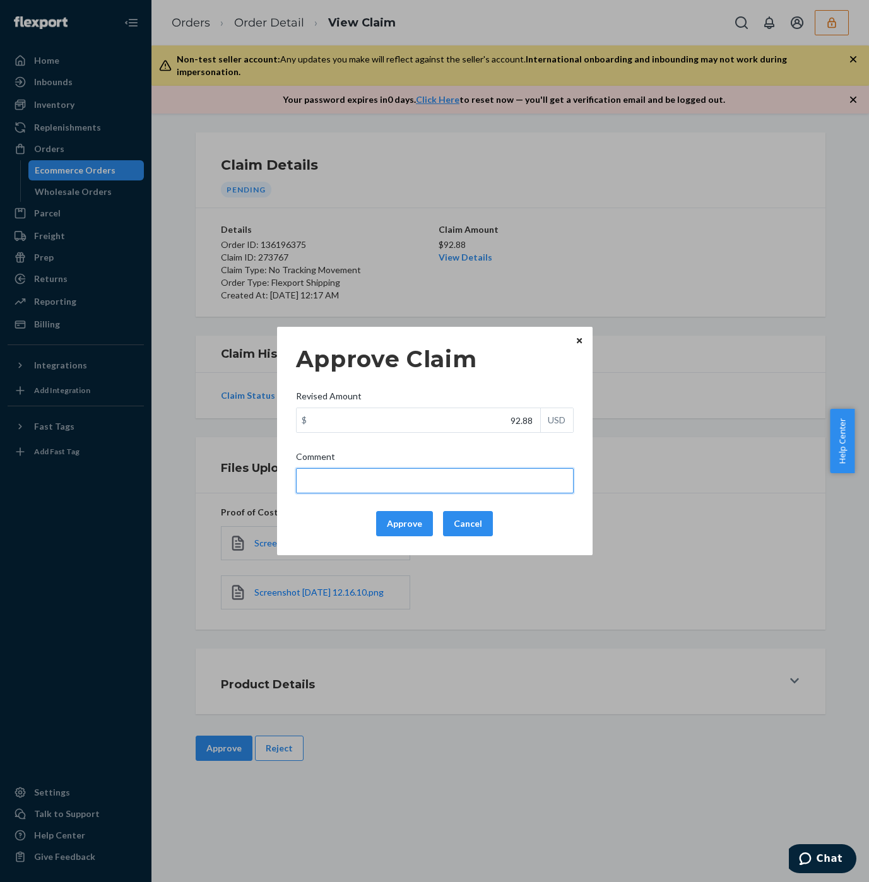
click at [347, 481] on input "Comment" at bounding box center [435, 480] width 278 height 25
type input "39 + 29 = 68 x.4 = 27.2 + FF"
click at [504, 258] on div "Approve Claim Revised Amount $ 92.88 USD Comment 39 + 29 = 68 x.4 = 27.2 + FF A…" at bounding box center [434, 441] width 869 height 882
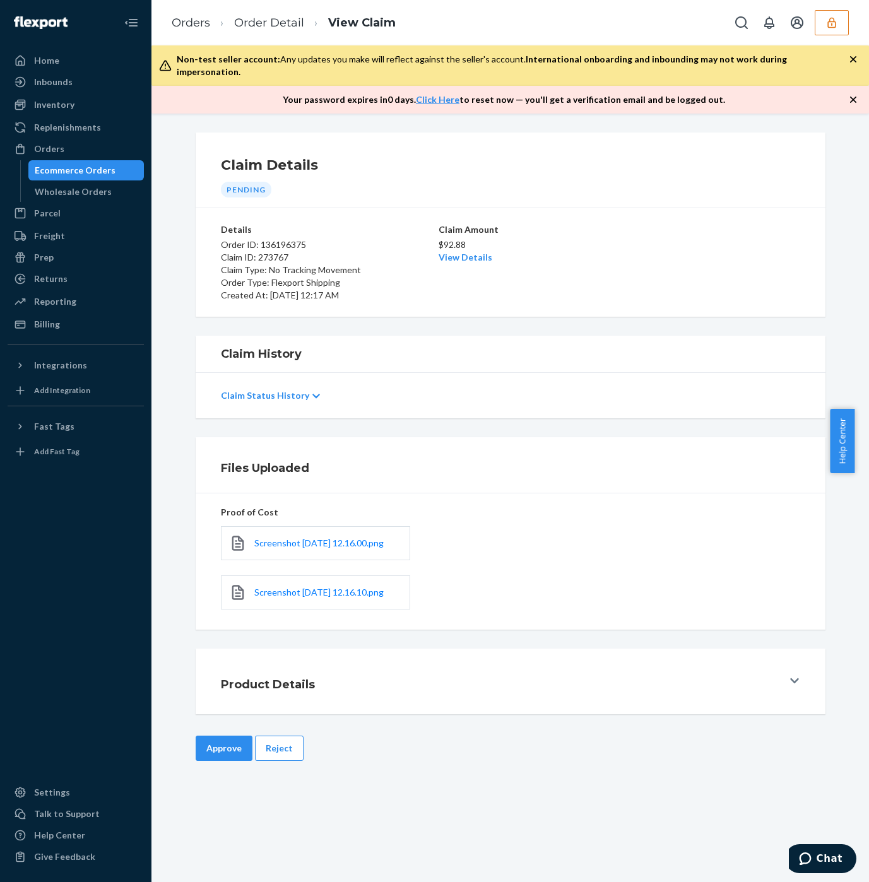
click at [451, 252] on div "Claim Amount $92.88 View Details" at bounding box center [511, 262] width 144 height 78
click at [447, 252] on link "View Details" at bounding box center [466, 257] width 54 height 11
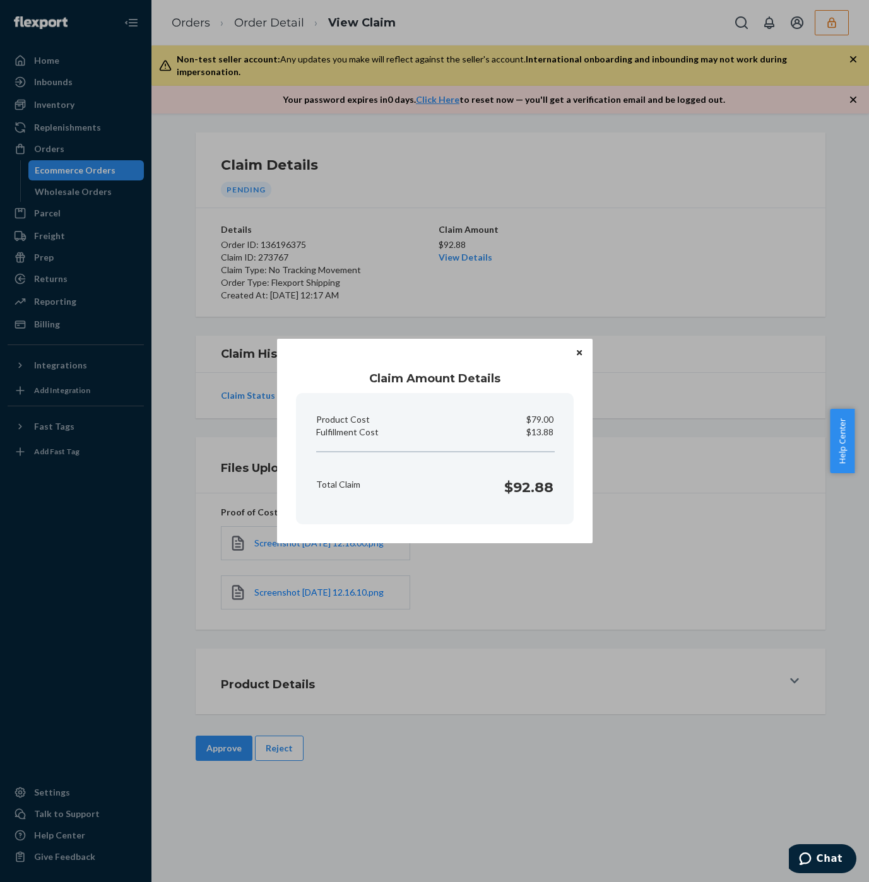
click at [767, 484] on div "Claim Amount Details Product Cost $79.00 Fulfillment Cost $13.88 Total Claim $9…" at bounding box center [434, 441] width 869 height 882
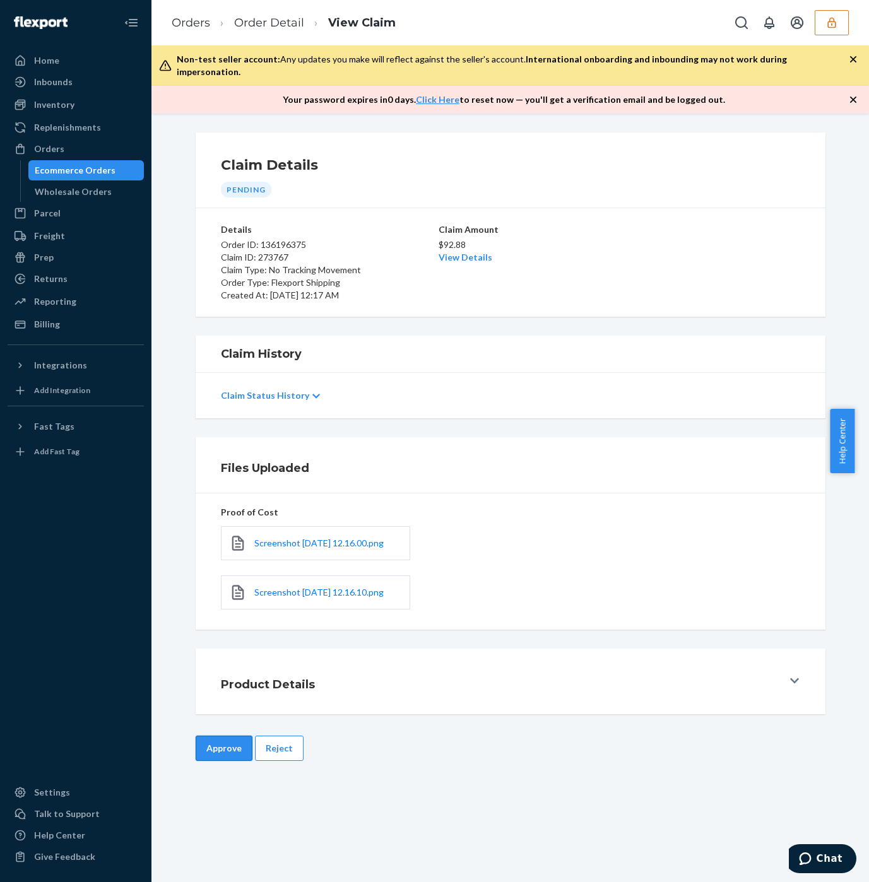
click at [221, 742] on button "Approve" at bounding box center [224, 748] width 57 height 25
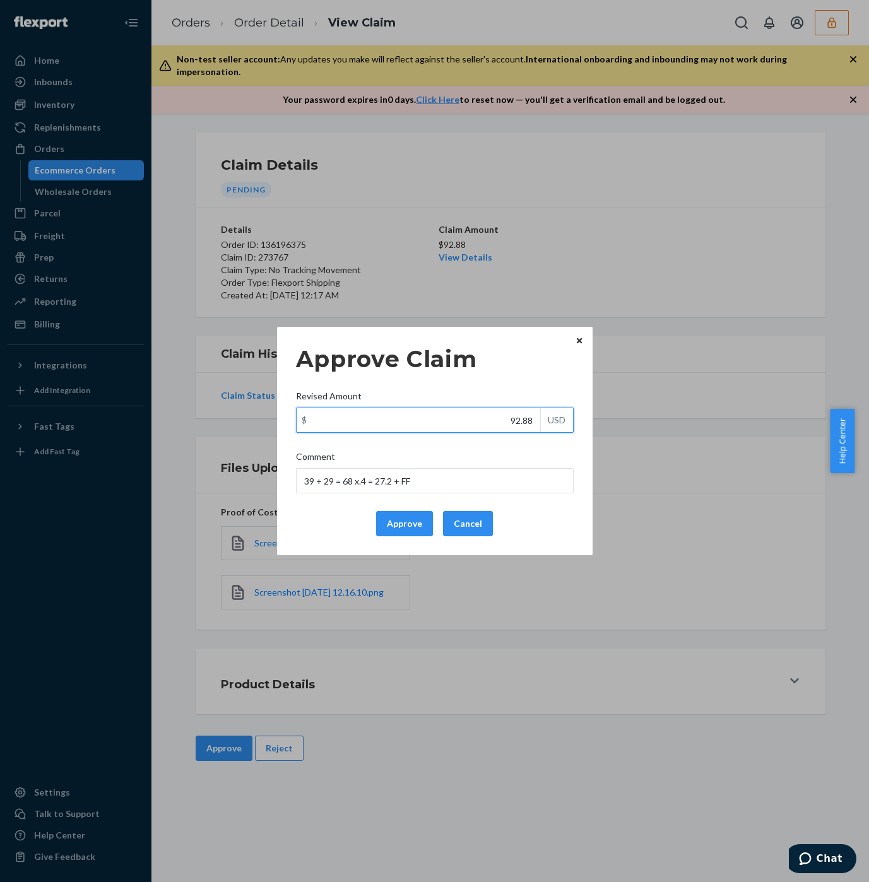
drag, startPoint x: 497, startPoint y: 422, endPoint x: 564, endPoint y: 426, distance: 67.7
click at [564, 426] on div "$ 92.88 USD" at bounding box center [435, 420] width 278 height 25
paste input "41.0"
type input "41.08"
drag, startPoint x: 427, startPoint y: 501, endPoint x: 398, endPoint y: 490, distance: 30.7
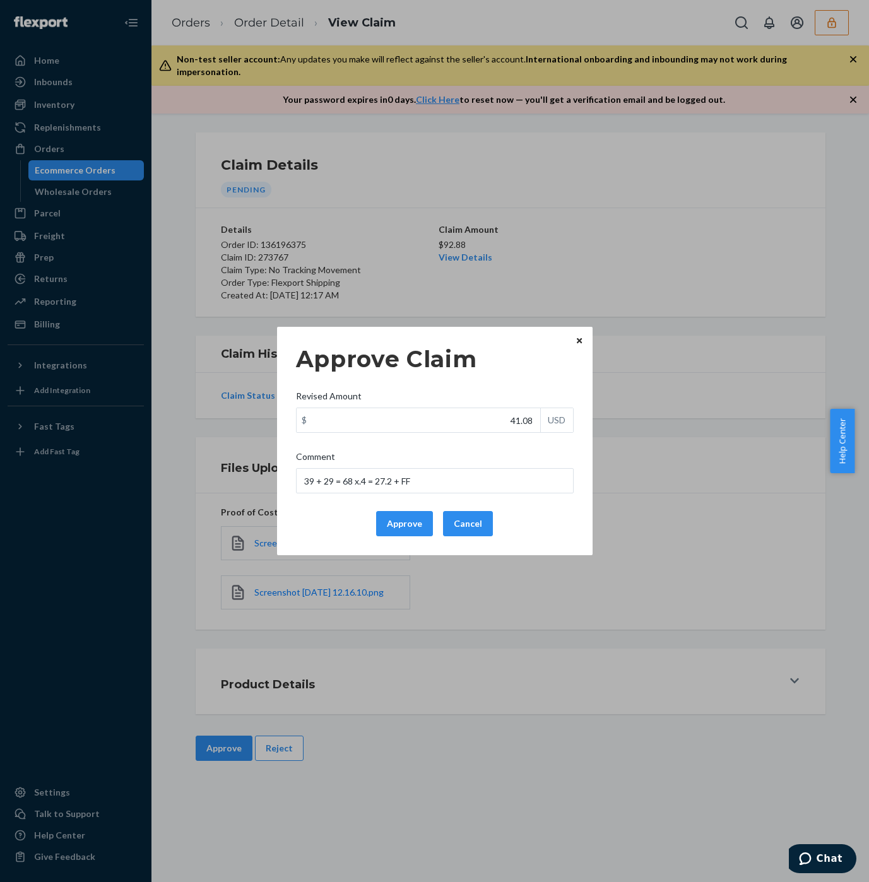
click at [398, 490] on div "Approve Claim Revised Amount $ 41.08 USD Comment 39 + 29 = 68 x.4 = 27.2 + FF A…" at bounding box center [435, 441] width 278 height 201
drag, startPoint x: 418, startPoint y: 478, endPoint x: 298, endPoint y: 471, distance: 120.1
click at [302, 471] on input "39 + 29 = 68 x.4 = 27.2 + FF" at bounding box center [435, 480] width 278 height 25
click at [325, 514] on div "Approve Cancel" at bounding box center [435, 523] width 288 height 25
click at [411, 517] on button "Approve" at bounding box center [404, 523] width 57 height 25
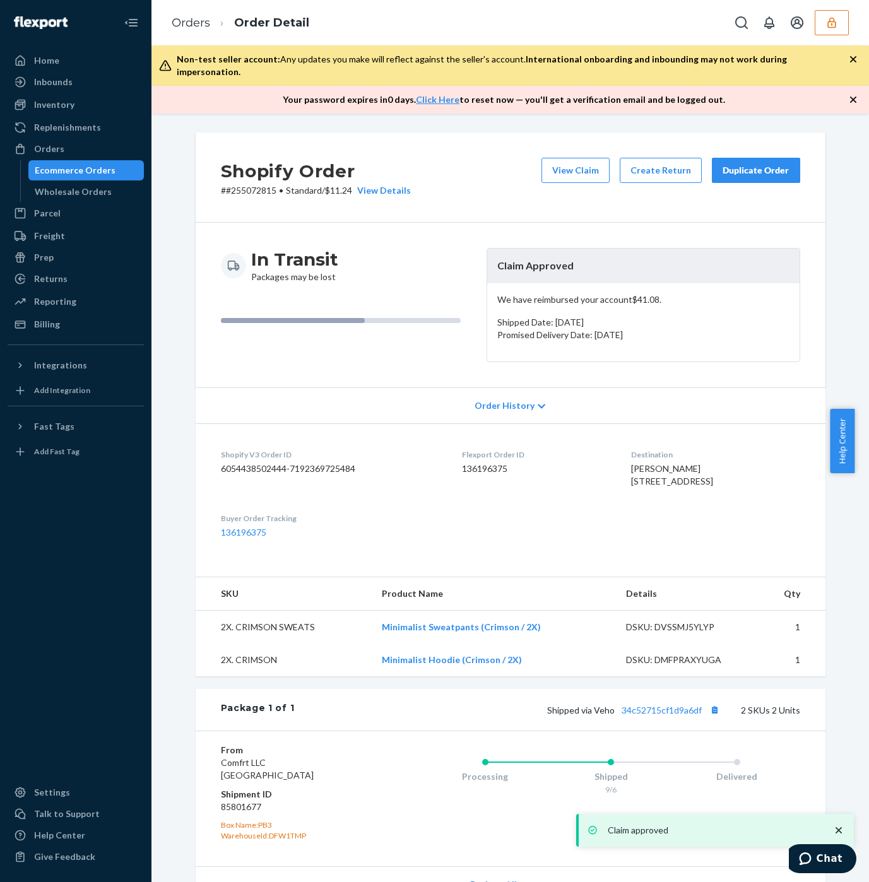
click at [422, 10] on div "Orders Order Detail" at bounding box center [510, 22] width 718 height 45
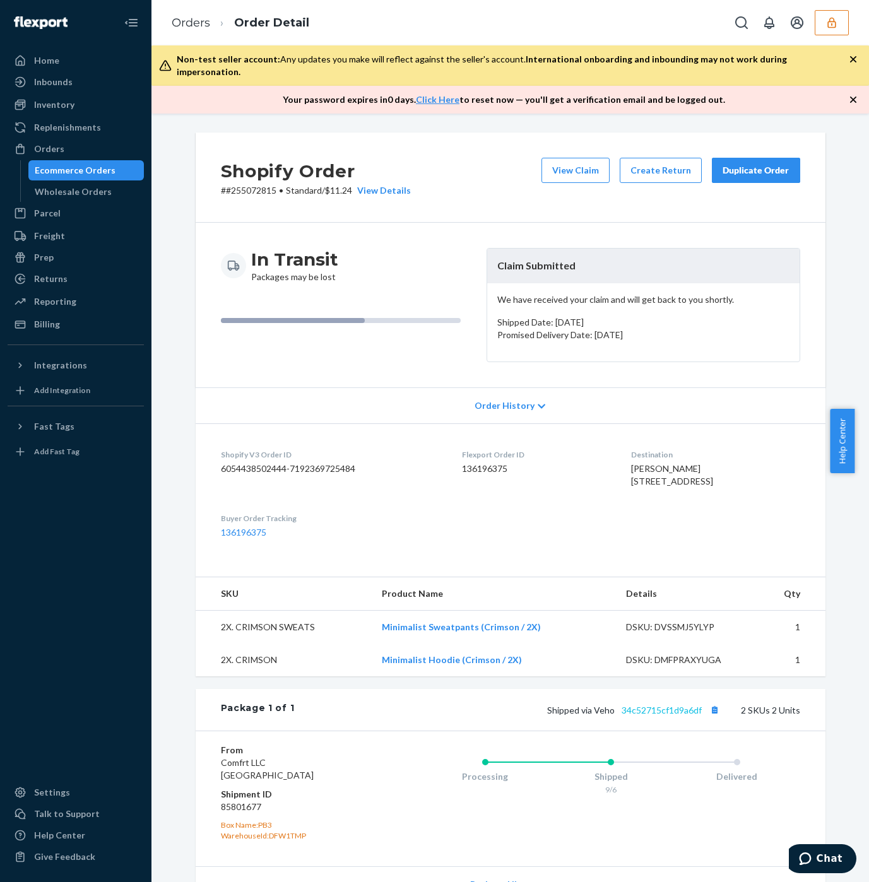
scroll to position [147, 0]
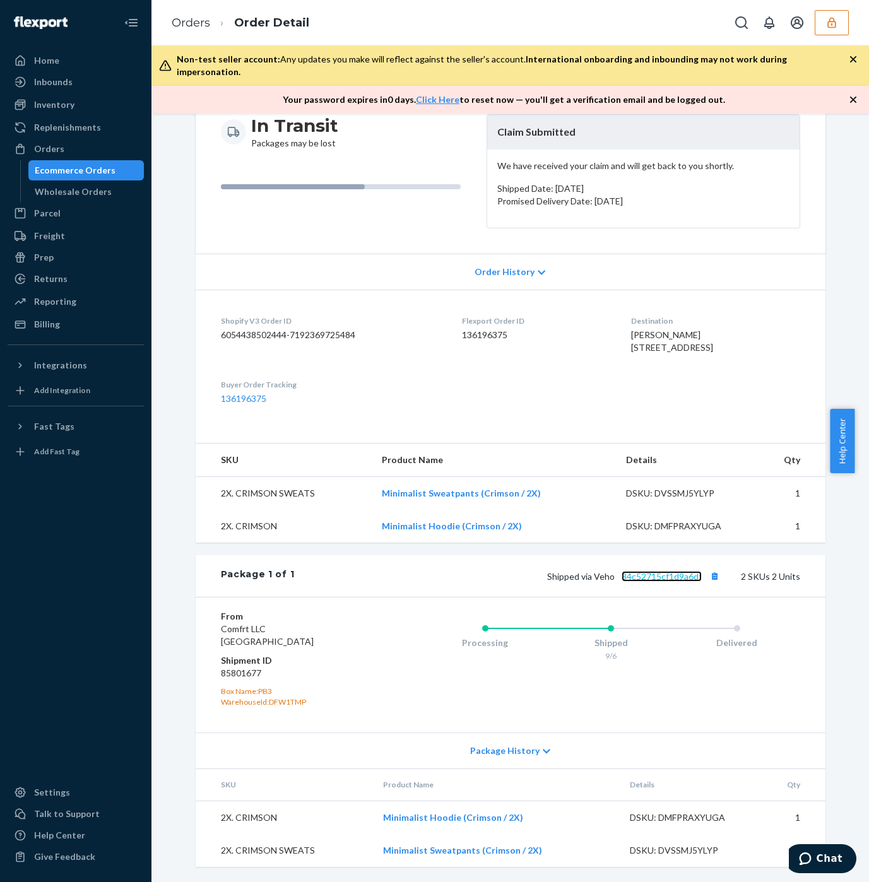
click at [637, 574] on link "34c52715cf1d9a6df" at bounding box center [662, 576] width 80 height 11
